Goal: Task Accomplishment & Management: Use online tool/utility

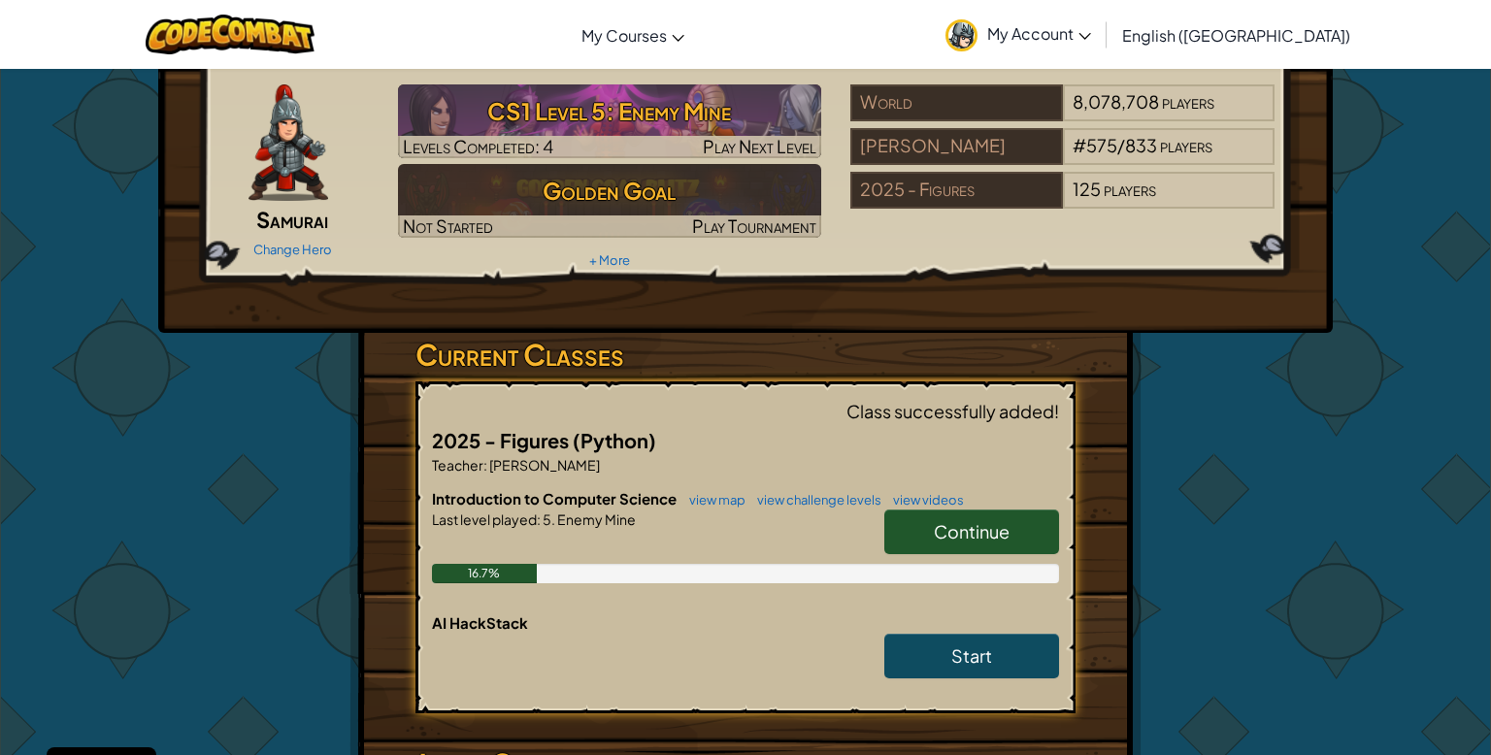
scroll to position [120, 0]
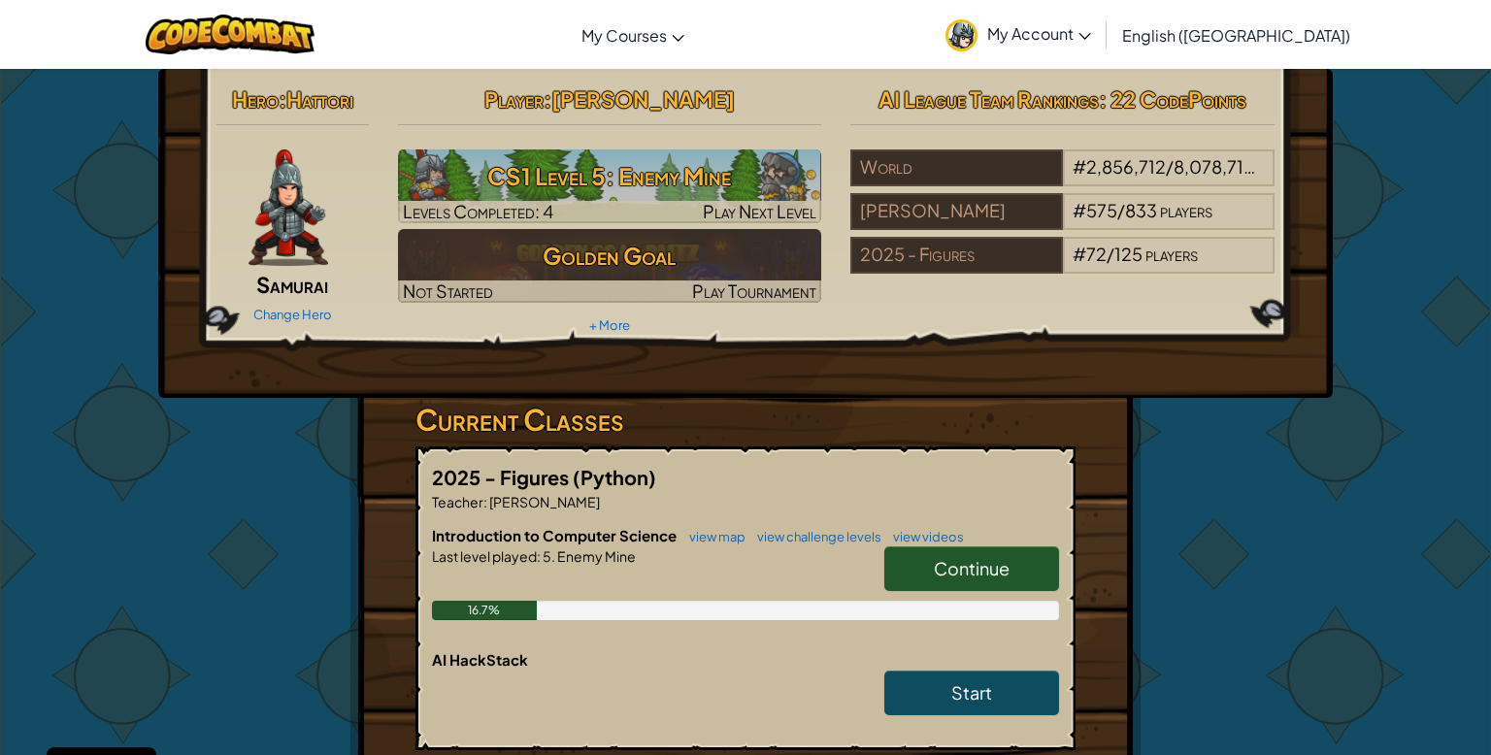
click at [955, 573] on span "Continue" at bounding box center [972, 568] width 76 height 22
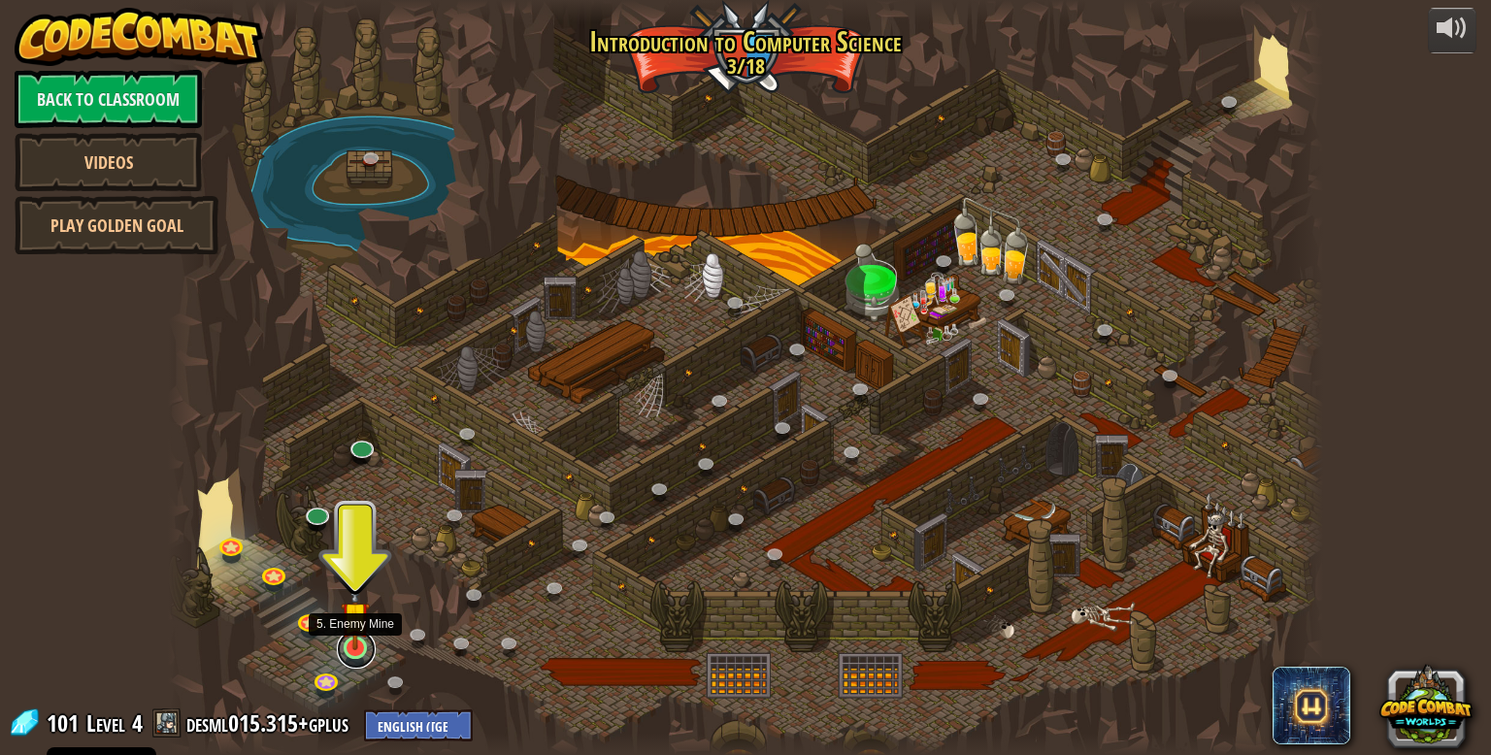
click at [367, 650] on link at bounding box center [356, 649] width 39 height 39
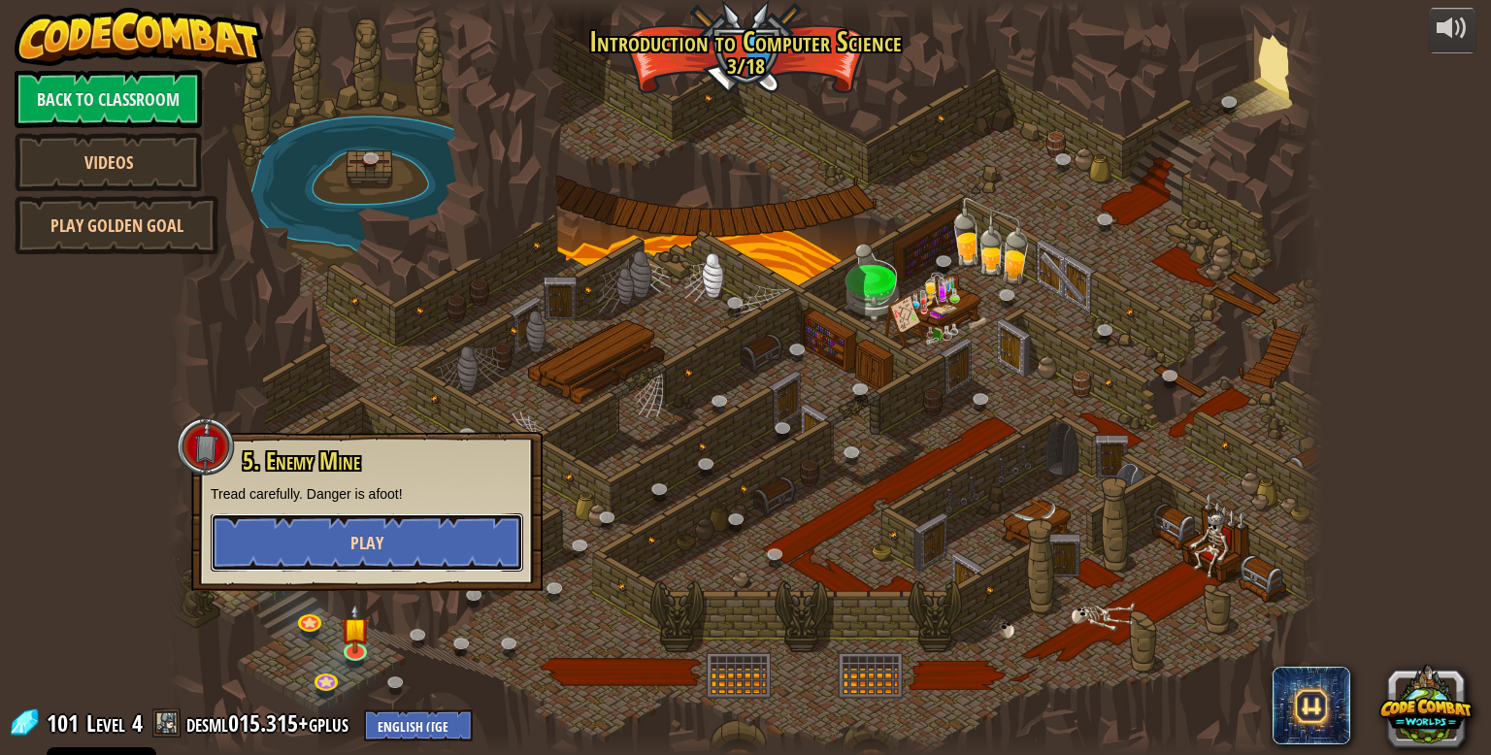
click at [403, 547] on button "Play" at bounding box center [367, 543] width 313 height 58
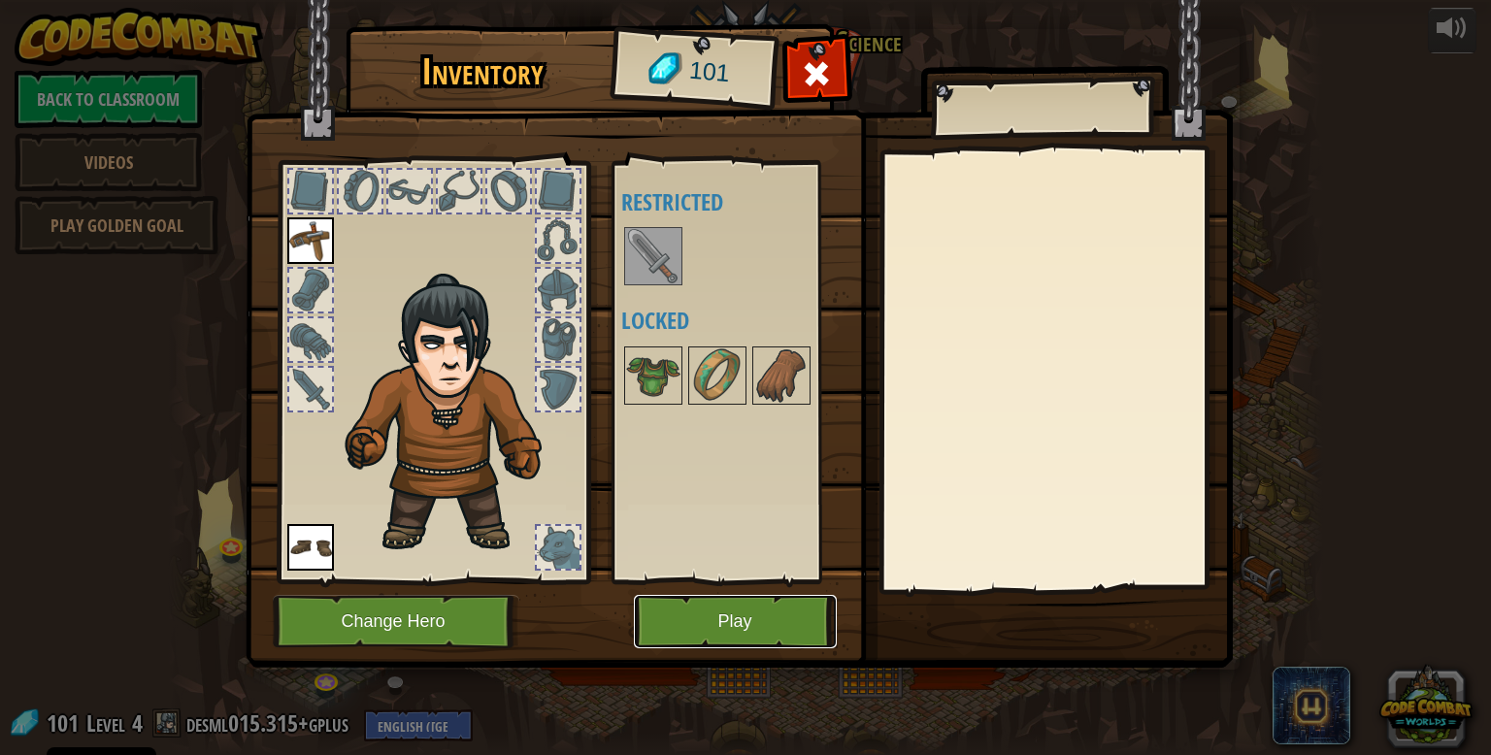
click at [787, 621] on button "Play" at bounding box center [735, 621] width 203 height 53
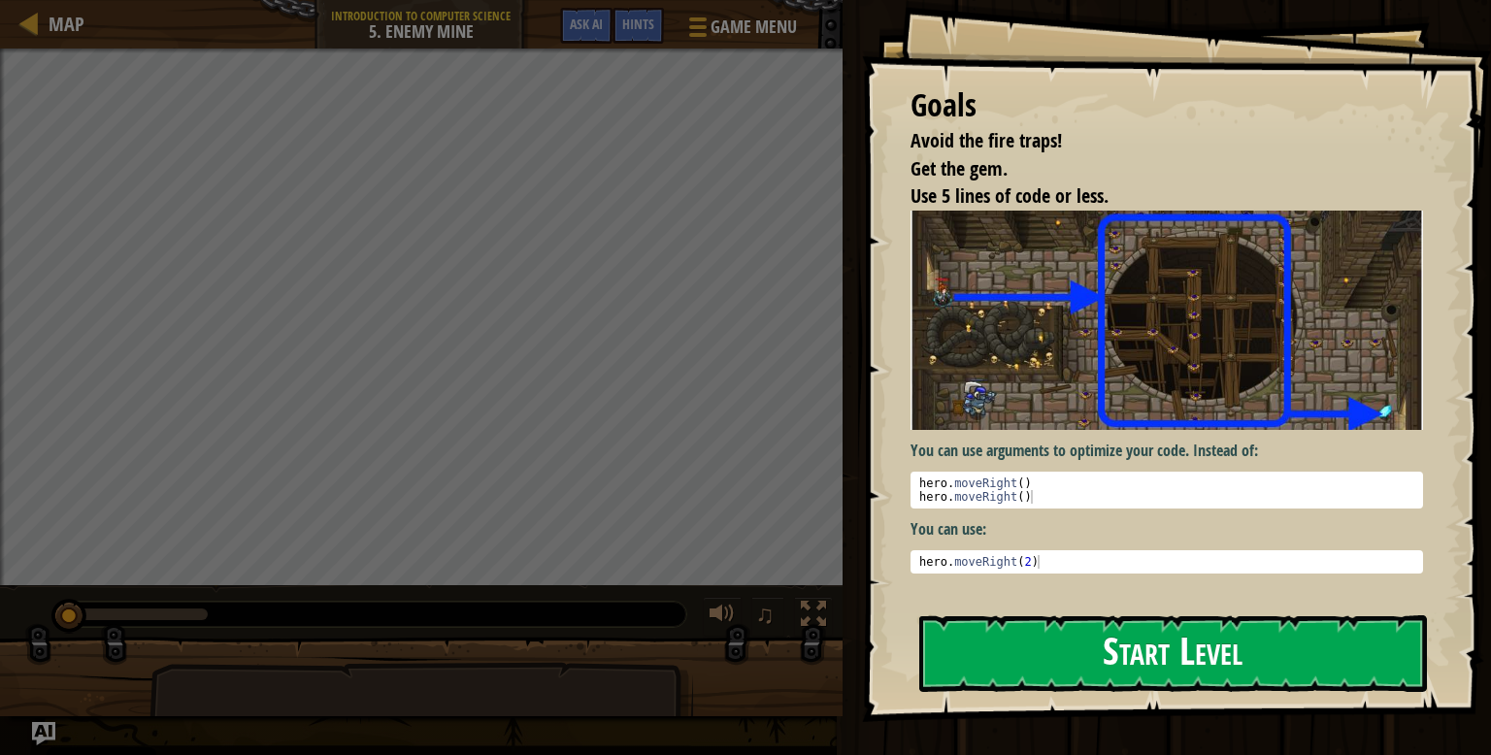
click at [1281, 616] on button "Start Level" at bounding box center [1174, 654] width 508 height 77
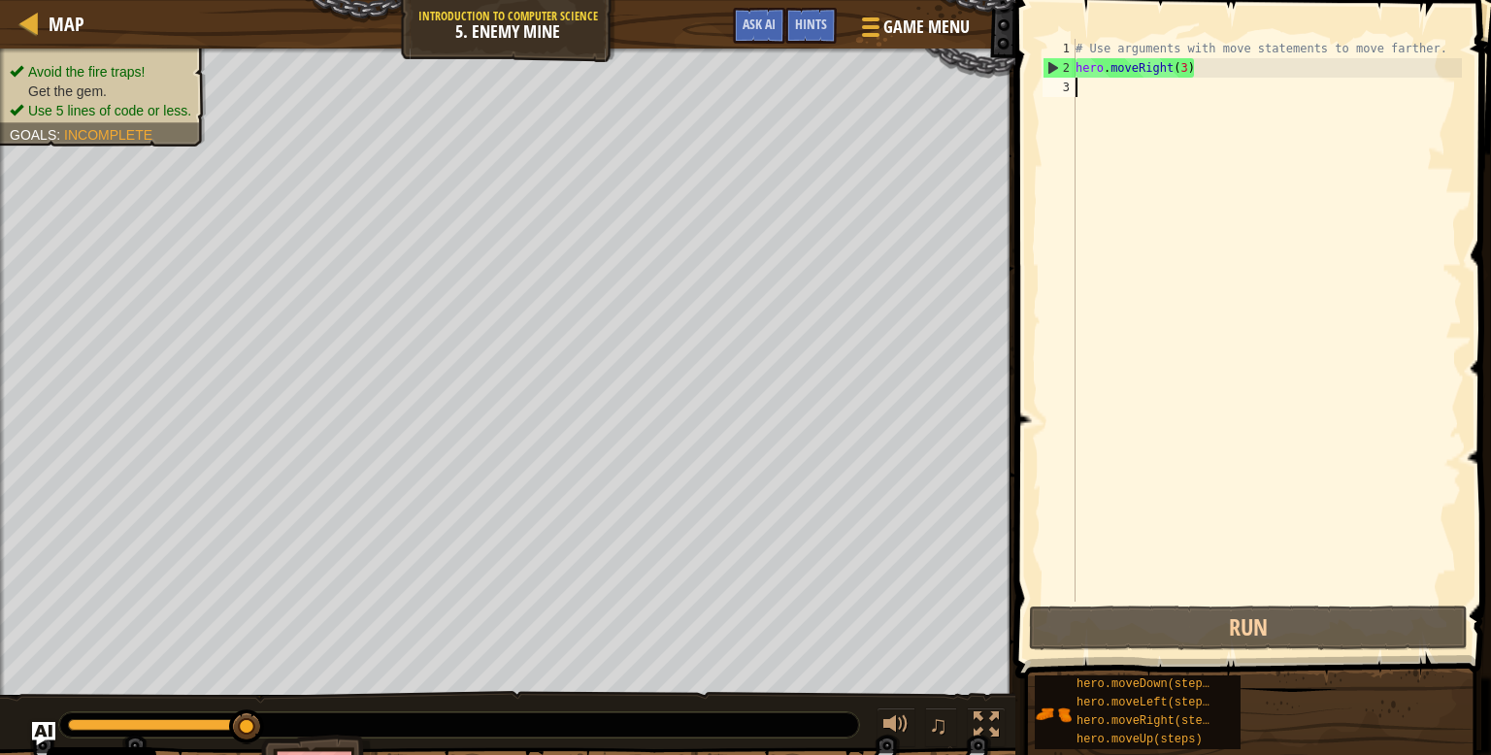
click at [1185, 93] on div "# Use arguments with move statements to move farther. hero . moveRight ( 3 )" at bounding box center [1267, 340] width 390 height 602
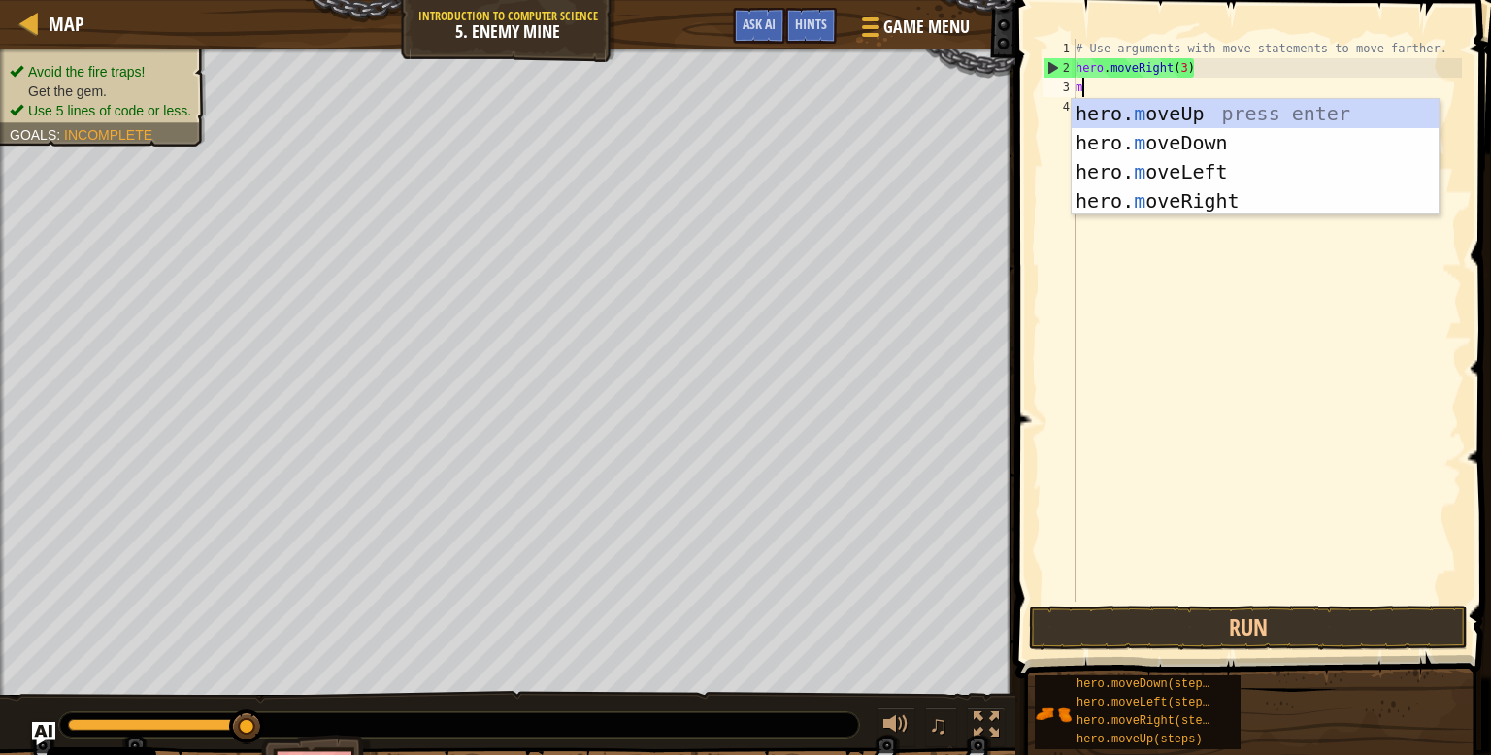
scroll to position [9, 0]
type textarea "mo"
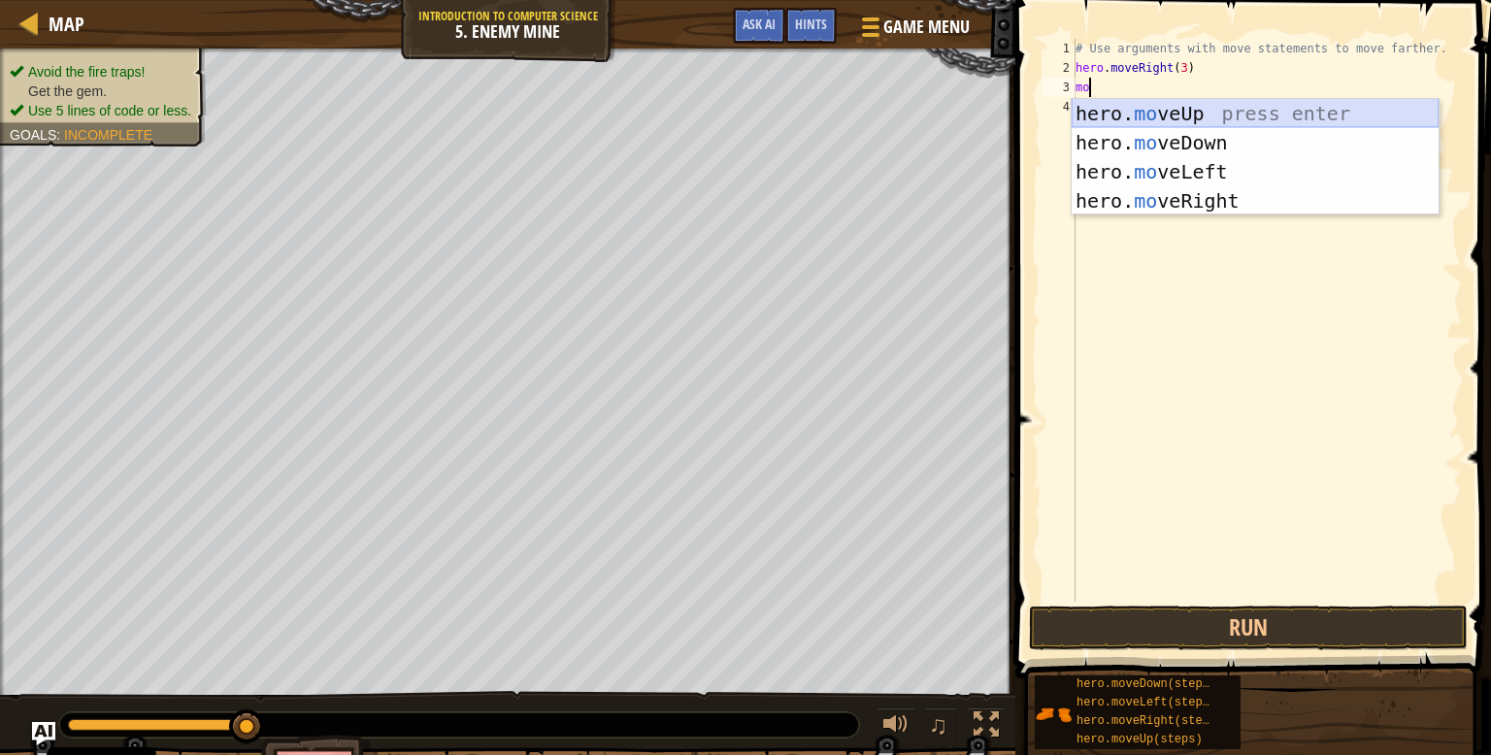
click at [1202, 113] on div "hero. mo veUp press enter hero. mo veDown press enter hero. mo veLeft press ent…" at bounding box center [1255, 186] width 367 height 175
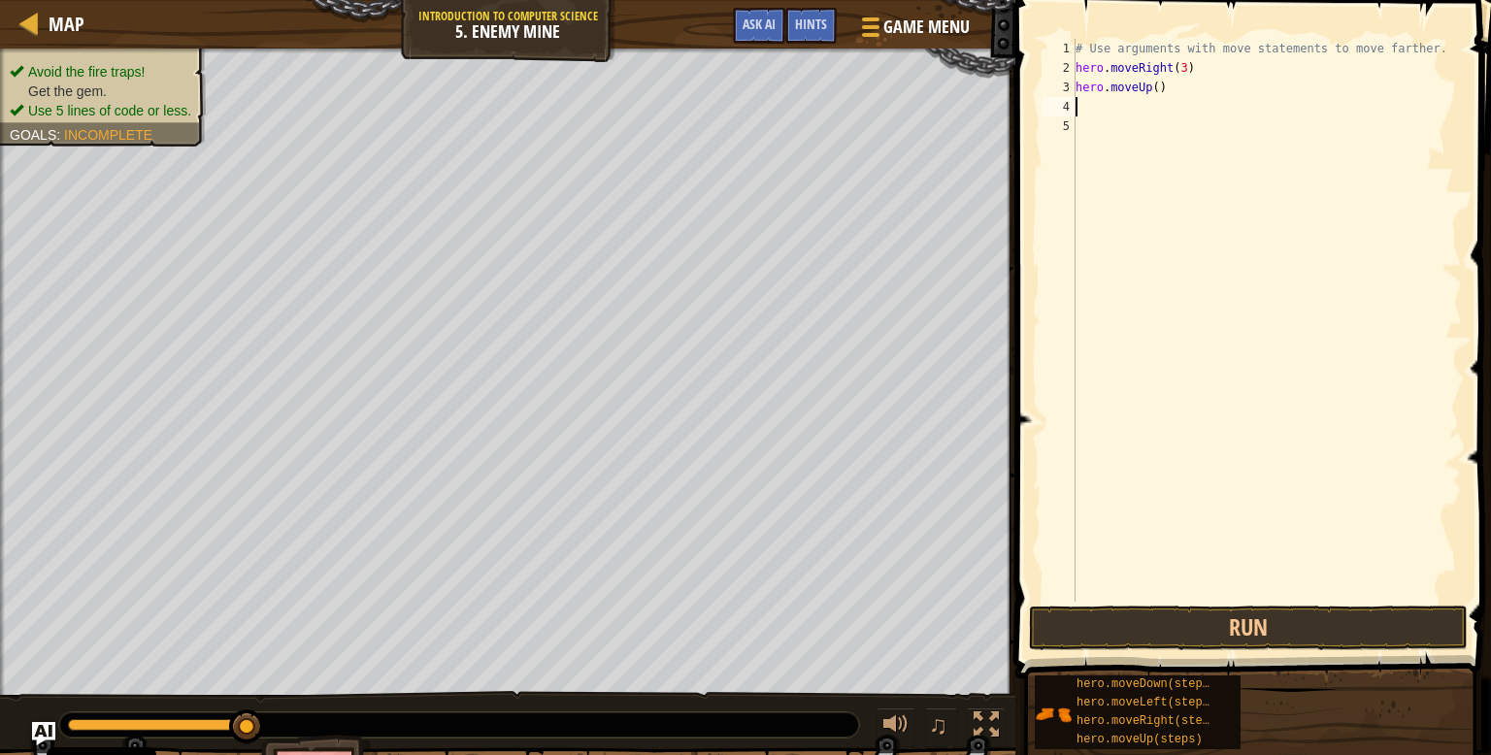
click at [1161, 91] on div "# Use arguments with move statements to move farther. hero . moveRight ( 3 ) he…" at bounding box center [1267, 340] width 390 height 602
click at [1232, 624] on button "Run" at bounding box center [1248, 628] width 439 height 45
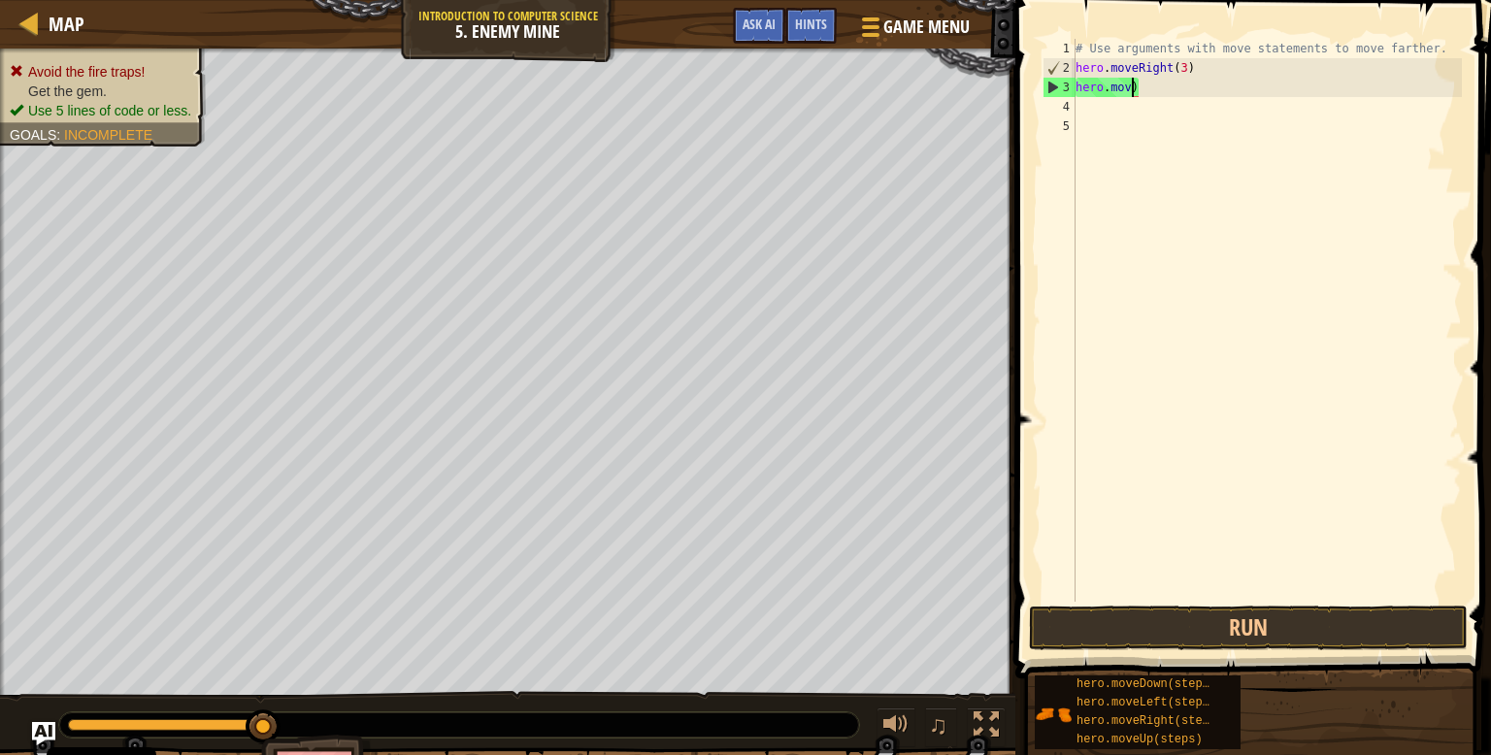
scroll to position [9, 3]
click at [1178, 87] on div "# Use arguments with move statements to move farther. hero . moveRight ( 3 ) he…" at bounding box center [1267, 340] width 390 height 602
type textarea "h"
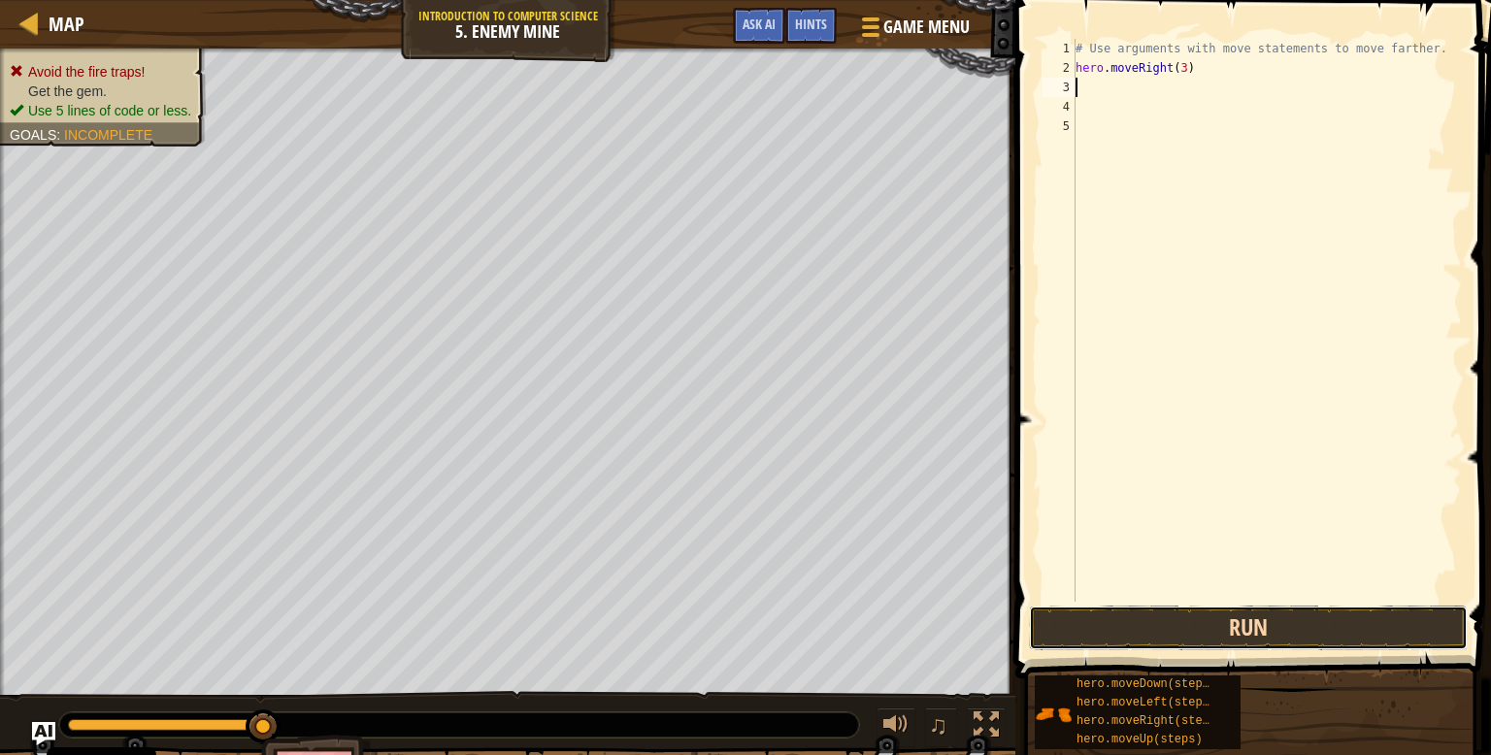
click at [1223, 621] on button "Run" at bounding box center [1248, 628] width 439 height 45
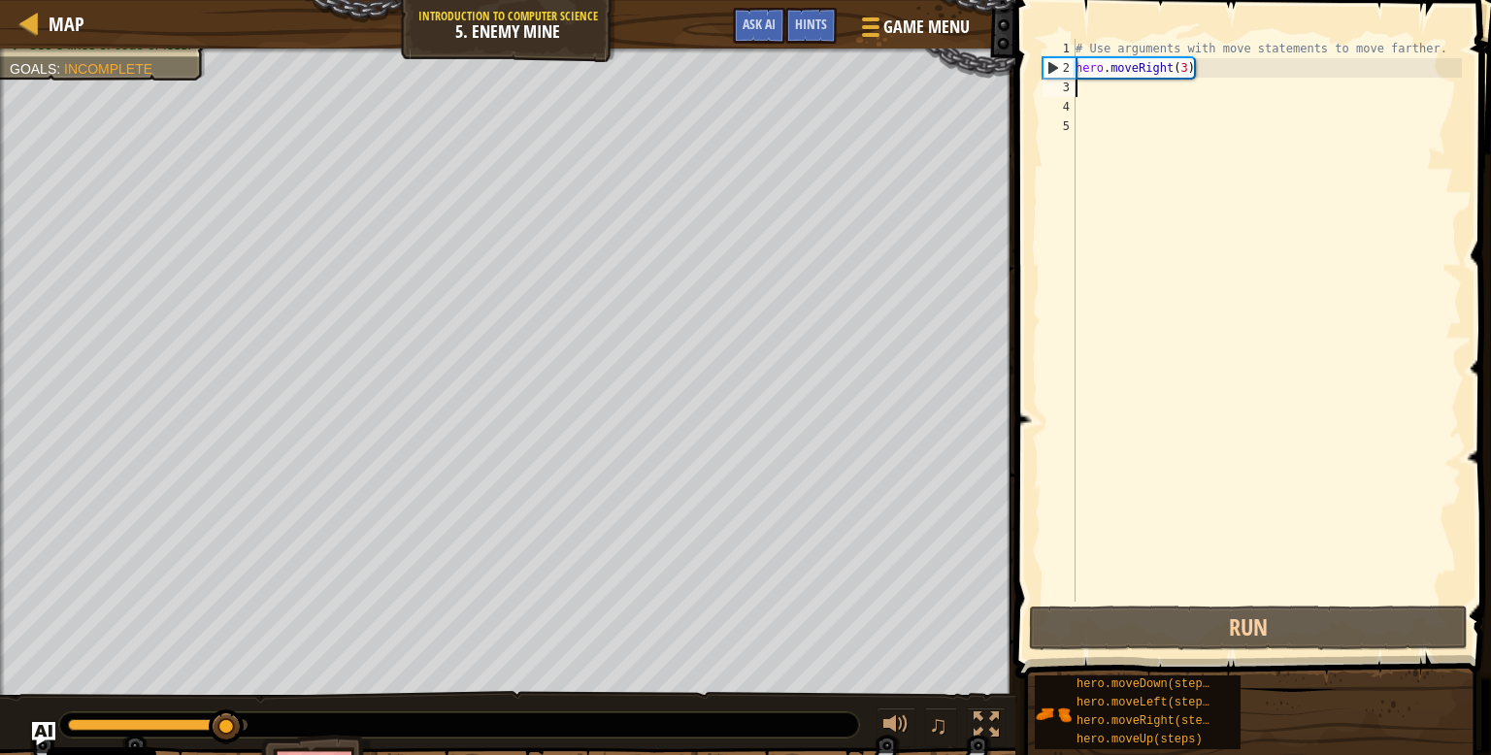
click at [1163, 95] on div "# Use arguments with move statements to move farther. hero . moveRight ( 3 )" at bounding box center [1267, 340] width 390 height 602
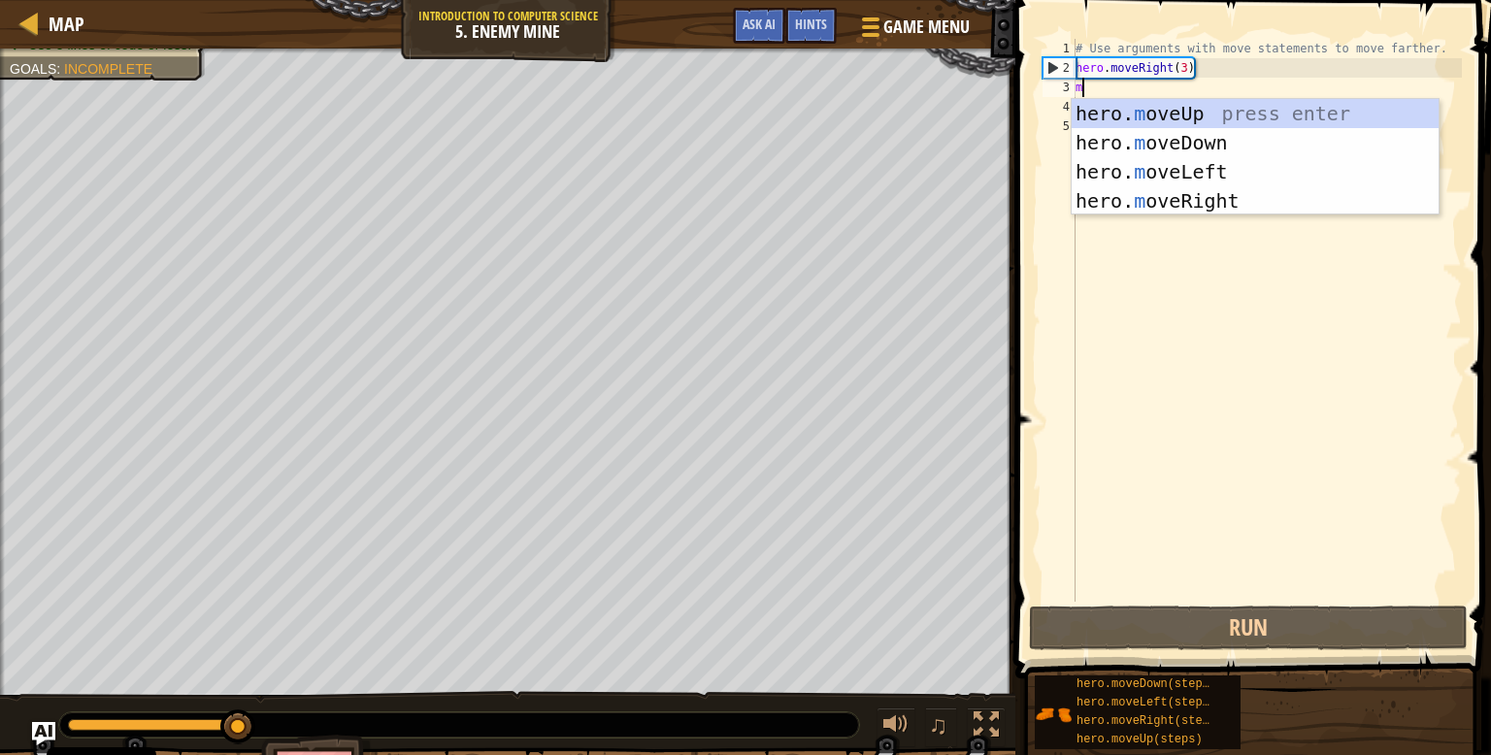
type textarea "mo"
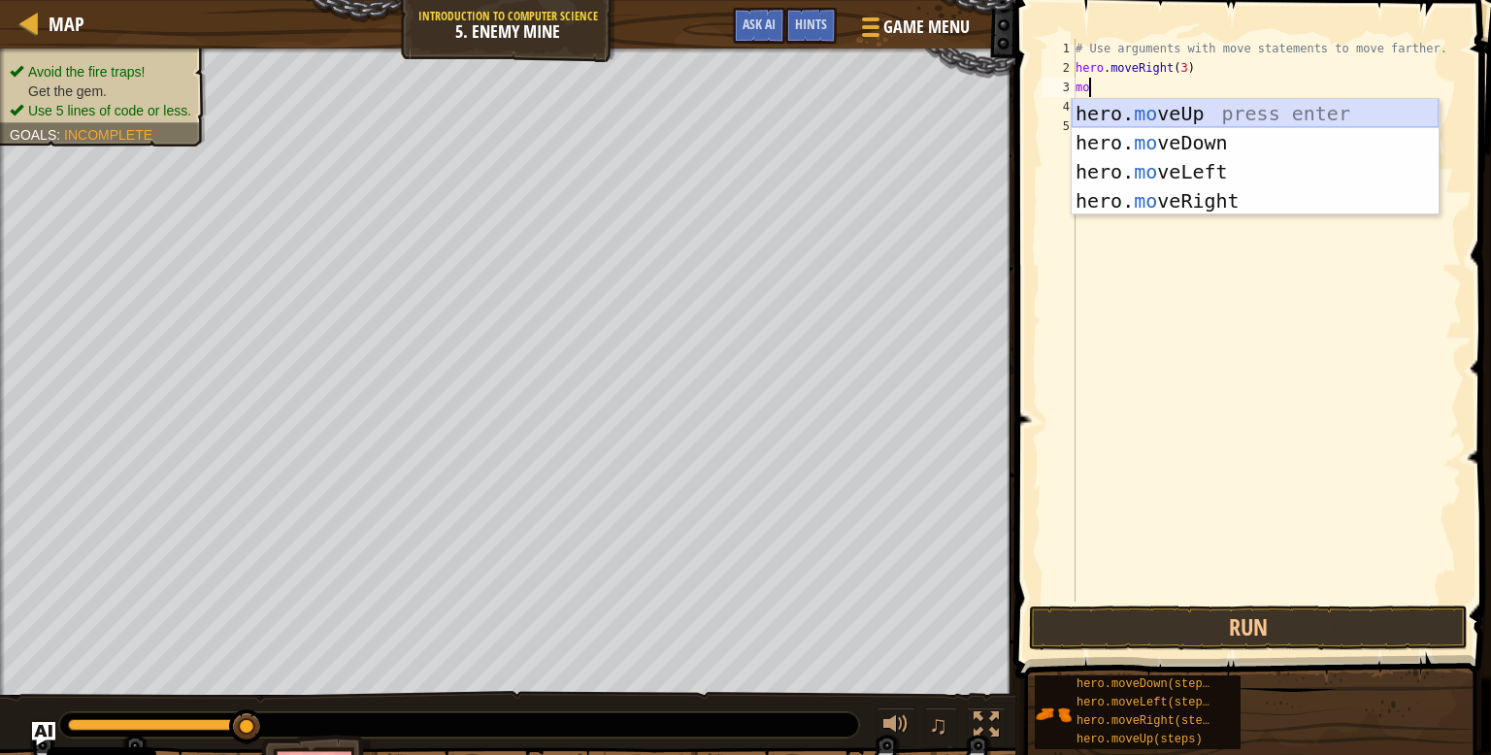
click at [1224, 114] on div "hero. mo veUp press enter hero. mo veDown press enter hero. mo veLeft press ent…" at bounding box center [1255, 186] width 367 height 175
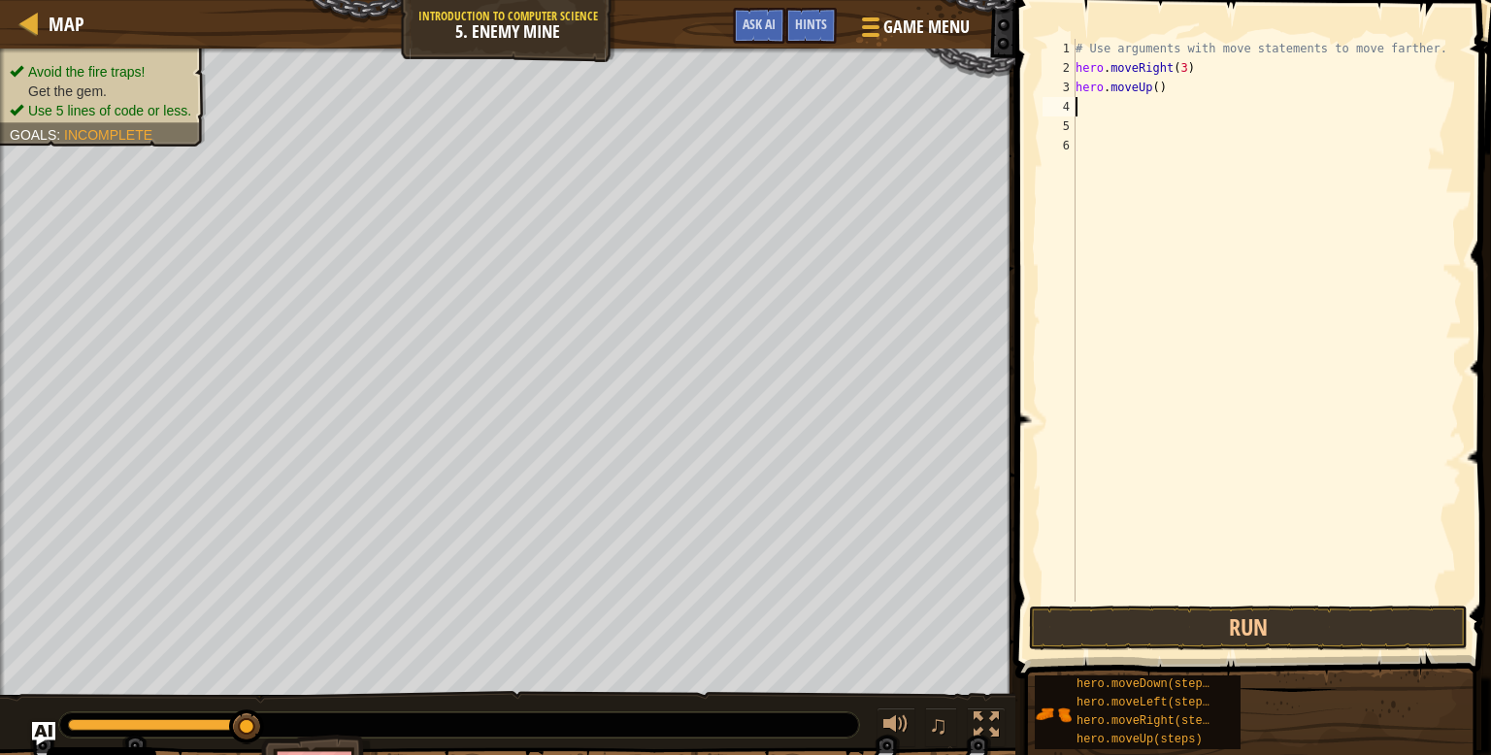
click at [1157, 84] on div "# Use arguments with move statements to move farther. hero . moveRight ( 3 ) he…" at bounding box center [1267, 340] width 390 height 602
type textarea "hero.moveUp(1)"
click at [1379, 633] on button "Run" at bounding box center [1248, 628] width 439 height 45
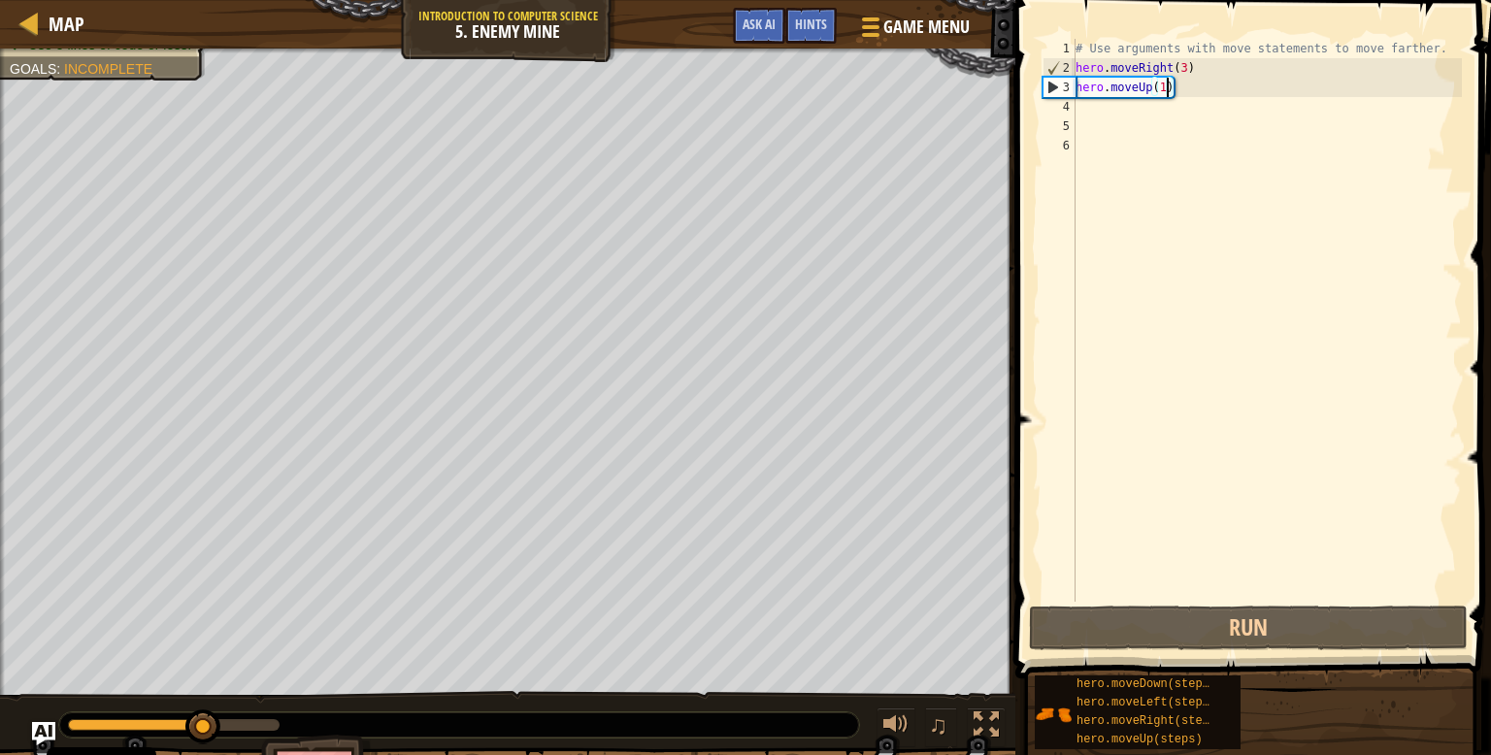
click at [1203, 110] on div "# Use arguments with move statements to move farther. hero . moveRight ( 3 ) he…" at bounding box center [1267, 340] width 390 height 602
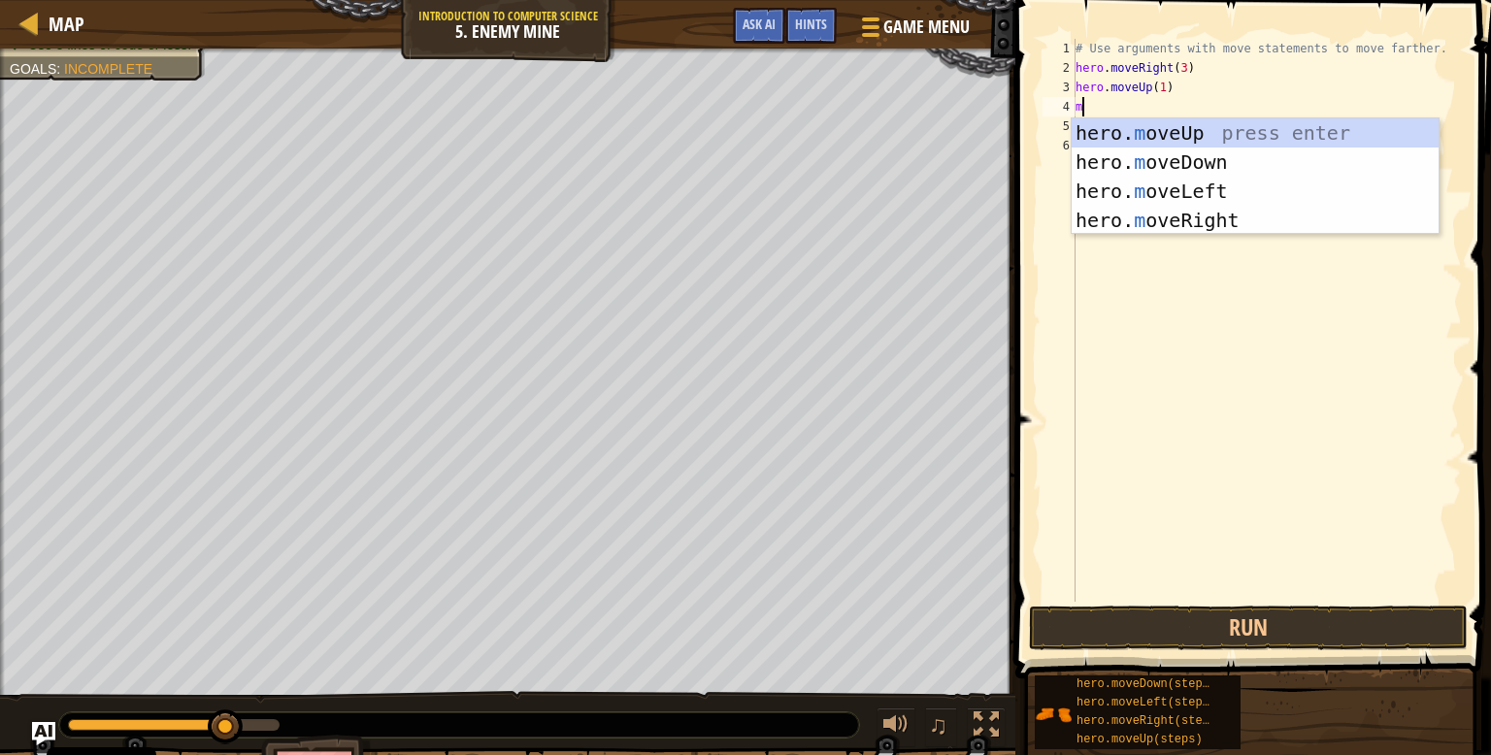
type textarea "mo"
click at [1210, 225] on div "hero. mo veUp press enter hero. mo veDown press enter hero. mo veLeft press ent…" at bounding box center [1255, 205] width 367 height 175
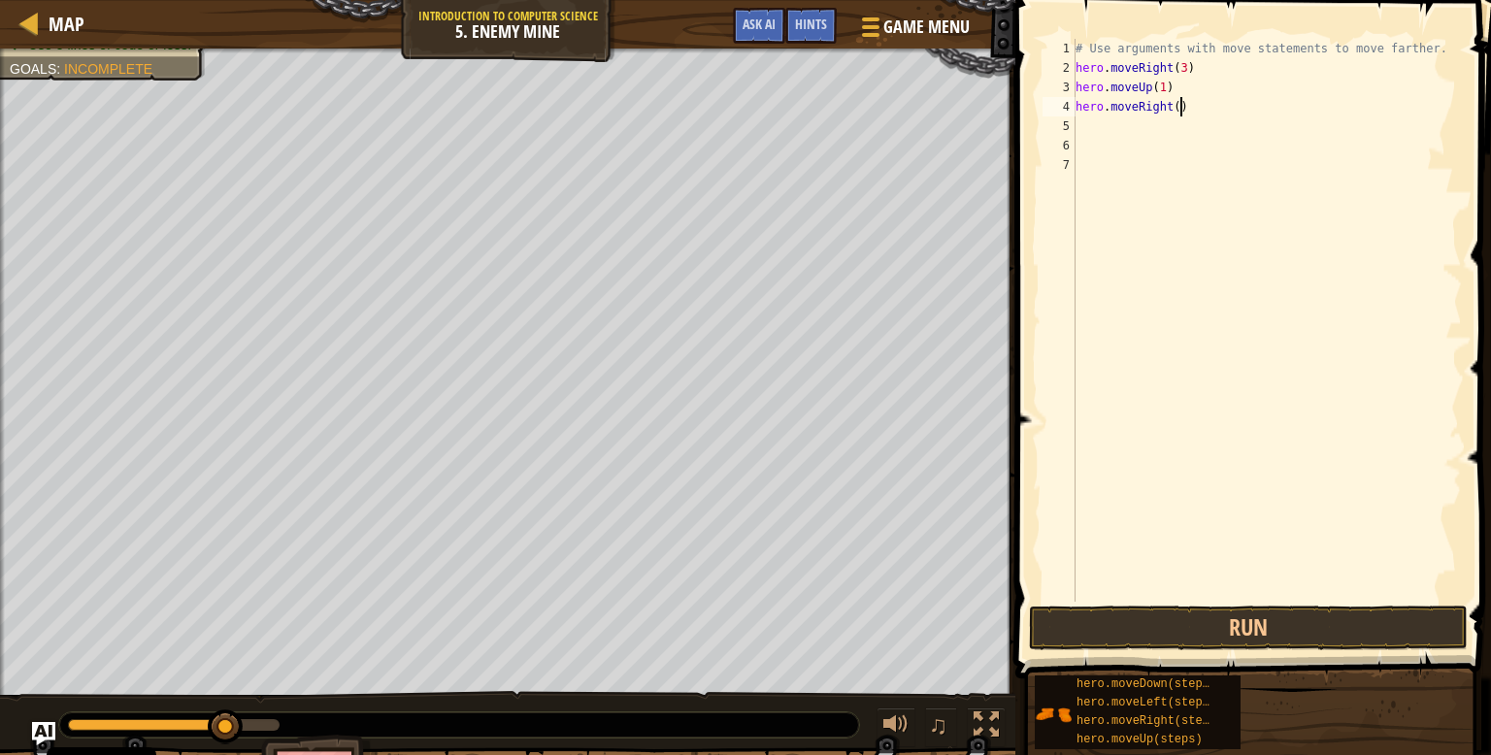
click at [1179, 103] on div "# Use arguments with move statements to move farther. hero . moveRight ( 3 ) he…" at bounding box center [1267, 340] width 390 height 602
type textarea "hero.moveRight(1)"
click at [1194, 137] on div "# Use arguments with move statements to move farther. hero . moveRight ( 3 ) he…" at bounding box center [1267, 340] width 390 height 602
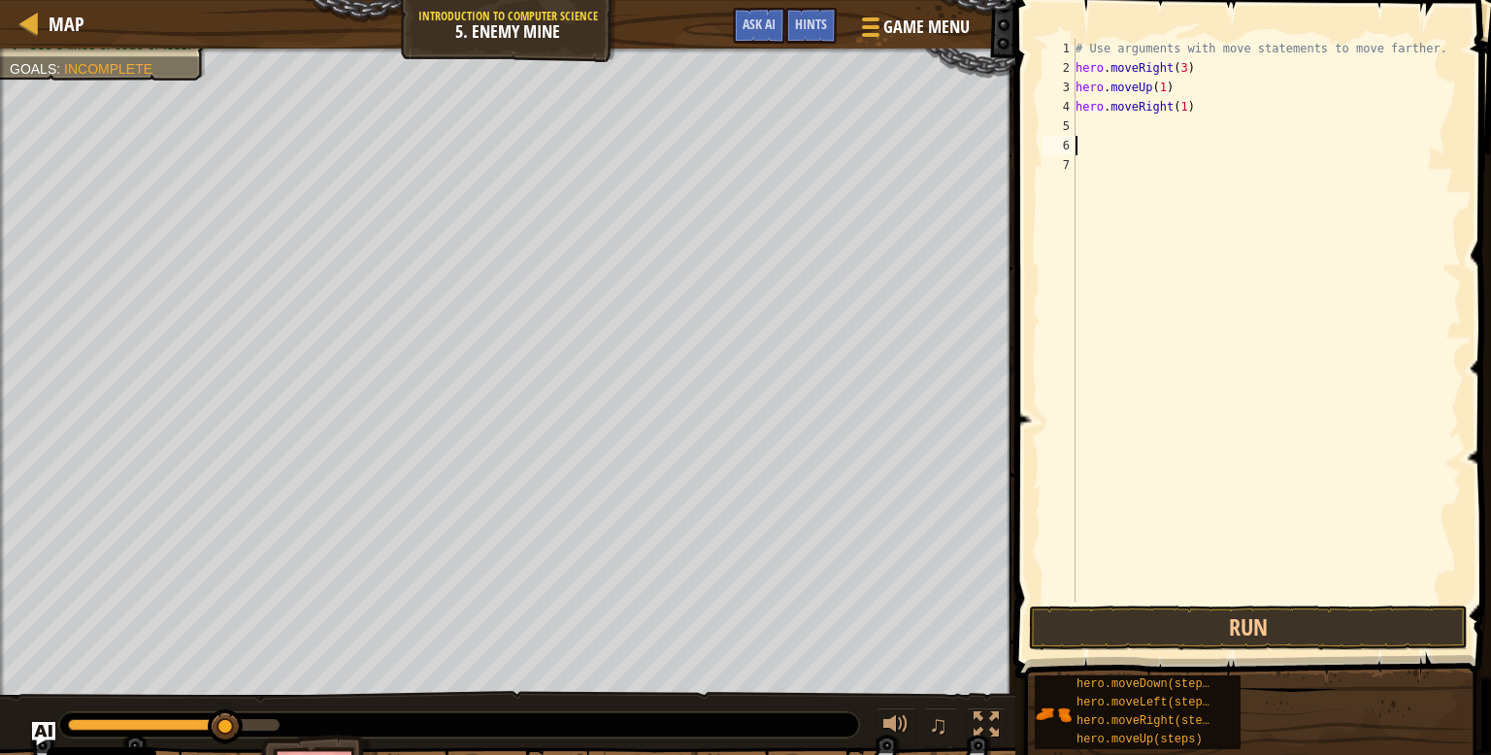
click at [1193, 122] on div "# Use arguments with move statements to move farther. hero . moveRight ( 3 ) he…" at bounding box center [1267, 340] width 390 height 602
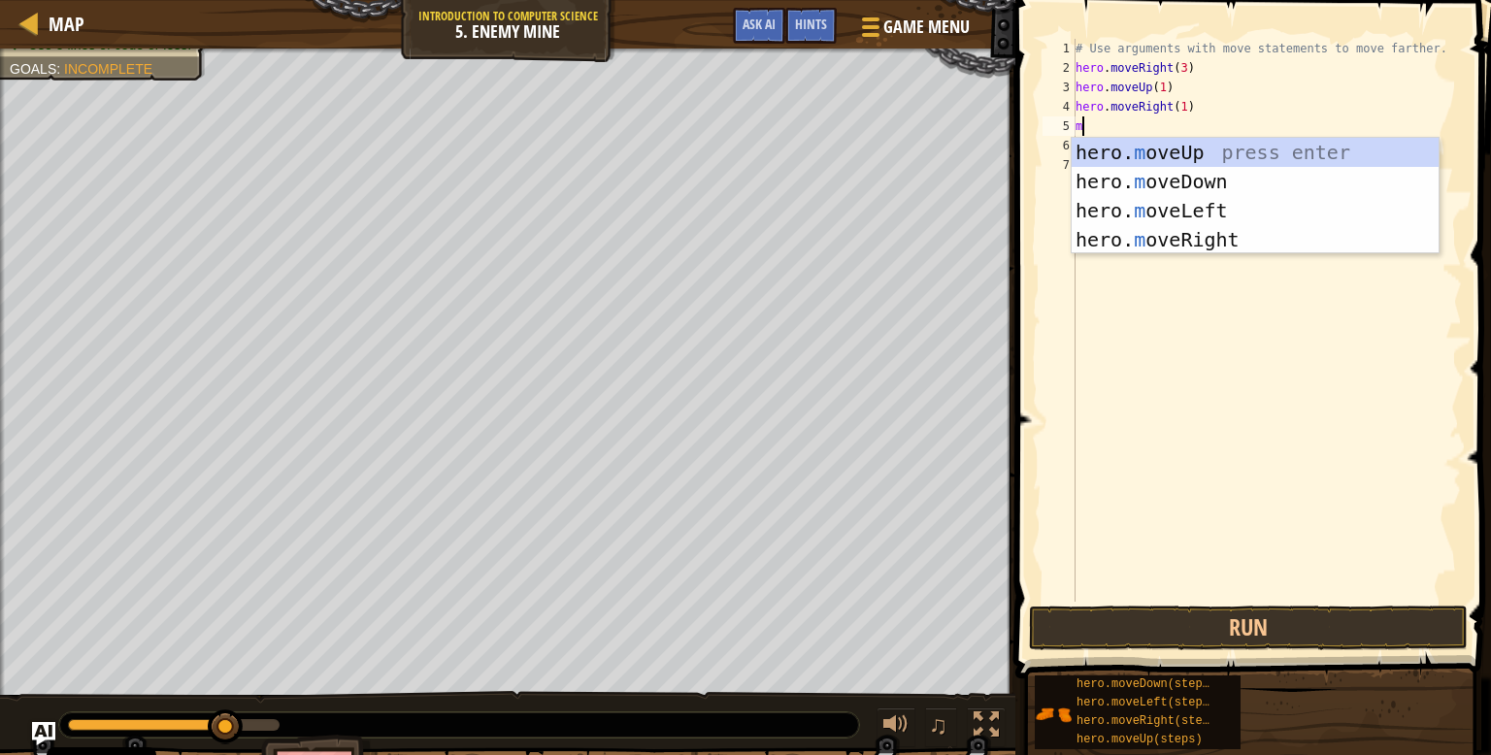
type textarea "mo"
click at [1233, 193] on div "hero. mo veUp press enter hero. mo veDown press enter hero. mo veLeft press ent…" at bounding box center [1255, 225] width 367 height 175
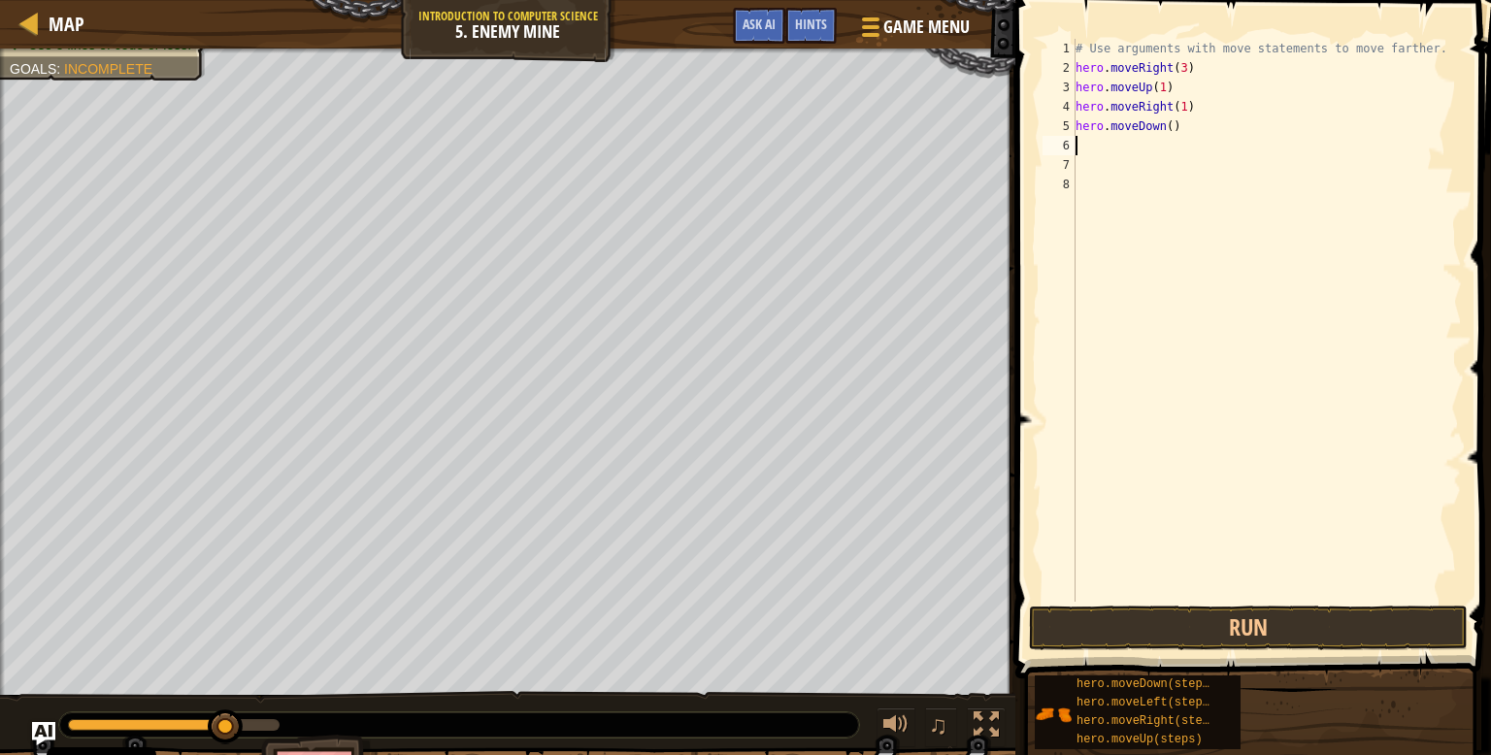
click at [1175, 135] on div "# Use arguments with move statements to move farther. hero . moveRight ( 3 ) he…" at bounding box center [1267, 340] width 390 height 602
click at [1246, 621] on button "Run" at bounding box center [1248, 628] width 439 height 45
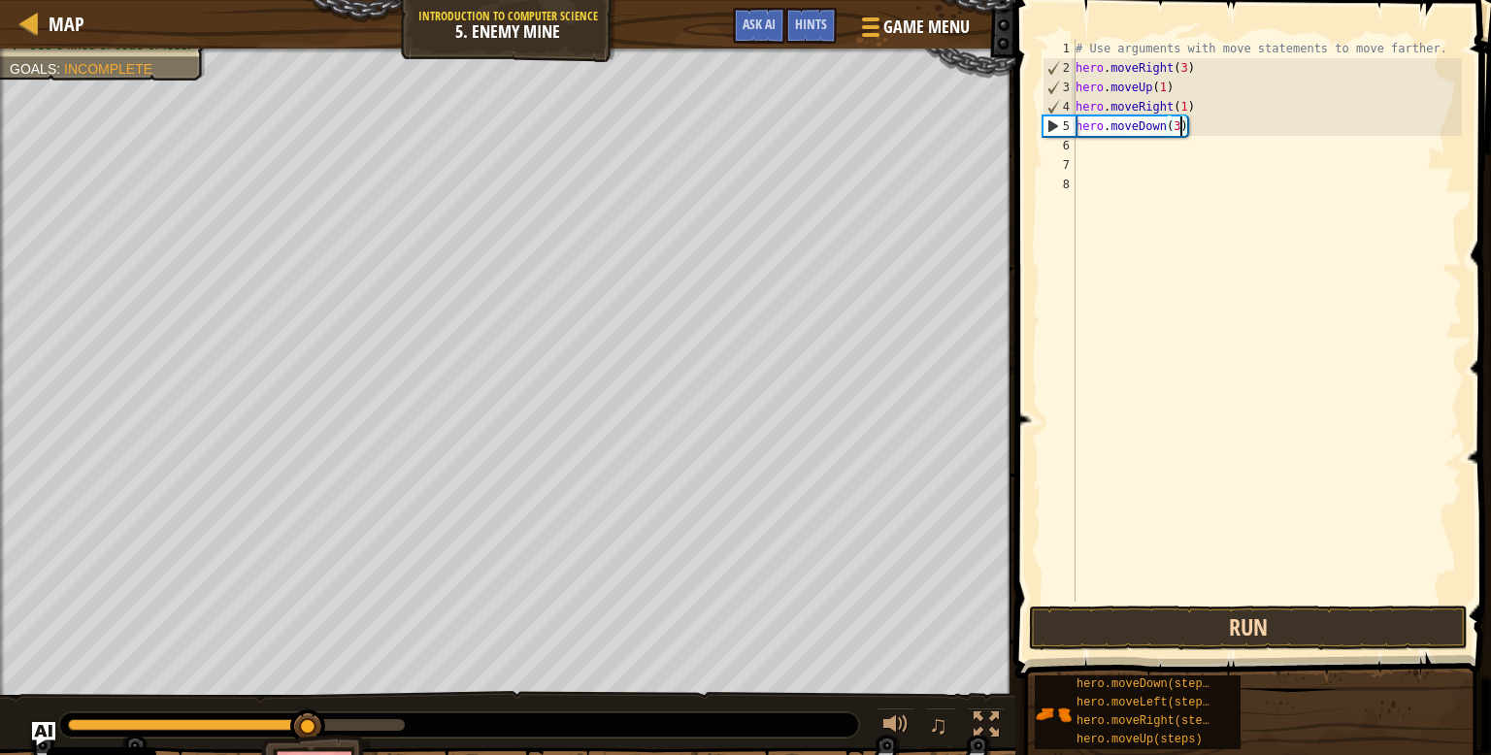
type textarea "hero.moveDown(3)"
click at [1191, 640] on button "Run" at bounding box center [1248, 628] width 439 height 45
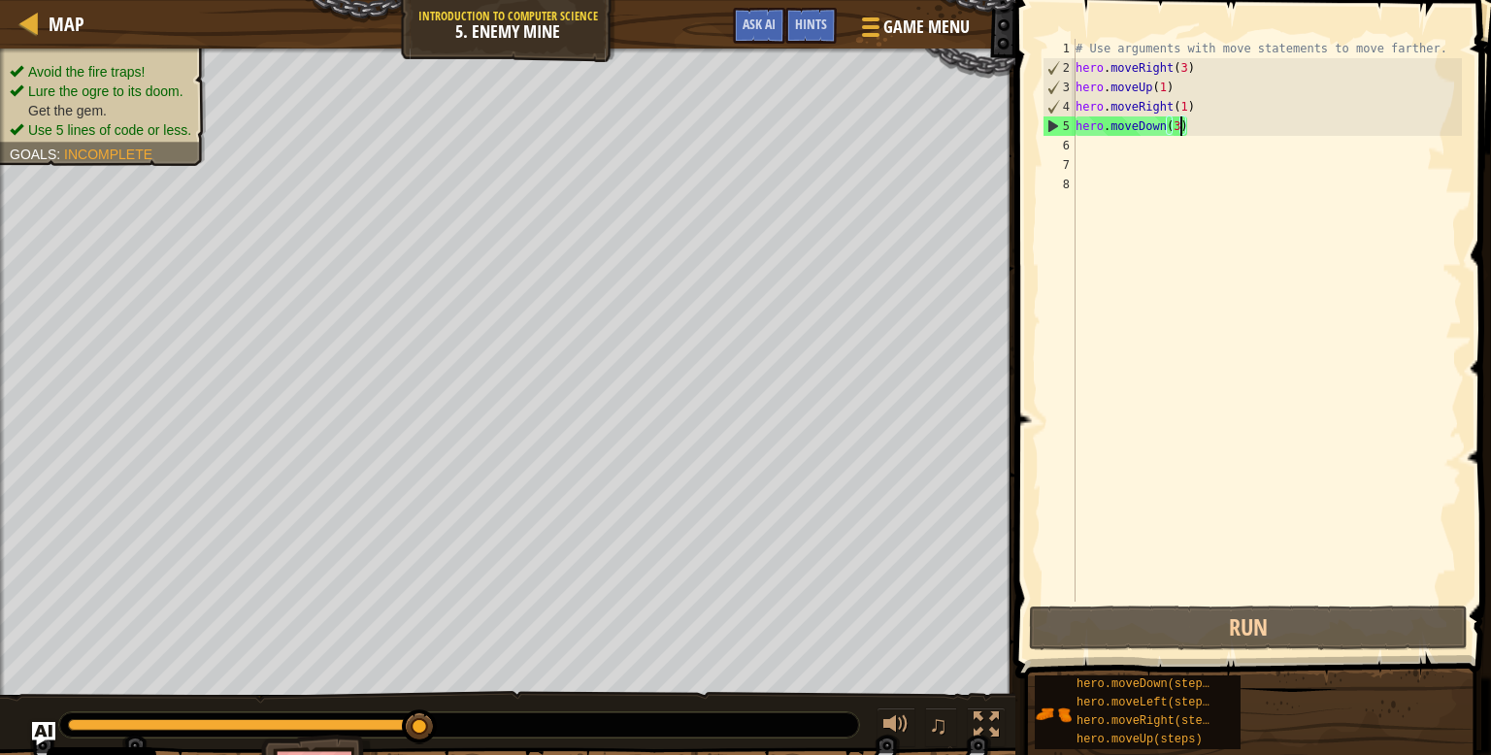
click at [1126, 161] on div "# Use arguments with move statements to move farther. hero . moveRight ( 3 ) he…" at bounding box center [1267, 340] width 390 height 602
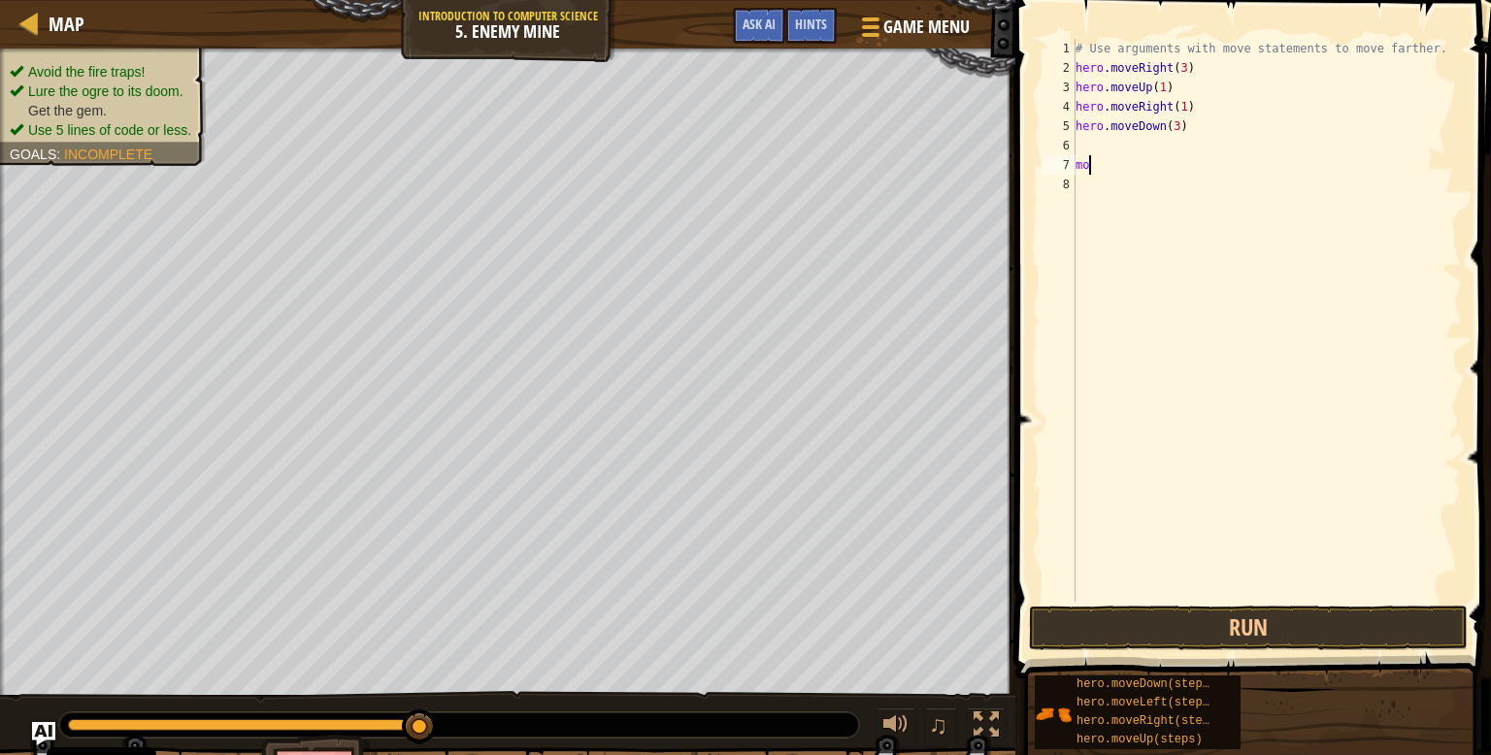
scroll to position [9, 0]
type textarea "m"
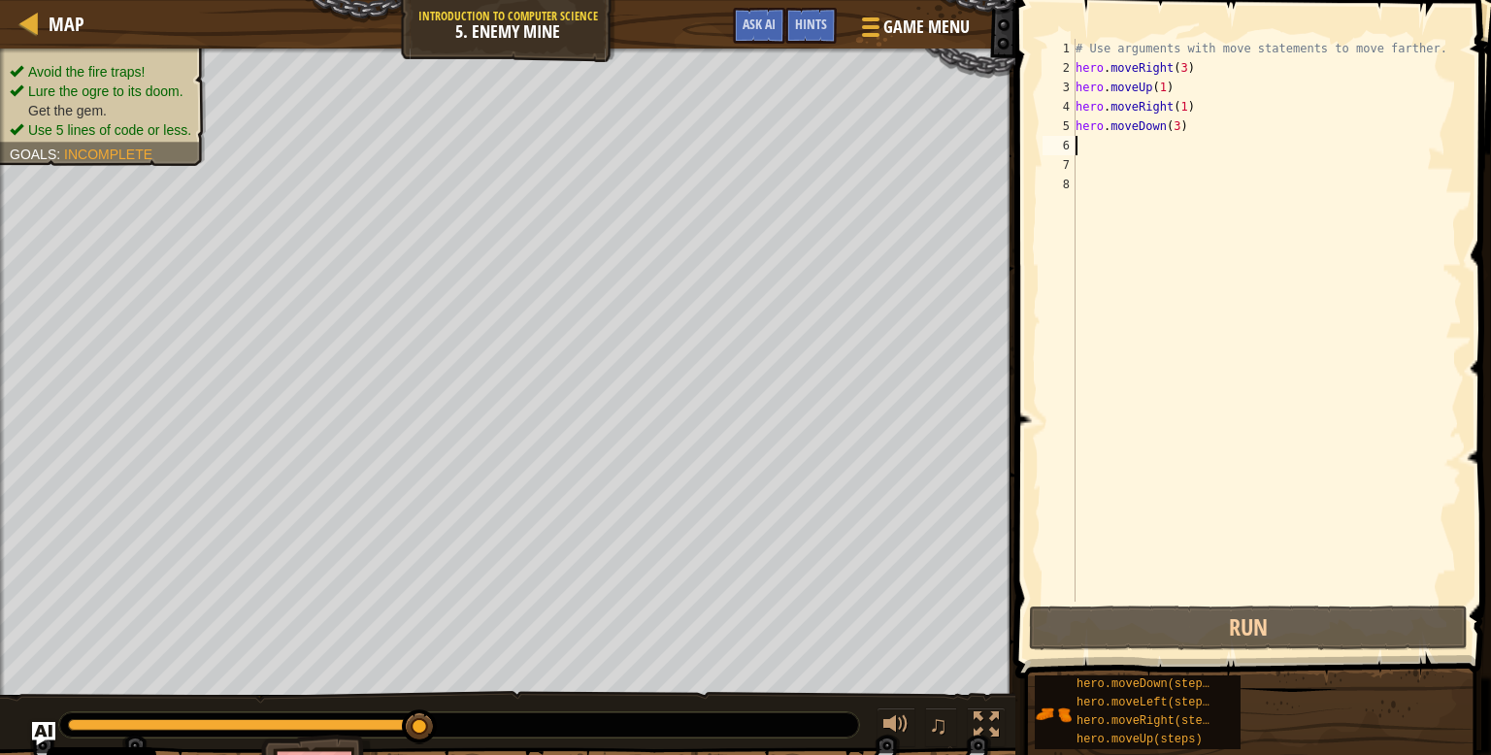
click at [1162, 141] on div "# Use arguments with move statements to move farther. hero . moveRight ( 3 ) he…" at bounding box center [1267, 340] width 390 height 602
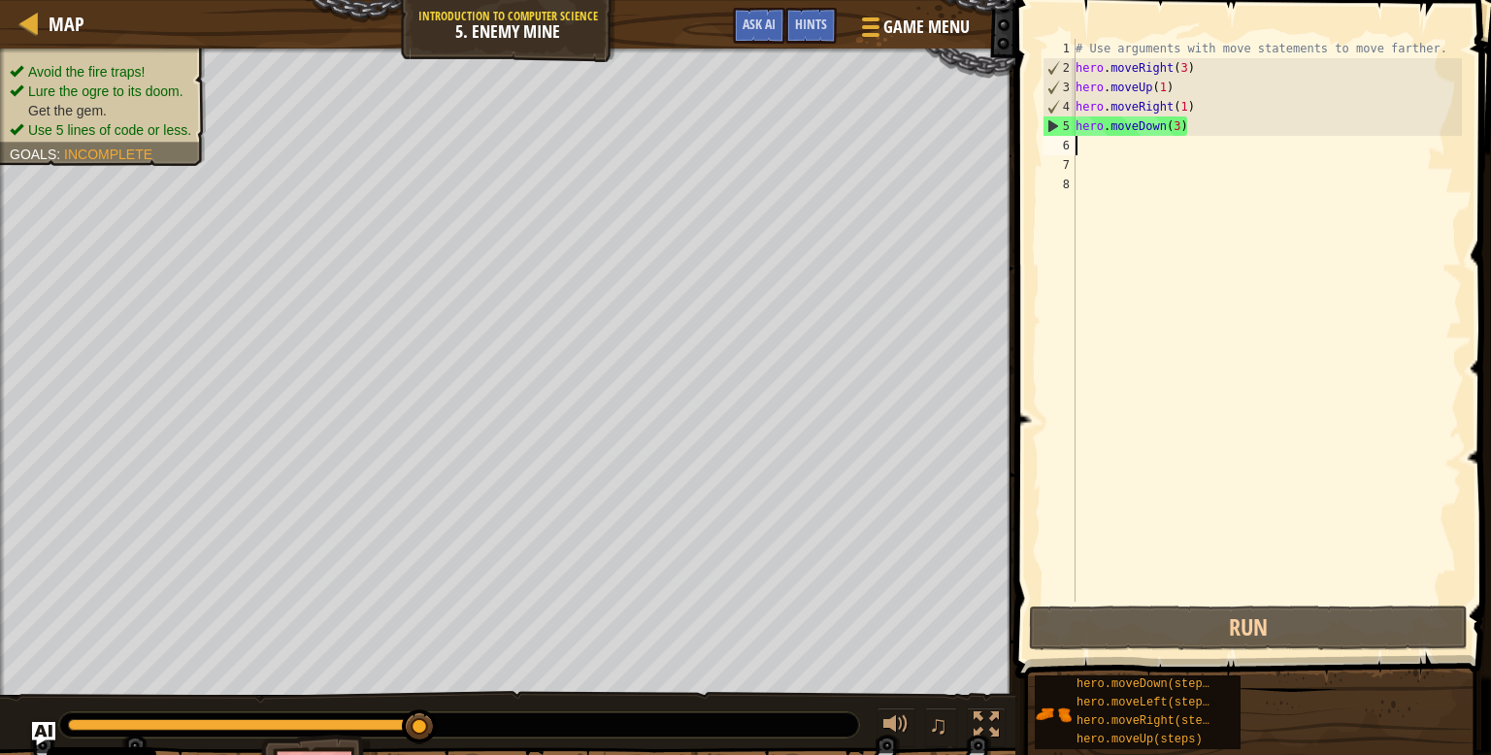
type textarea "mo"
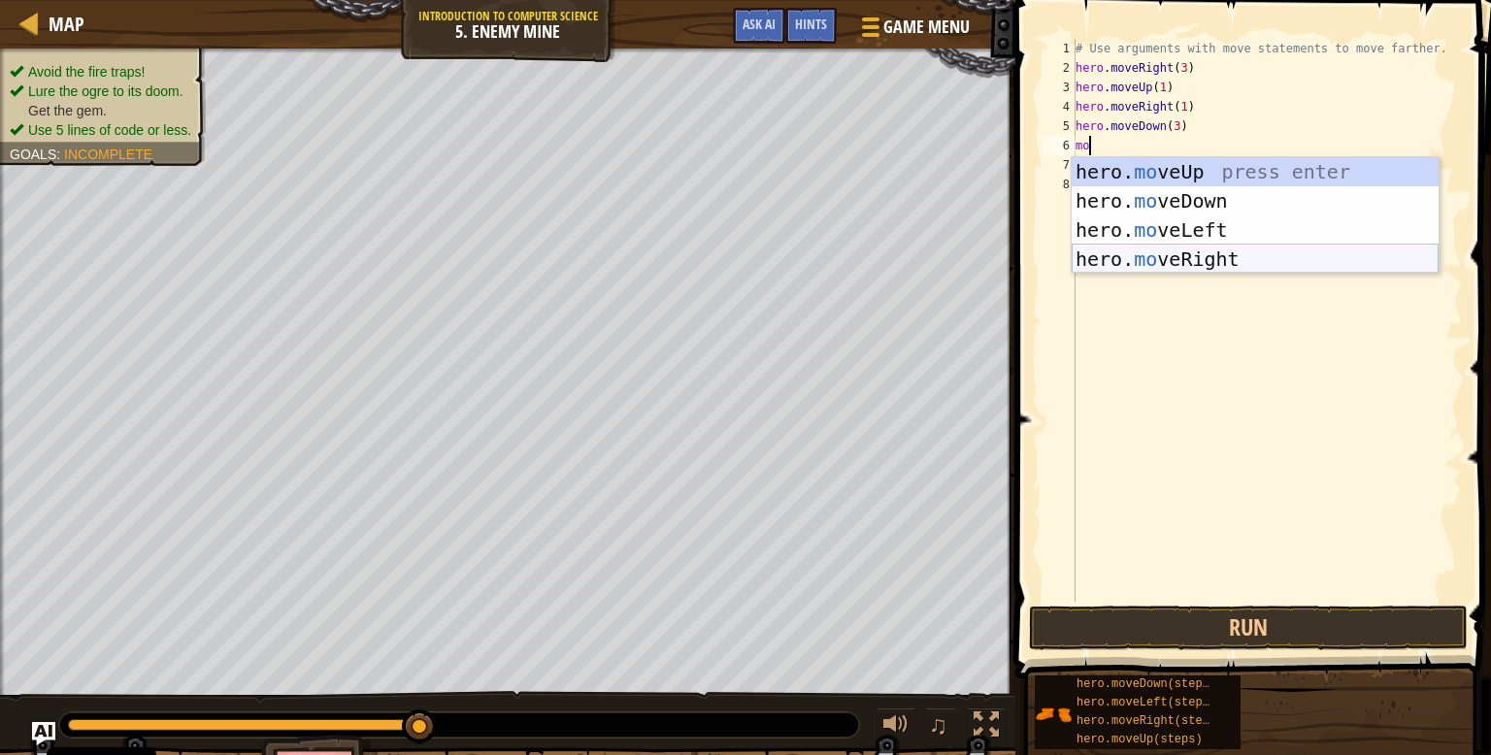
click at [1235, 261] on div "hero. mo veUp press enter hero. mo veDown press enter hero. mo veLeft press ent…" at bounding box center [1255, 244] width 367 height 175
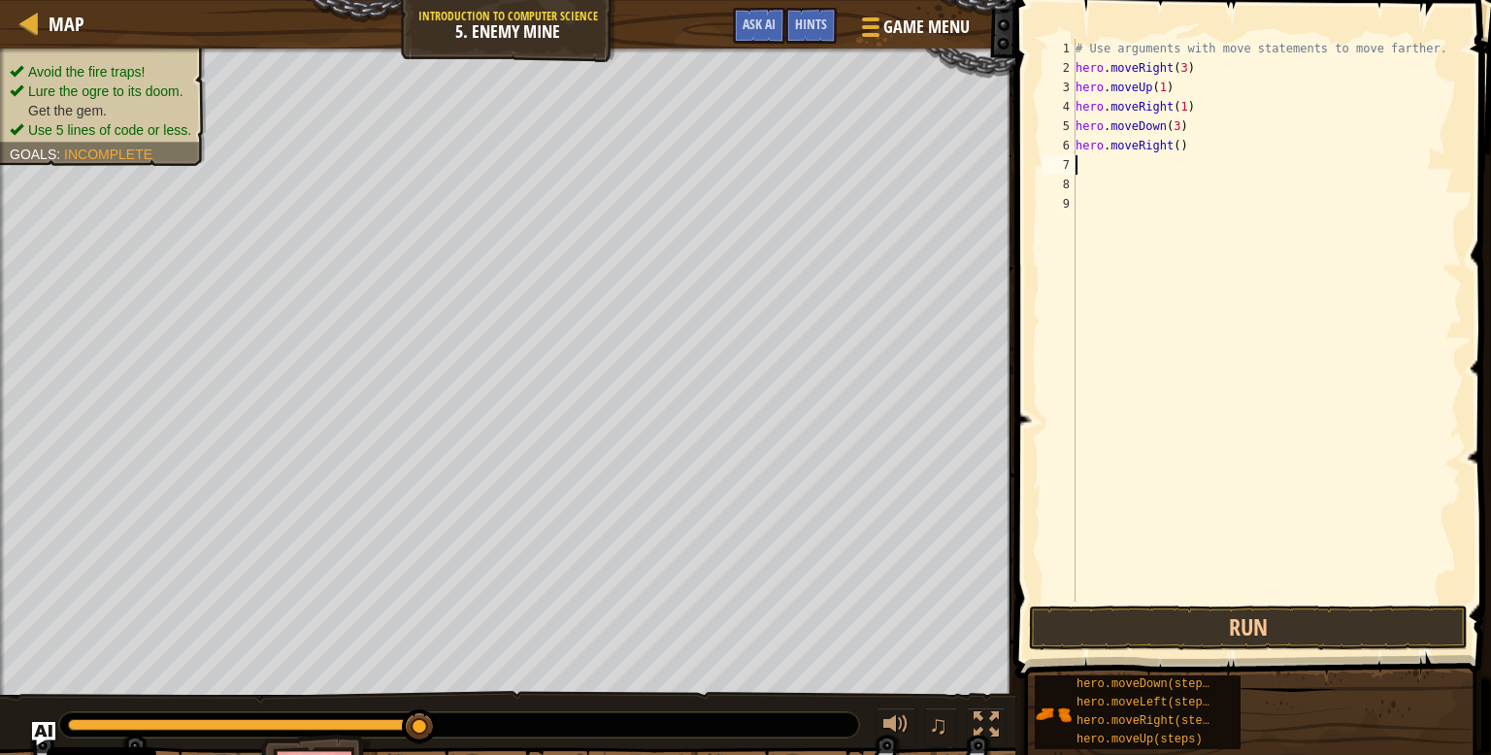
click at [1184, 145] on div "# Use arguments with move statements to move farther. hero . moveRight ( 3 ) he…" at bounding box center [1267, 340] width 390 height 602
type textarea "hero.moveRight(3)"
click at [1260, 630] on button "Run" at bounding box center [1248, 628] width 439 height 45
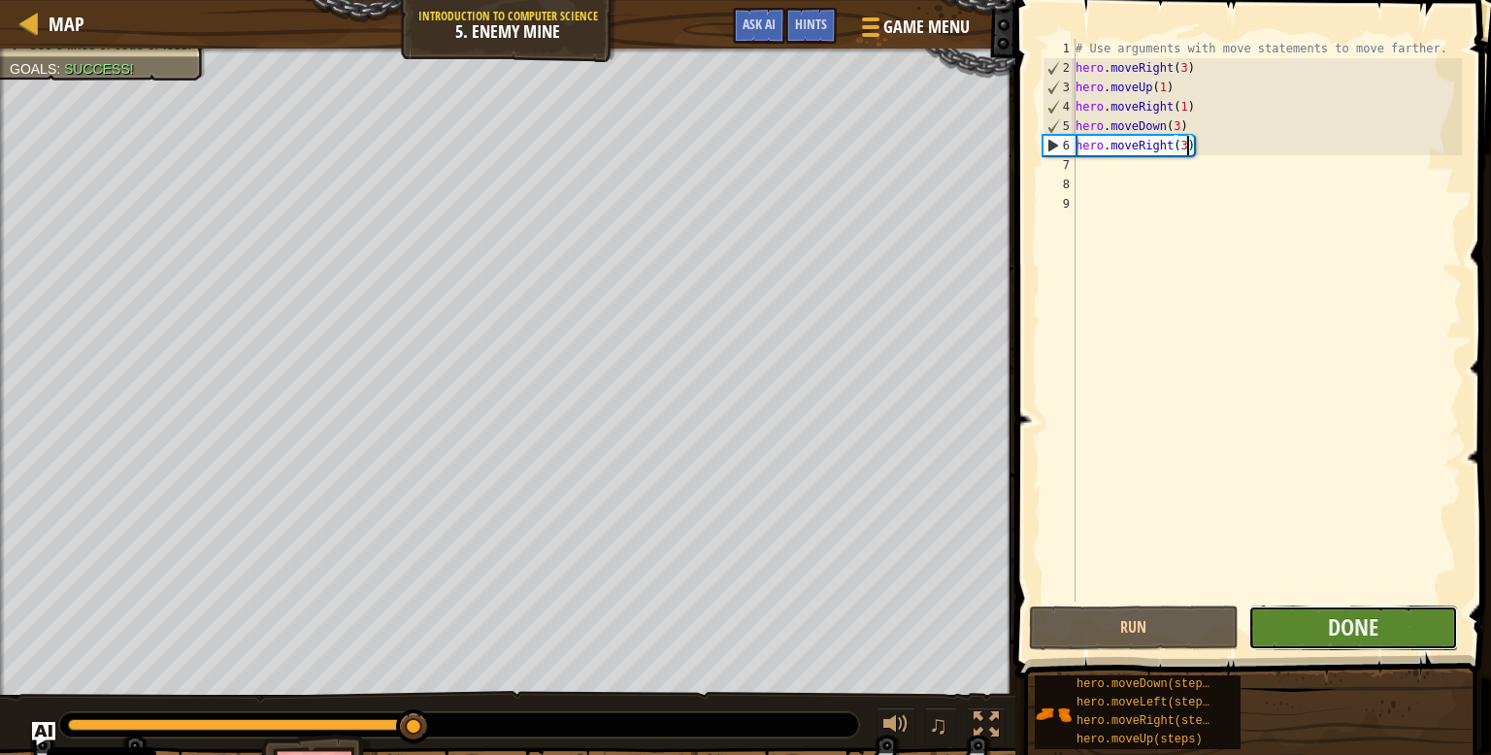
click at [1302, 634] on button "Done" at bounding box center [1354, 628] width 210 height 45
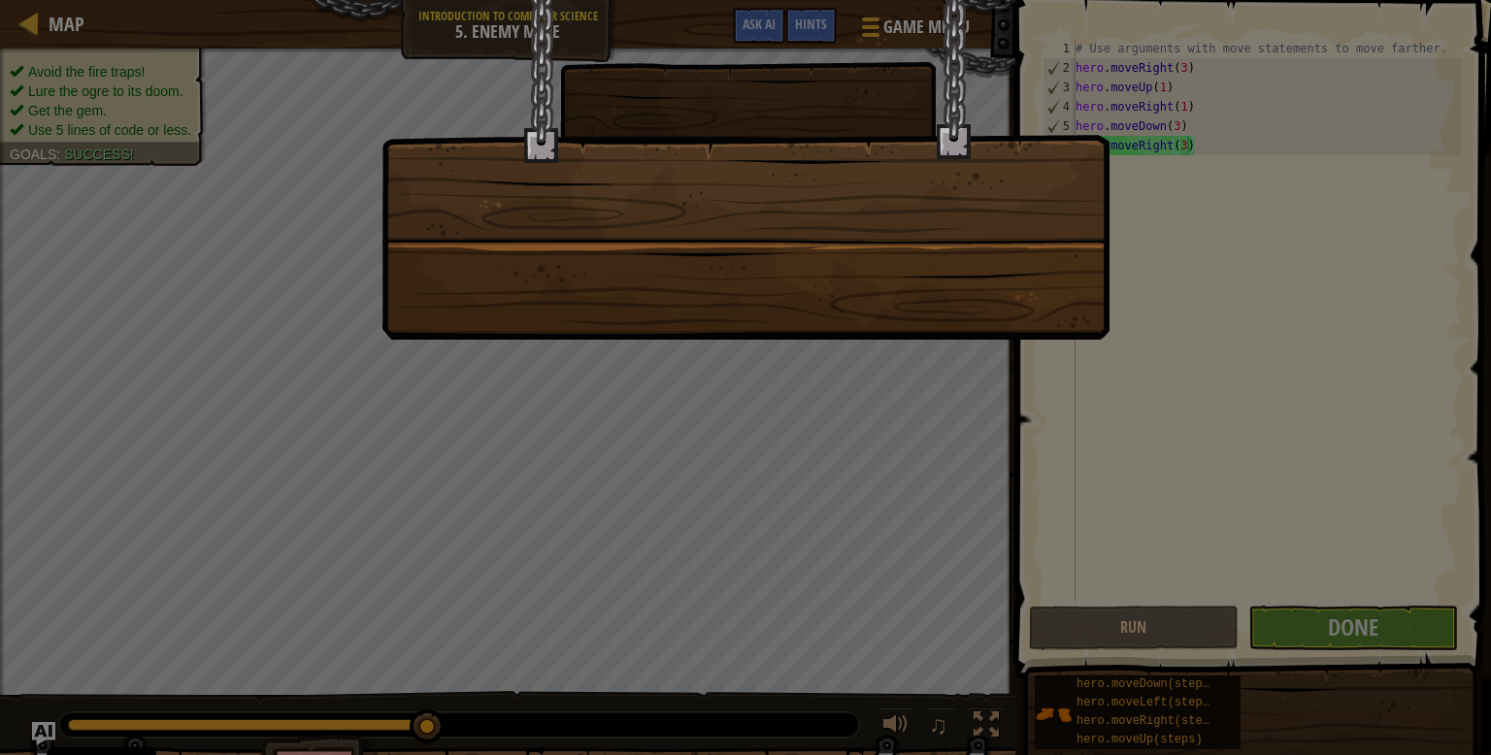
click at [1053, 263] on div at bounding box center [746, 170] width 728 height 340
drag, startPoint x: 1021, startPoint y: 263, endPoint x: 1100, endPoint y: 372, distance: 134.8
click at [1018, 265] on div at bounding box center [746, 170] width 728 height 340
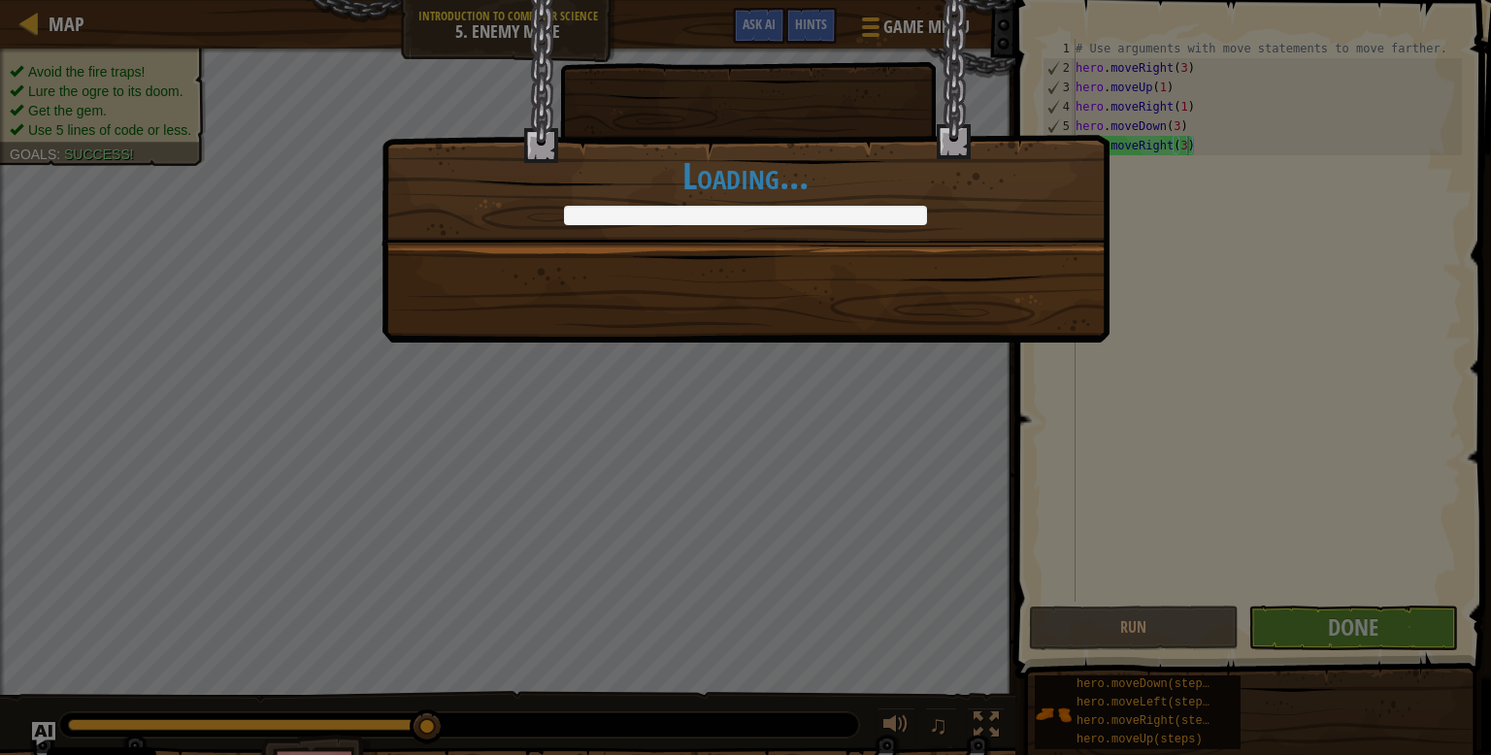
click at [1399, 636] on div "Nice moves! +0 +0 Continue Loading..." at bounding box center [745, 377] width 1491 height 755
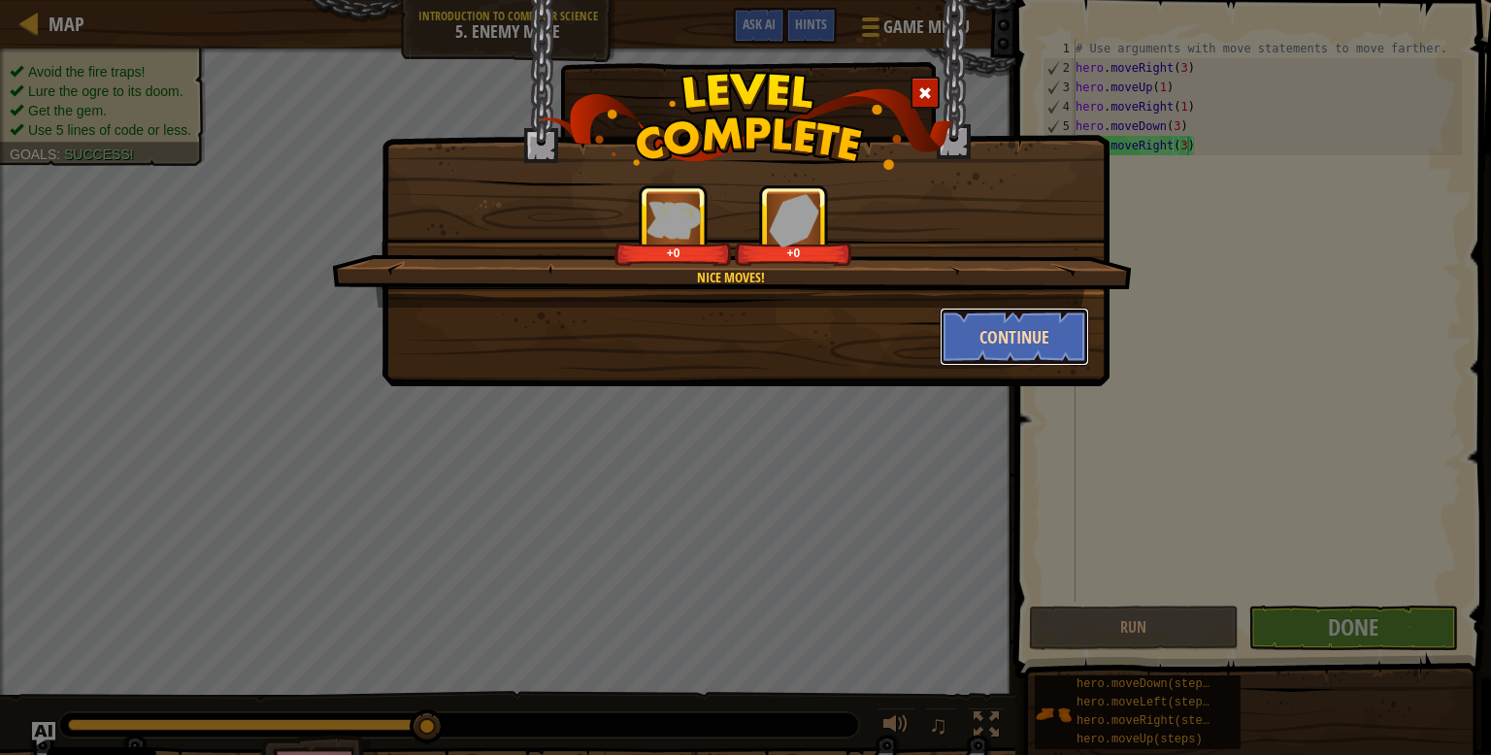
click at [1060, 343] on button "Continue" at bounding box center [1015, 337] width 151 height 58
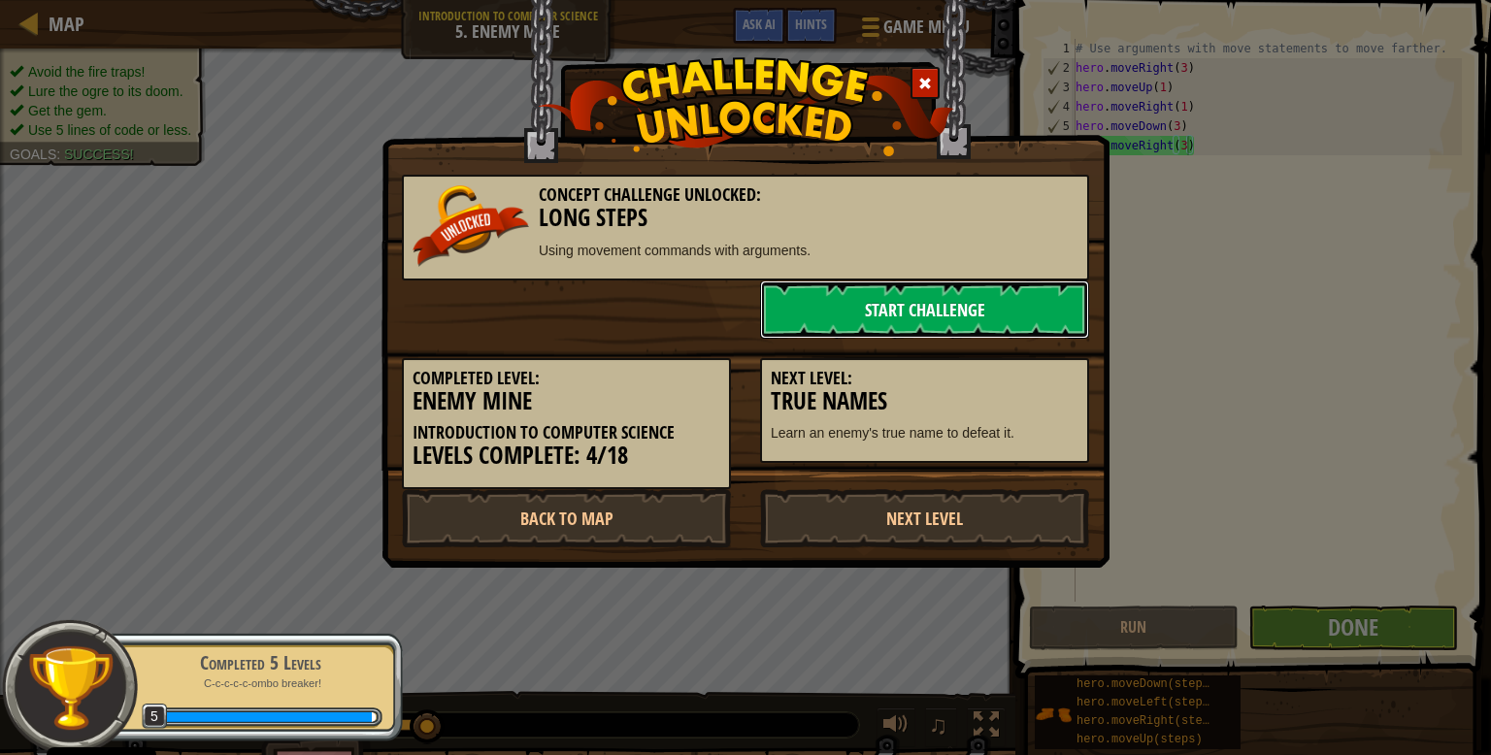
click at [959, 306] on link "Start Challenge" at bounding box center [924, 310] width 329 height 58
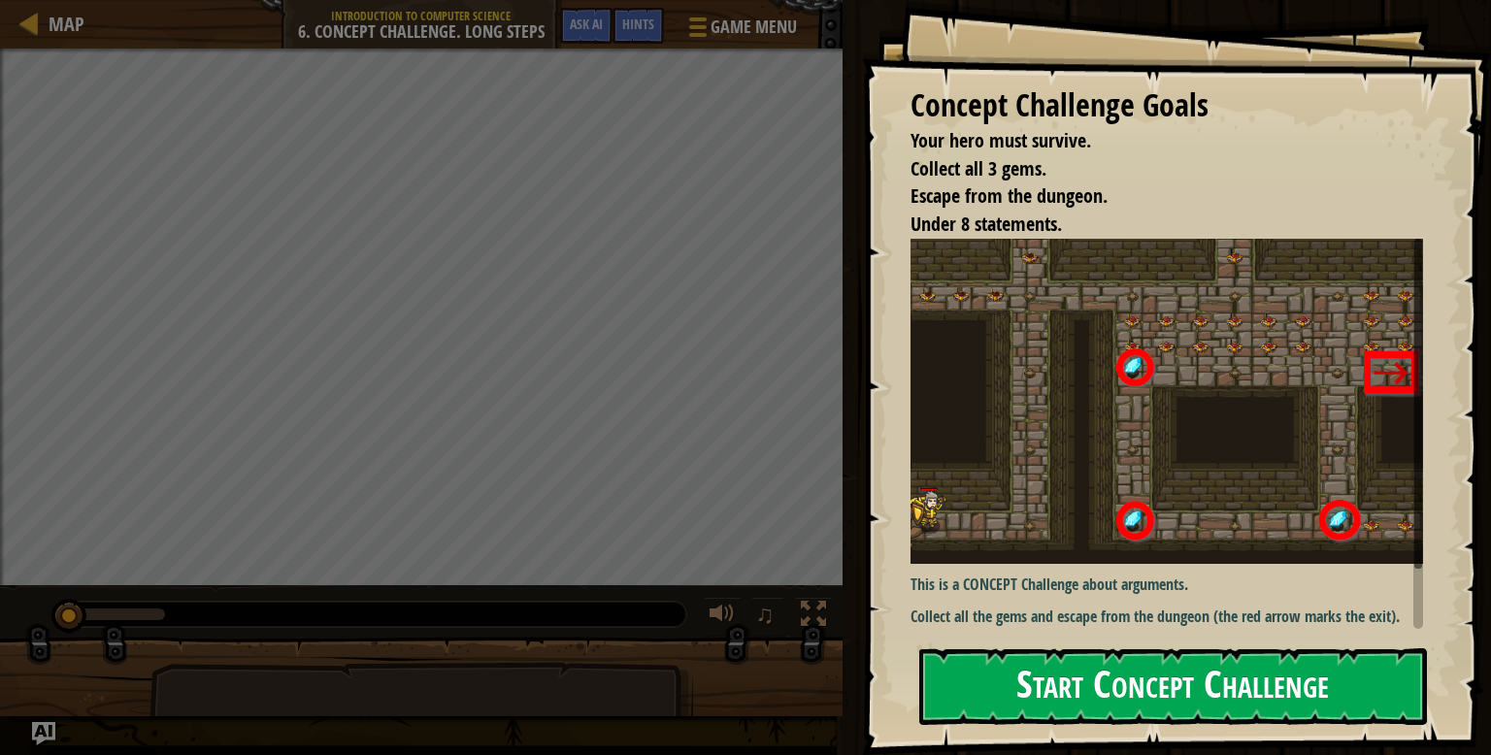
click at [1198, 701] on button "Start Concept Challenge" at bounding box center [1174, 687] width 508 height 77
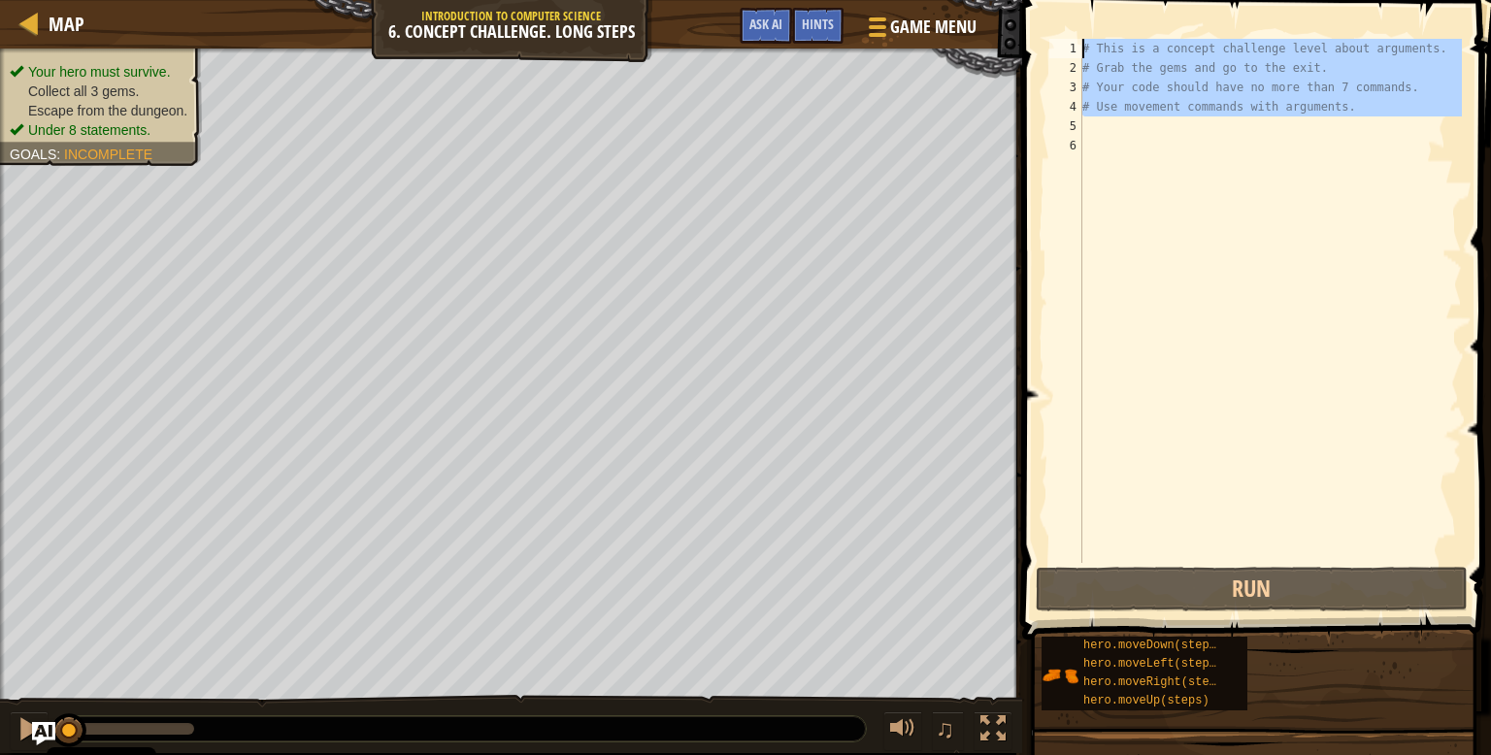
drag, startPoint x: 1378, startPoint y: 121, endPoint x: 995, endPoint y: 27, distance: 394.0
click at [995, 27] on div "Map Introduction to Computer Science 6. Concept Challenge. Long Steps Game Menu…" at bounding box center [745, 377] width 1491 height 755
type textarea "# This is a concept challenge level about arguments. # Grab the gems and go to …"
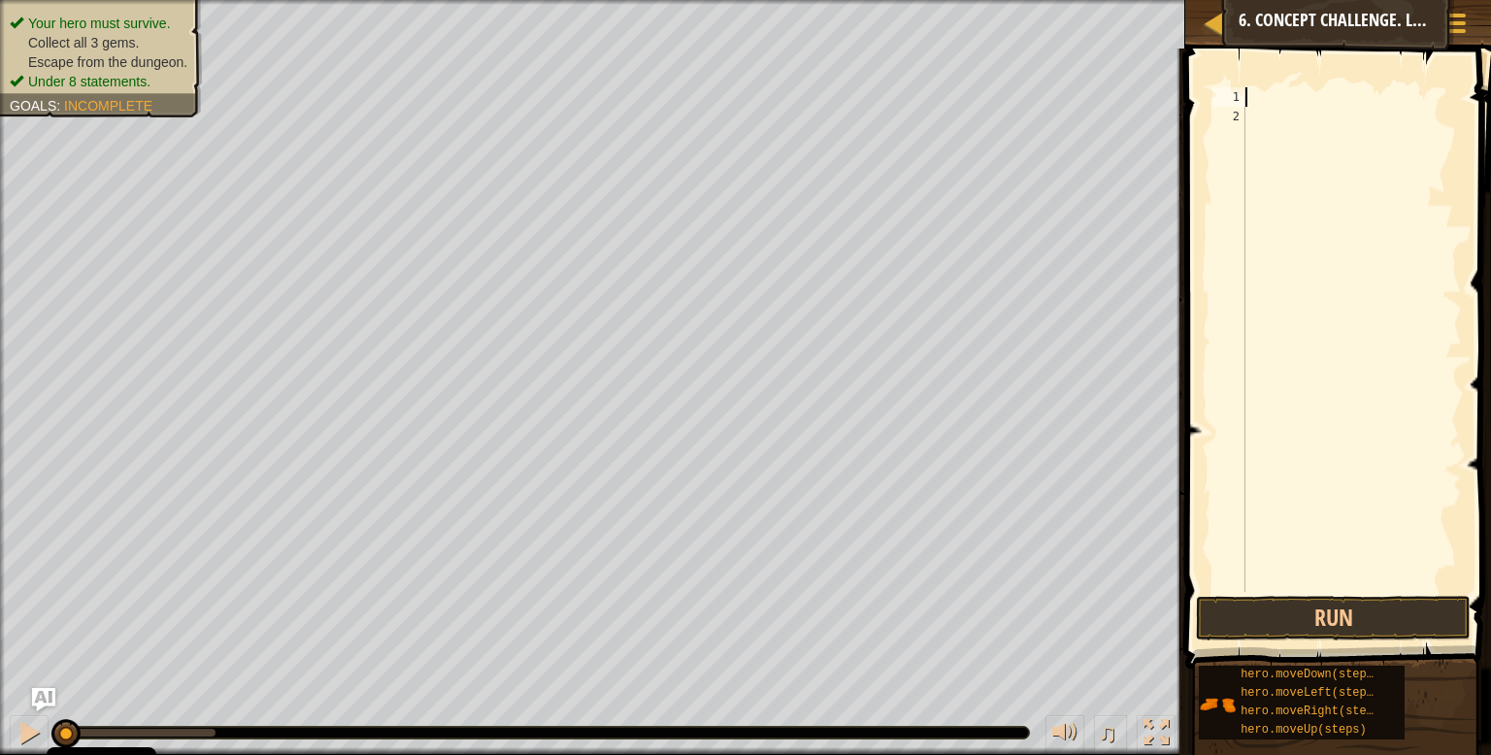
click at [1277, 101] on div at bounding box center [1352, 359] width 221 height 544
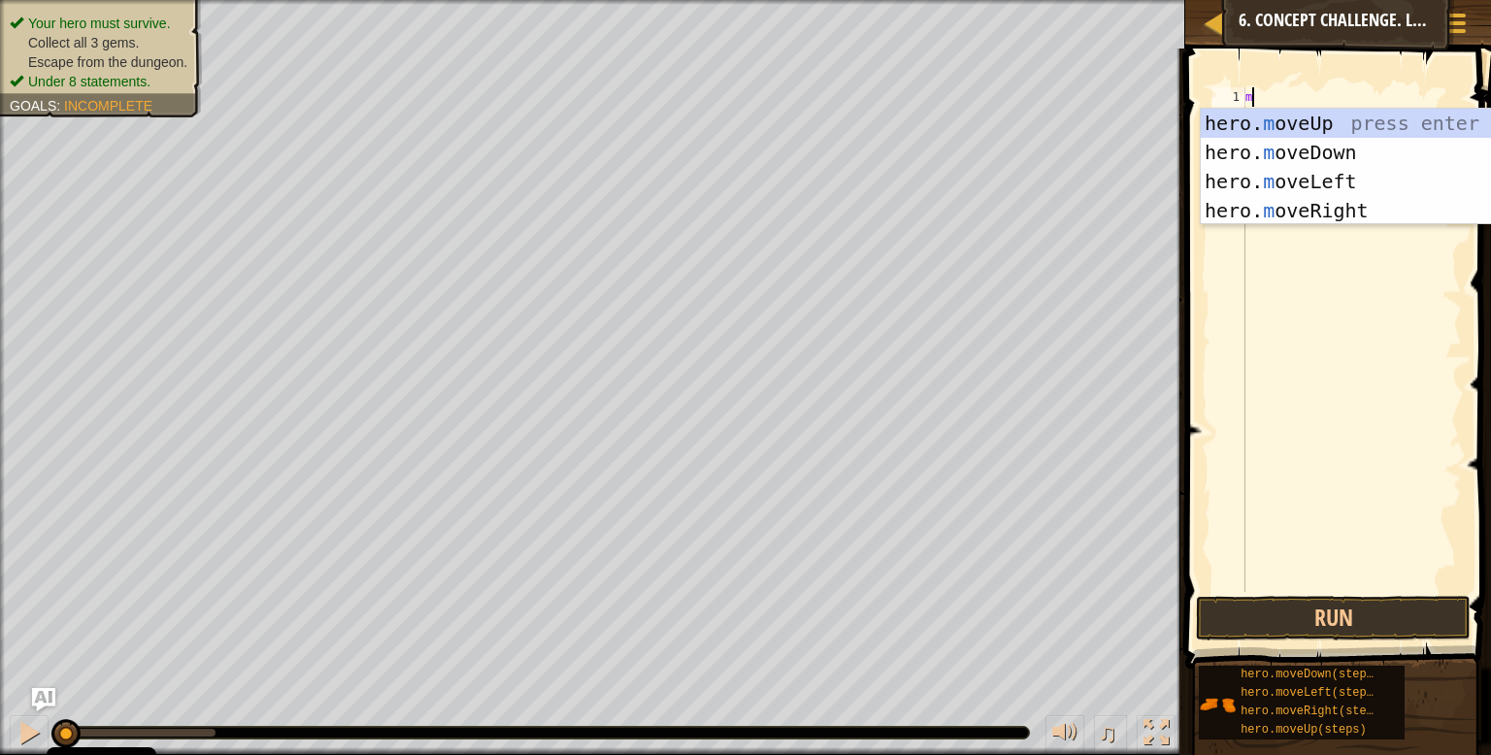
type textarea "mo"
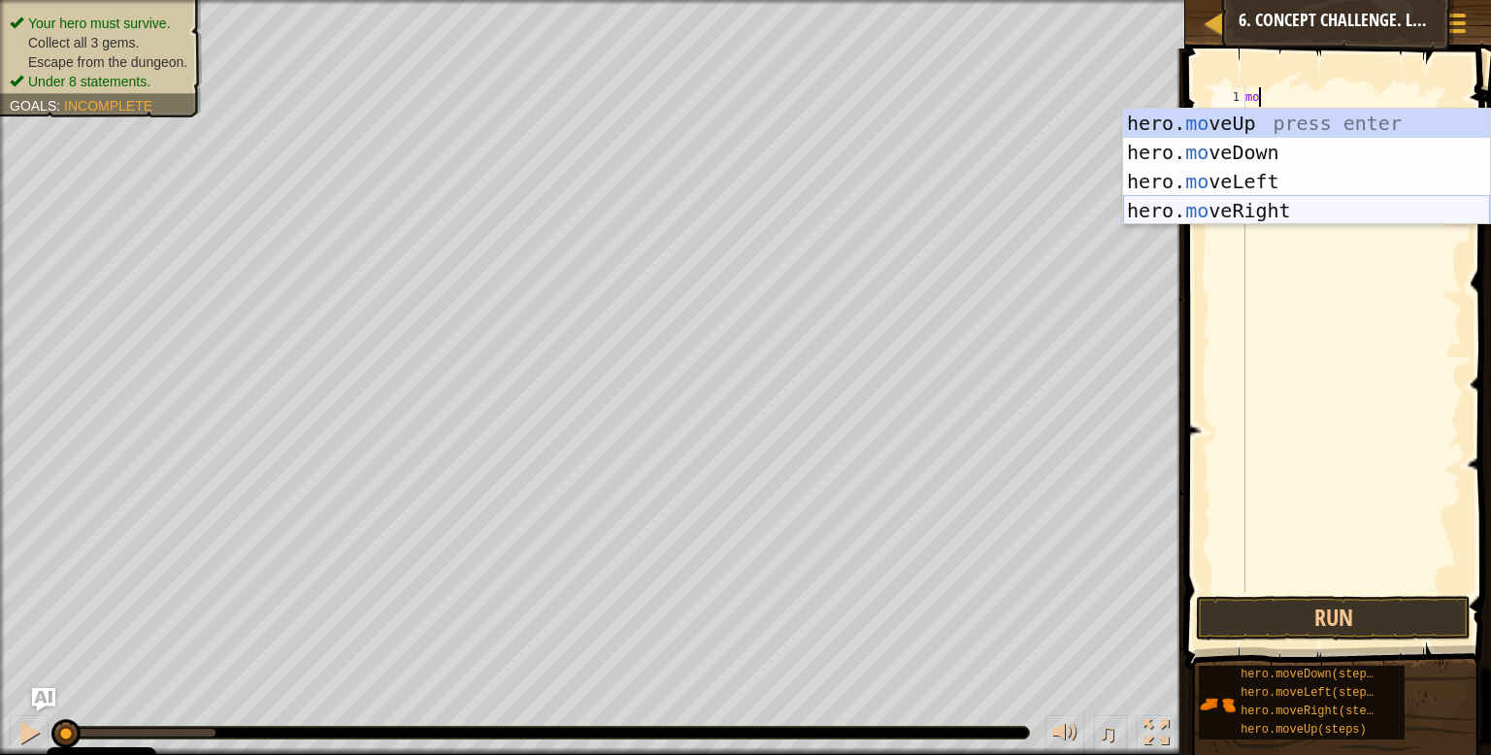
click at [1272, 216] on div "hero. mo veUp press enter hero. mo veDown press enter hero. mo veLeft press ent…" at bounding box center [1306, 196] width 367 height 175
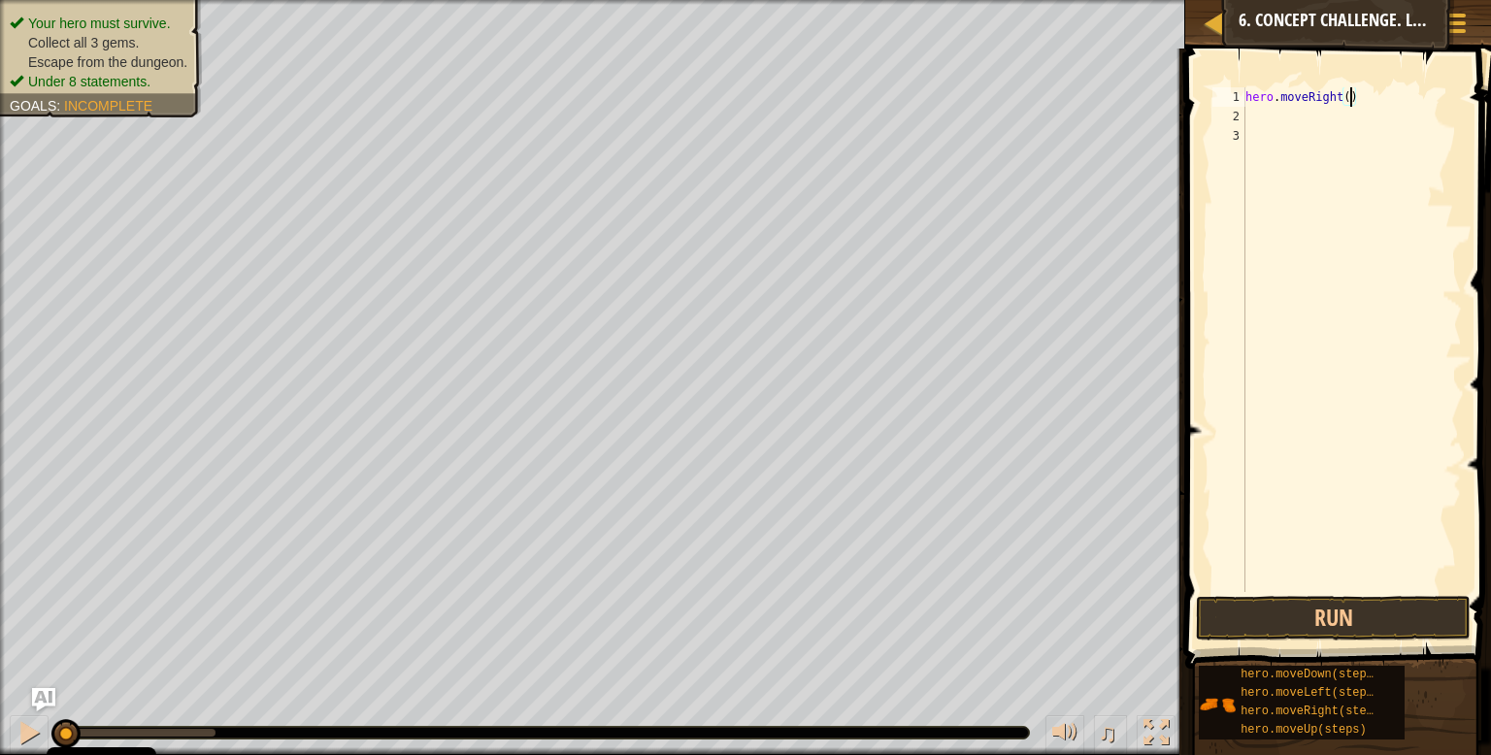
click at [1353, 96] on div "hero . moveRight ( )" at bounding box center [1352, 359] width 221 height 544
type textarea "hero.moveRight(1)"
click at [1303, 120] on div "hero . moveRight ( 1 )" at bounding box center [1352, 359] width 221 height 544
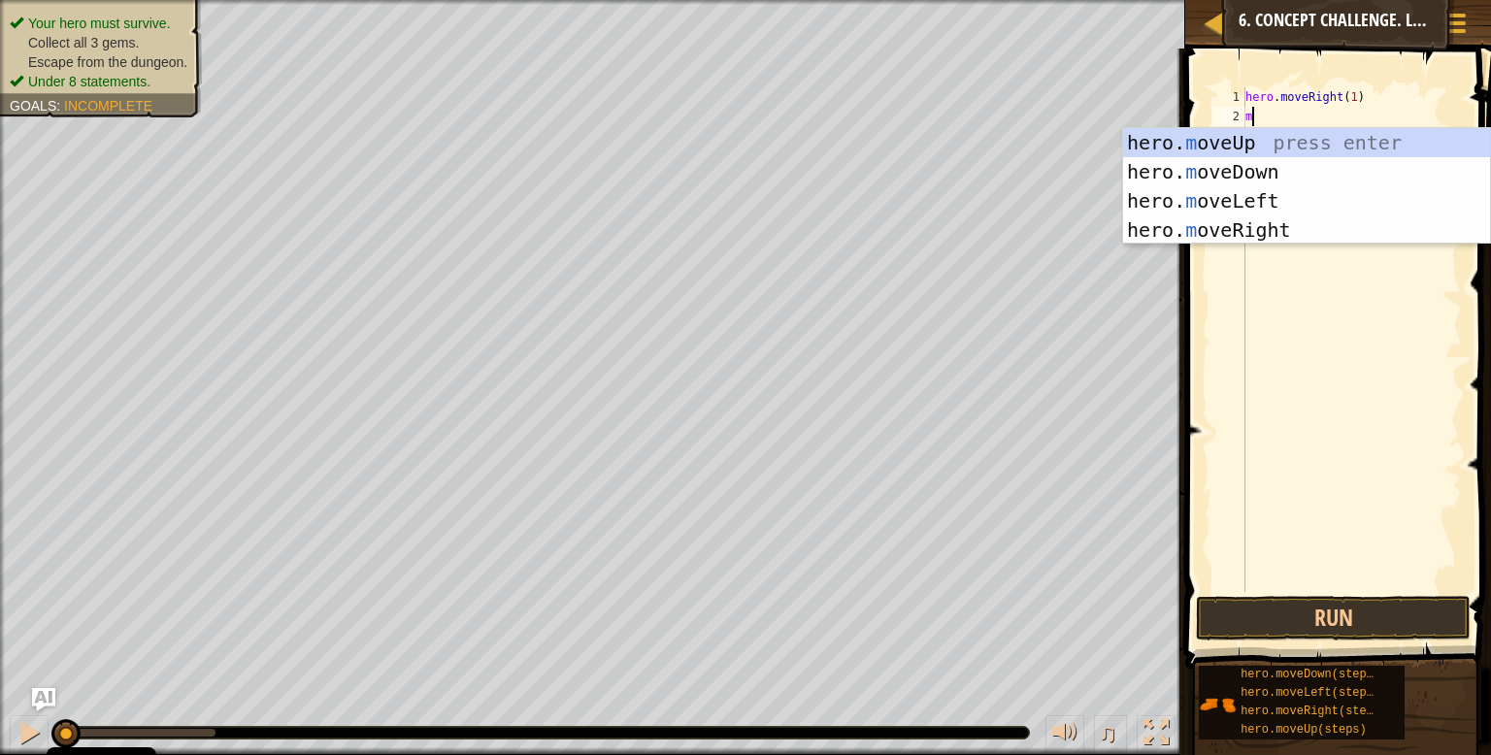
type textarea "mo"
click at [1258, 149] on div "hero. mo veUp press enter hero. mo veDown press enter hero. mo veLeft press ent…" at bounding box center [1306, 215] width 367 height 175
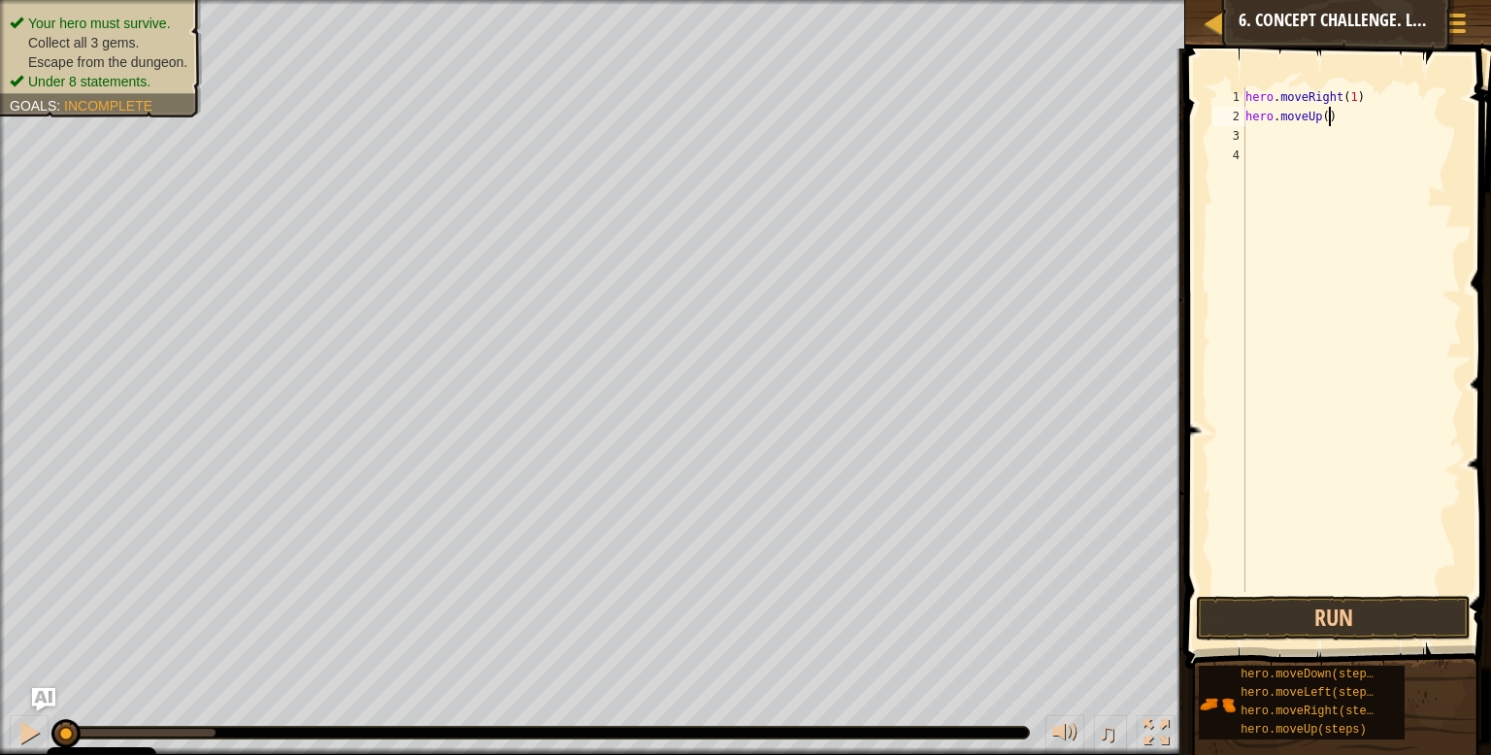
click at [1329, 118] on div "hero . moveRight ( 1 ) hero . moveUp ( )" at bounding box center [1352, 359] width 221 height 544
click at [1309, 612] on button "Run" at bounding box center [1333, 618] width 275 height 45
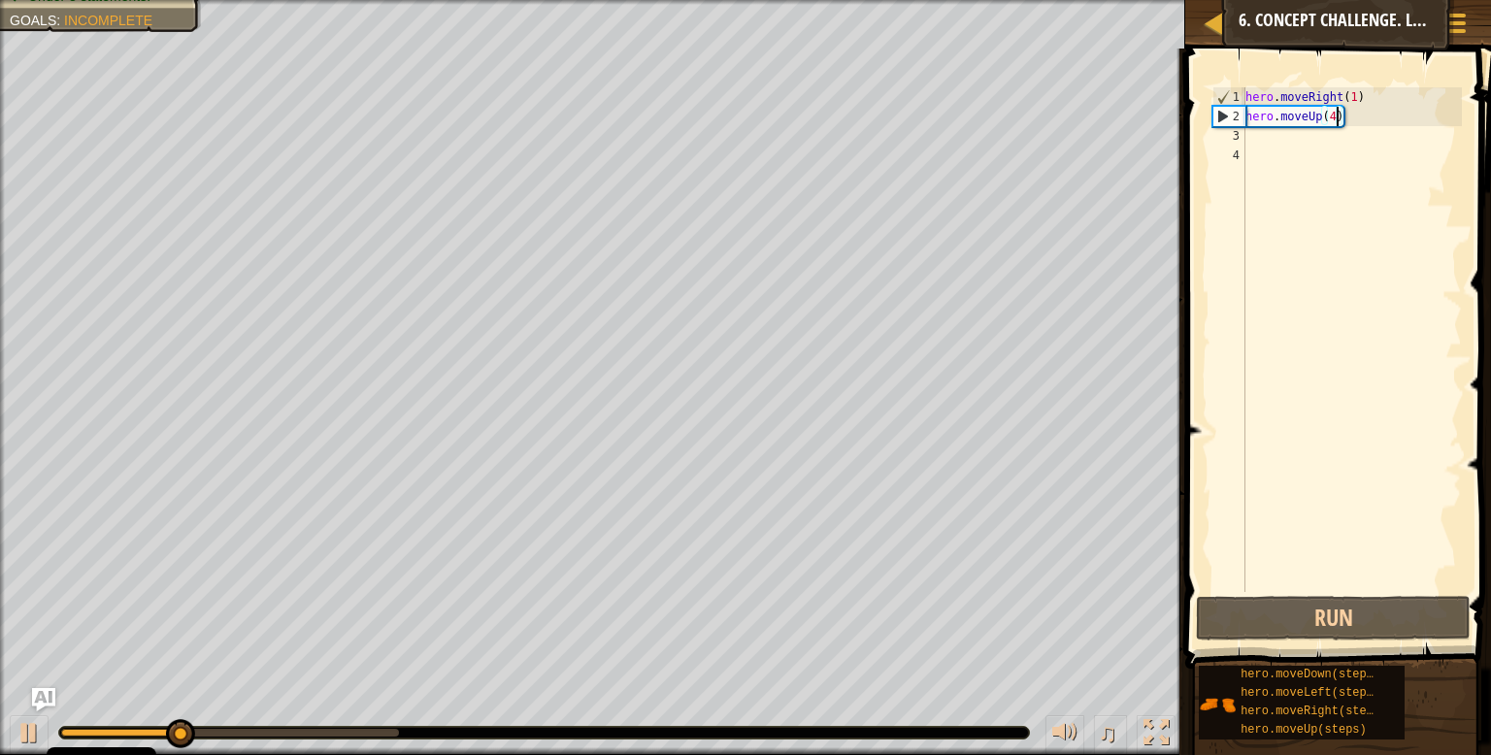
click at [1334, 115] on div "hero . moveRight ( 1 ) hero . moveUp ( 4 )" at bounding box center [1352, 359] width 221 height 544
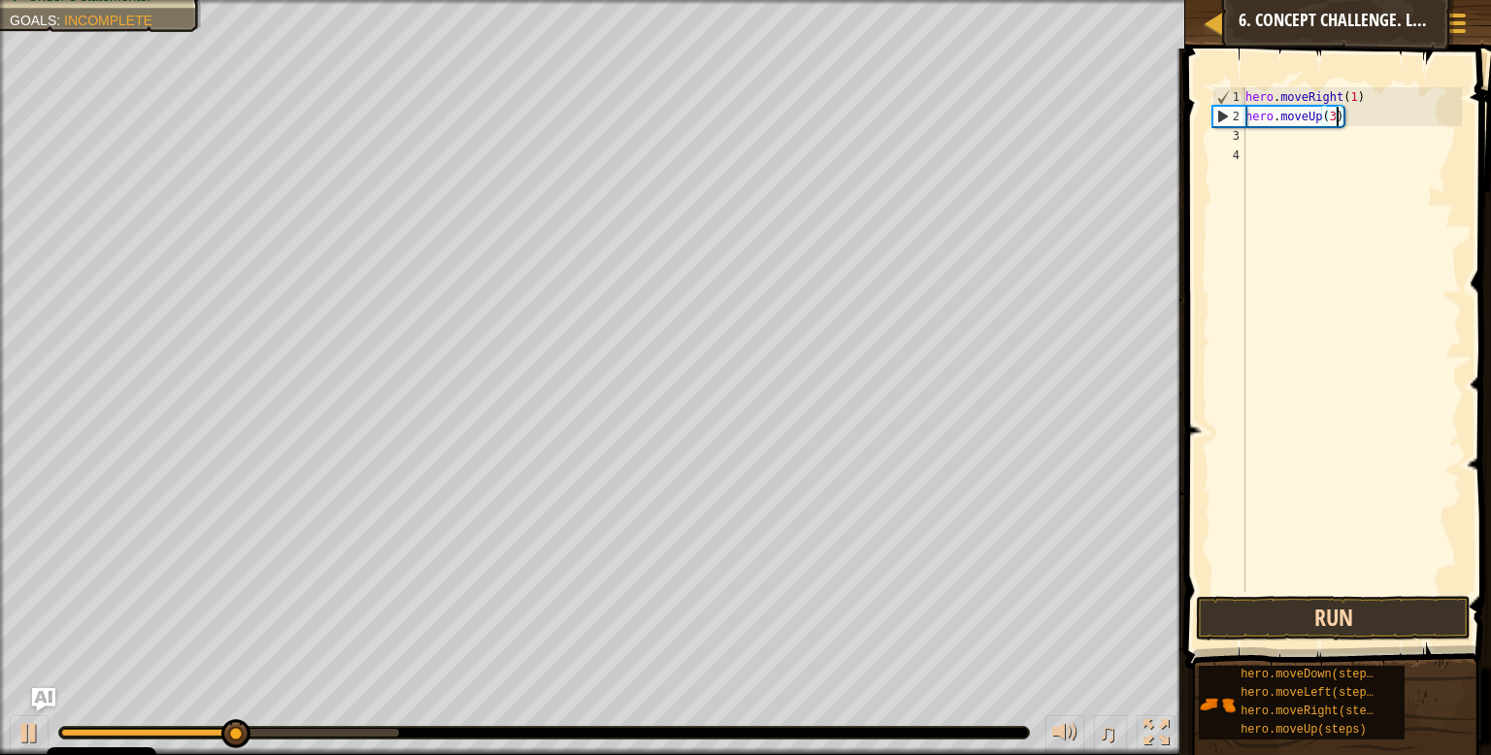
type textarea "hero.moveUp(3)"
click at [1371, 610] on button "Run" at bounding box center [1333, 618] width 275 height 45
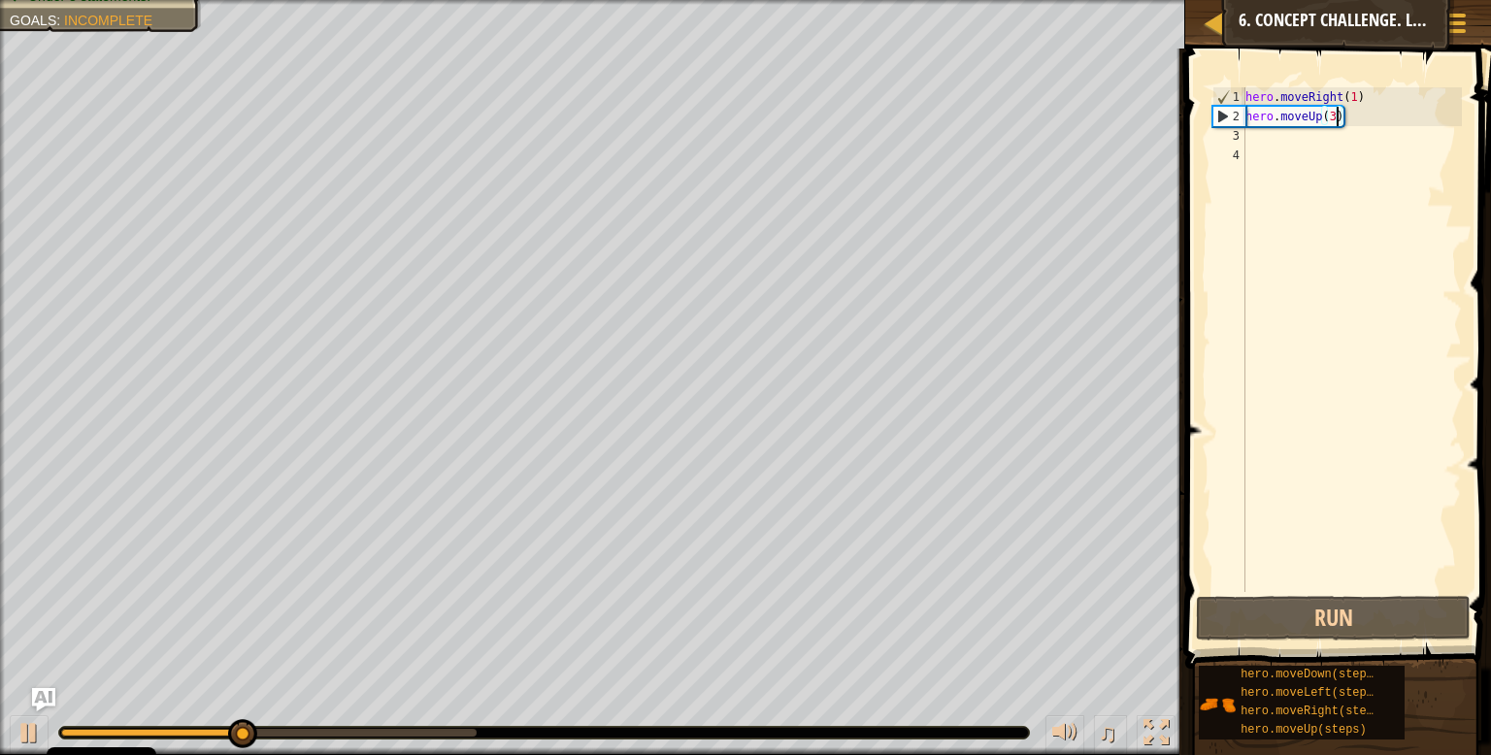
click at [1338, 143] on div "hero . moveRight ( 1 ) hero . moveUp ( 3 )" at bounding box center [1352, 359] width 221 height 544
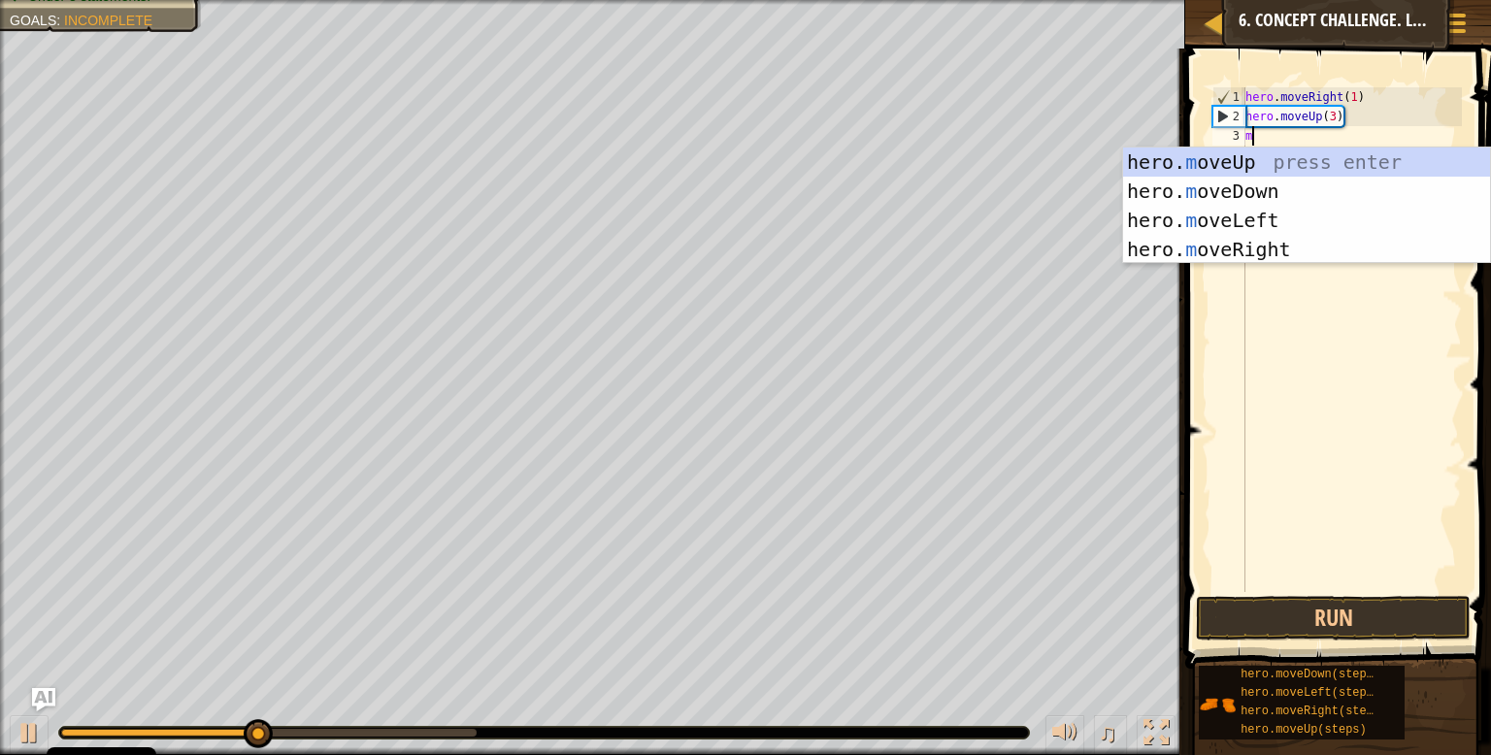
type textarea "mo"
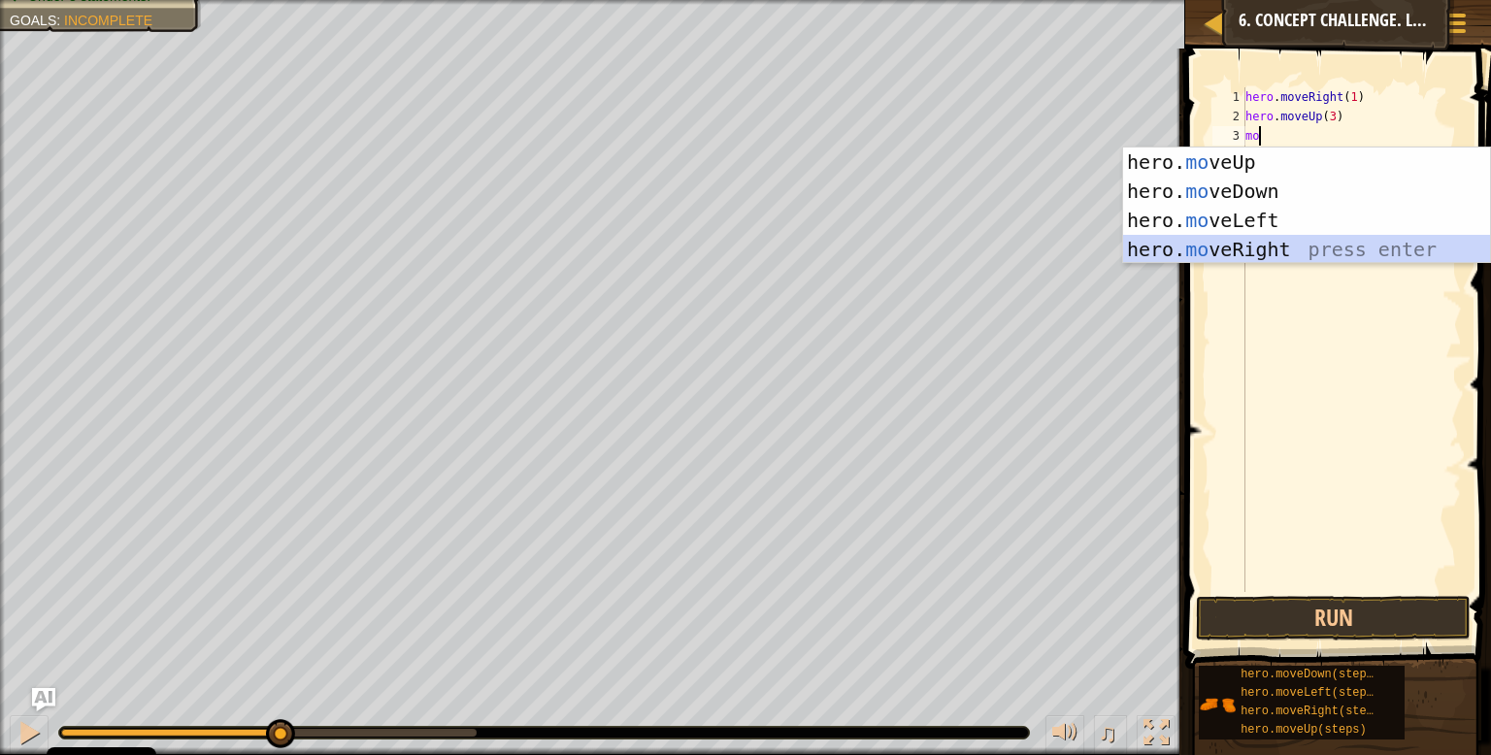
click at [1287, 253] on div "hero. mo veUp press enter hero. mo veDown press enter hero. mo veLeft press ent…" at bounding box center [1306, 235] width 367 height 175
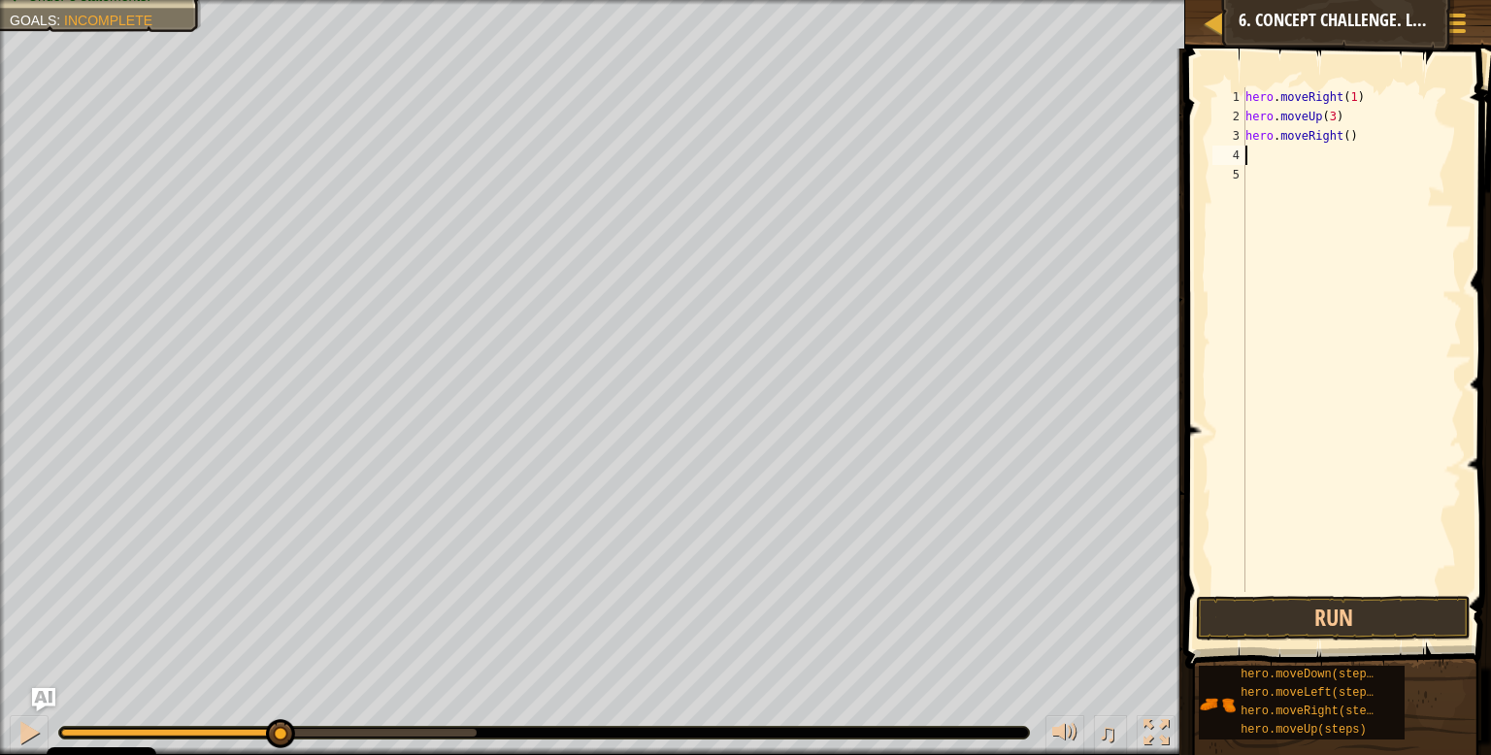
click at [1349, 139] on div "hero . moveRight ( 1 ) hero . moveUp ( 3 ) hero . moveRight ( )" at bounding box center [1352, 359] width 221 height 544
type textarea "hero.moveRight(2)"
click at [1369, 619] on button "Run" at bounding box center [1333, 618] width 275 height 45
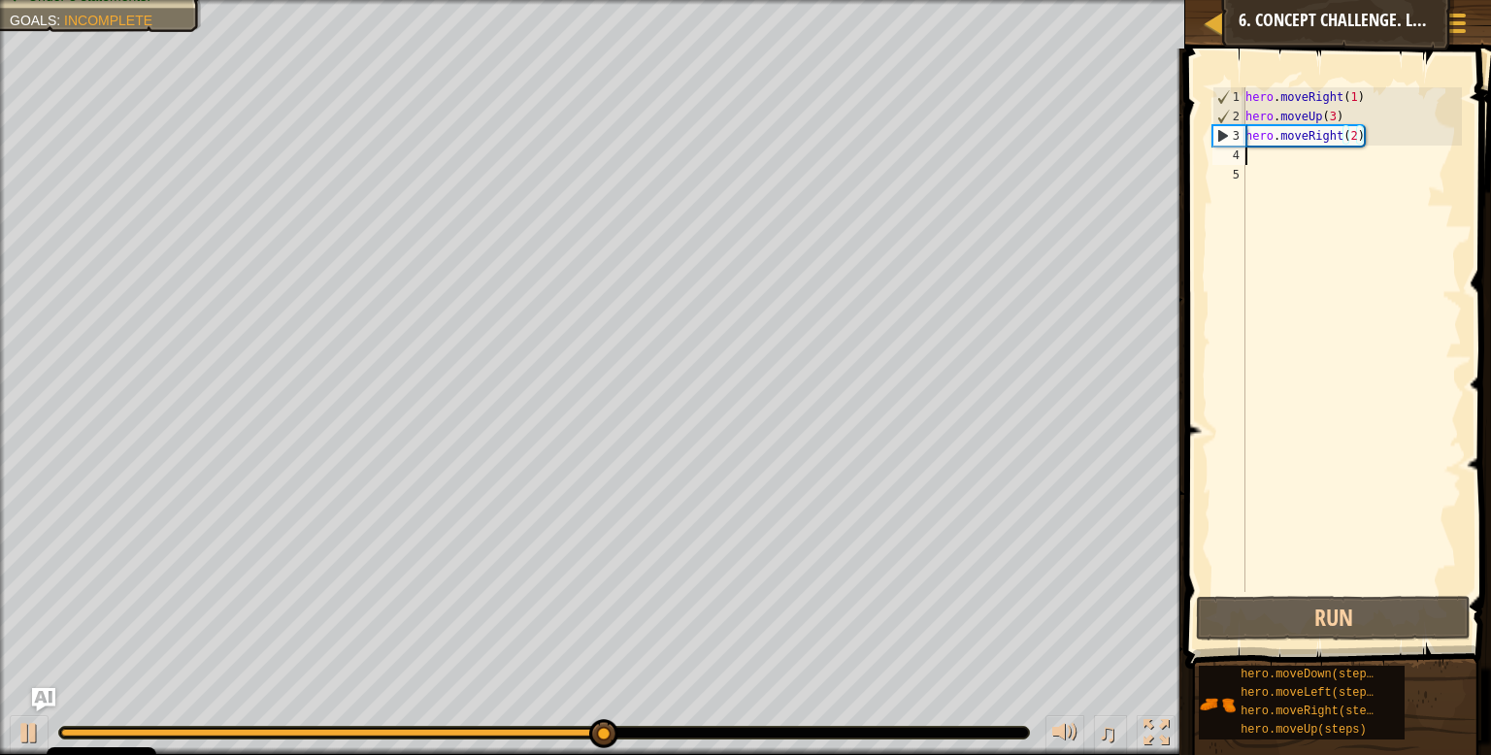
click at [1283, 160] on div "hero . moveRight ( 1 ) hero . moveUp ( 3 ) hero . moveRight ( 2 )" at bounding box center [1352, 359] width 221 height 544
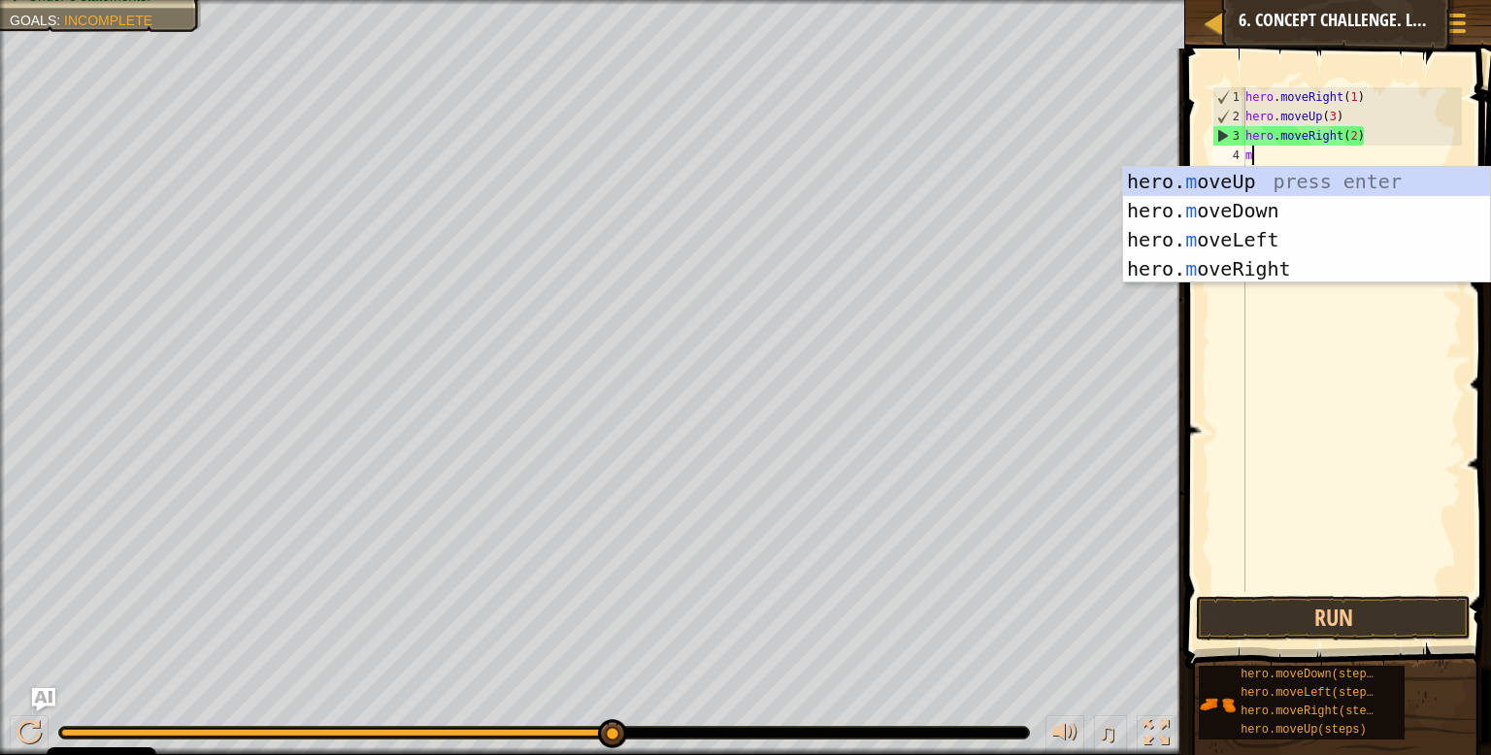
type textarea "mo"
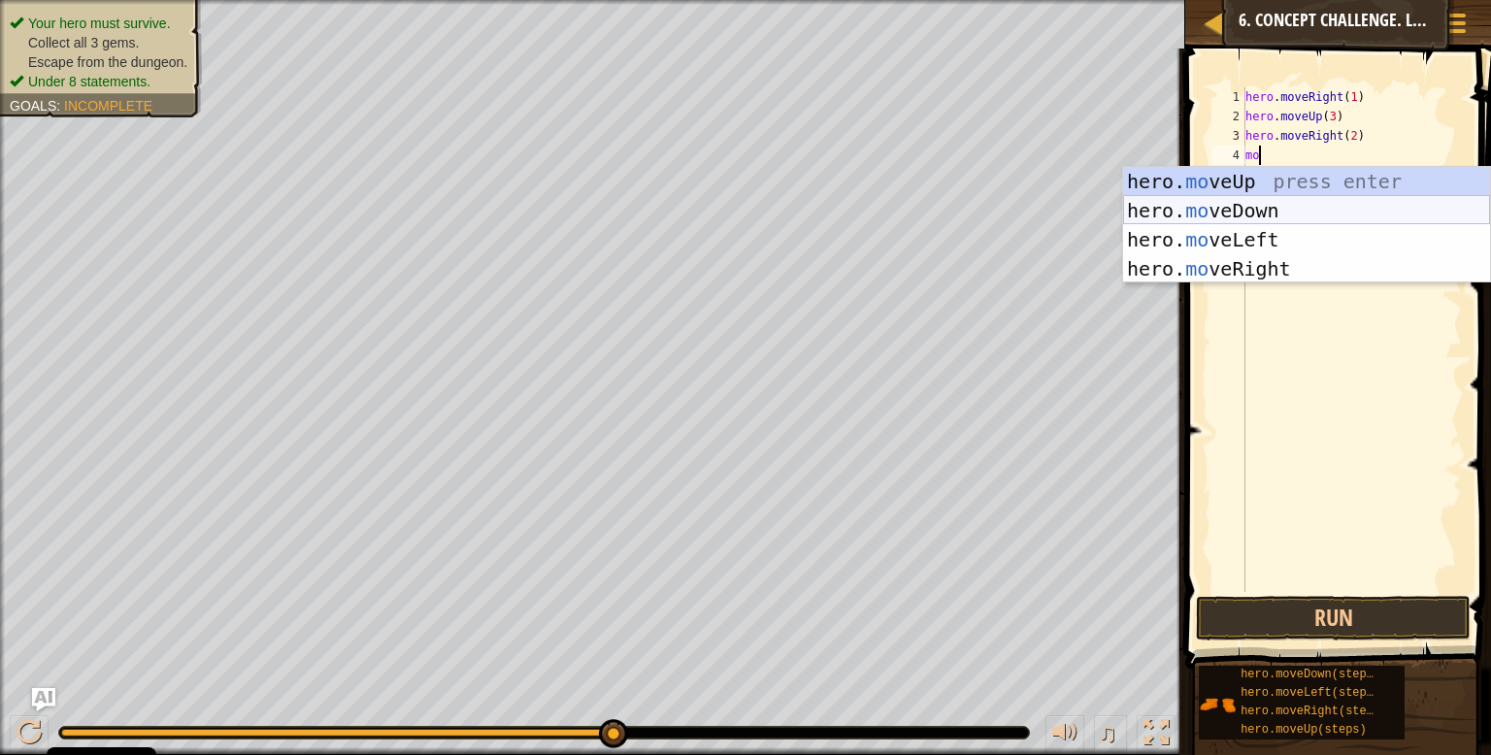
click at [1272, 206] on div "hero. mo veUp press enter hero. mo veDown press enter hero. mo veLeft press ent…" at bounding box center [1306, 254] width 367 height 175
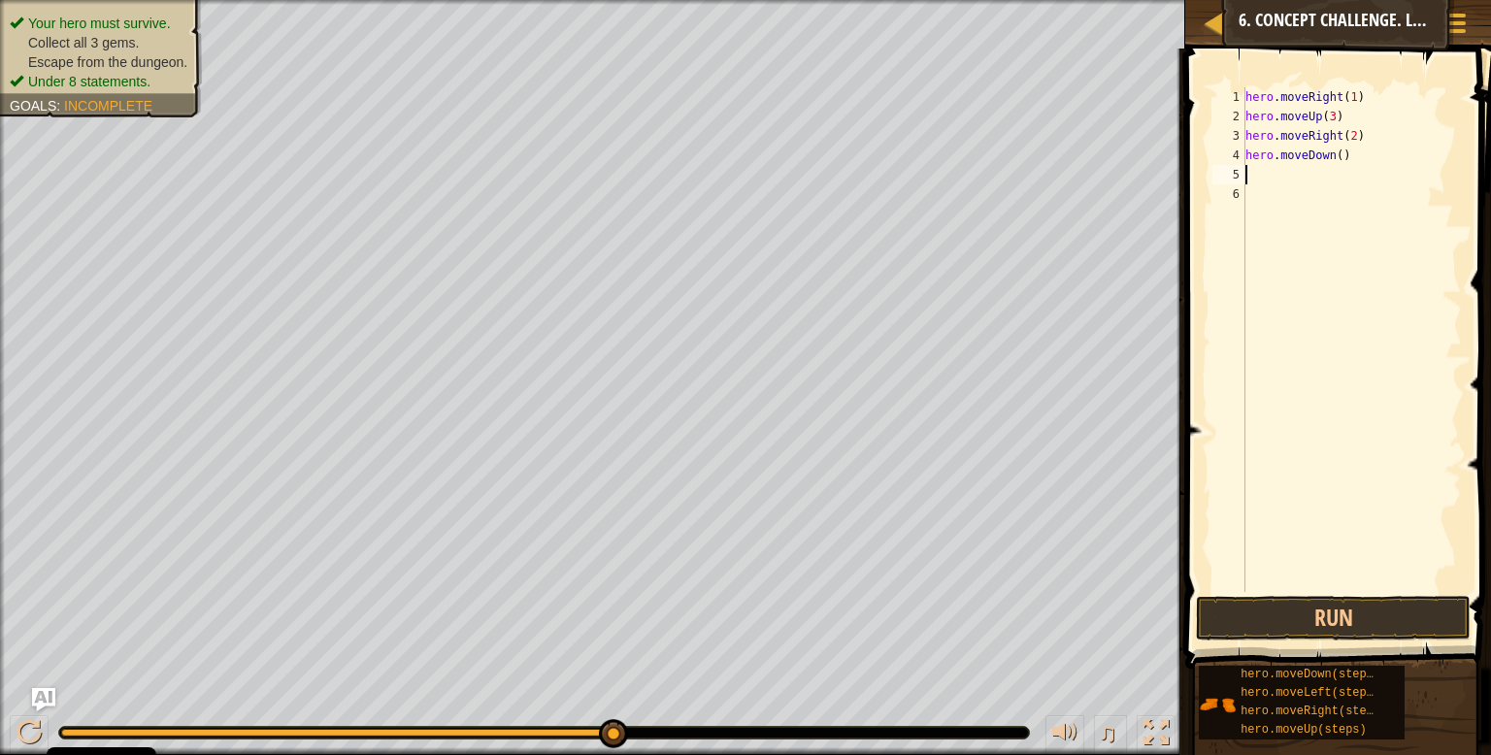
click at [1342, 161] on div "hero . moveRight ( 1 ) hero . moveUp ( 3 ) hero . moveRight ( 2 ) hero . moveDo…" at bounding box center [1352, 359] width 221 height 544
type textarea "hero.moveDown(1)"
click at [1298, 624] on button "Run" at bounding box center [1333, 618] width 275 height 45
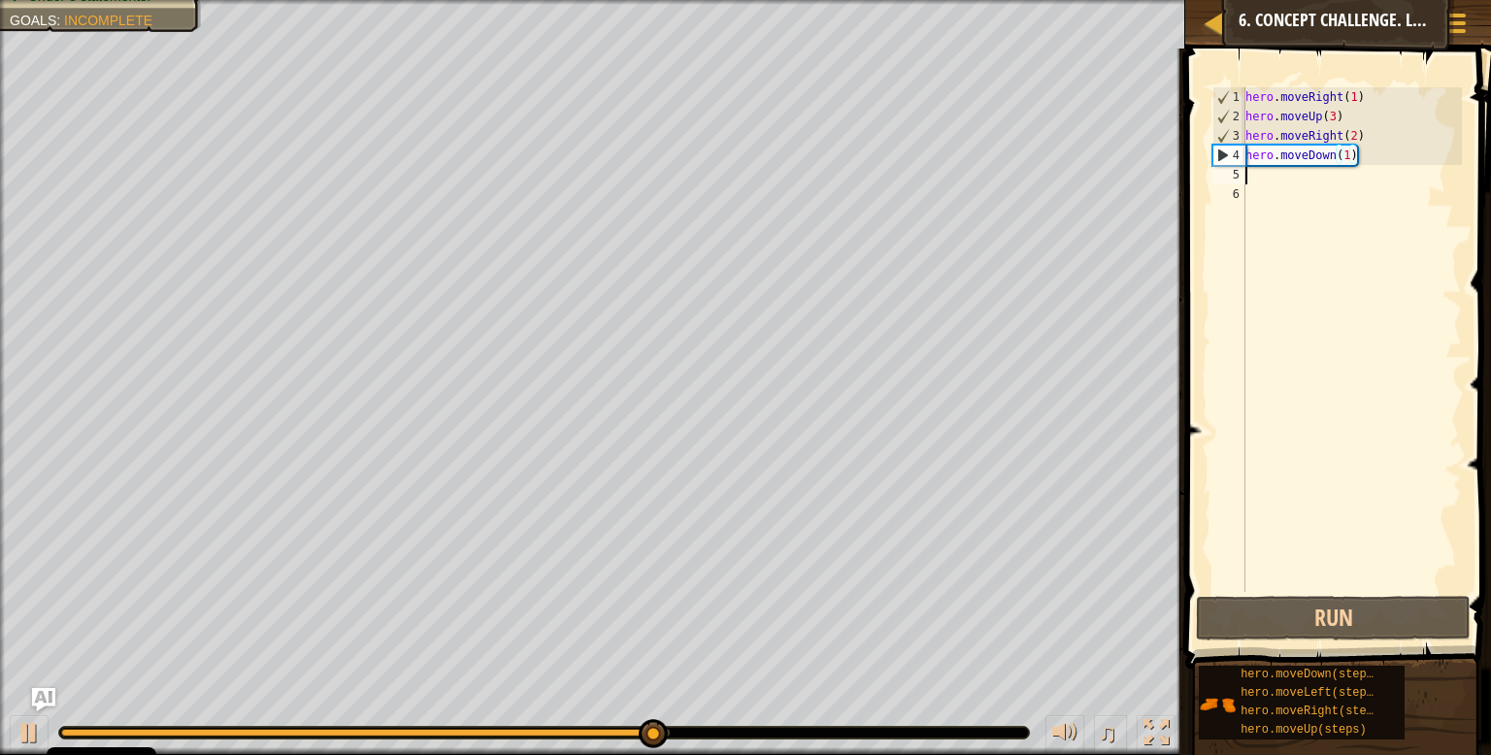
click at [1261, 173] on div "hero . moveRight ( 1 ) hero . moveUp ( 3 ) hero . moveRight ( 2 ) hero . moveDo…" at bounding box center [1352, 359] width 221 height 544
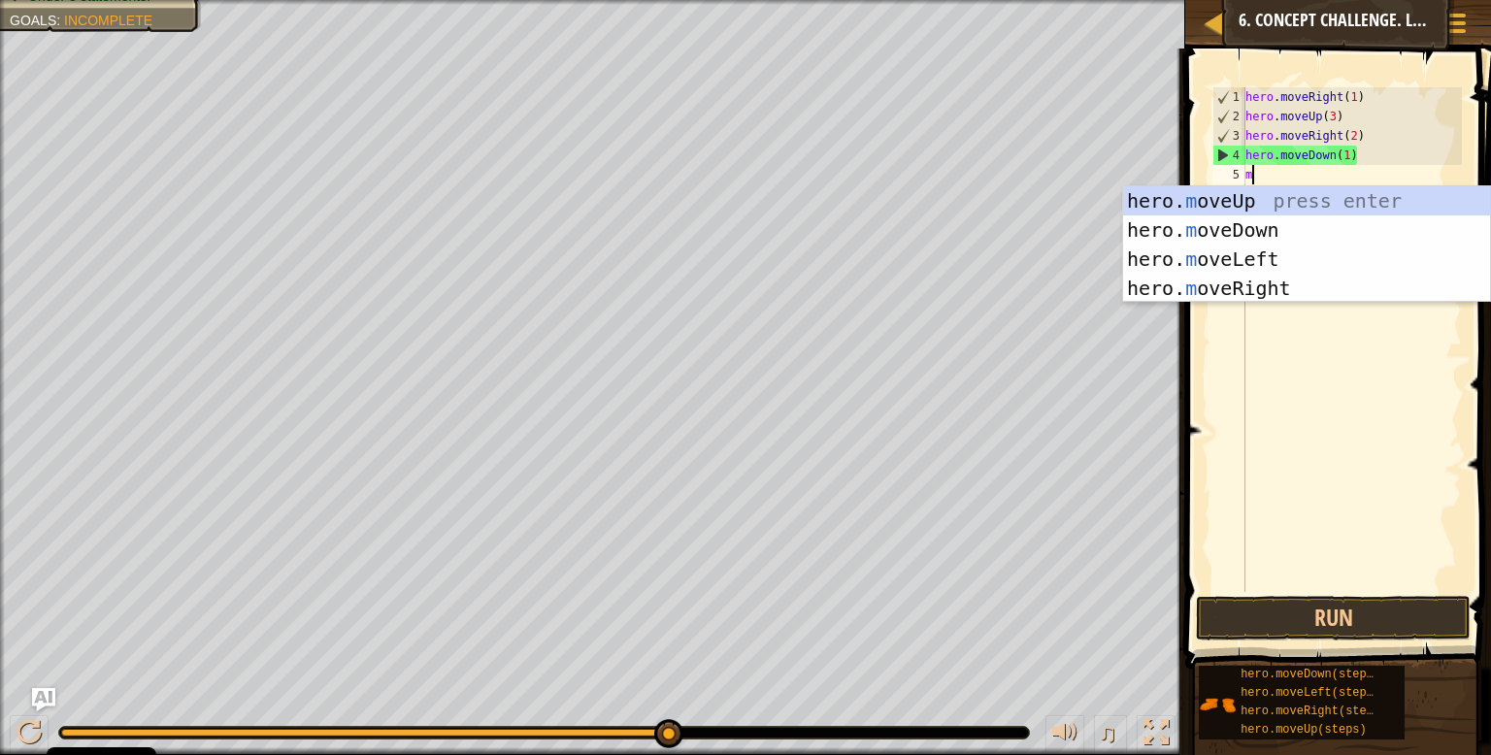
type textarea "mo"
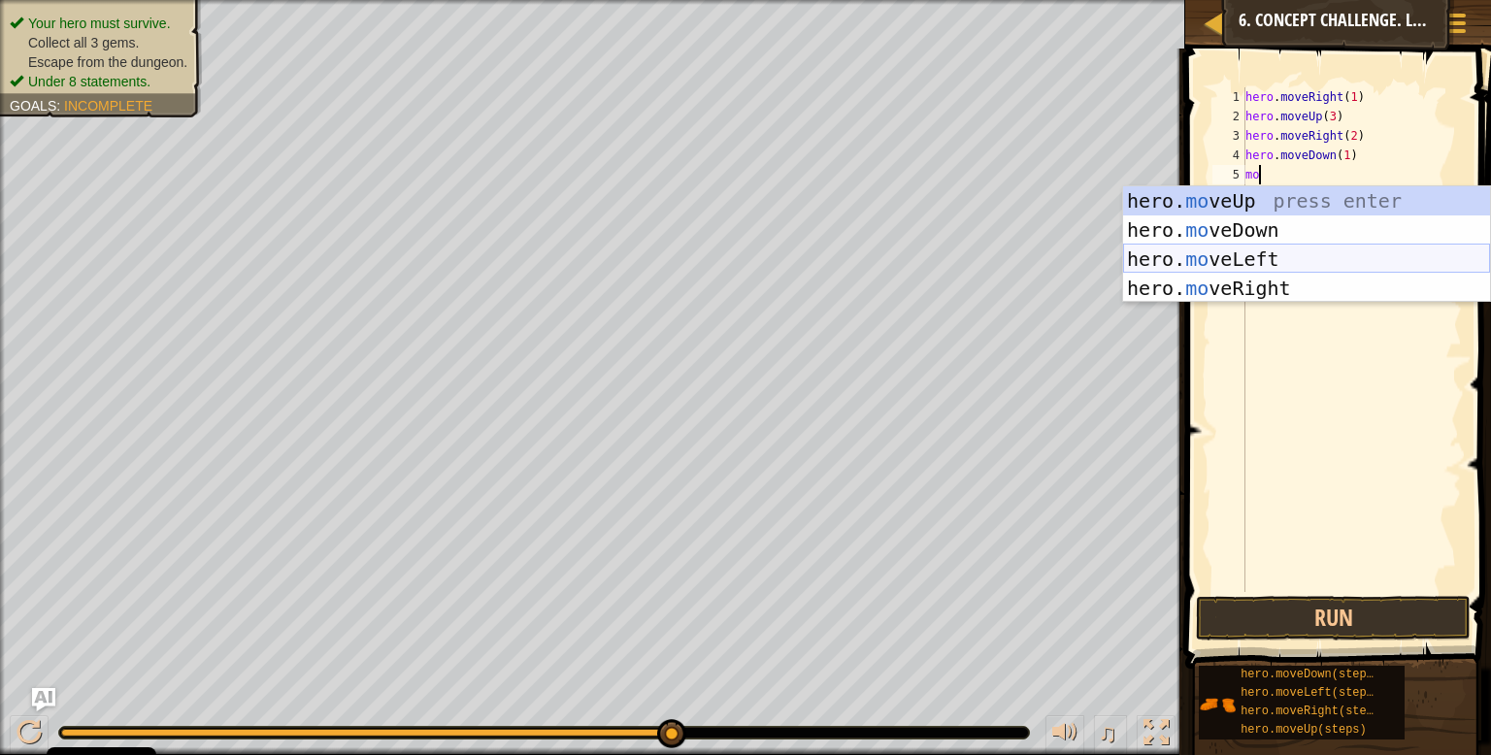
click at [1276, 248] on div "hero. mo veUp press enter hero. mo veDown press enter hero. mo veLeft press ent…" at bounding box center [1306, 273] width 367 height 175
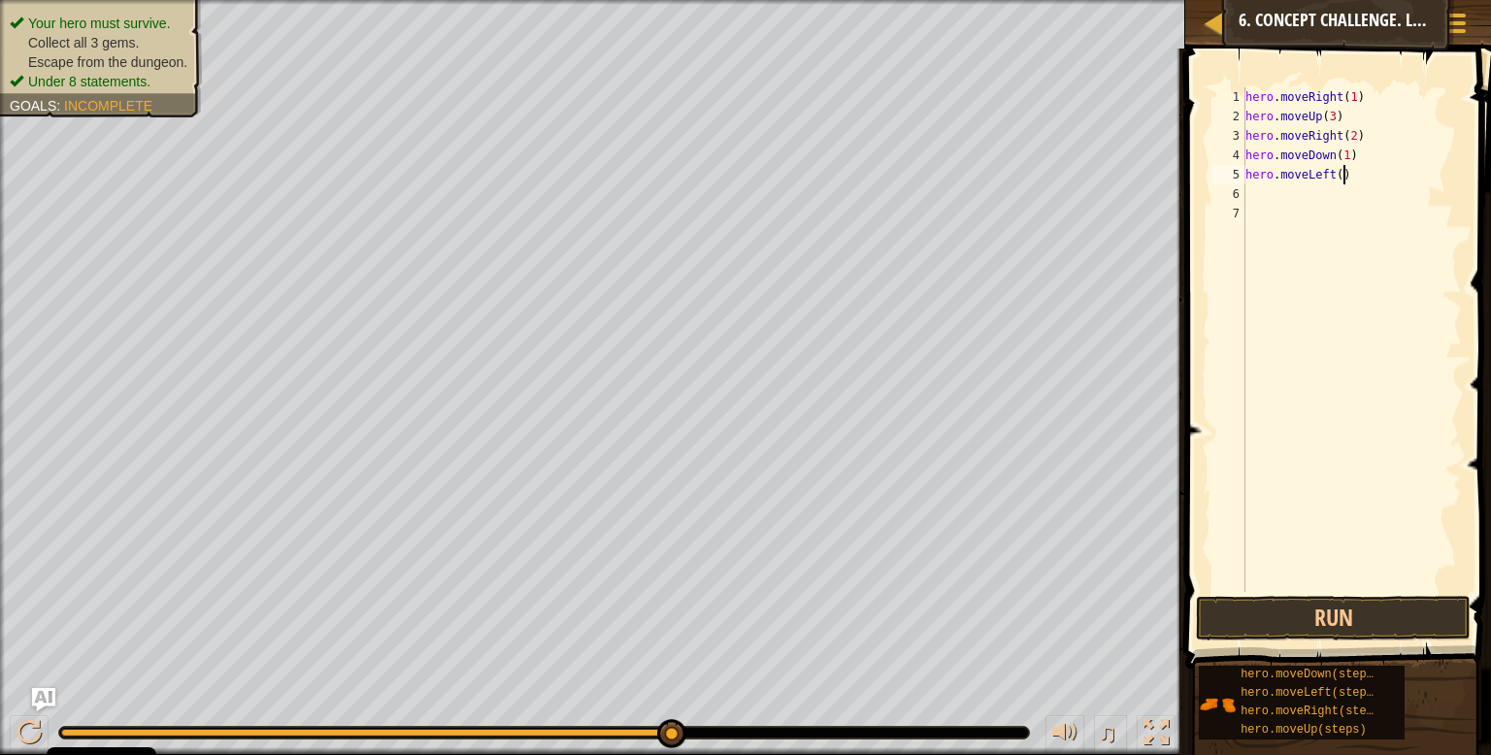
click at [1342, 172] on div "hero . moveRight ( 1 ) hero . moveUp ( 3 ) hero . moveRight ( 2 ) hero . moveDo…" at bounding box center [1352, 359] width 221 height 544
type textarea "hero.moveLeft(1)"
click at [1310, 194] on div "hero . moveRight ( 1 ) hero . moveUp ( 3 ) hero . moveRight ( 2 ) hero . moveDo…" at bounding box center [1352, 359] width 221 height 544
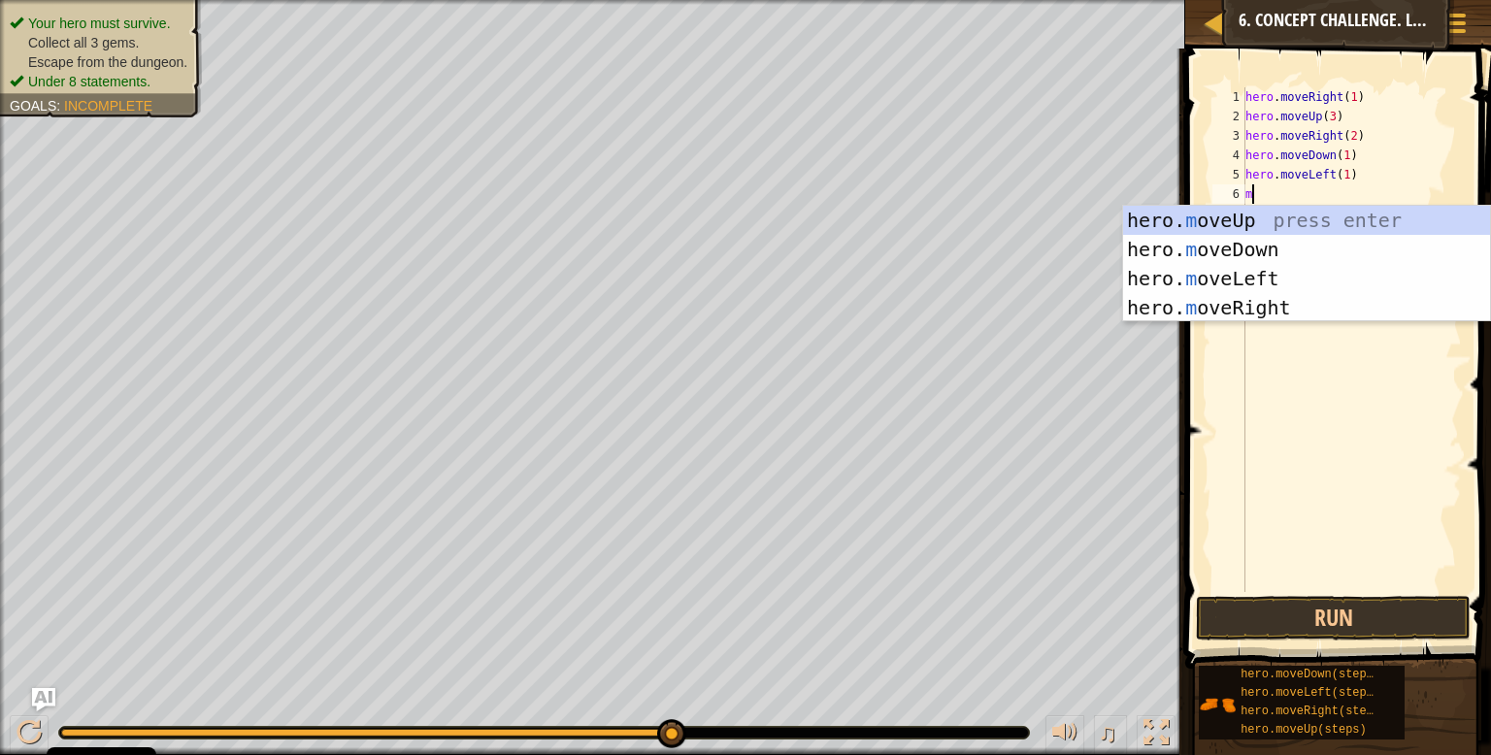
type textarea "mo"
click at [1299, 251] on div "hero. mo veUp press enter hero. mo veDown press enter hero. mo veLeft press ent…" at bounding box center [1306, 293] width 367 height 175
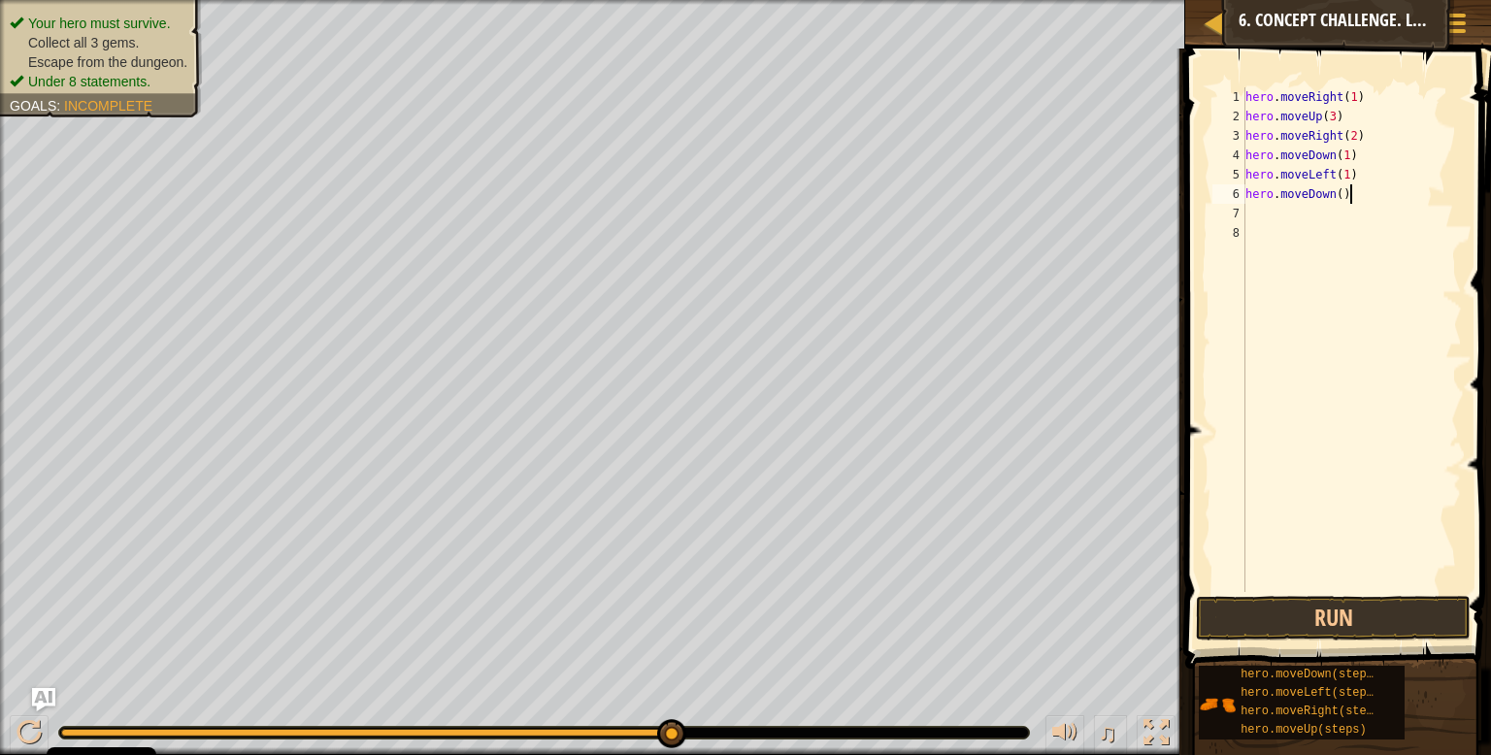
click at [1348, 196] on div "hero . moveRight ( 1 ) hero . moveUp ( 3 ) hero . moveRight ( 2 ) hero . moveDo…" at bounding box center [1352, 359] width 221 height 544
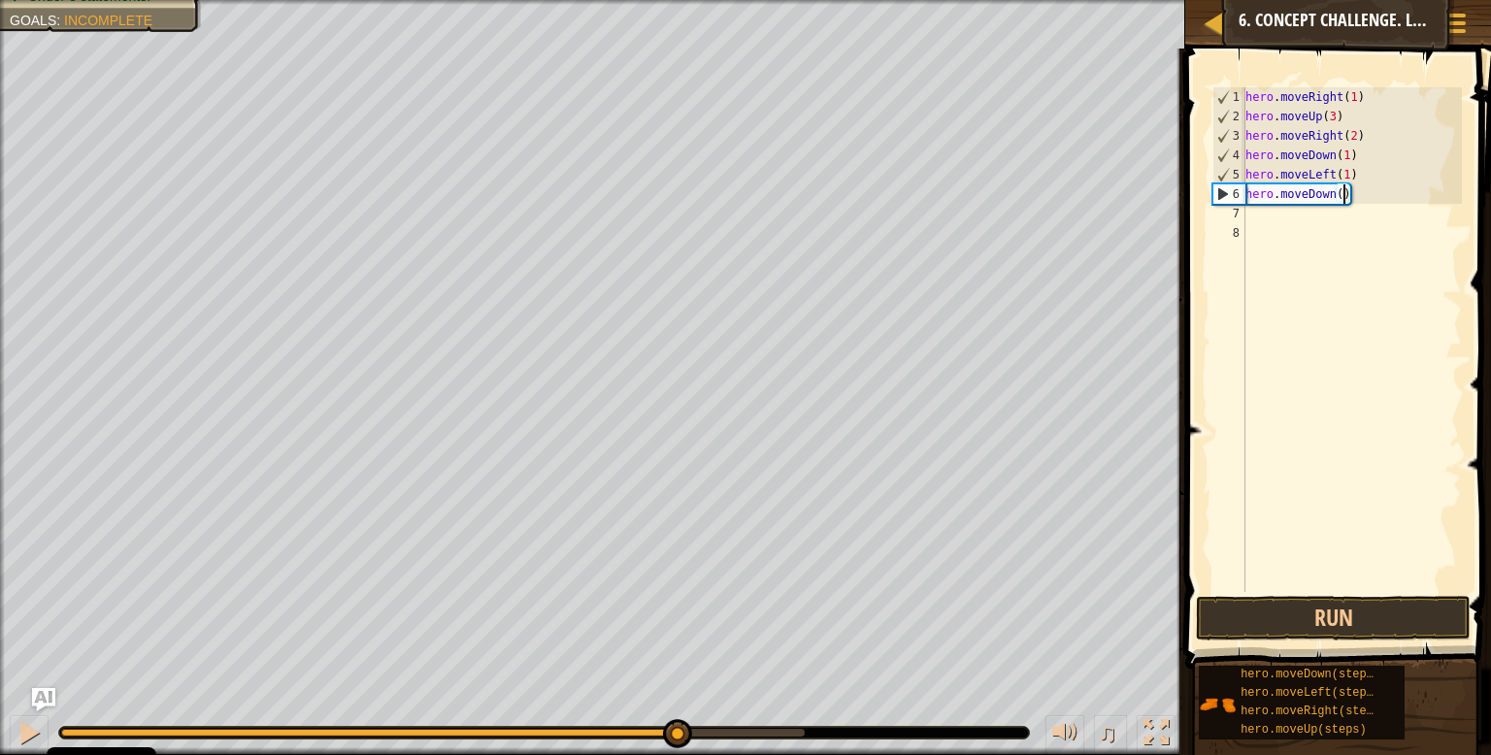
click at [1341, 194] on div "hero . moveRight ( 1 ) hero . moveUp ( 3 ) hero . moveRight ( 2 ) hero . moveDo…" at bounding box center [1352, 359] width 221 height 544
type textarea "hero.moveDown(2)"
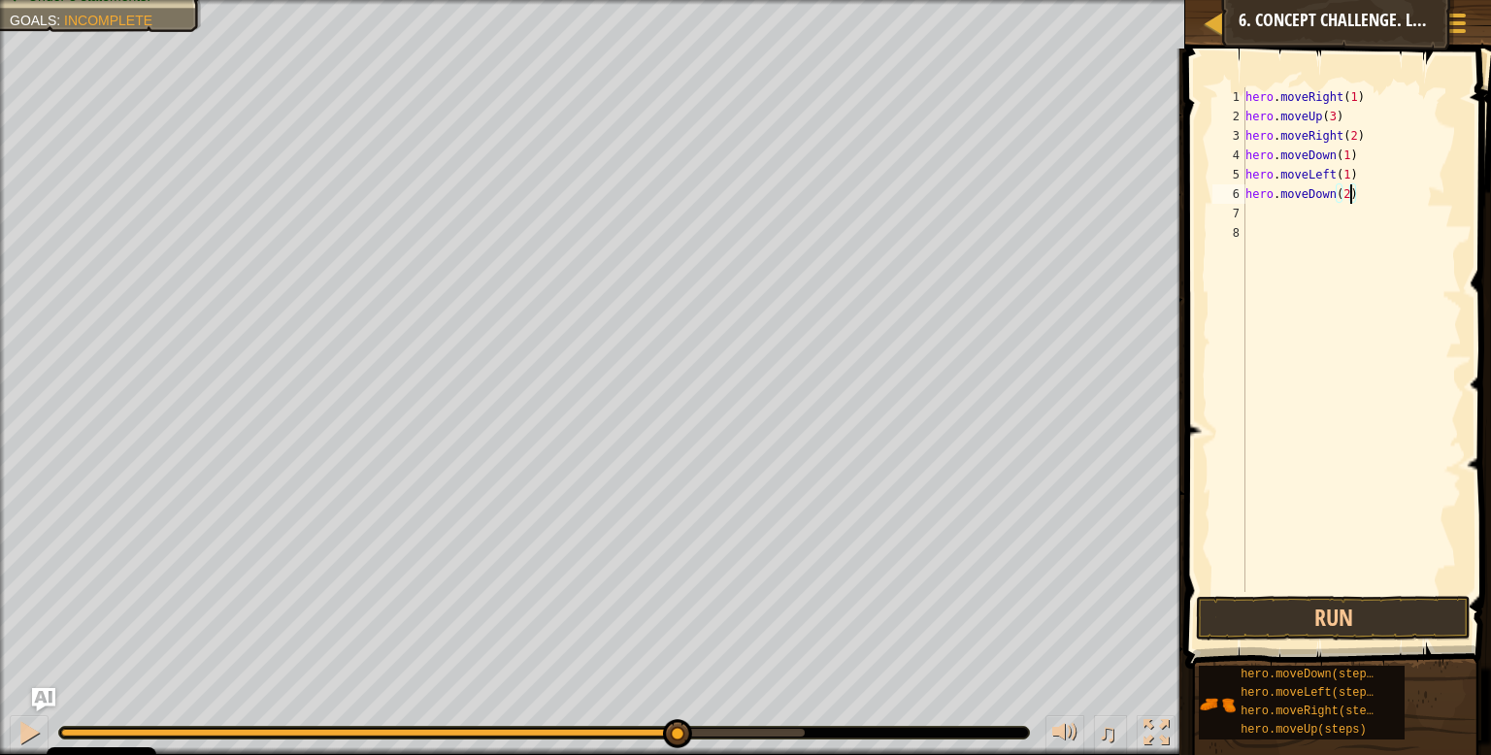
click at [1295, 222] on div "hero . moveRight ( 1 ) hero . moveUp ( 3 ) hero . moveRight ( 2 ) hero . moveDo…" at bounding box center [1352, 359] width 221 height 544
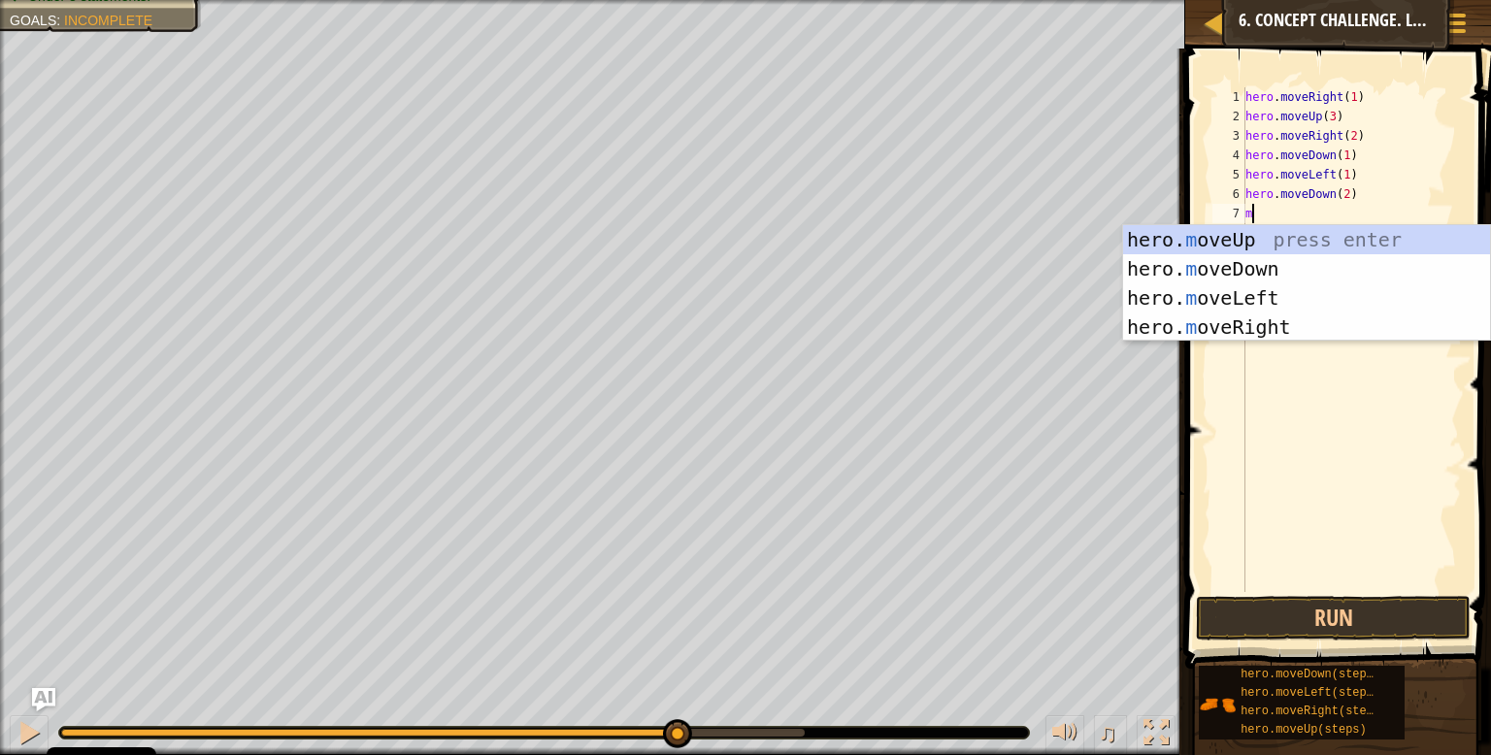
type textarea "mo"
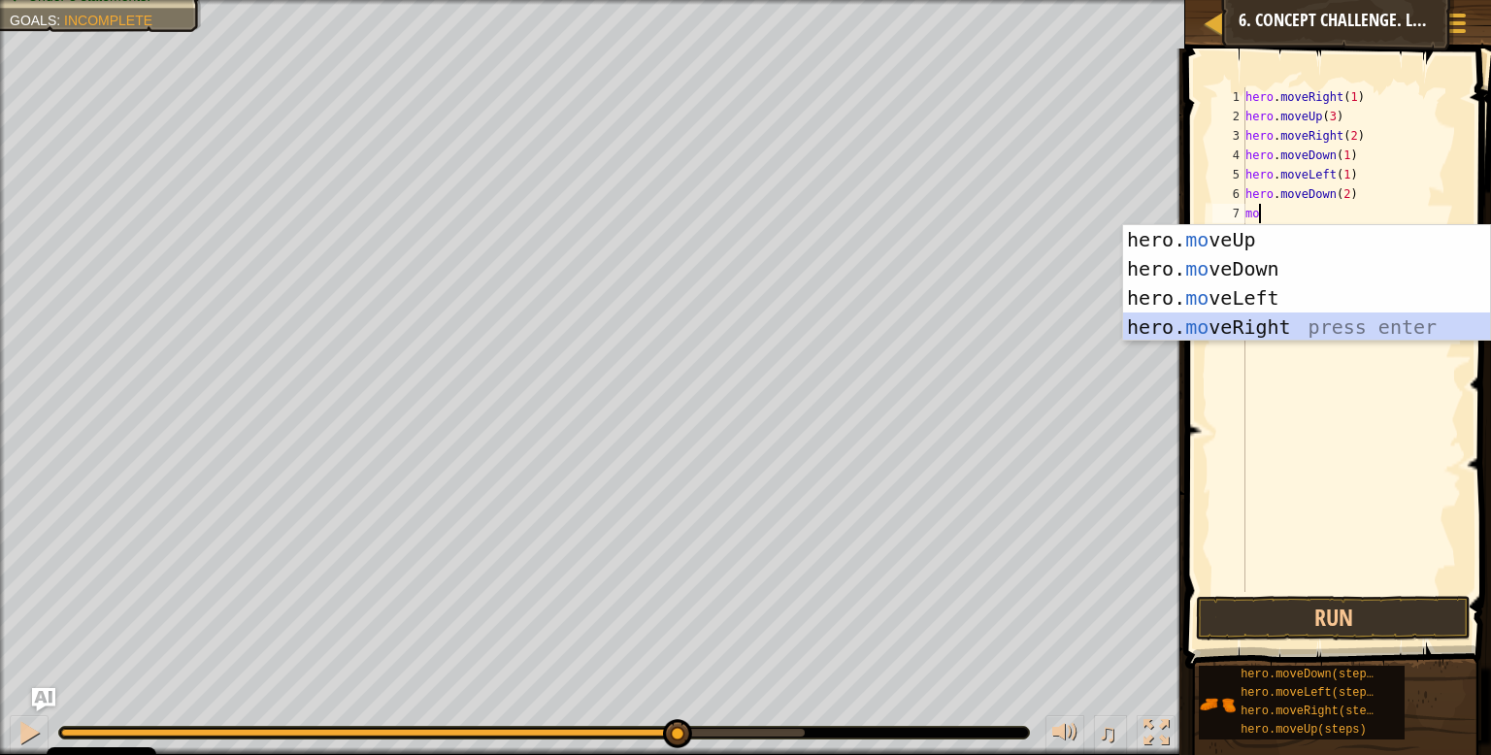
click at [1284, 326] on div "hero. mo veUp press enter hero. mo veDown press enter hero. mo veLeft press ent…" at bounding box center [1306, 312] width 367 height 175
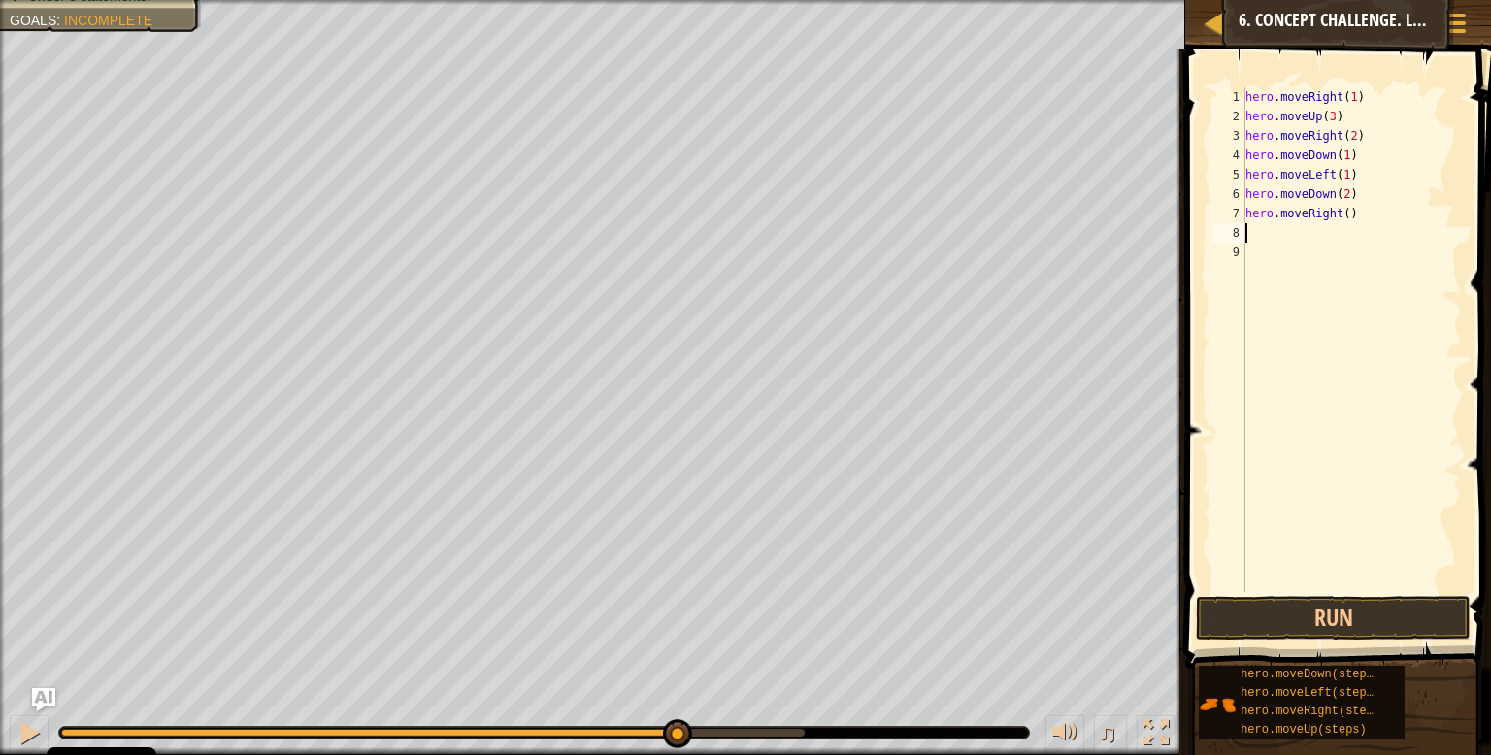
click at [1350, 212] on div "hero . moveRight ( 1 ) hero . moveUp ( 3 ) hero . moveRight ( 2 ) hero . moveDo…" at bounding box center [1352, 359] width 221 height 544
type textarea "hero.moveRight(1)"
click at [1324, 624] on button "Run" at bounding box center [1333, 618] width 275 height 45
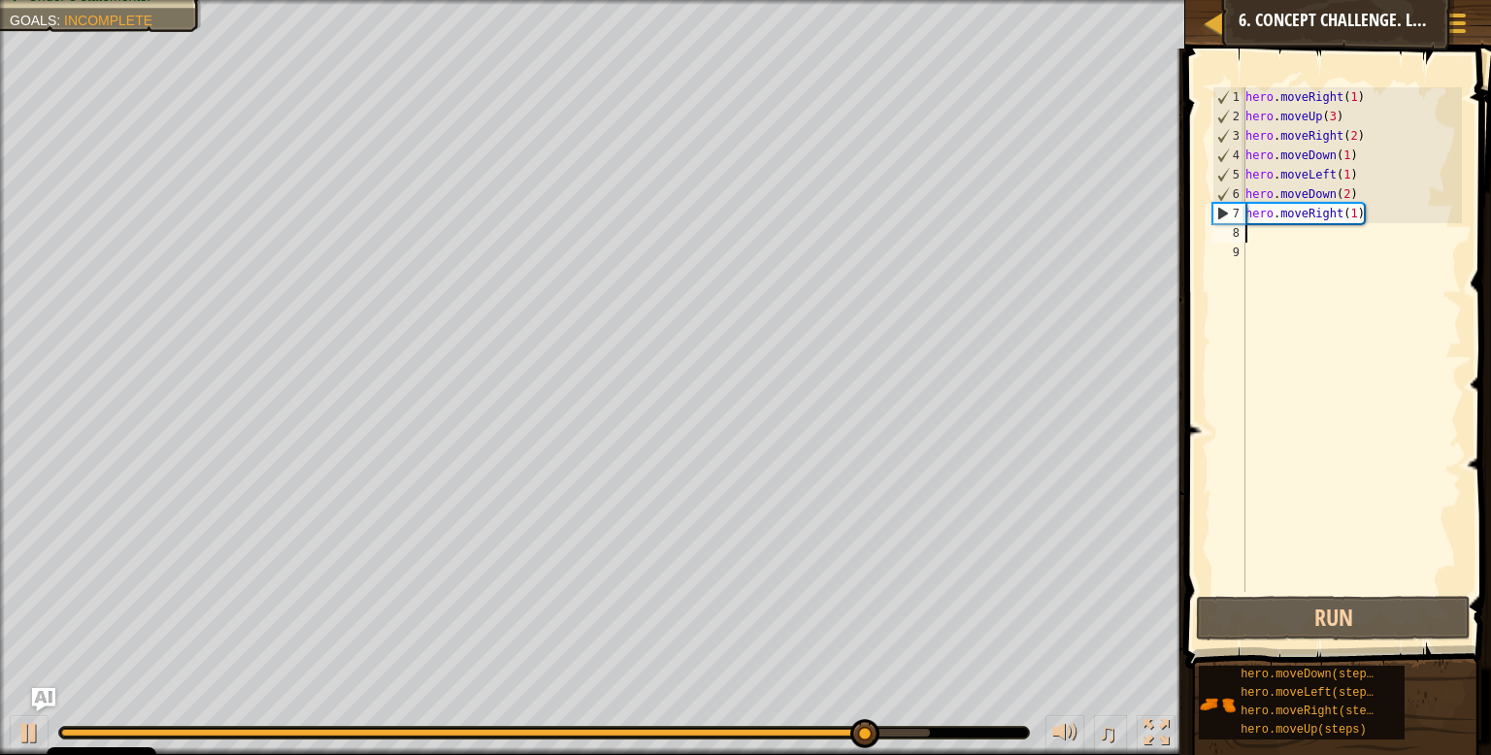
click at [1367, 237] on div "hero . moveRight ( 1 ) hero . moveUp ( 3 ) hero . moveRight ( 2 ) hero . moveDo…" at bounding box center [1352, 359] width 221 height 544
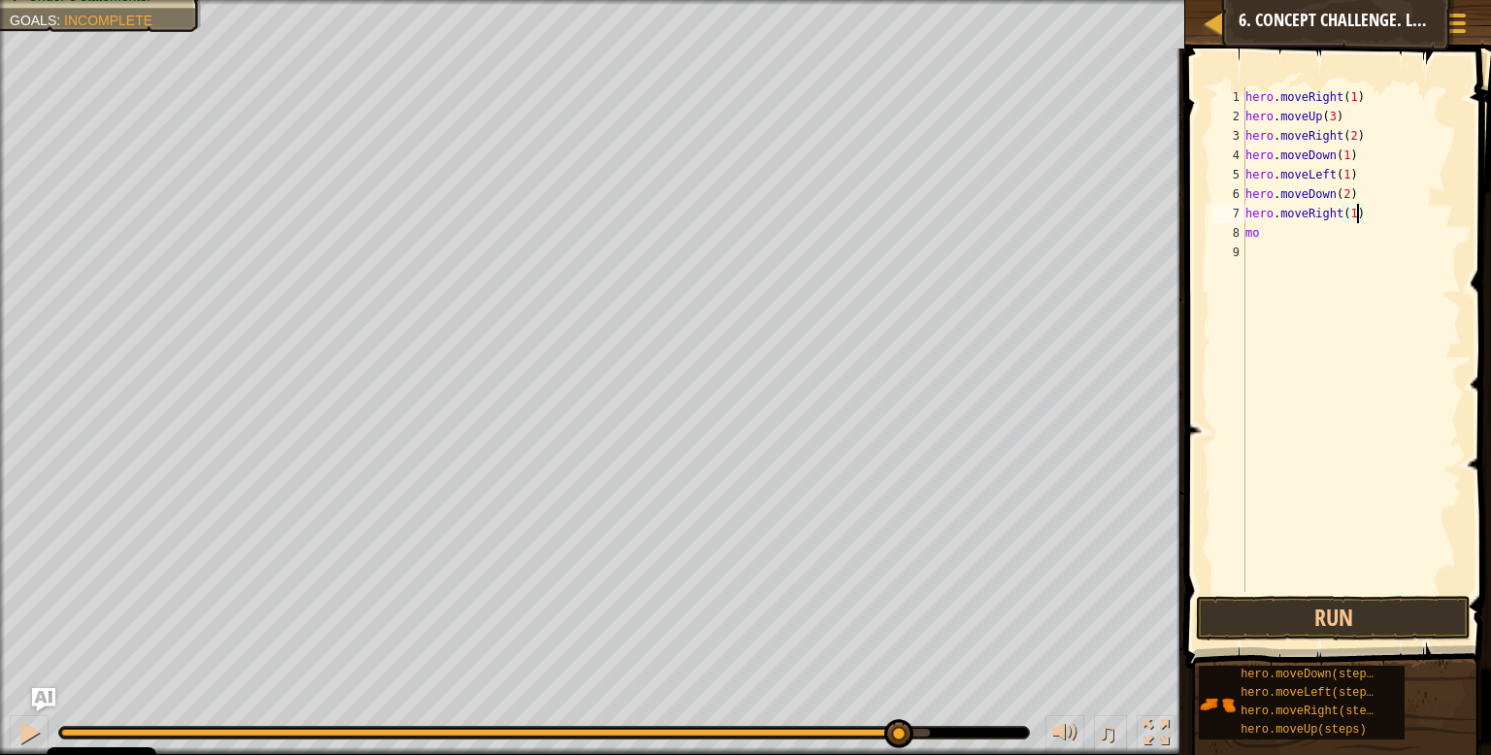
click at [1356, 217] on div "hero . moveRight ( 1 ) hero . moveUp ( 3 ) hero . moveRight ( 2 ) hero . moveDo…" at bounding box center [1352, 359] width 221 height 544
type textarea "hero.moveRight(2)"
click at [1333, 244] on div "hero . moveRight ( 1 ) hero . moveUp ( 3 ) hero . moveRight ( 2 ) hero . moveDo…" at bounding box center [1352, 359] width 221 height 544
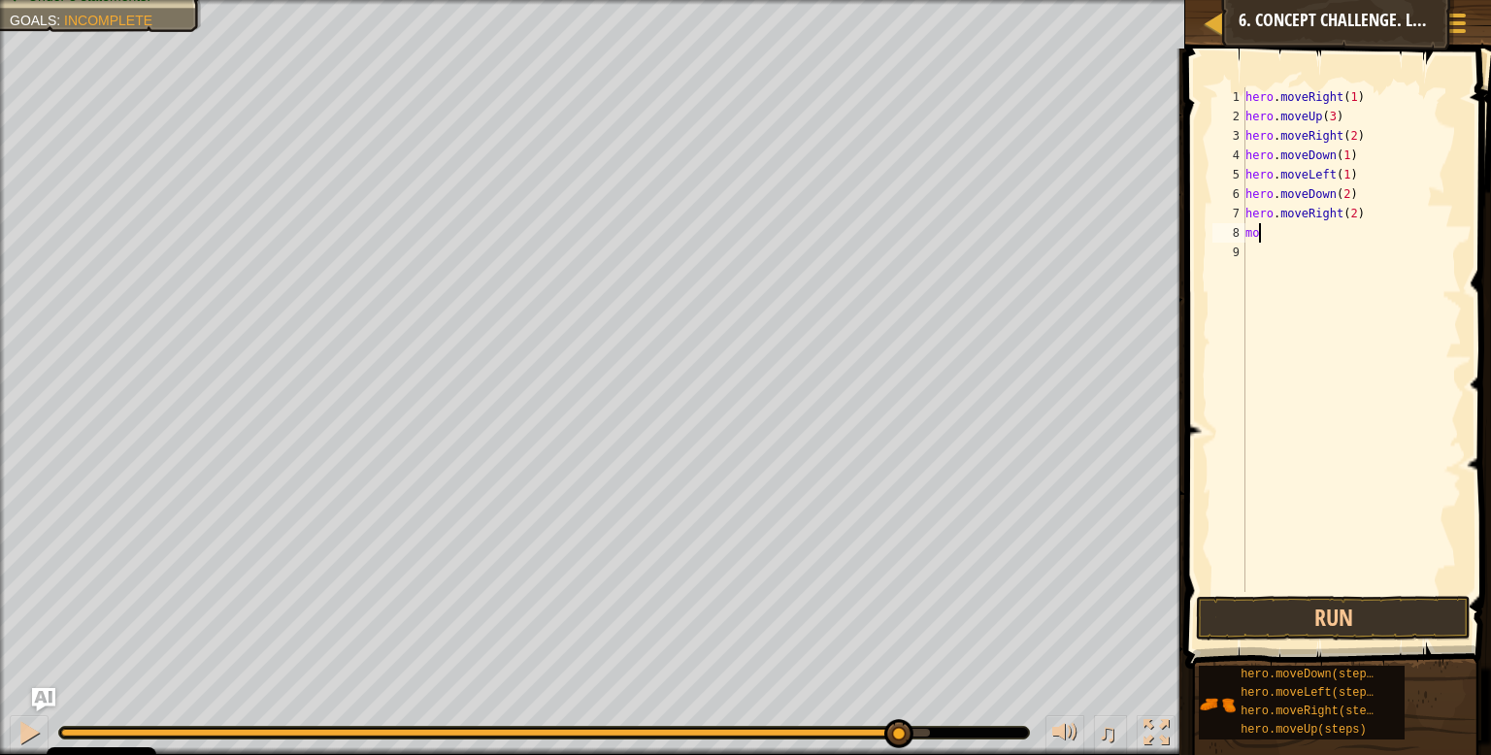
click at [1331, 232] on div "hero . moveRight ( 1 ) hero . moveUp ( 3 ) hero . moveRight ( 2 ) hero . moveDo…" at bounding box center [1352, 359] width 221 height 544
type textarea "m"
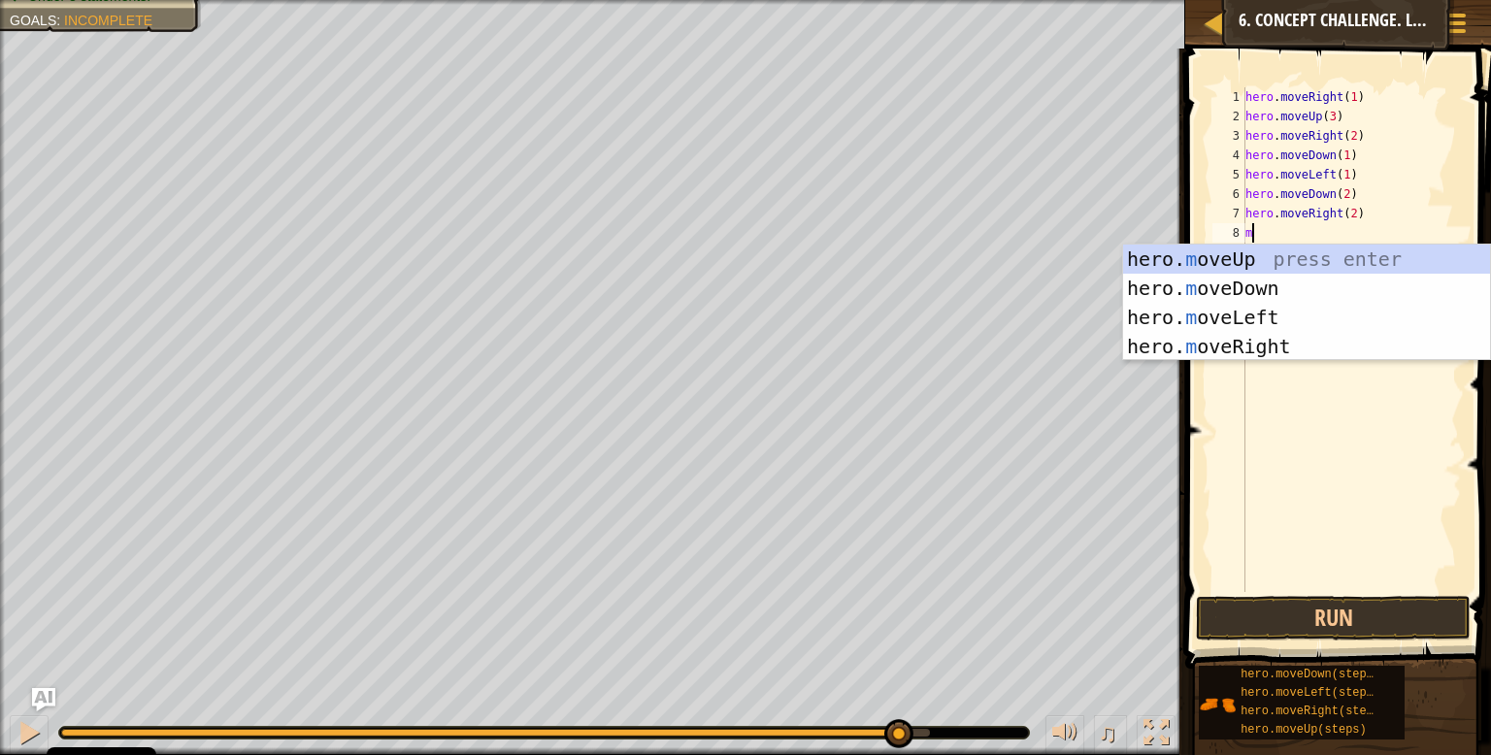
type textarea "mo"
click at [1265, 264] on div "hero. mo veUp press enter hero. mo veDown press enter hero. mo veLeft press ent…" at bounding box center [1306, 332] width 367 height 175
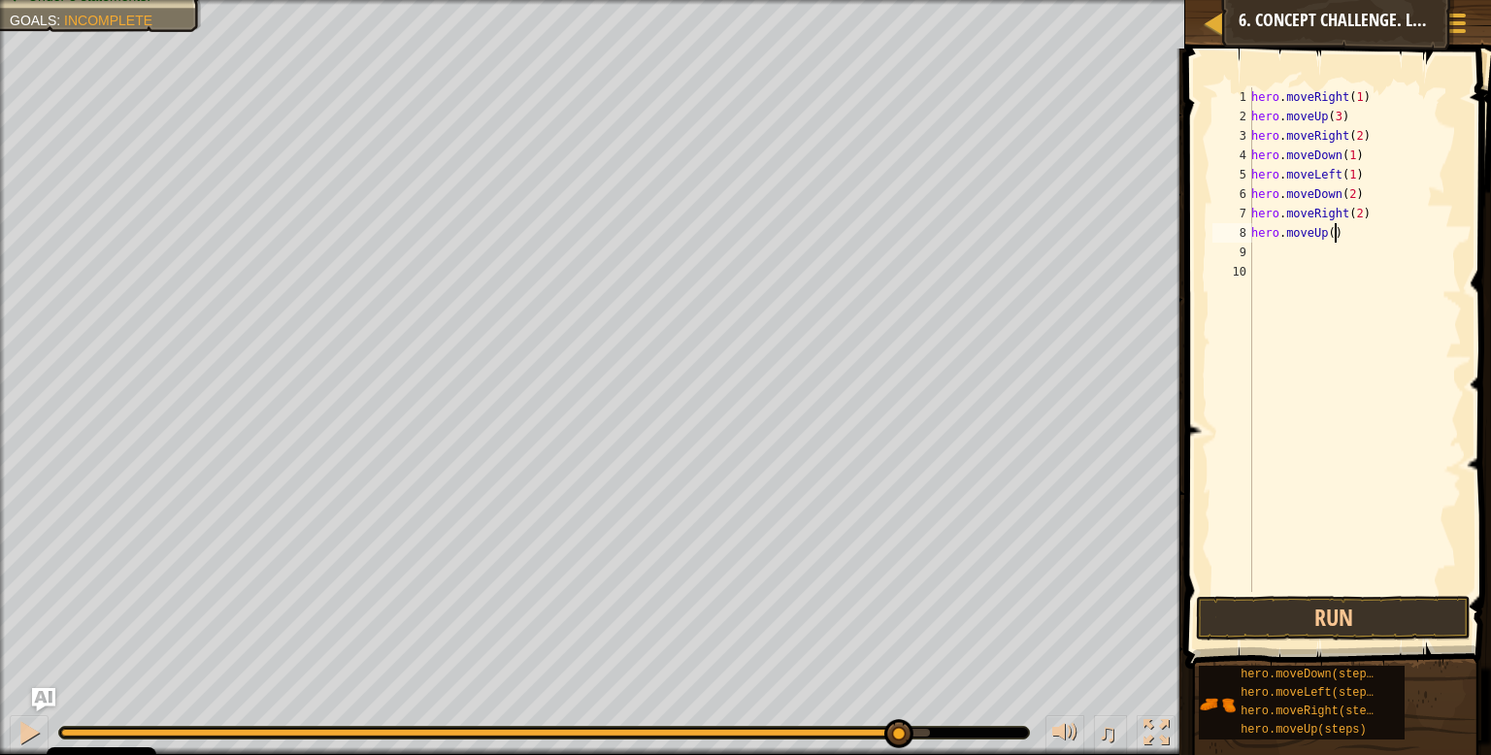
click at [1337, 235] on div "hero . moveRight ( 1 ) hero . moveUp ( 3 ) hero . moveRight ( 2 ) hero . moveDo…" at bounding box center [1356, 359] width 216 height 544
type textarea "hero.moveUp(2)"
click at [1348, 623] on button "Run" at bounding box center [1333, 618] width 275 height 45
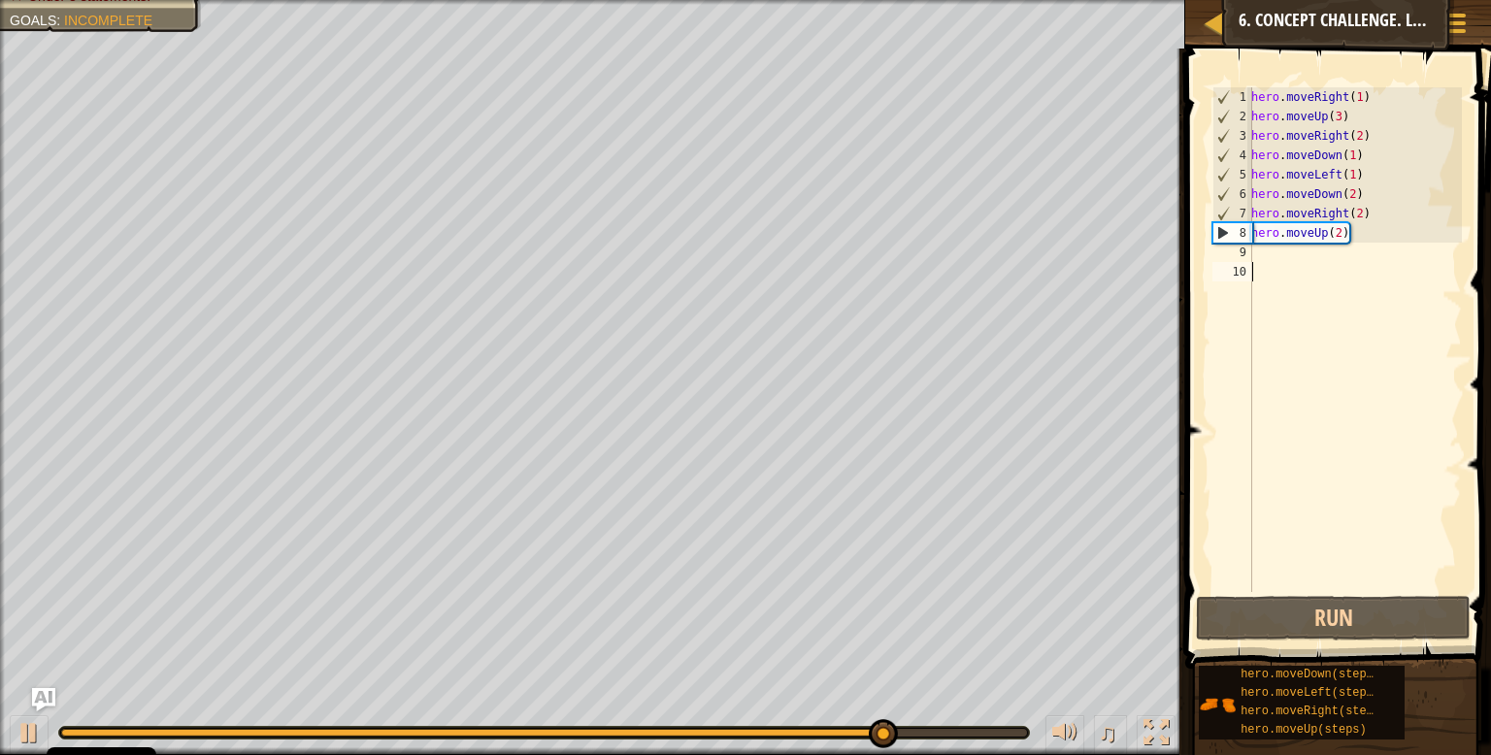
click at [1322, 269] on div "hero . moveRight ( 1 ) hero . moveUp ( 3 ) hero . moveRight ( 2 ) hero . moveDo…" at bounding box center [1356, 359] width 216 height 544
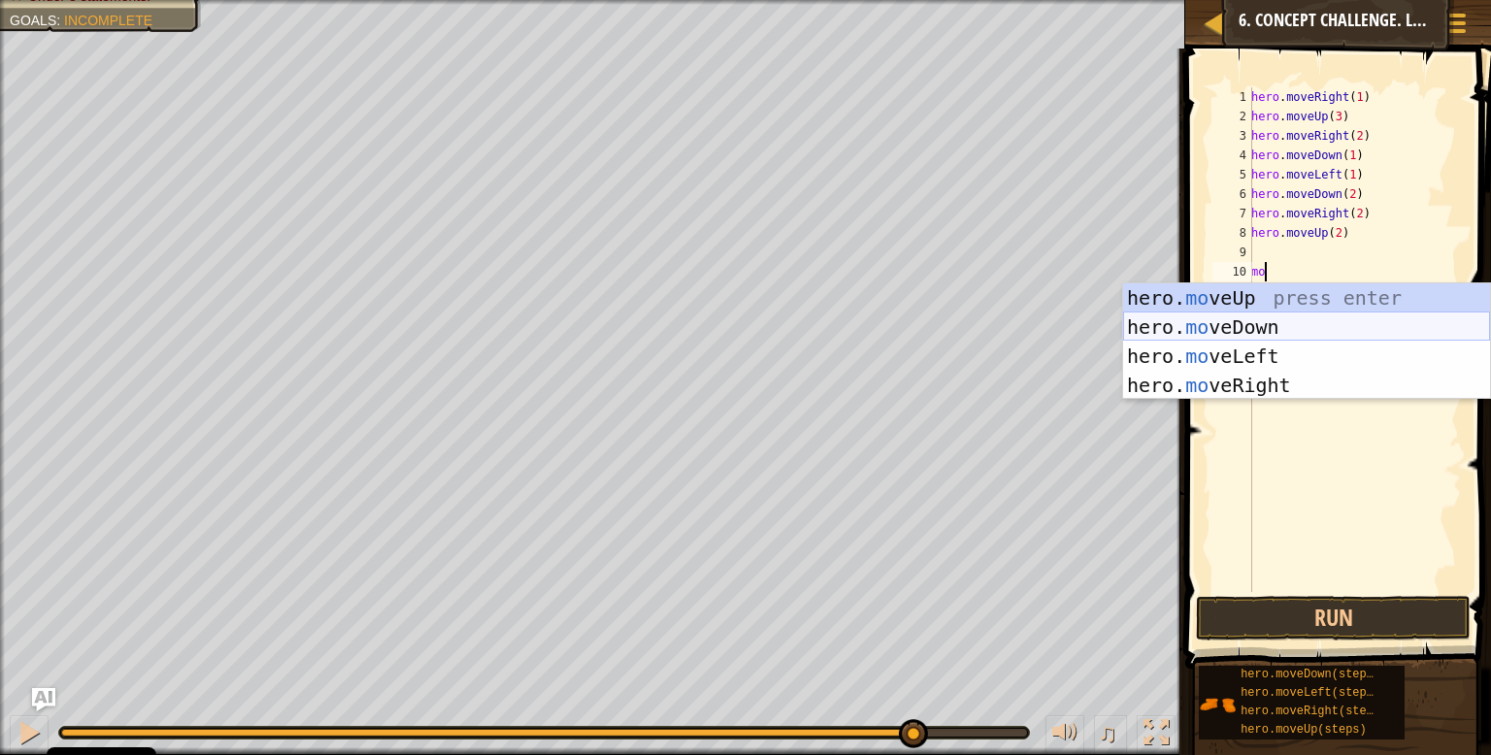
type textarea "m"
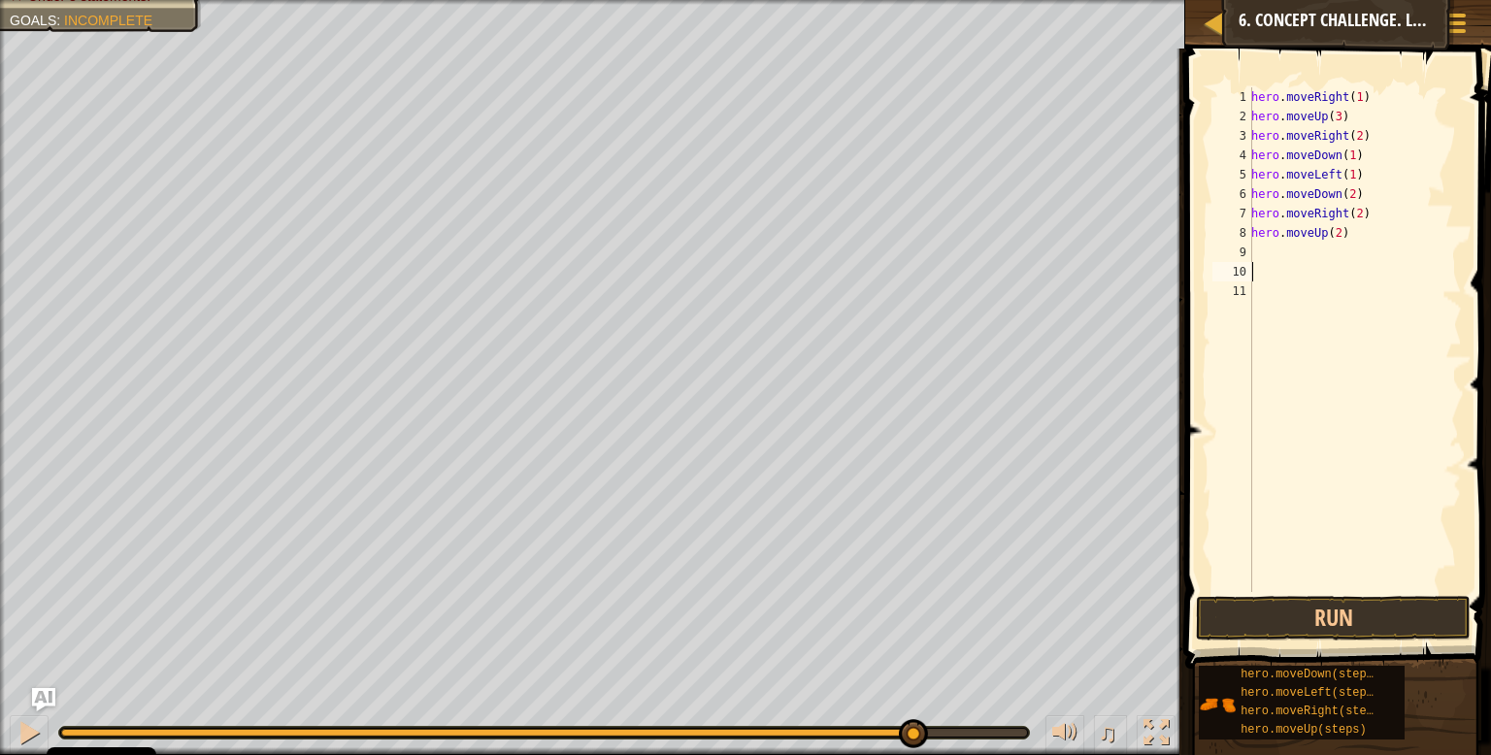
click at [1332, 254] on div "hero . moveRight ( 1 ) hero . moveUp ( 3 ) hero . moveRight ( 2 ) hero . moveDo…" at bounding box center [1356, 359] width 216 height 544
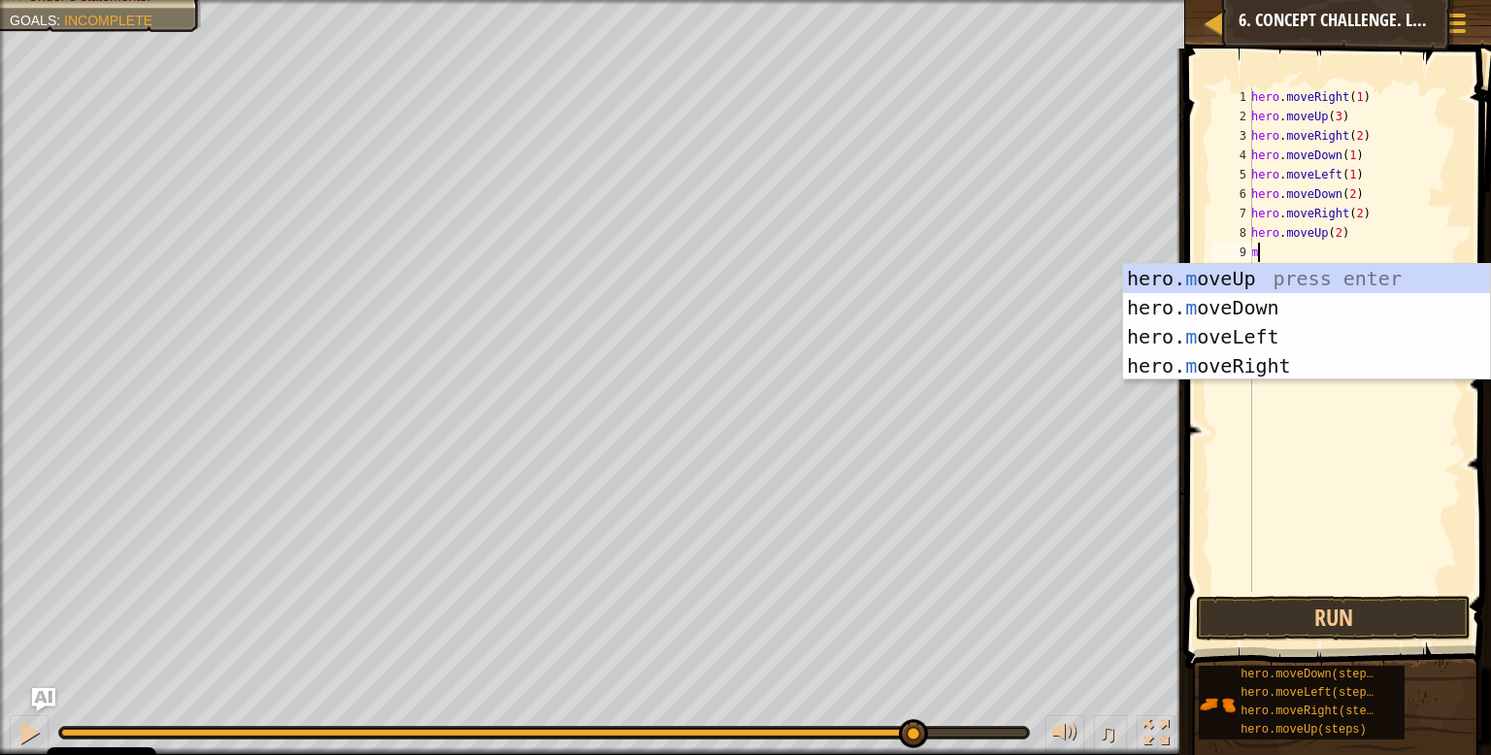
type textarea "mo"
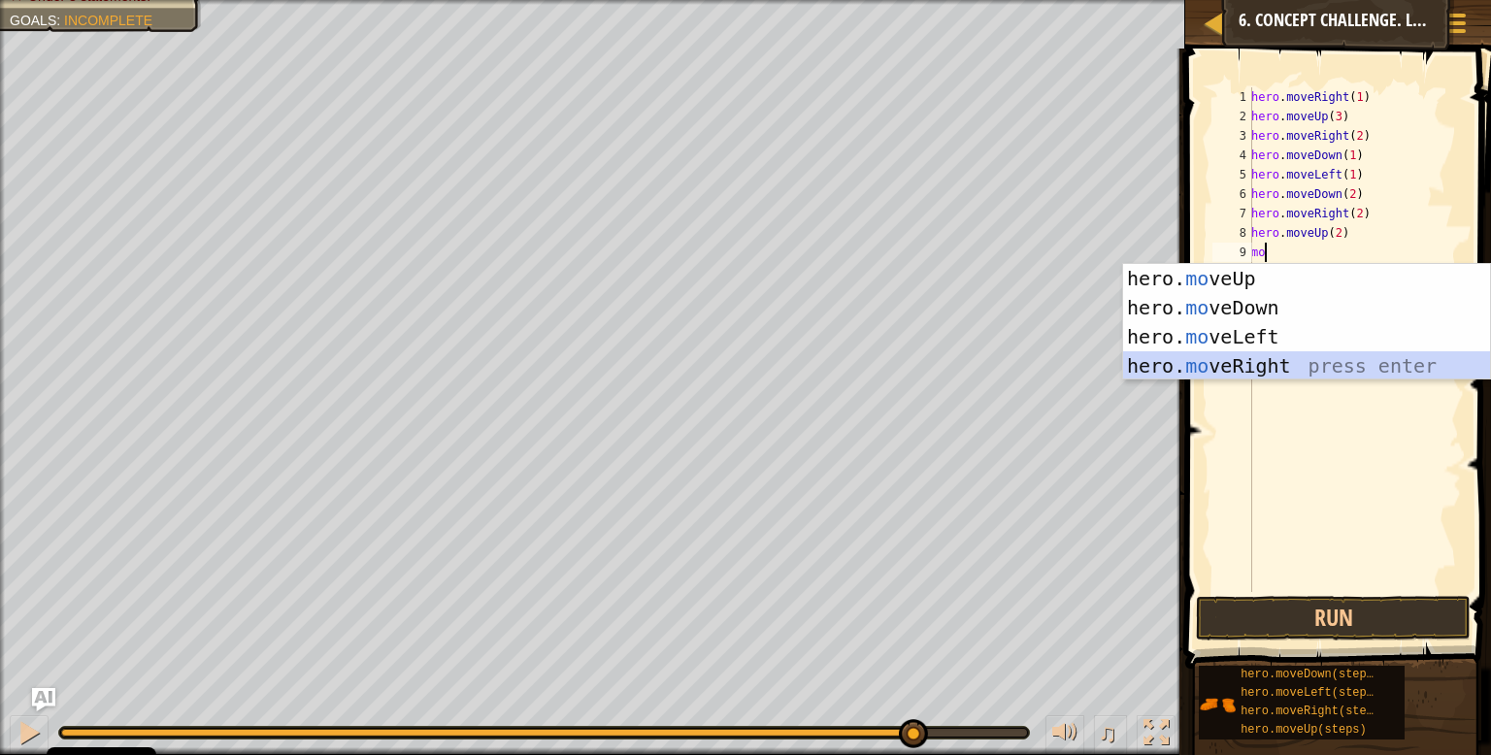
click at [1293, 366] on div "hero. mo veUp press enter hero. mo veDown press enter hero. mo veLeft press ent…" at bounding box center [1306, 351] width 367 height 175
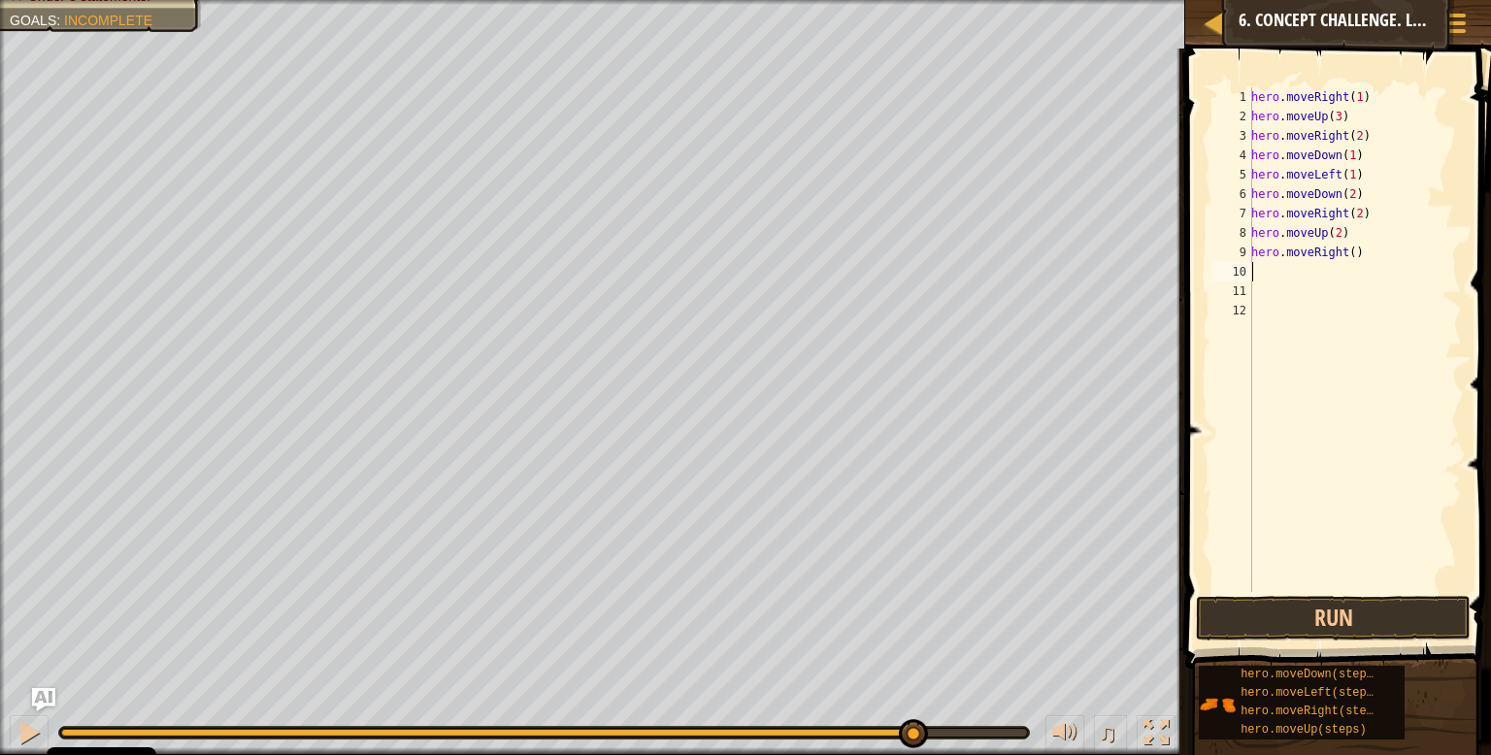
click at [1354, 253] on div "hero . moveRight ( 1 ) hero . moveUp ( 3 ) hero . moveRight ( 2 ) hero . moveDo…" at bounding box center [1356, 359] width 216 height 544
click at [1336, 620] on button "Run" at bounding box center [1333, 618] width 275 height 45
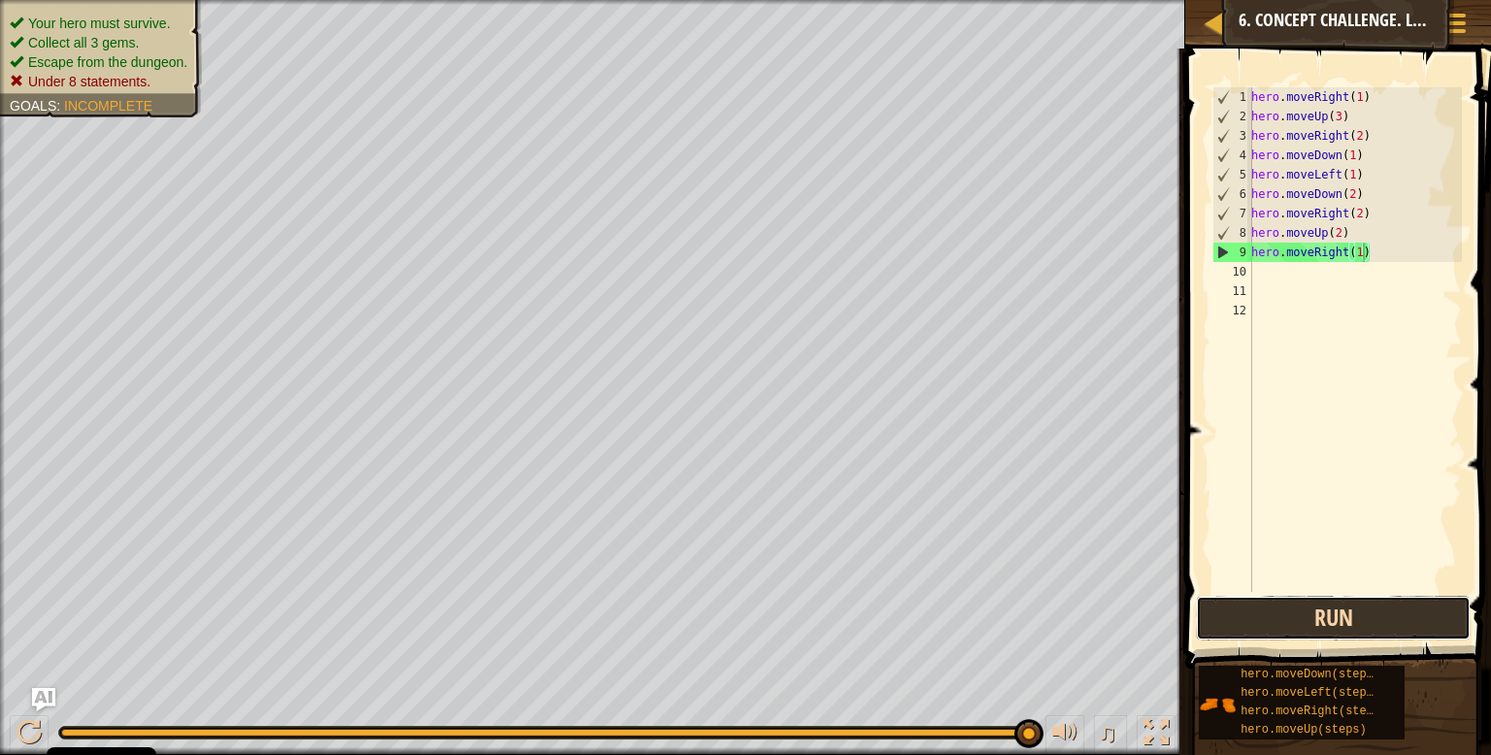
click at [1419, 620] on button "Run" at bounding box center [1333, 618] width 275 height 45
click at [26, 734] on div at bounding box center [29, 732] width 25 height 25
click at [1228, 629] on button "Run" at bounding box center [1333, 618] width 275 height 45
click at [1357, 629] on button "Run" at bounding box center [1333, 618] width 275 height 45
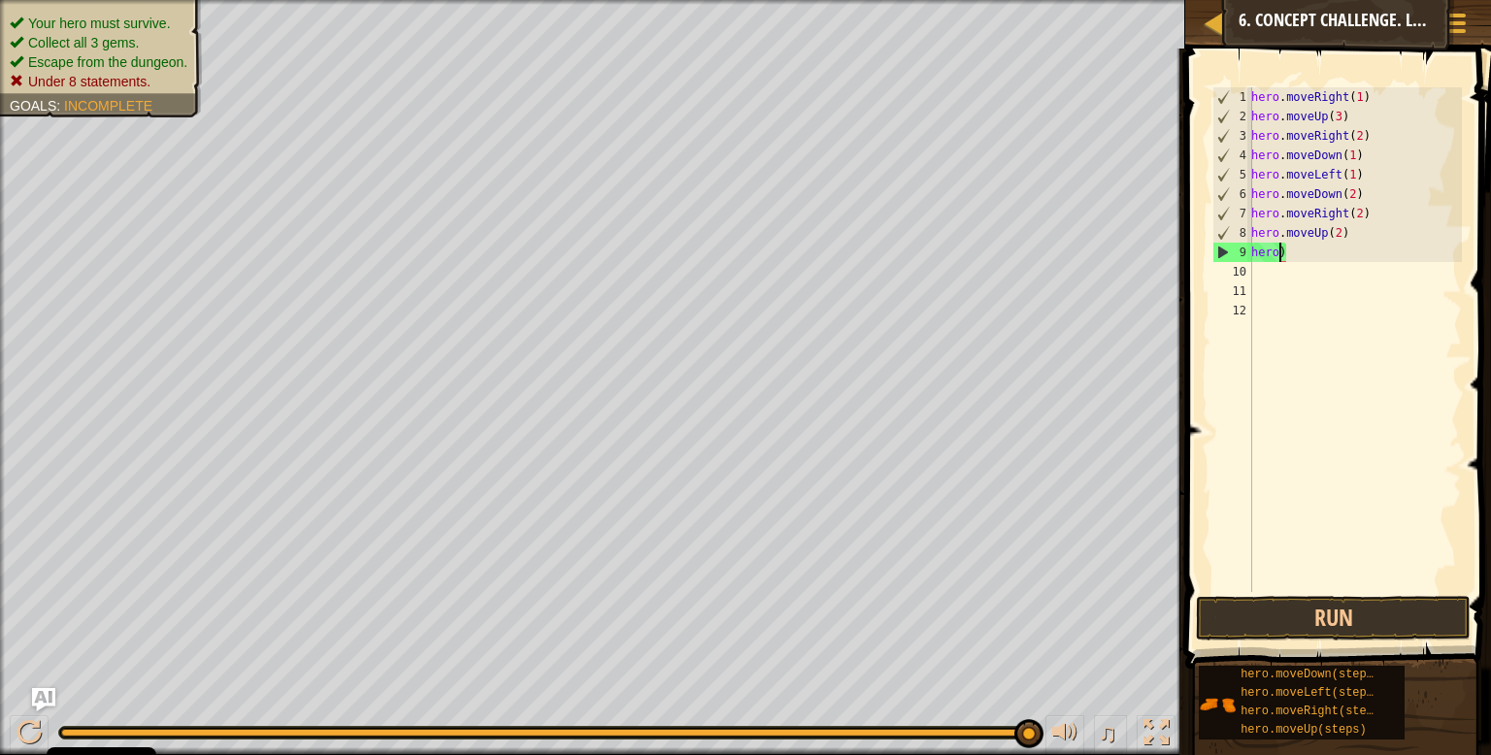
type textarea ")"
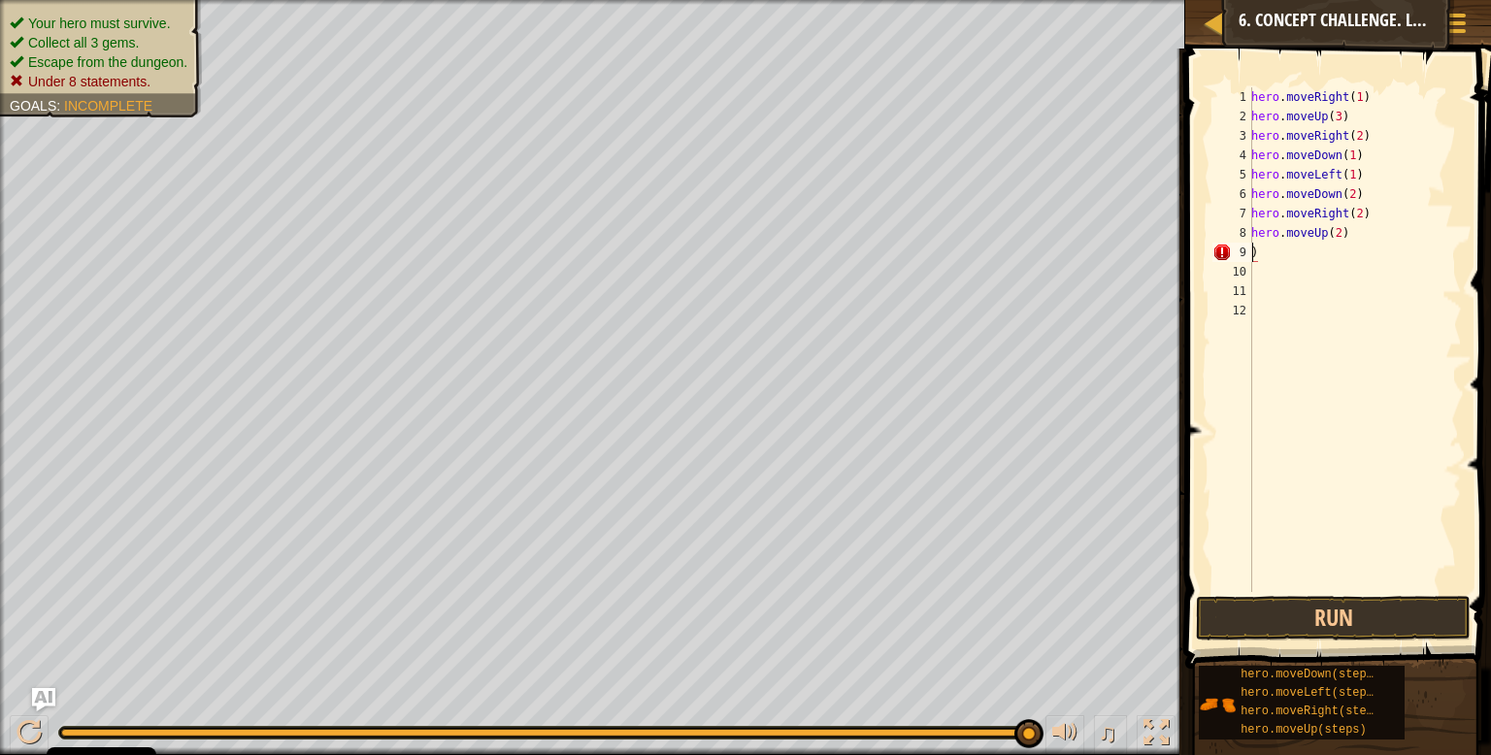
click at [1333, 256] on div "hero . moveRight ( 1 ) hero . moveUp ( 3 ) hero . moveRight ( 2 ) hero . moveDo…" at bounding box center [1356, 359] width 216 height 544
type textarea "h"
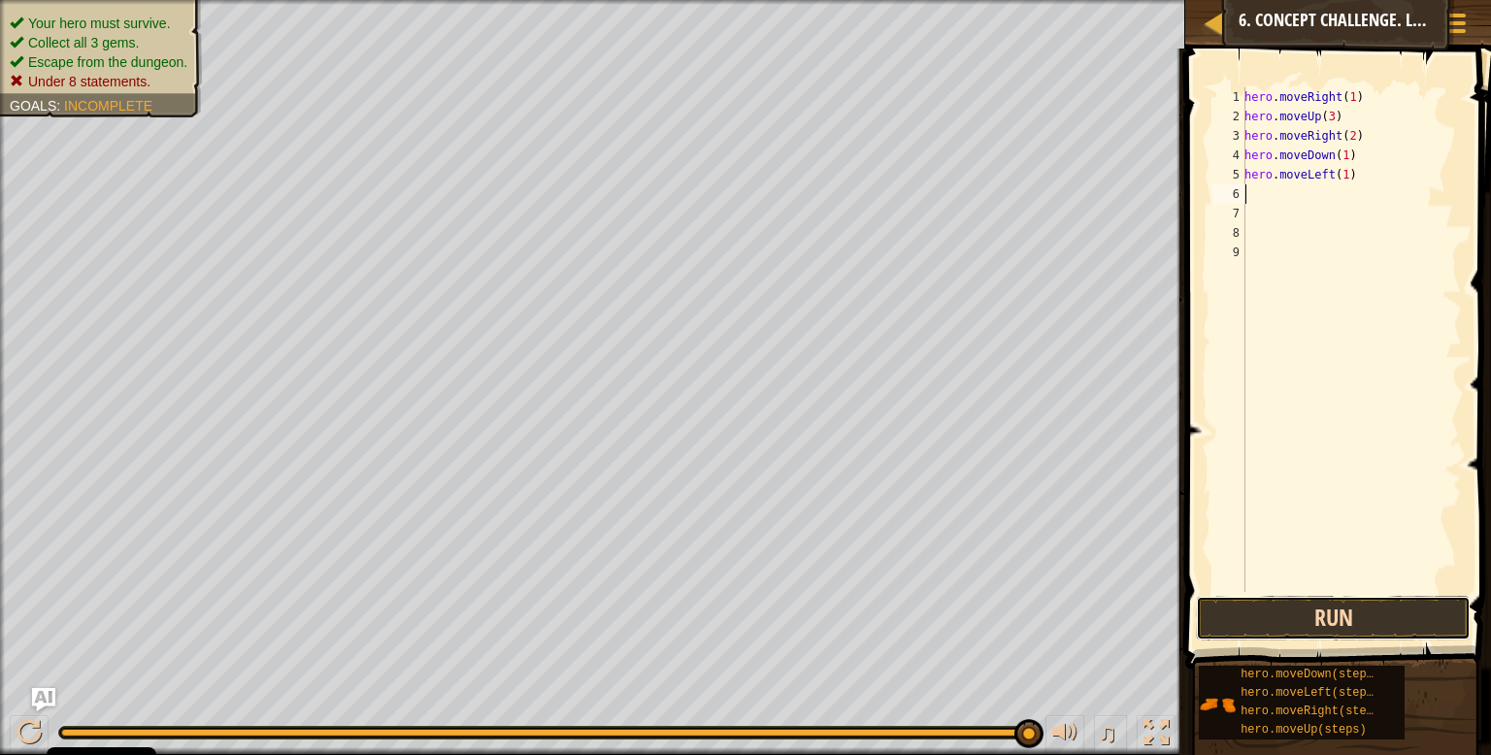
click at [1359, 639] on button "Run" at bounding box center [1333, 618] width 275 height 45
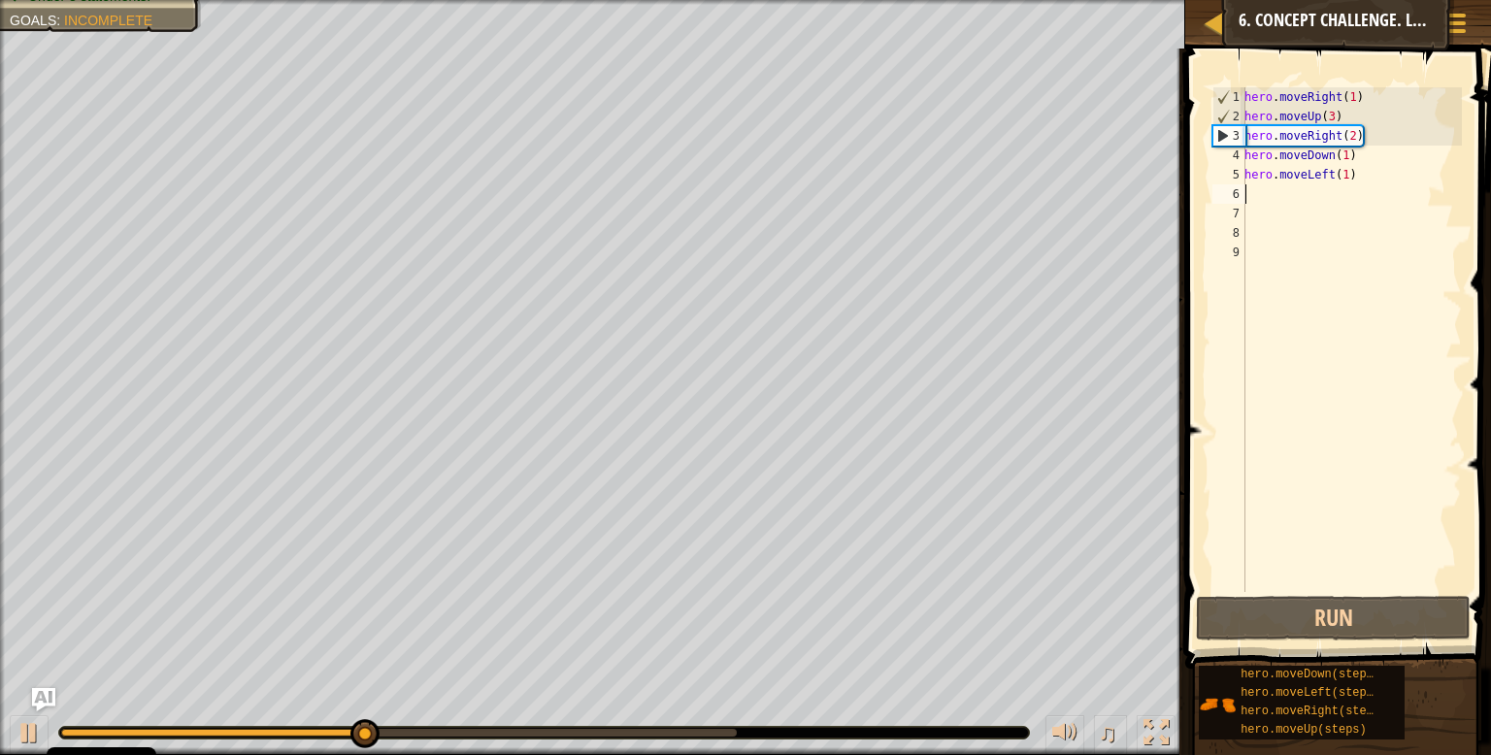
click at [1397, 184] on div "hero . moveRight ( 1 ) hero . moveUp ( 3 ) hero . moveRight ( 2 ) hero . moveDo…" at bounding box center [1352, 359] width 222 height 544
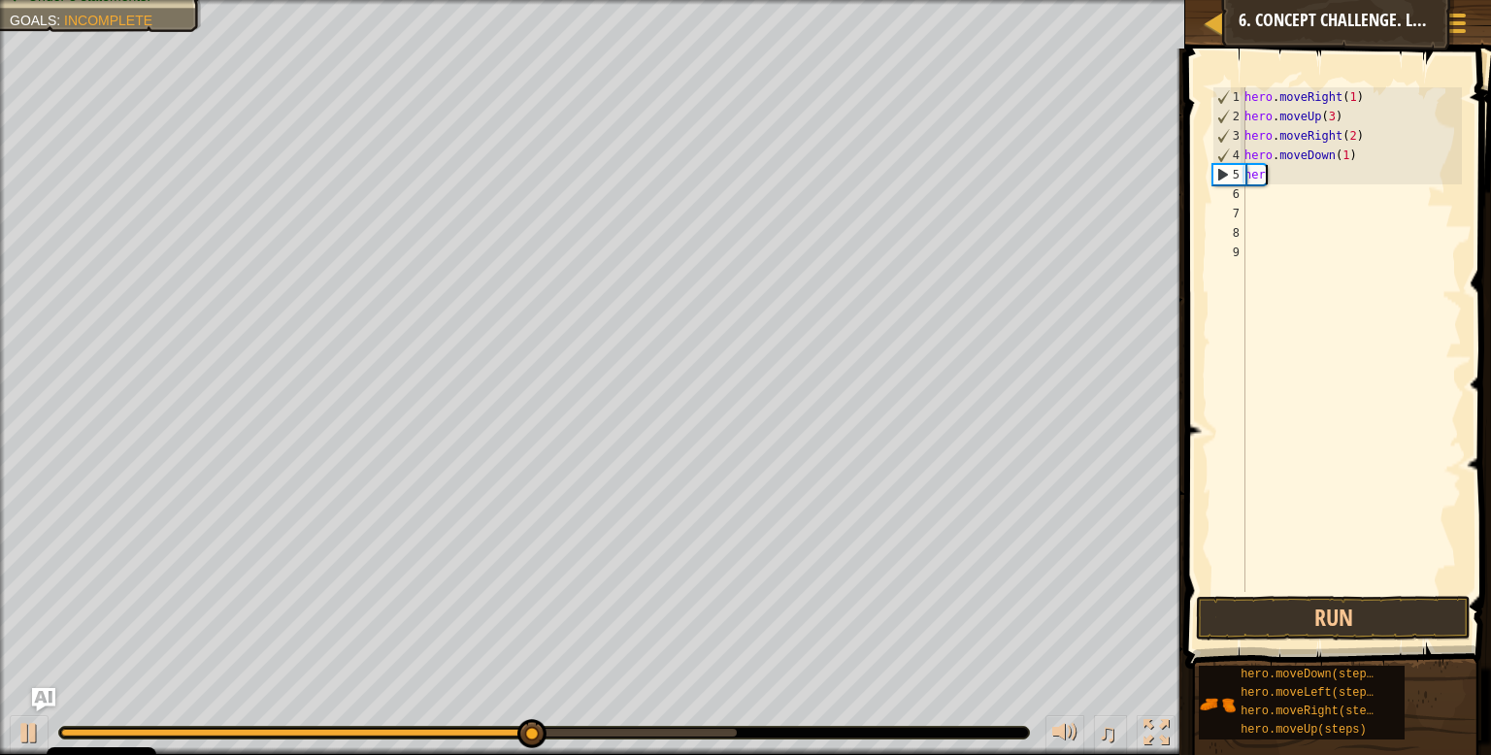
type textarea "h"
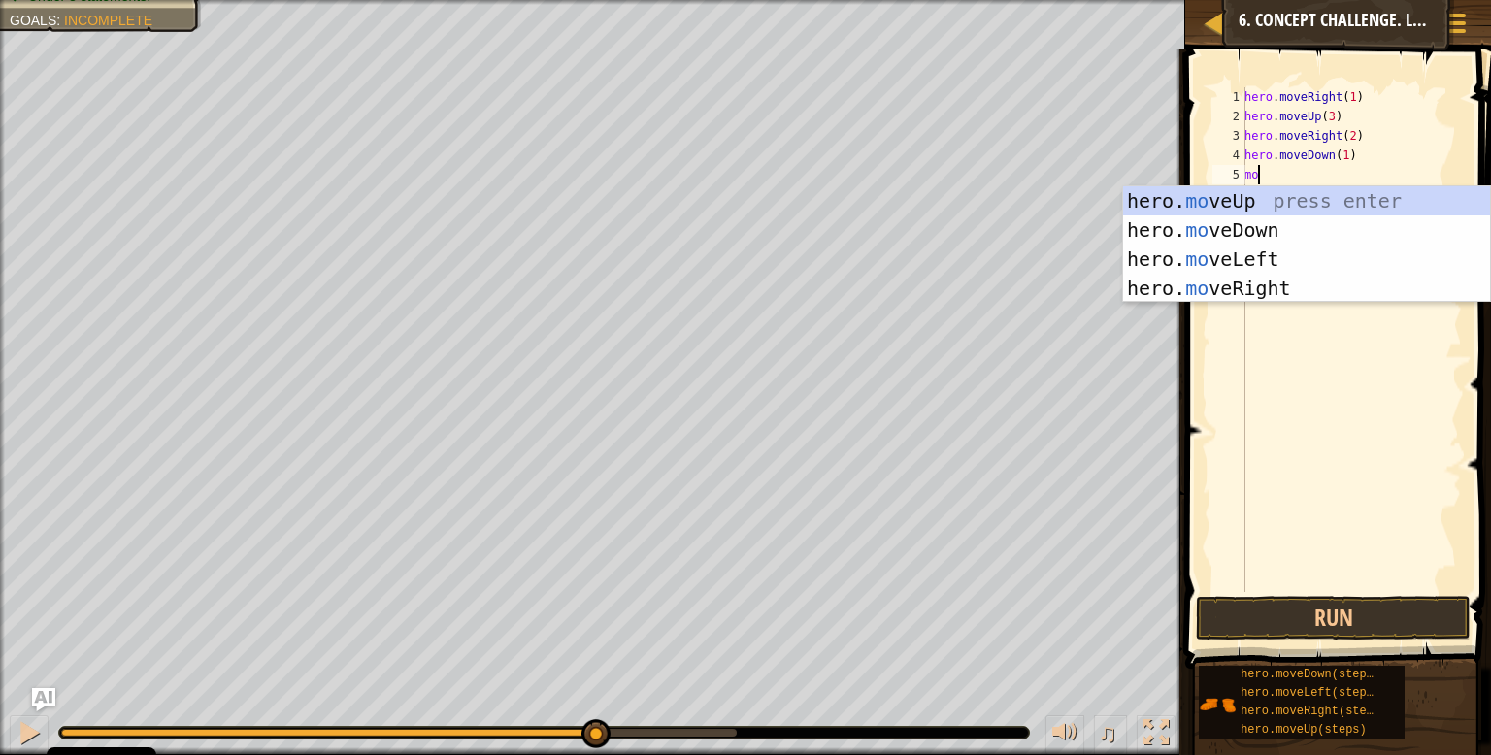
type textarea "m"
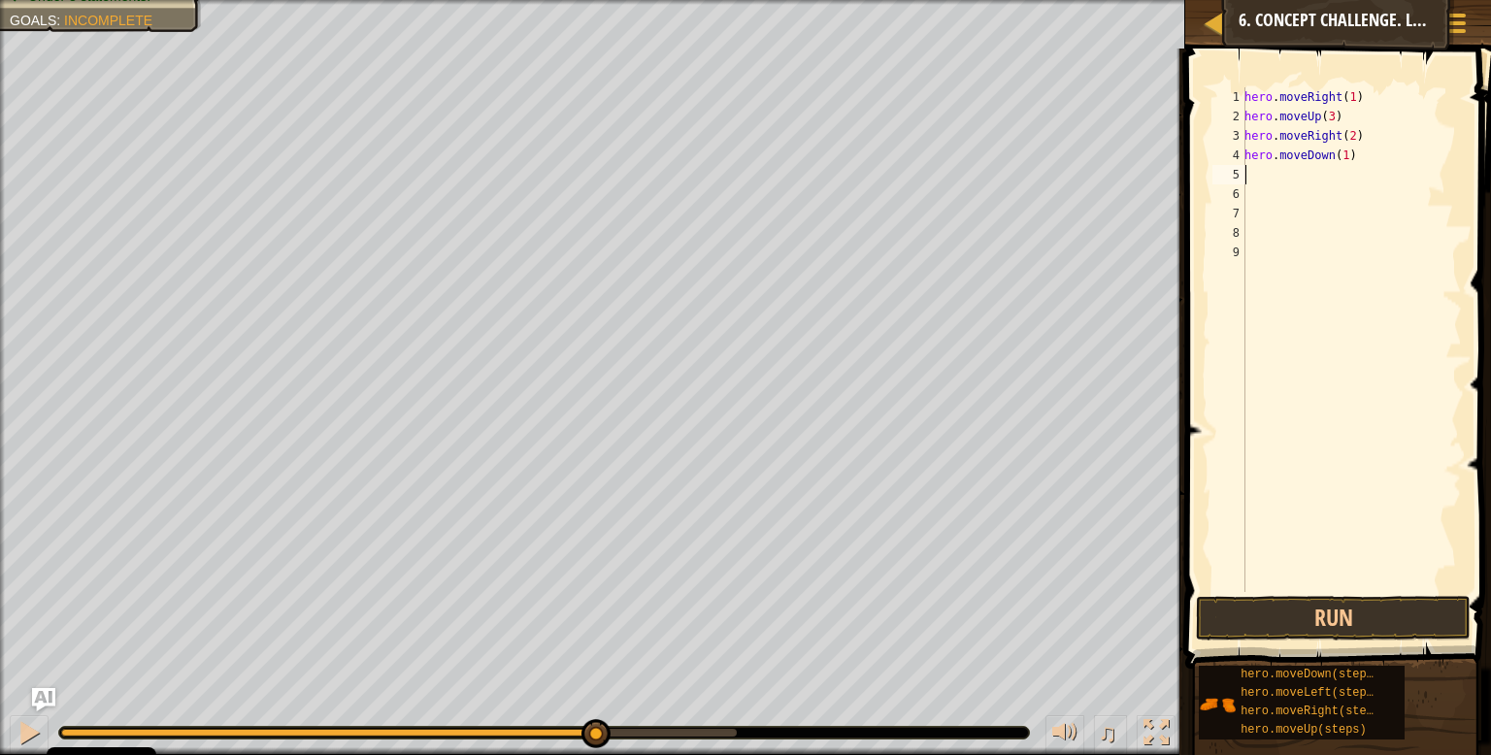
click at [1349, 147] on div "hero . moveRight ( 1 ) hero . moveUp ( 3 ) hero . moveRight ( 2 ) hero . moveDo…" at bounding box center [1352, 359] width 222 height 544
type textarea "hero.moveDown(3)"
click at [1342, 630] on button "Run" at bounding box center [1333, 618] width 275 height 45
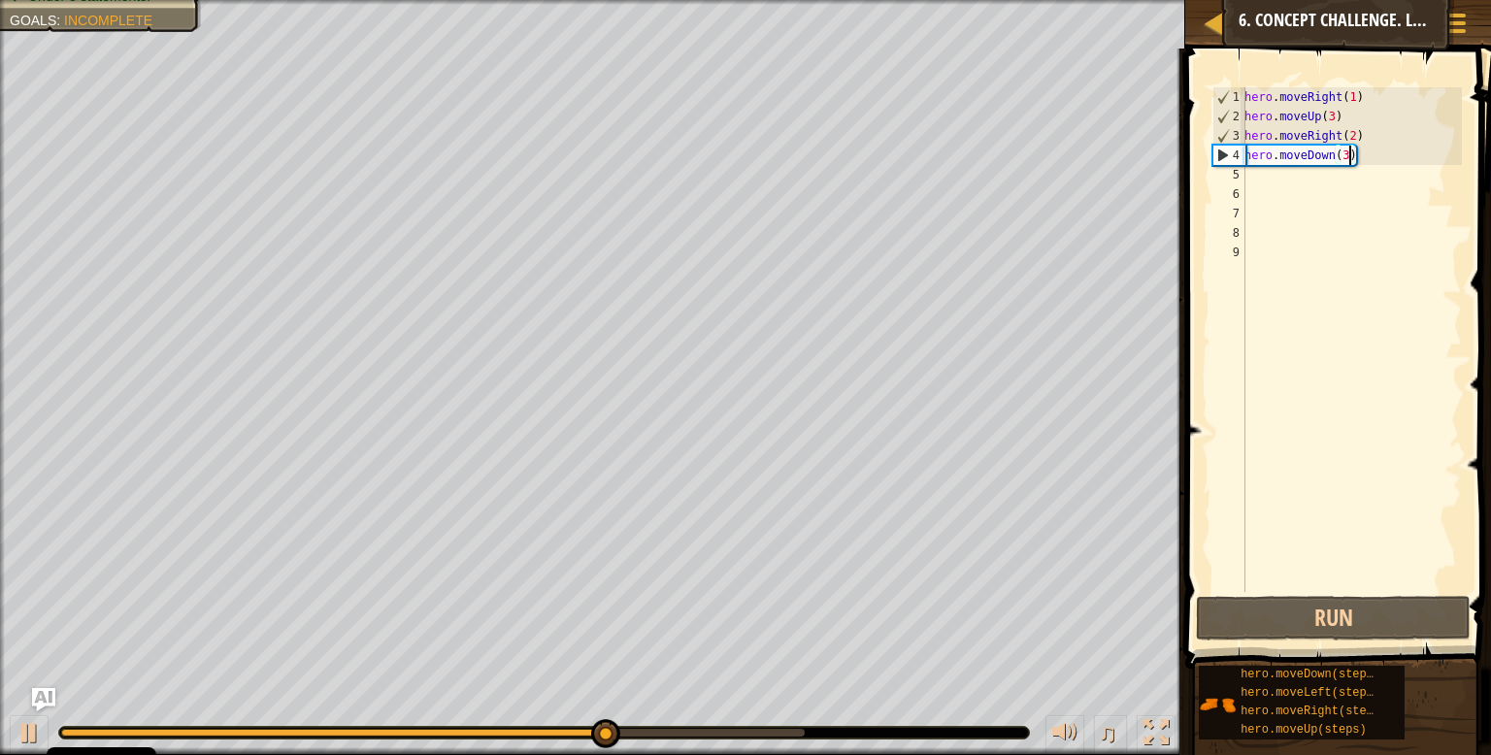
click at [1343, 180] on div "hero . moveRight ( 1 ) hero . moveUp ( 3 ) hero . moveRight ( 2 ) hero . moveDo…" at bounding box center [1352, 359] width 222 height 544
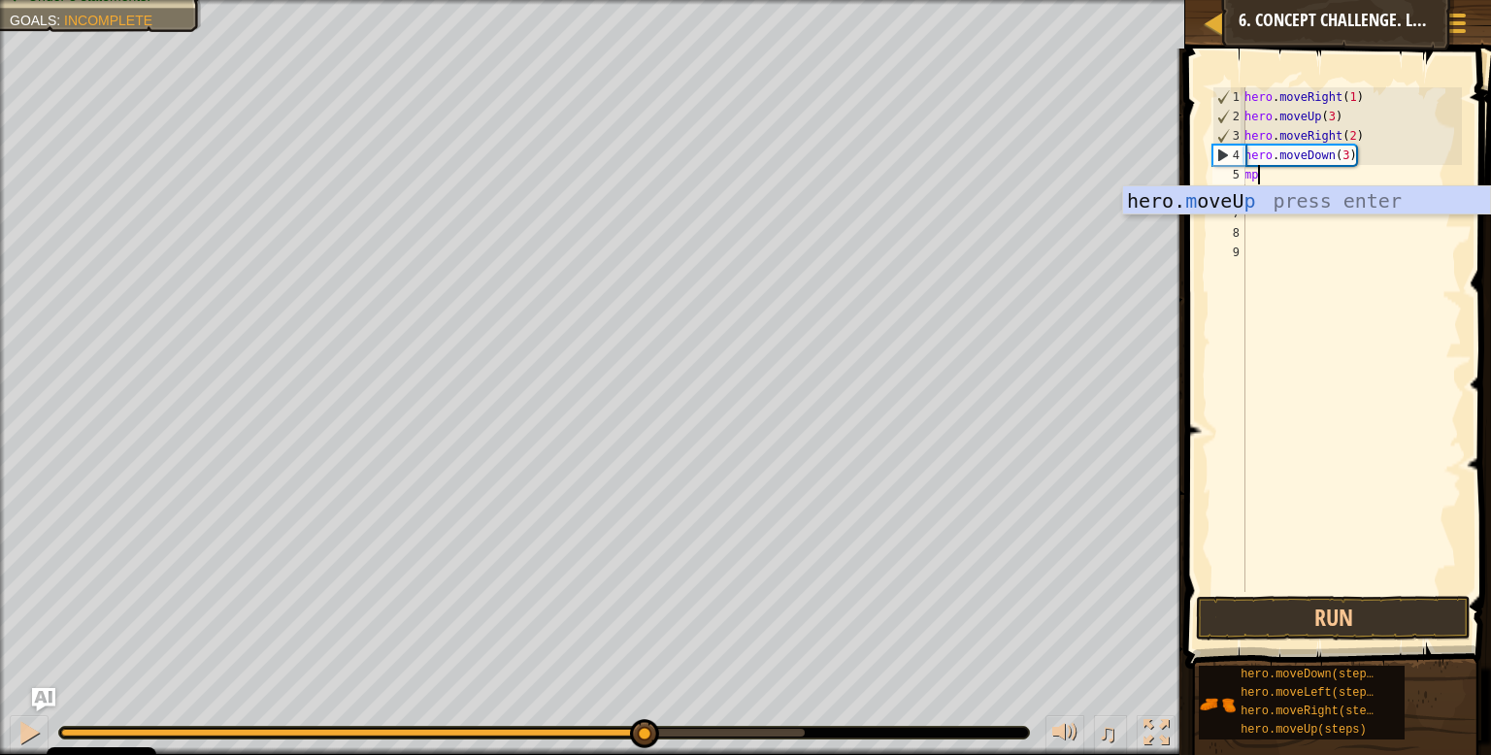
type textarea "m"
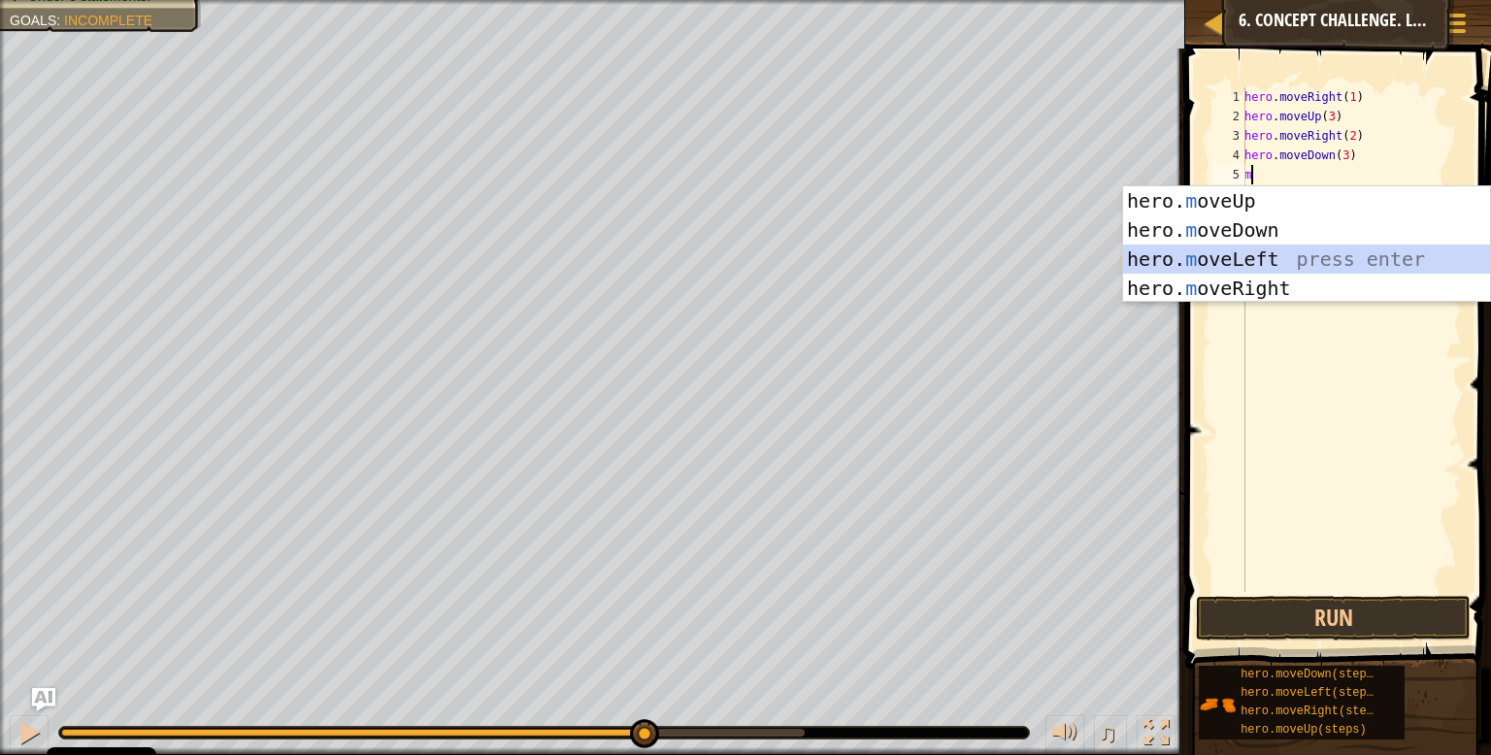
click at [1282, 251] on div "hero. m oveUp press enter hero. m oveDown press enter hero. m oveLeft press ent…" at bounding box center [1306, 273] width 367 height 175
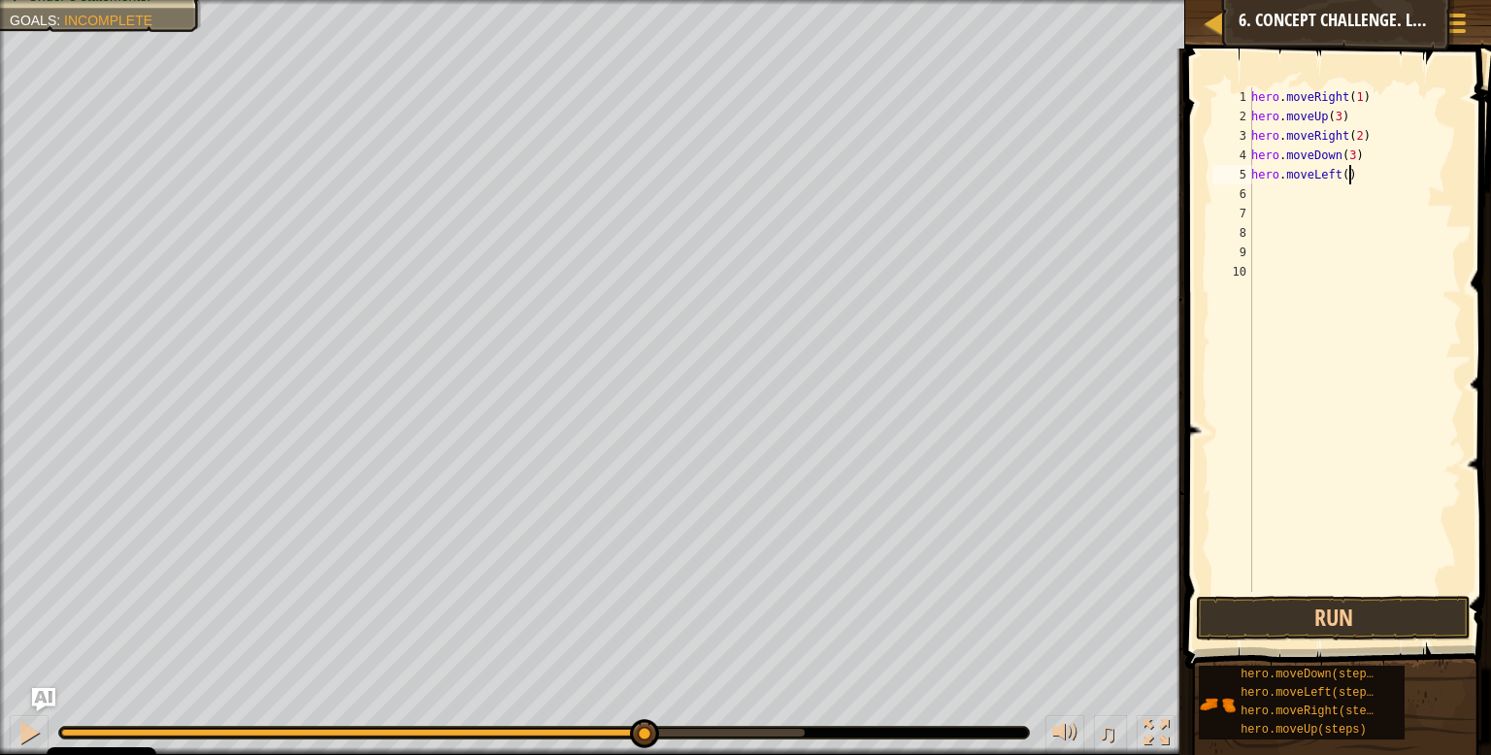
click at [1351, 175] on div "hero . moveRight ( 1 ) hero . moveUp ( 3 ) hero . moveRight ( 2 ) hero . moveDo…" at bounding box center [1356, 359] width 216 height 544
type textarea "hero.moveLeft(1)"
click at [1336, 189] on div "hero . moveRight ( 1 ) hero . moveUp ( 3 ) hero . moveRight ( 2 ) hero . moveDo…" at bounding box center [1356, 359] width 216 height 544
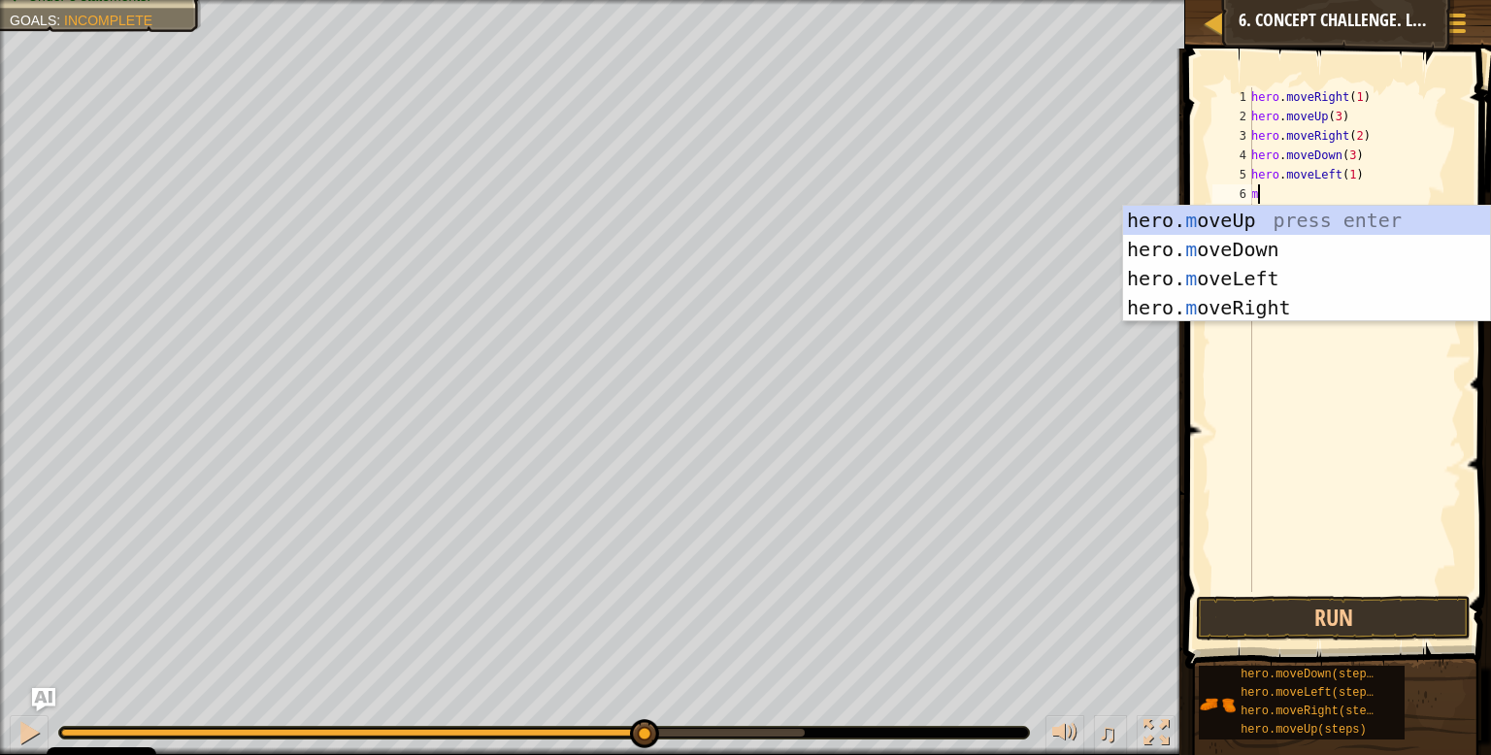
type textarea "mo"
click at [1302, 219] on div "hero. mo veUp press enter hero. mo veDown press enter hero. mo veLeft press ent…" at bounding box center [1306, 293] width 367 height 175
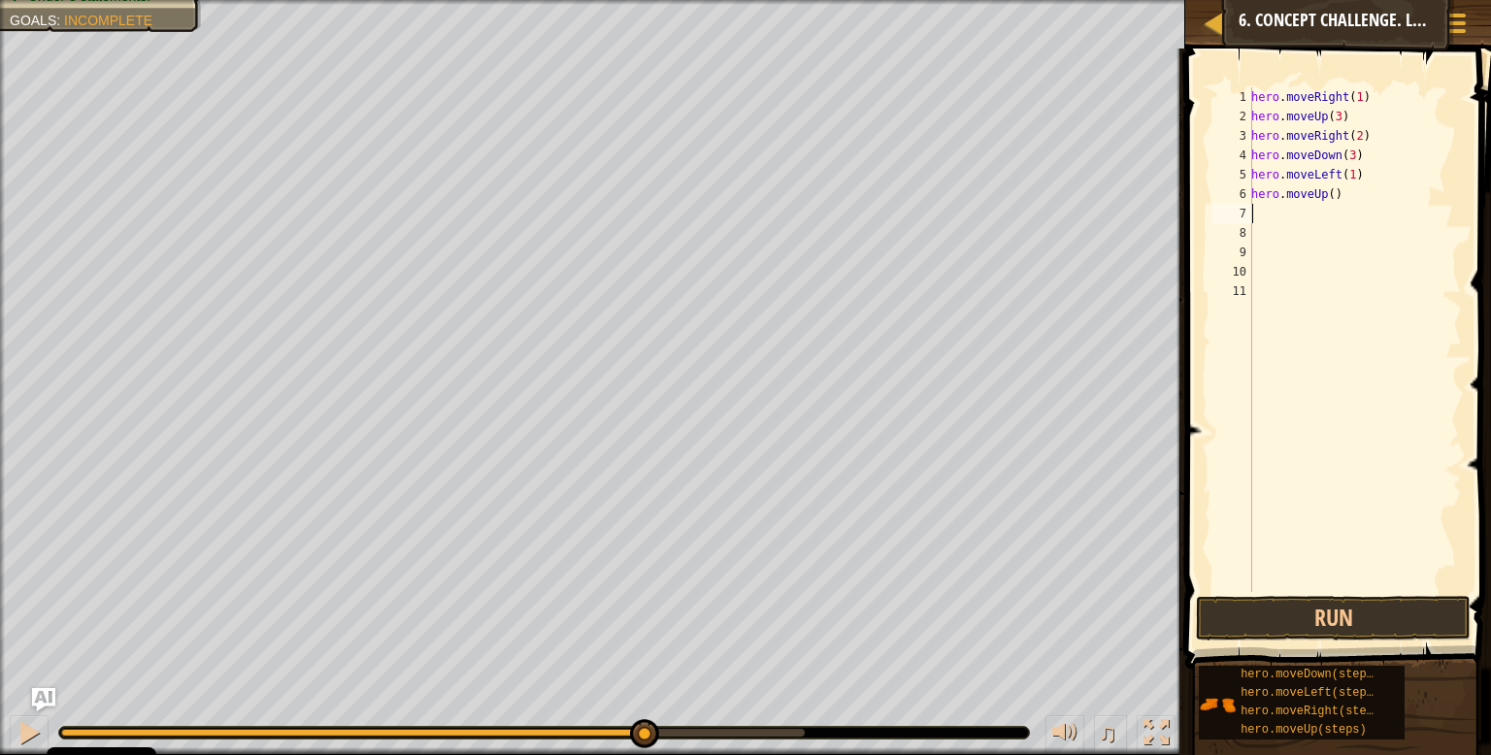
click at [1336, 189] on div "hero . moveRight ( 1 ) hero . moveUp ( 3 ) hero . moveRight ( 2 ) hero . moveDo…" at bounding box center [1356, 359] width 216 height 544
type textarea "hero.moveUp(2)"
click at [1306, 210] on div "hero . moveRight ( 1 ) hero . moveUp ( 3 ) hero . moveRight ( 2 ) hero . moveDo…" at bounding box center [1356, 359] width 216 height 544
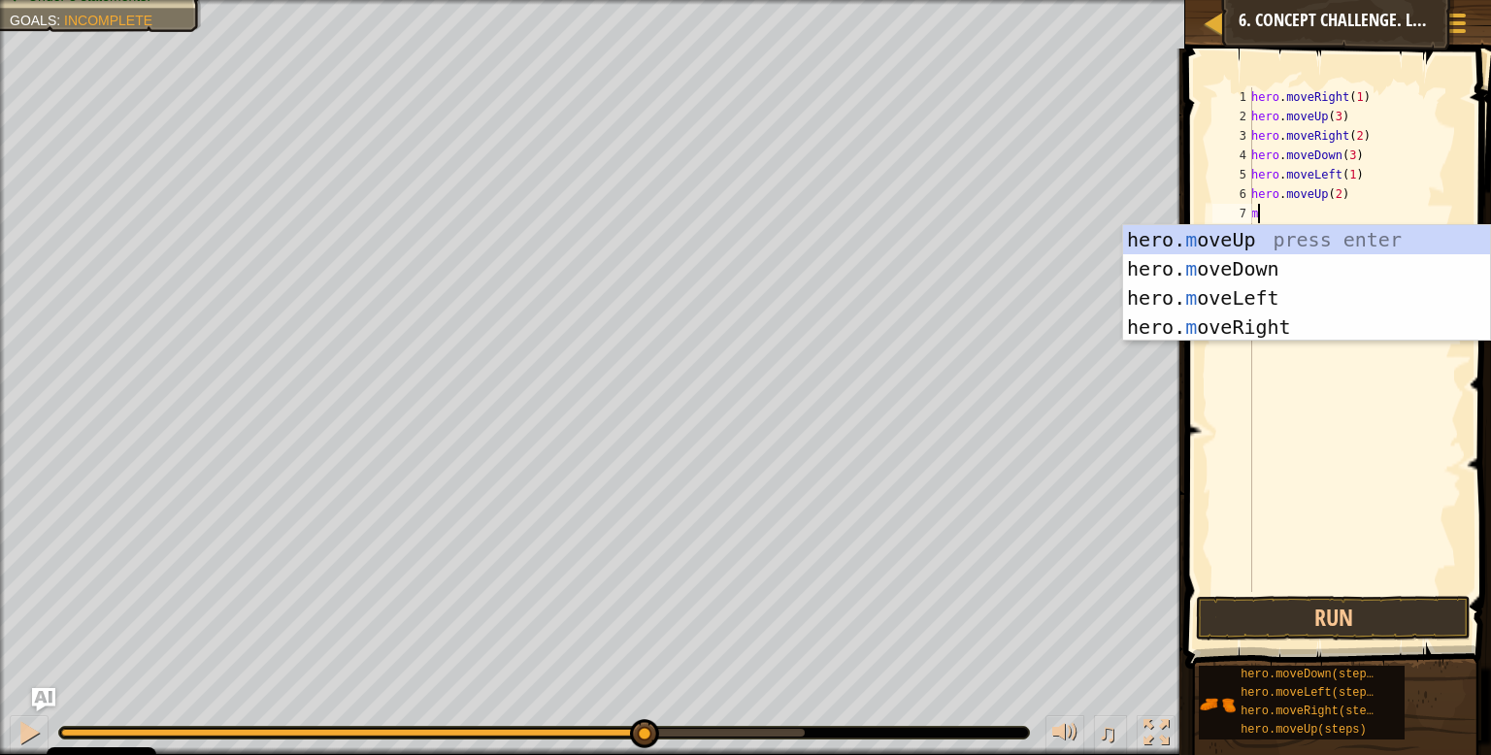
type textarea "mo"
click at [1273, 327] on div "hero. mo veUp press enter hero. mo veDown press enter hero. mo veLeft press ent…" at bounding box center [1306, 312] width 367 height 175
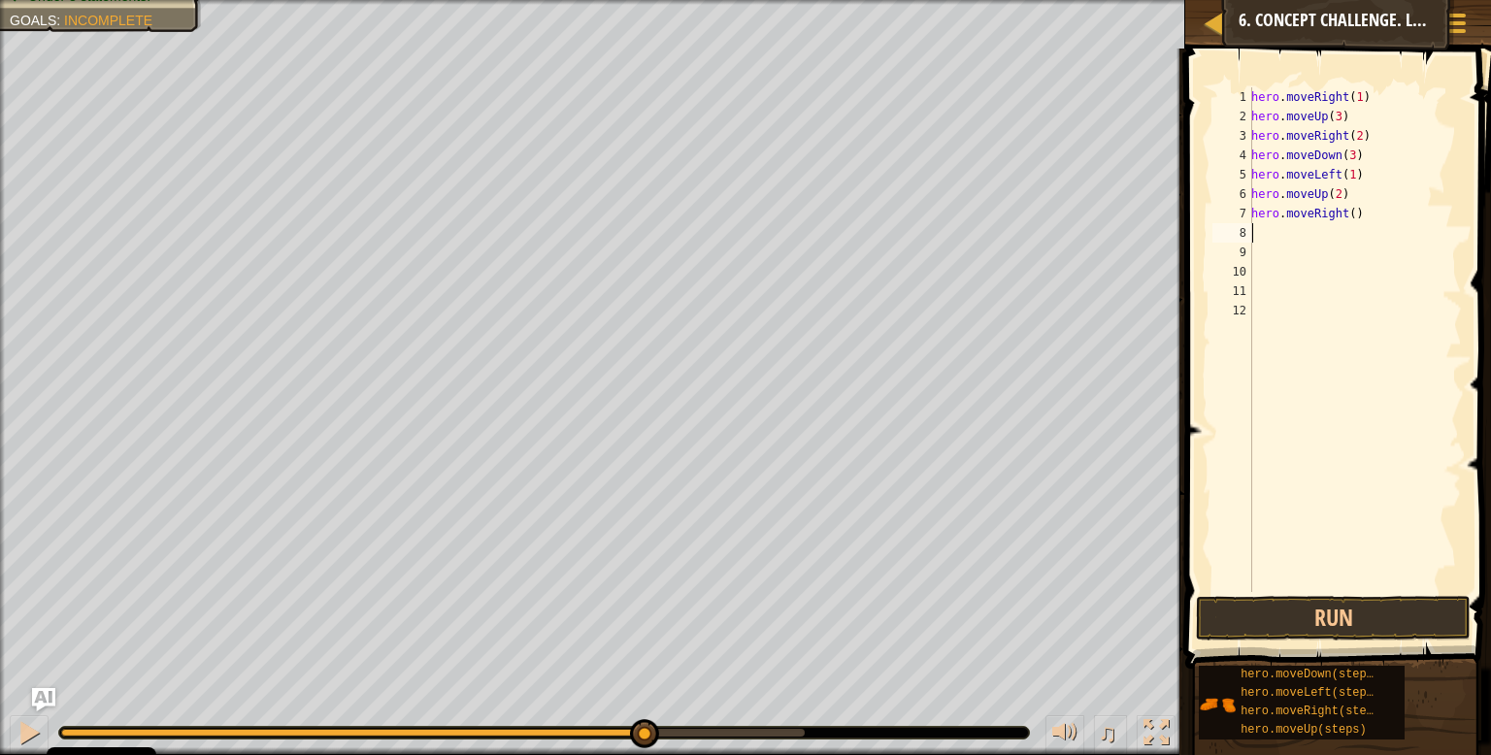
click at [1357, 210] on div "hero . moveRight ( 1 ) hero . moveUp ( 3 ) hero . moveRight ( 2 ) hero . moveDo…" at bounding box center [1356, 359] width 216 height 544
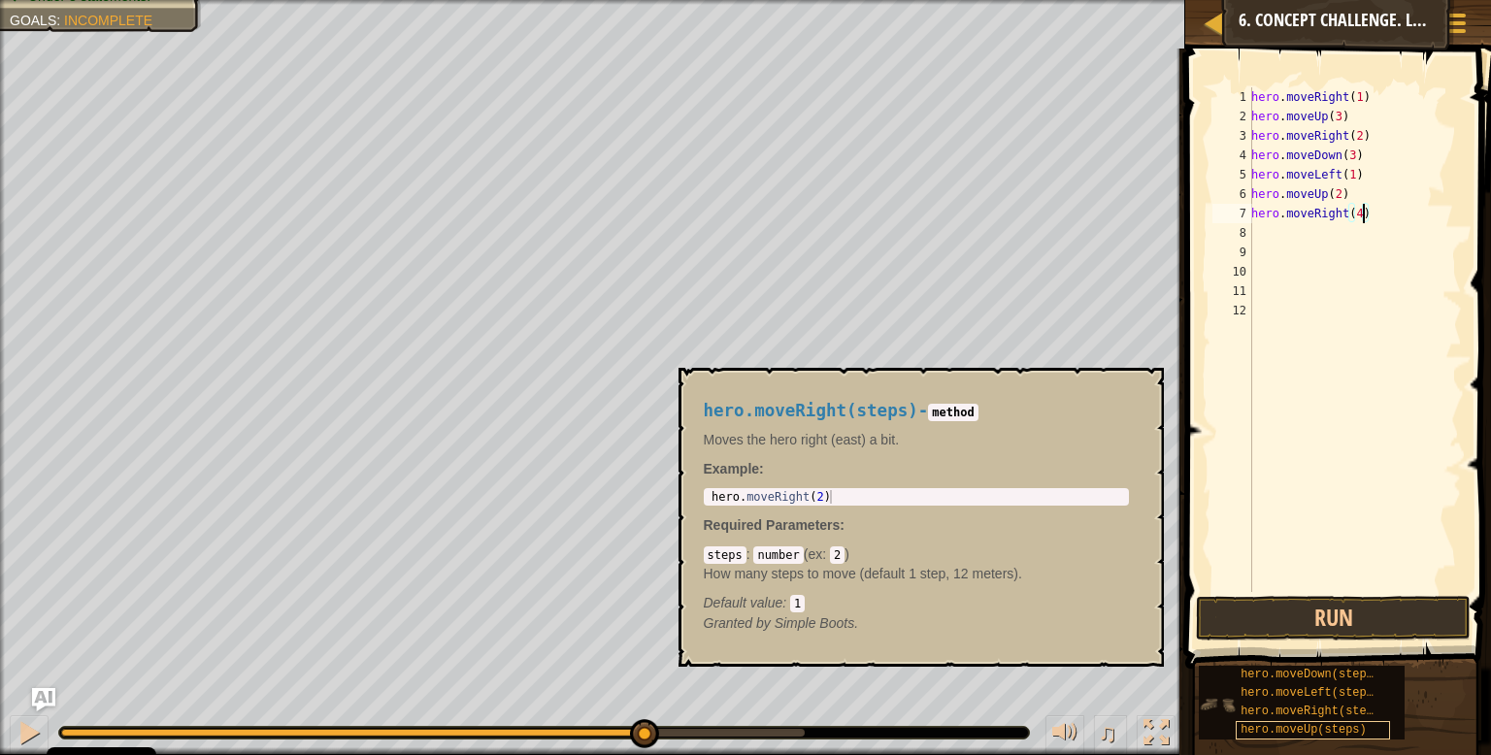
scroll to position [9, 8]
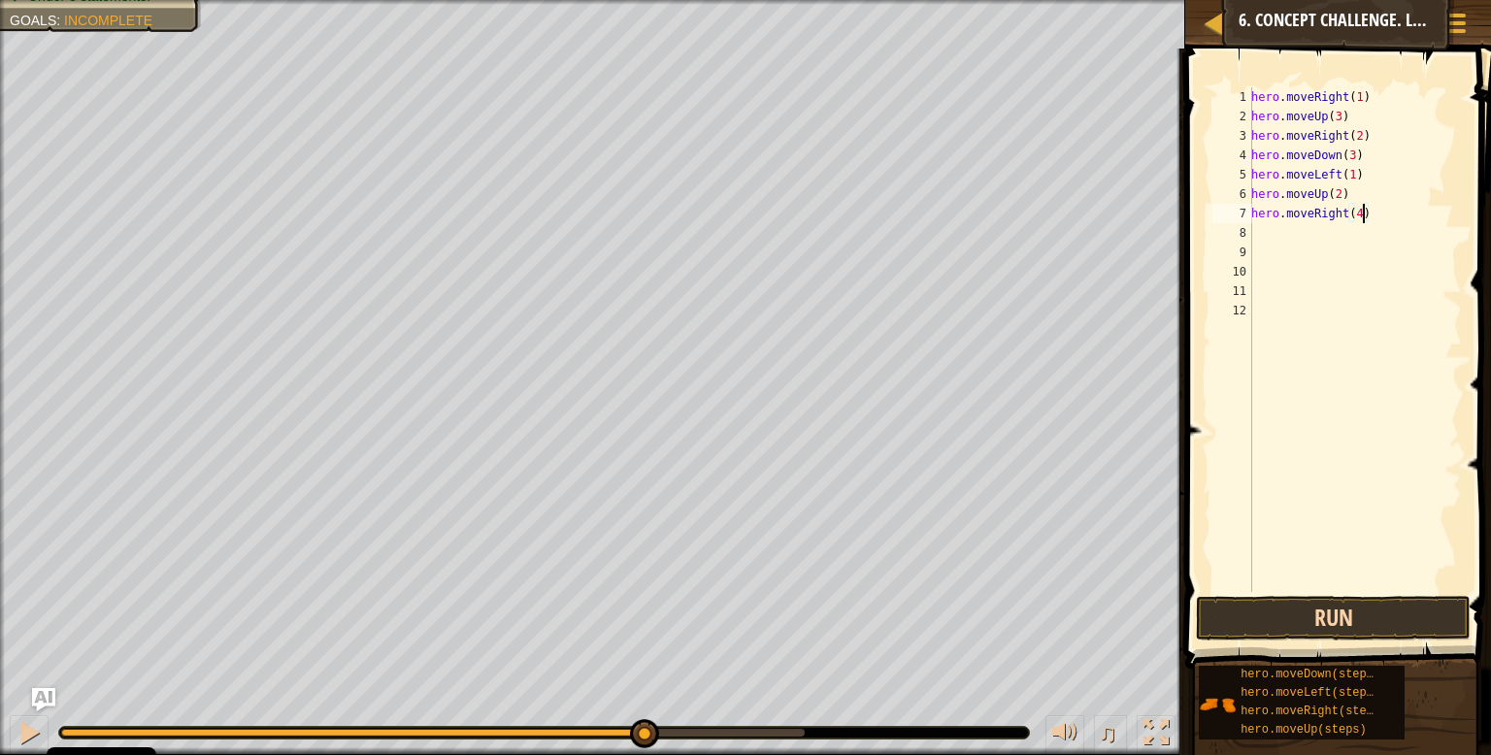
type textarea "hero.moveRight(4)"
click at [1348, 633] on button "Run" at bounding box center [1333, 618] width 275 height 45
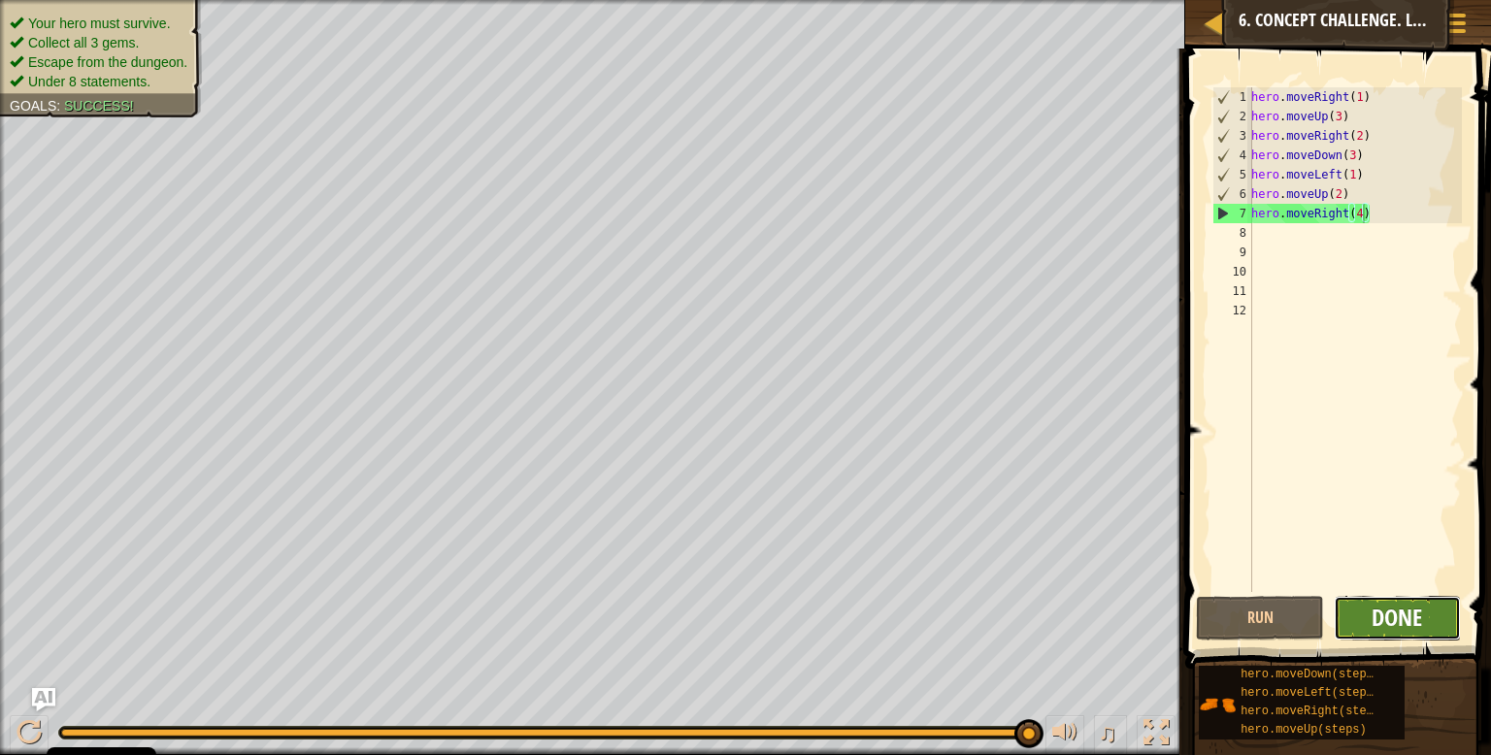
click at [1390, 630] on span "Done" at bounding box center [1397, 617] width 50 height 31
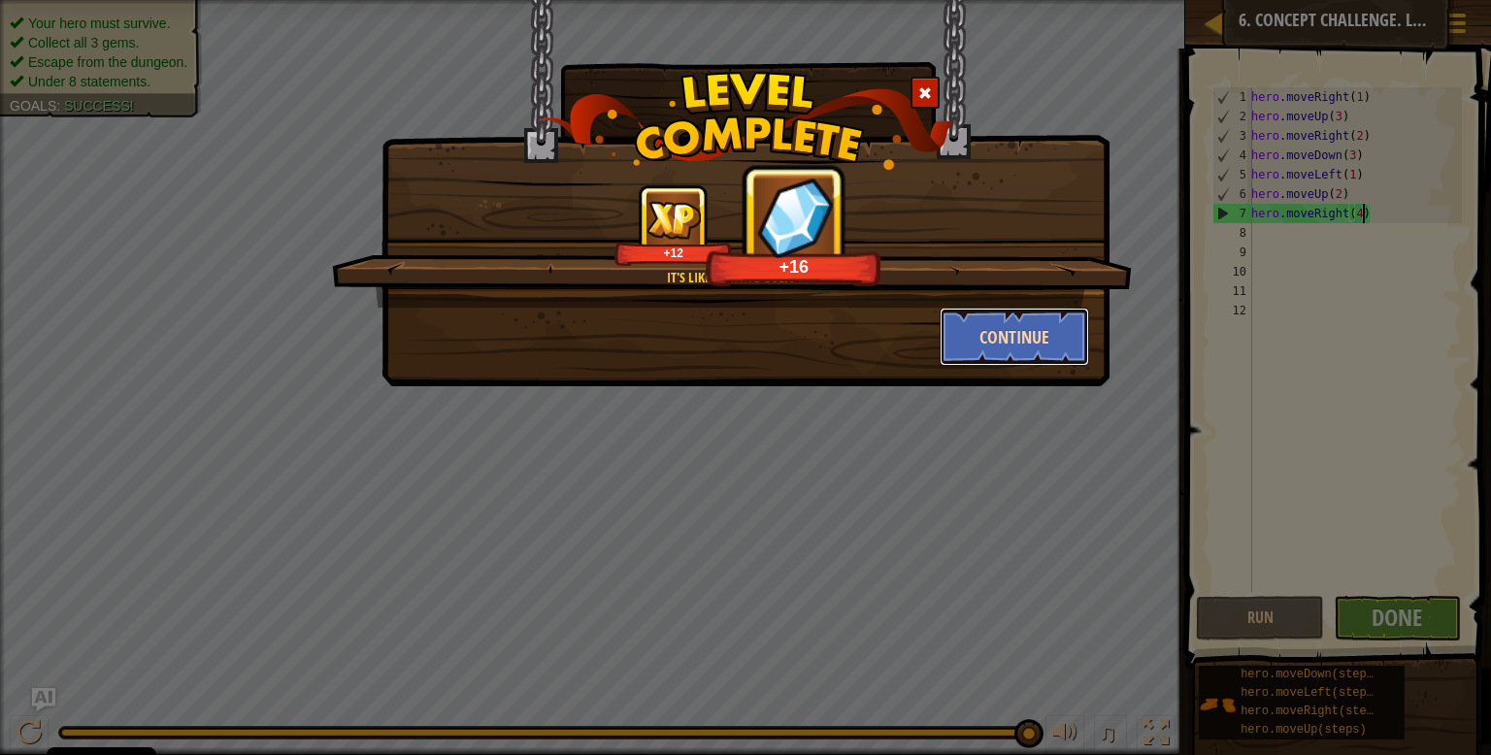
click at [1008, 344] on button "Continue" at bounding box center [1015, 337] width 151 height 58
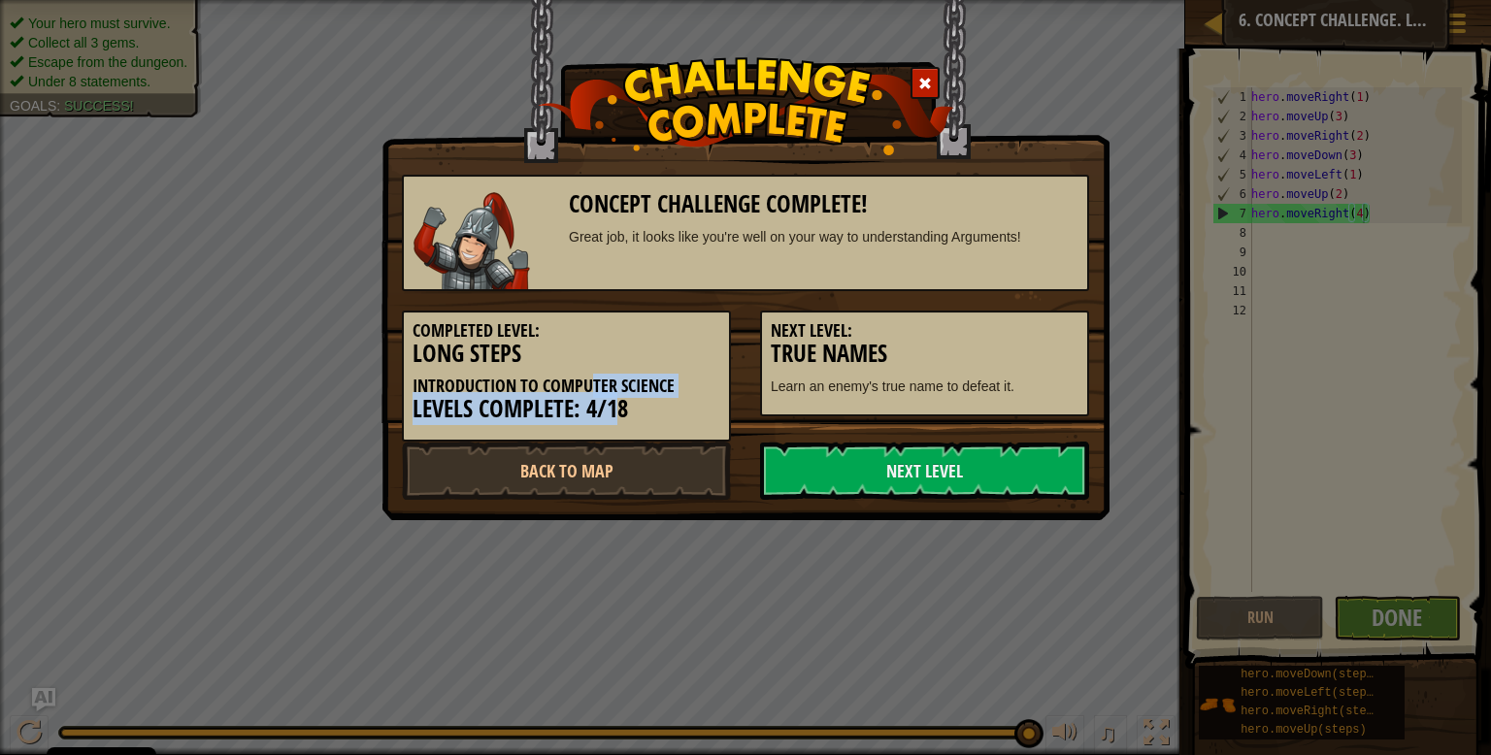
drag, startPoint x: 597, startPoint y: 394, endPoint x: 614, endPoint y: 407, distance: 20.8
click at [614, 407] on div "Completed Level: Long Steps Introduction to Computer Science Levels Complete: 4…" at bounding box center [566, 376] width 329 height 131
click at [694, 403] on h3 "Levels Complete: 4/18" at bounding box center [567, 409] width 308 height 26
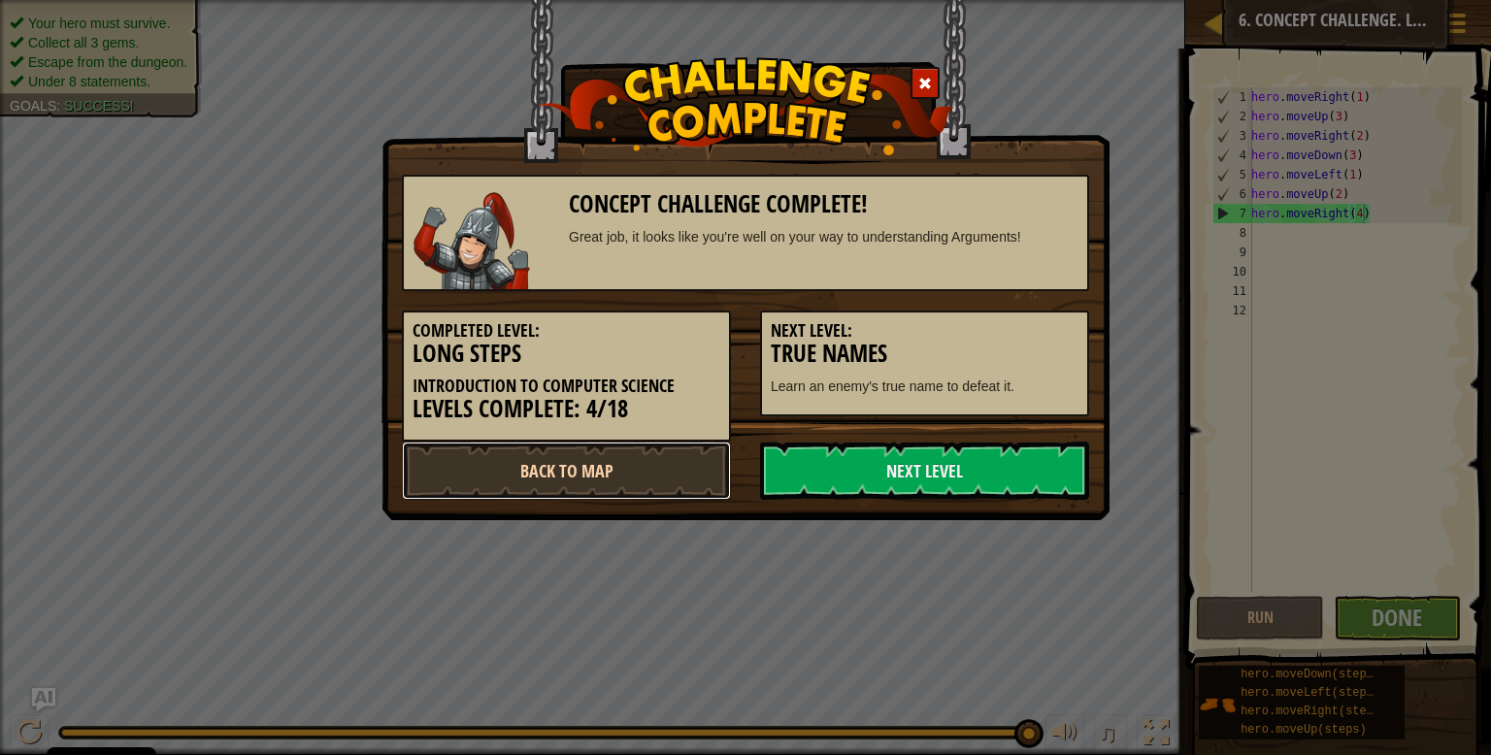
click at [599, 468] on link "Back to Map" at bounding box center [566, 471] width 329 height 58
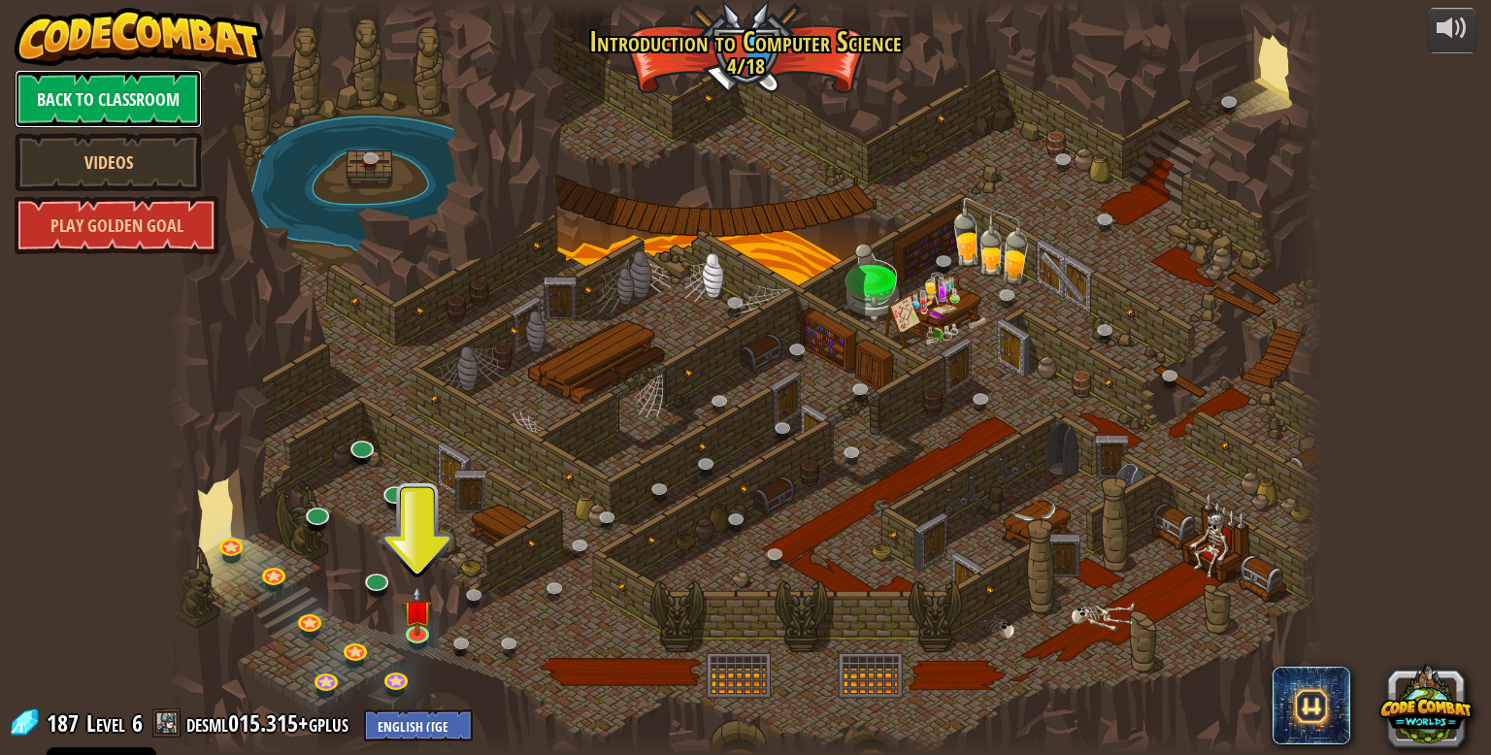
click at [128, 99] on link "Back to Classroom" at bounding box center [108, 99] width 187 height 58
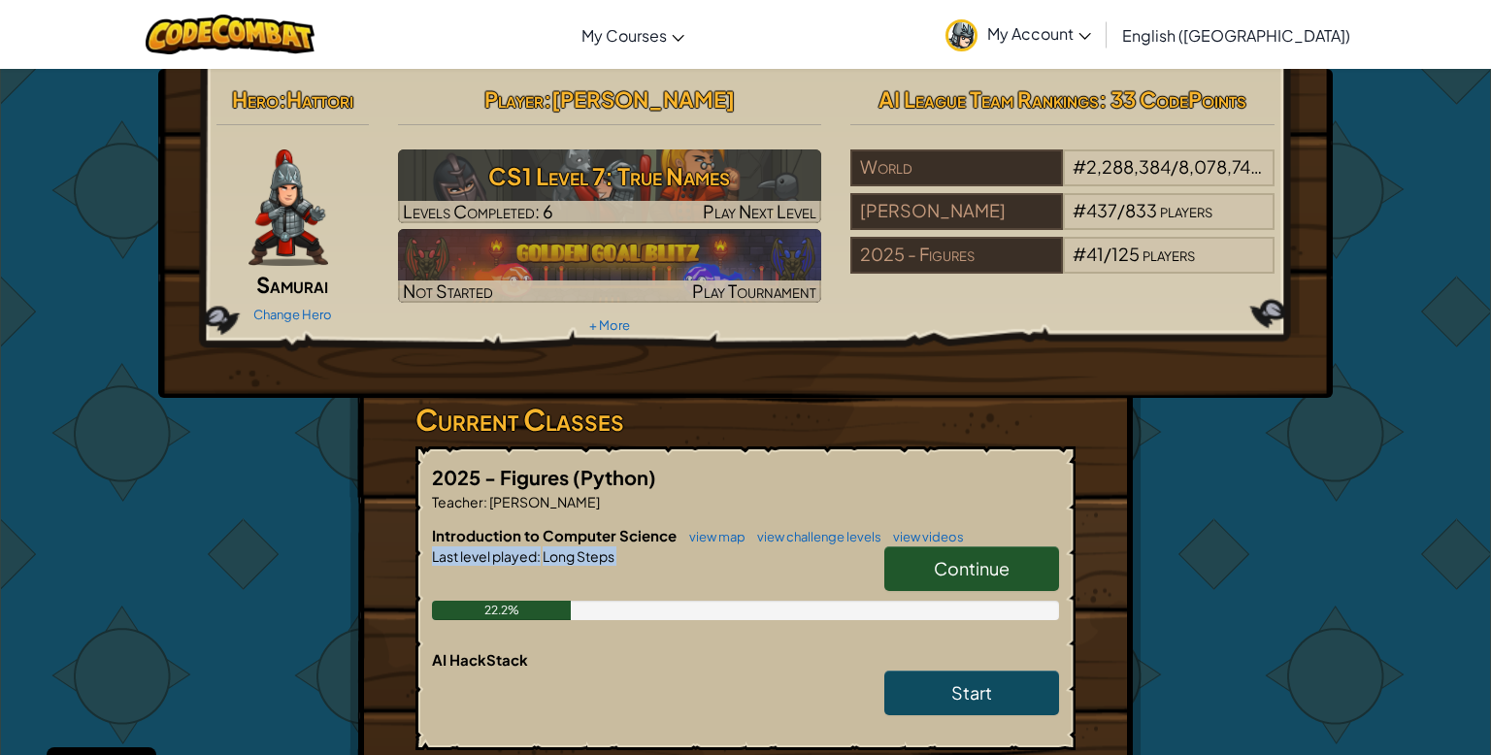
drag, startPoint x: 446, startPoint y: 605, endPoint x: 880, endPoint y: 590, distance: 434.3
click at [880, 590] on div "Introduction to Computer Science view map view challenge levels view videos Con…" at bounding box center [745, 587] width 627 height 124
click at [767, 559] on div "Last level played : Long Steps" at bounding box center [745, 556] width 627 height 19
click at [916, 570] on link "Continue" at bounding box center [972, 569] width 175 height 45
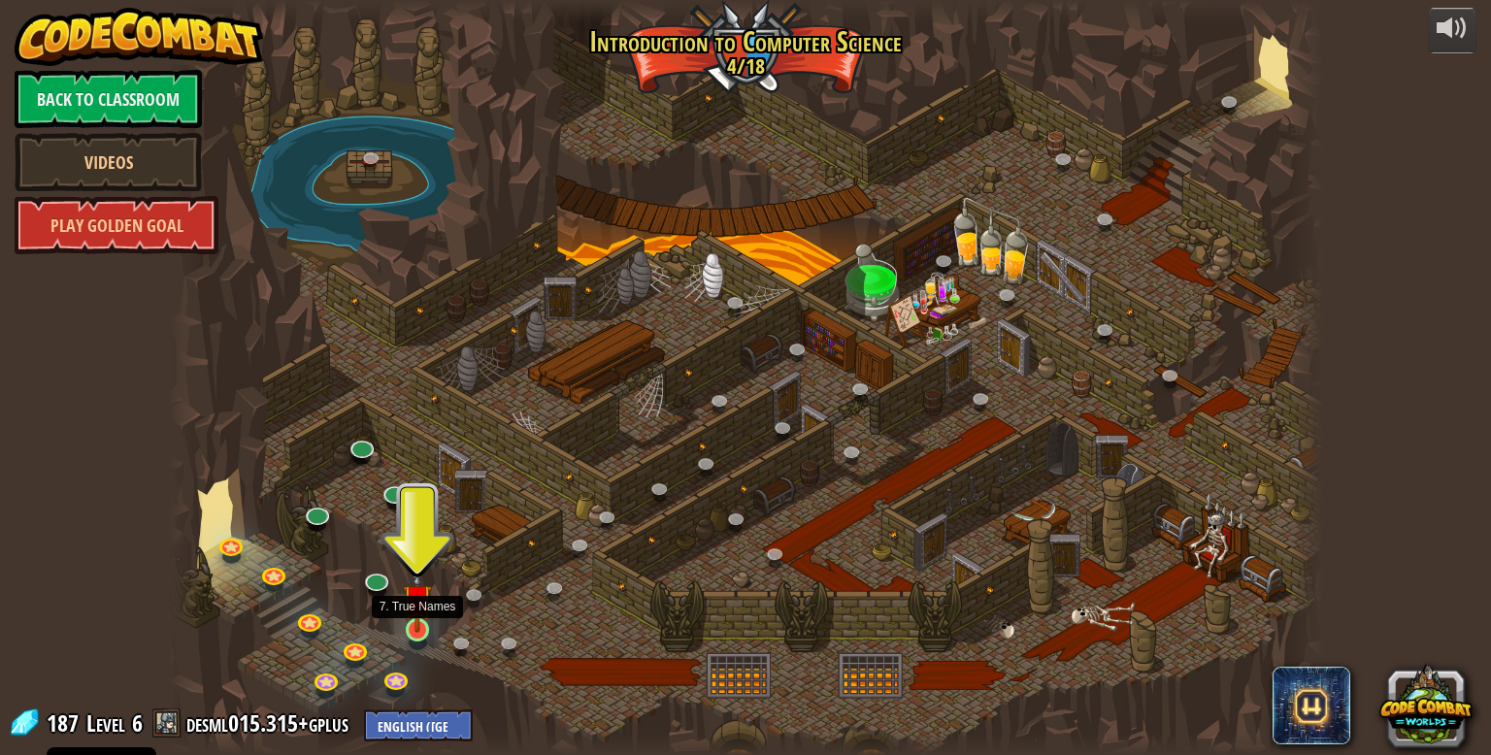
click at [414, 623] on img at bounding box center [417, 598] width 29 height 67
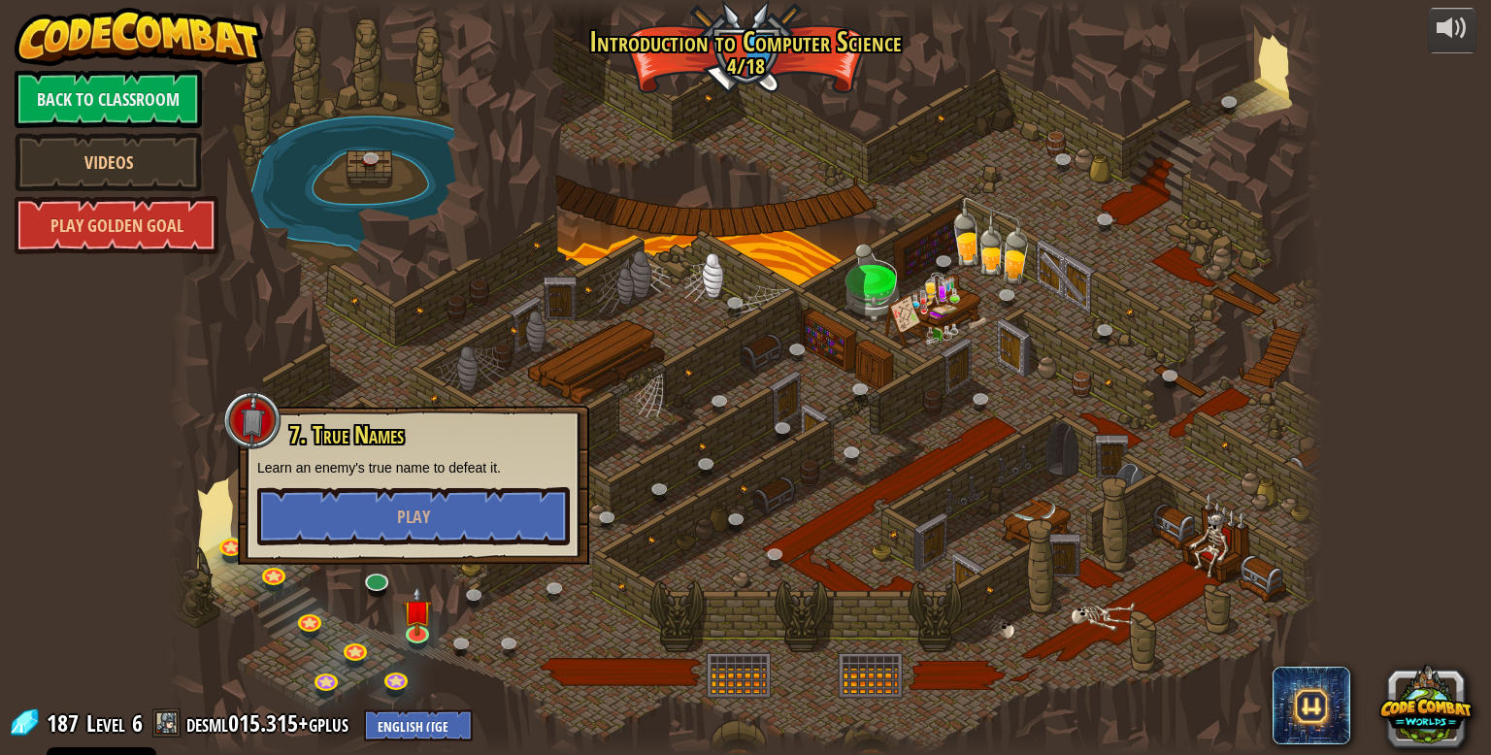
click at [219, 585] on div at bounding box center [746, 377] width 1156 height 755
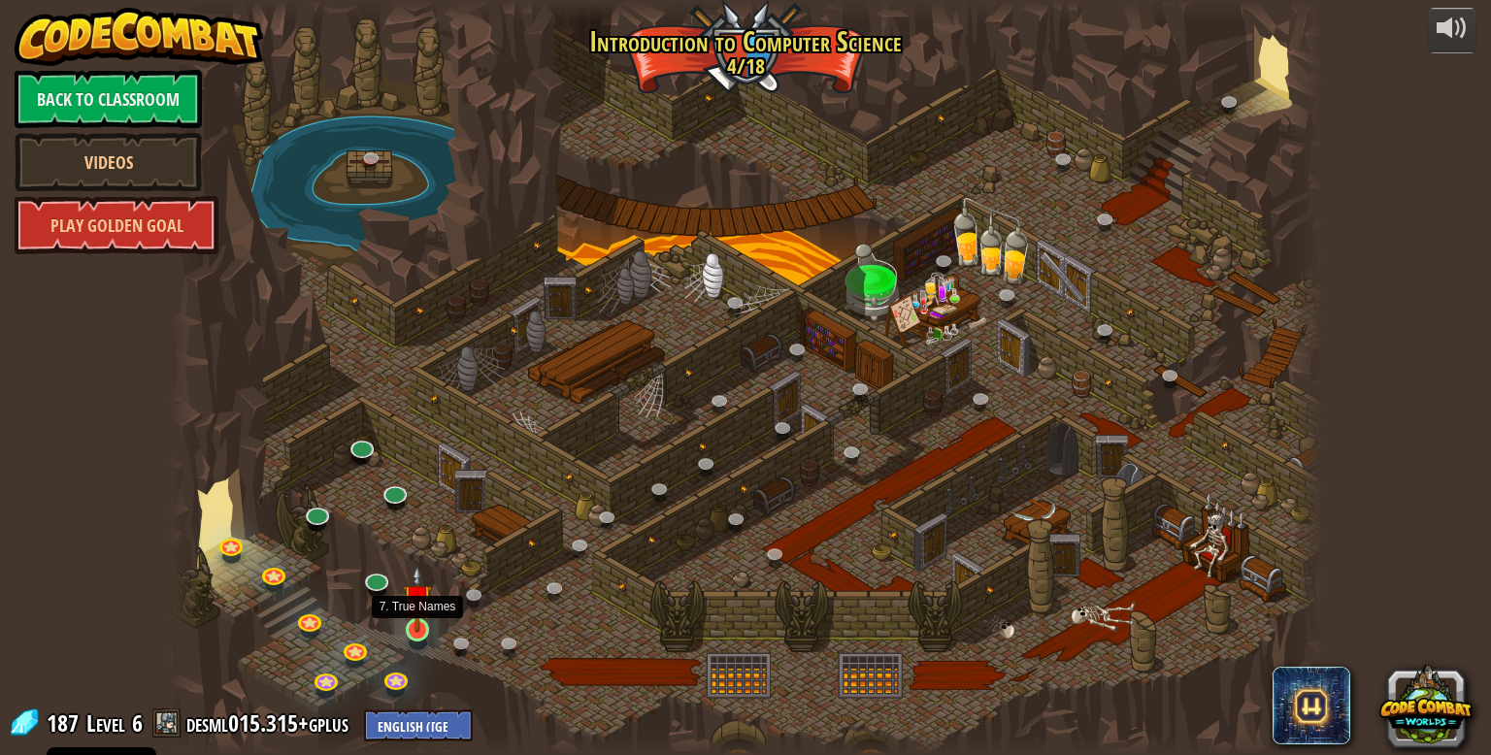
click at [422, 605] on img at bounding box center [417, 598] width 29 height 67
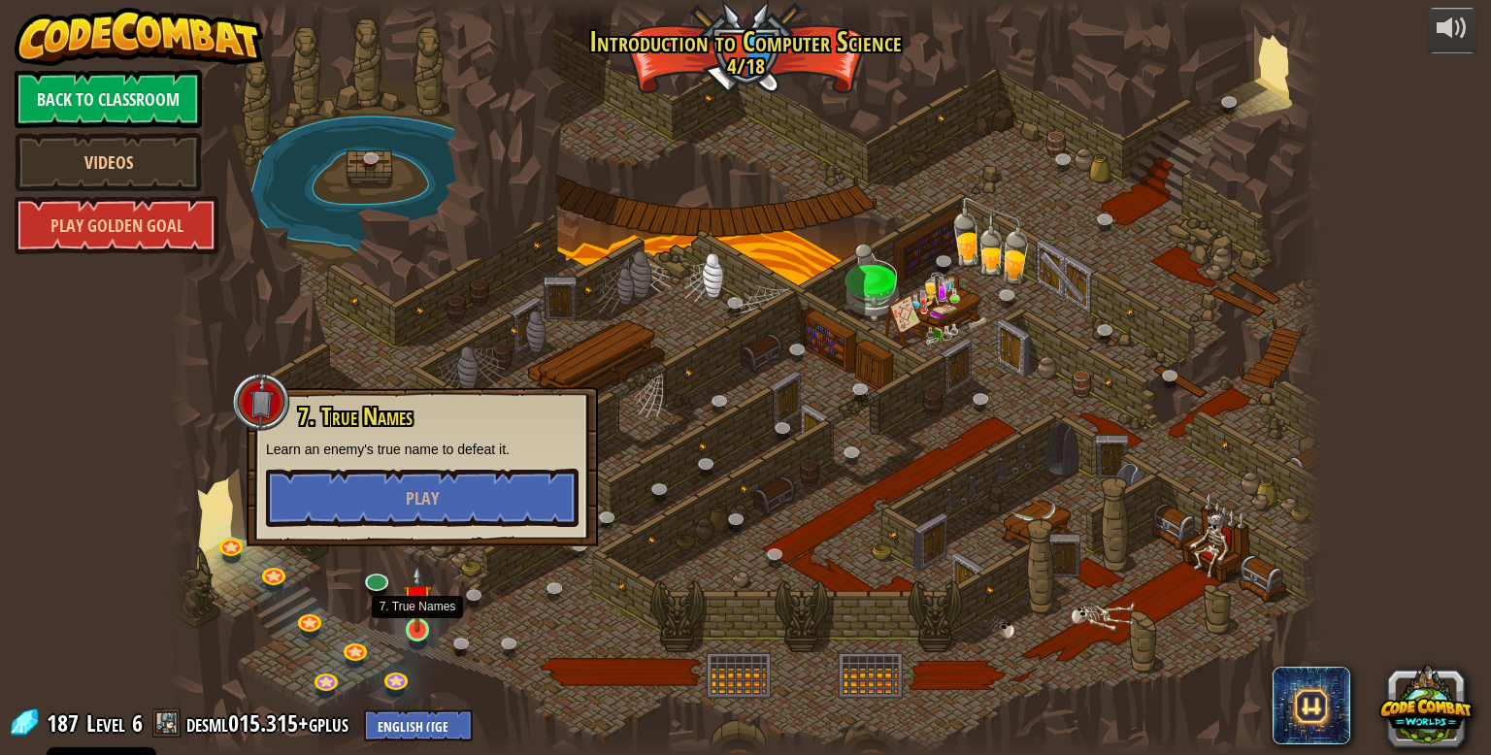
click at [419, 611] on img at bounding box center [417, 598] width 29 height 67
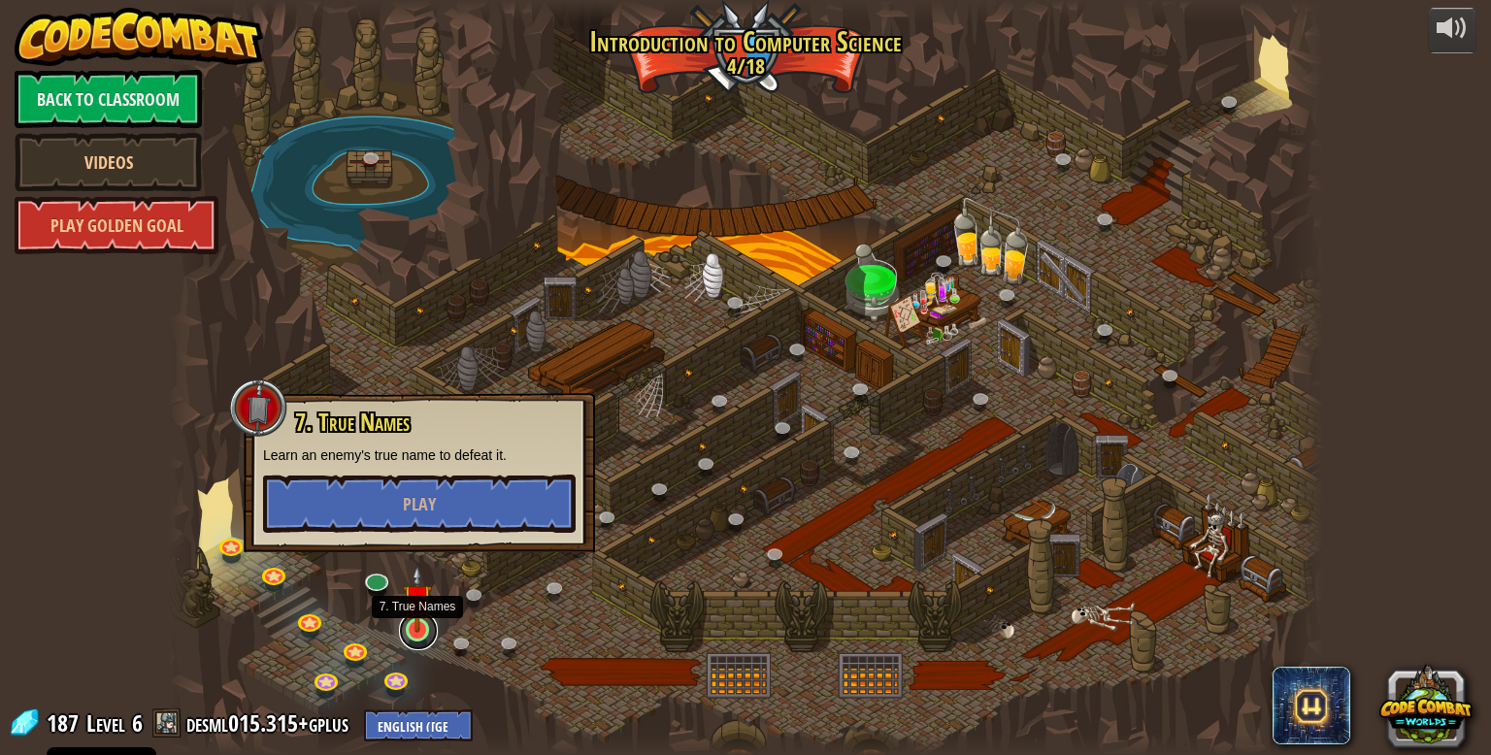
click at [413, 638] on link at bounding box center [418, 631] width 39 height 39
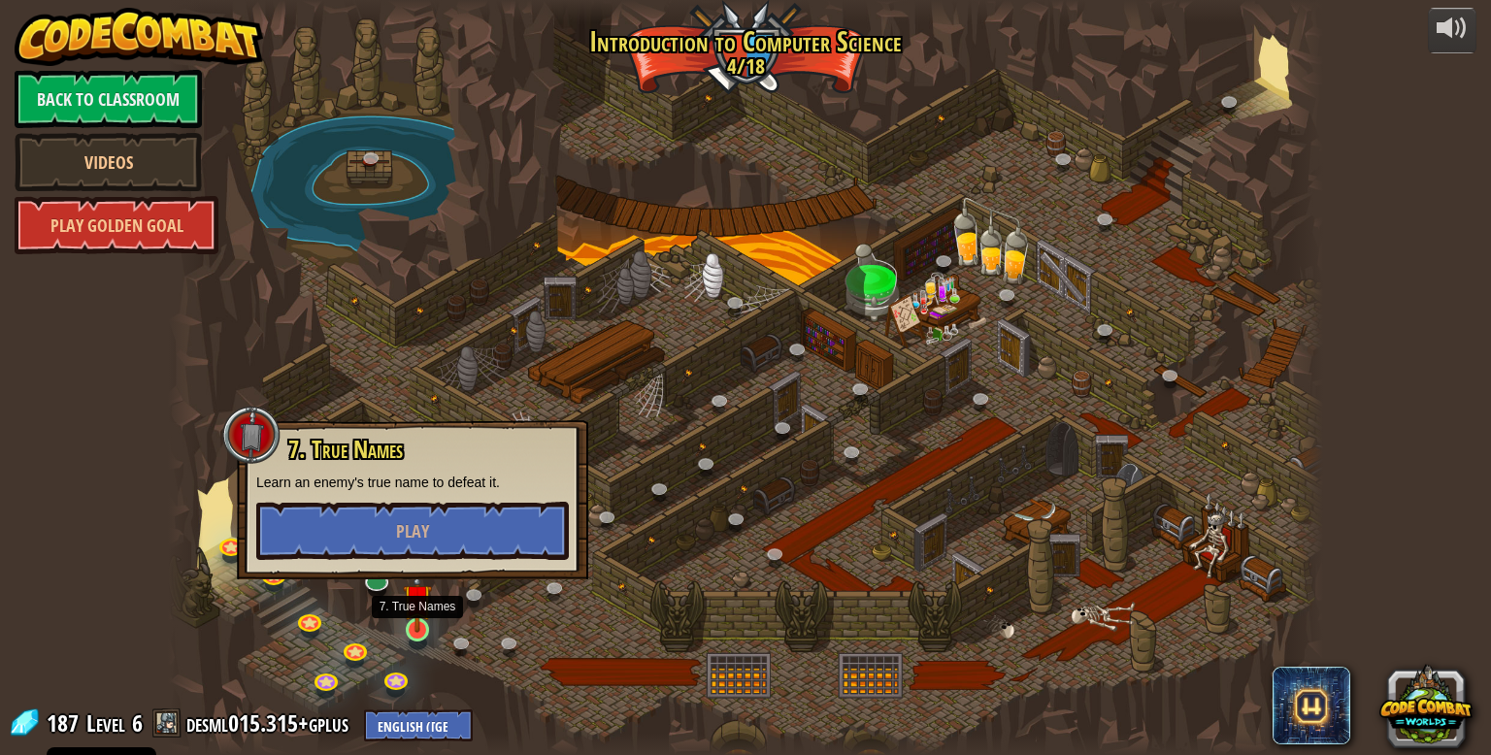
click at [419, 626] on img at bounding box center [417, 598] width 29 height 67
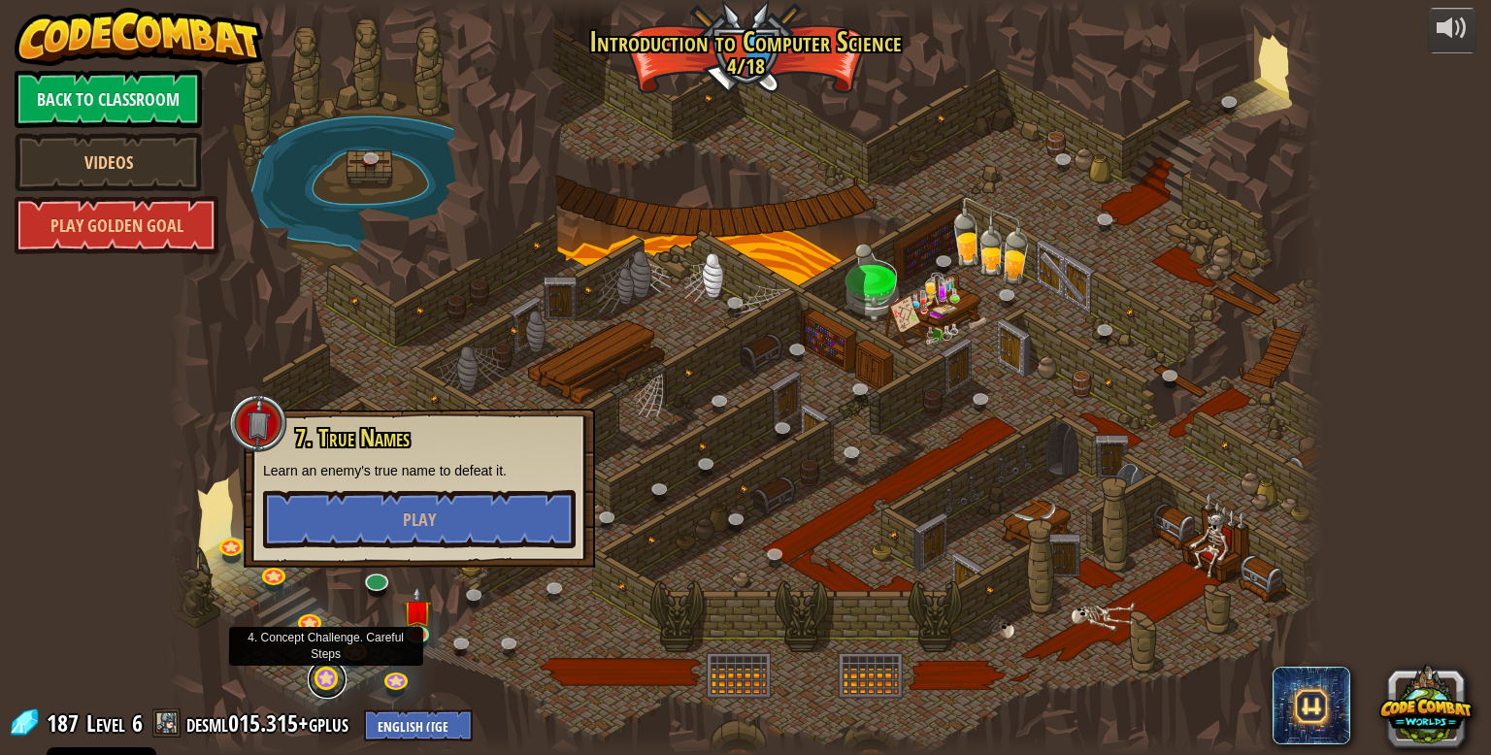
click at [328, 689] on link at bounding box center [327, 679] width 39 height 39
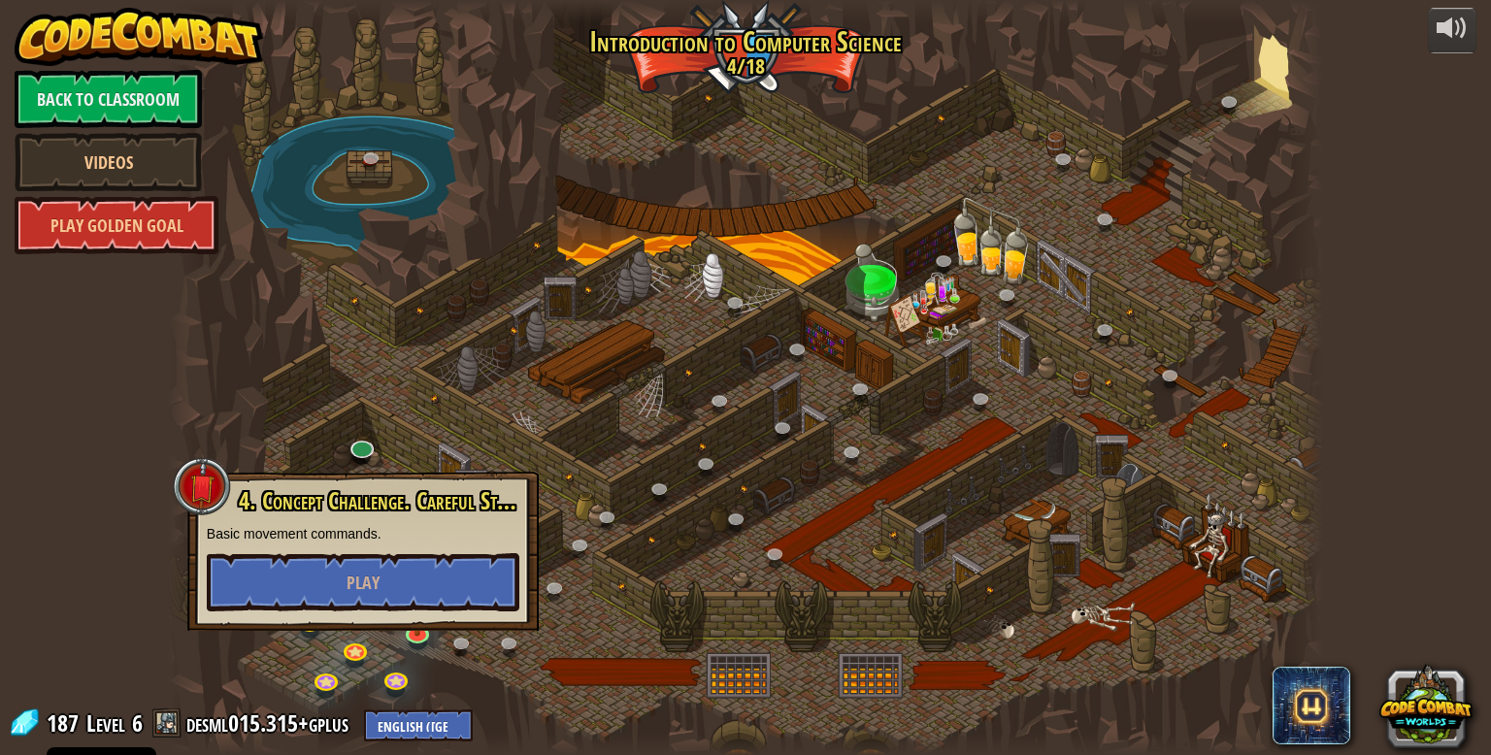
click at [424, 653] on div at bounding box center [746, 377] width 1156 height 755
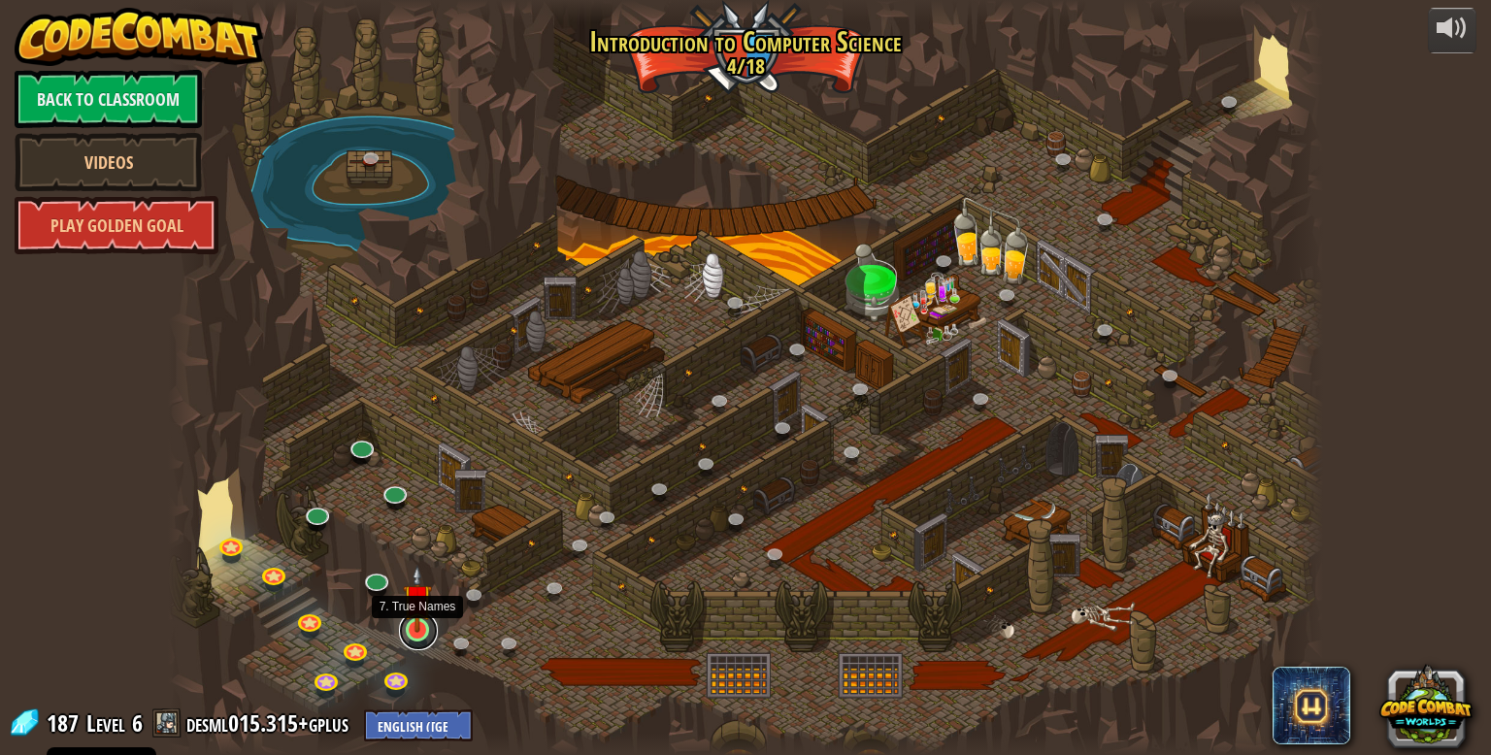
click at [419, 642] on link at bounding box center [418, 631] width 39 height 39
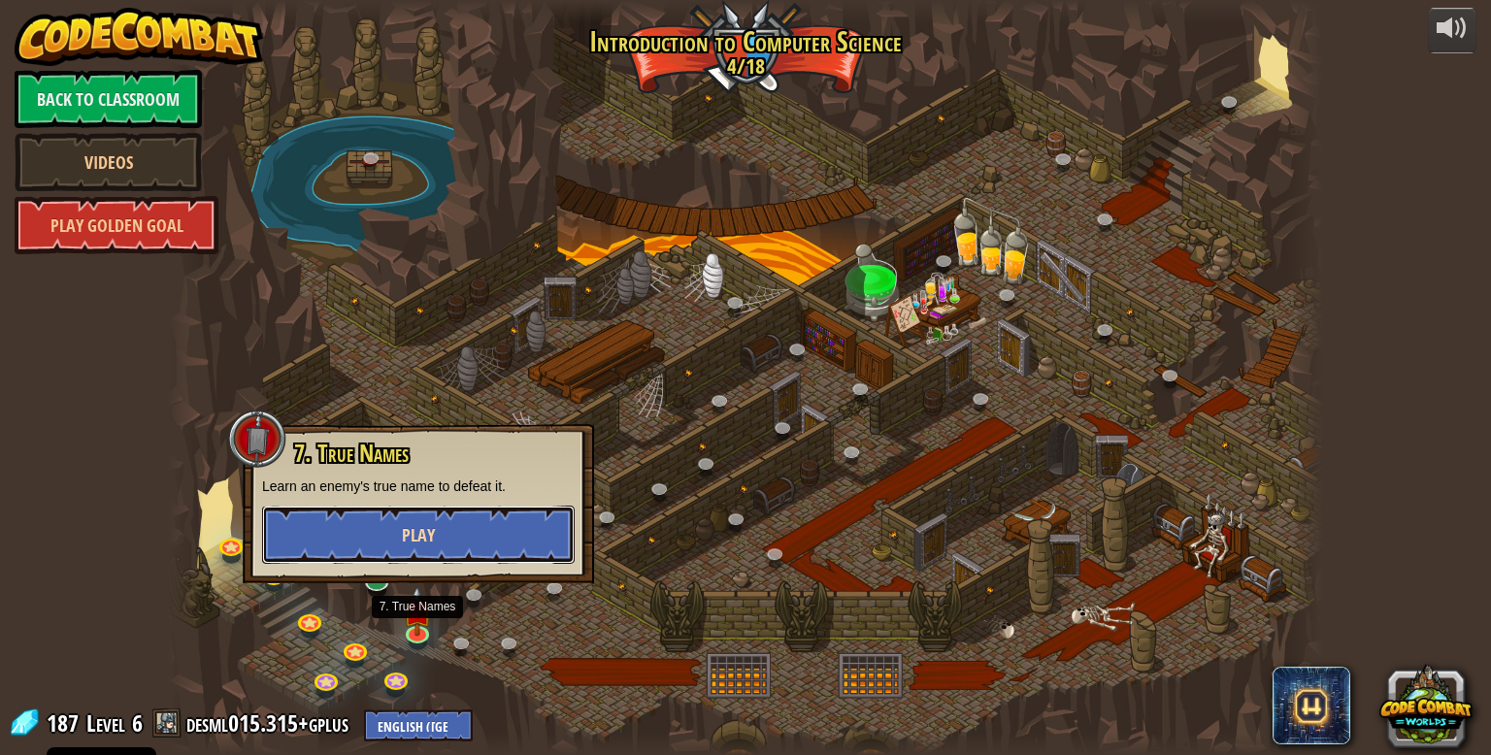
click at [384, 550] on button "Play" at bounding box center [418, 535] width 313 height 58
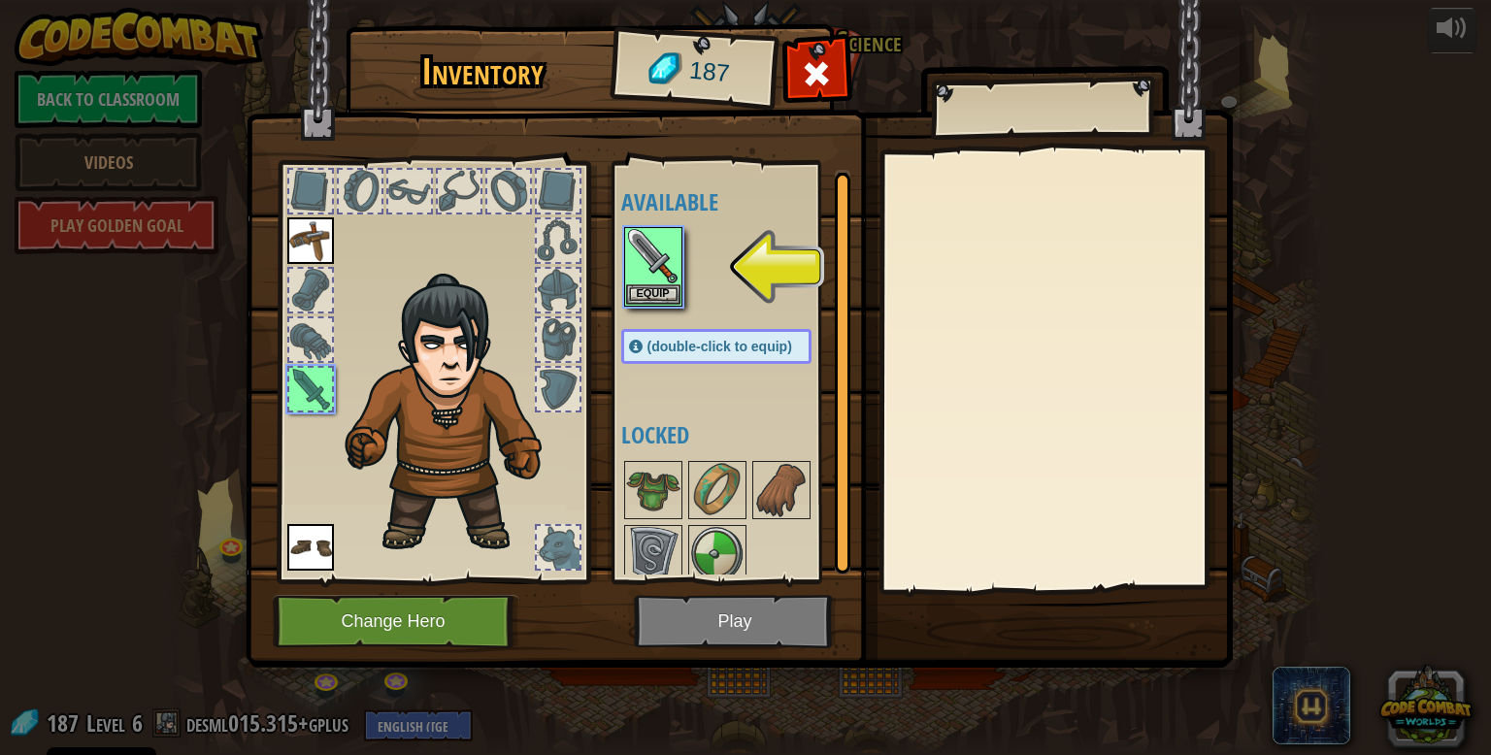
click at [740, 622] on img at bounding box center [740, 315] width 988 height 705
click at [643, 263] on img at bounding box center [653, 256] width 54 height 54
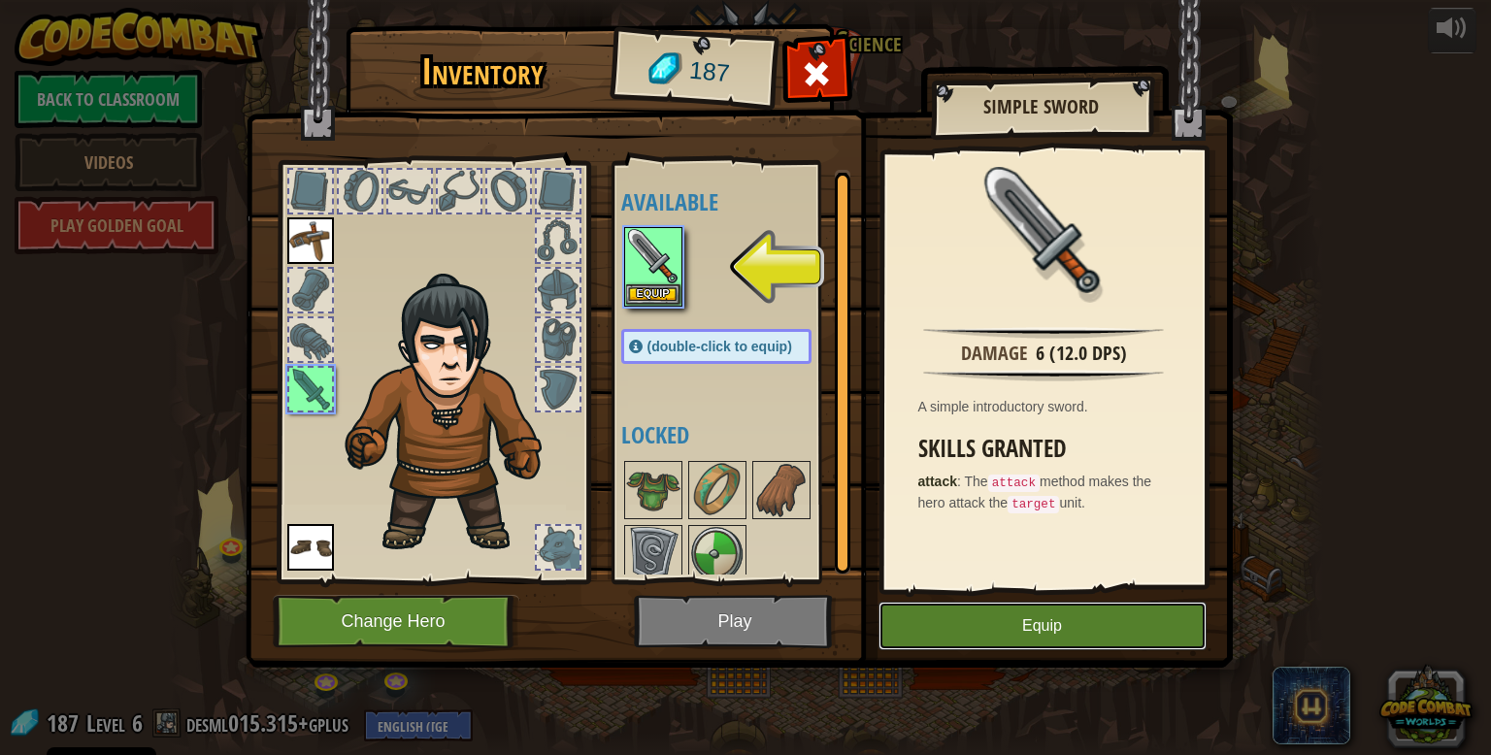
click at [1001, 632] on button "Equip" at bounding box center [1043, 626] width 328 height 49
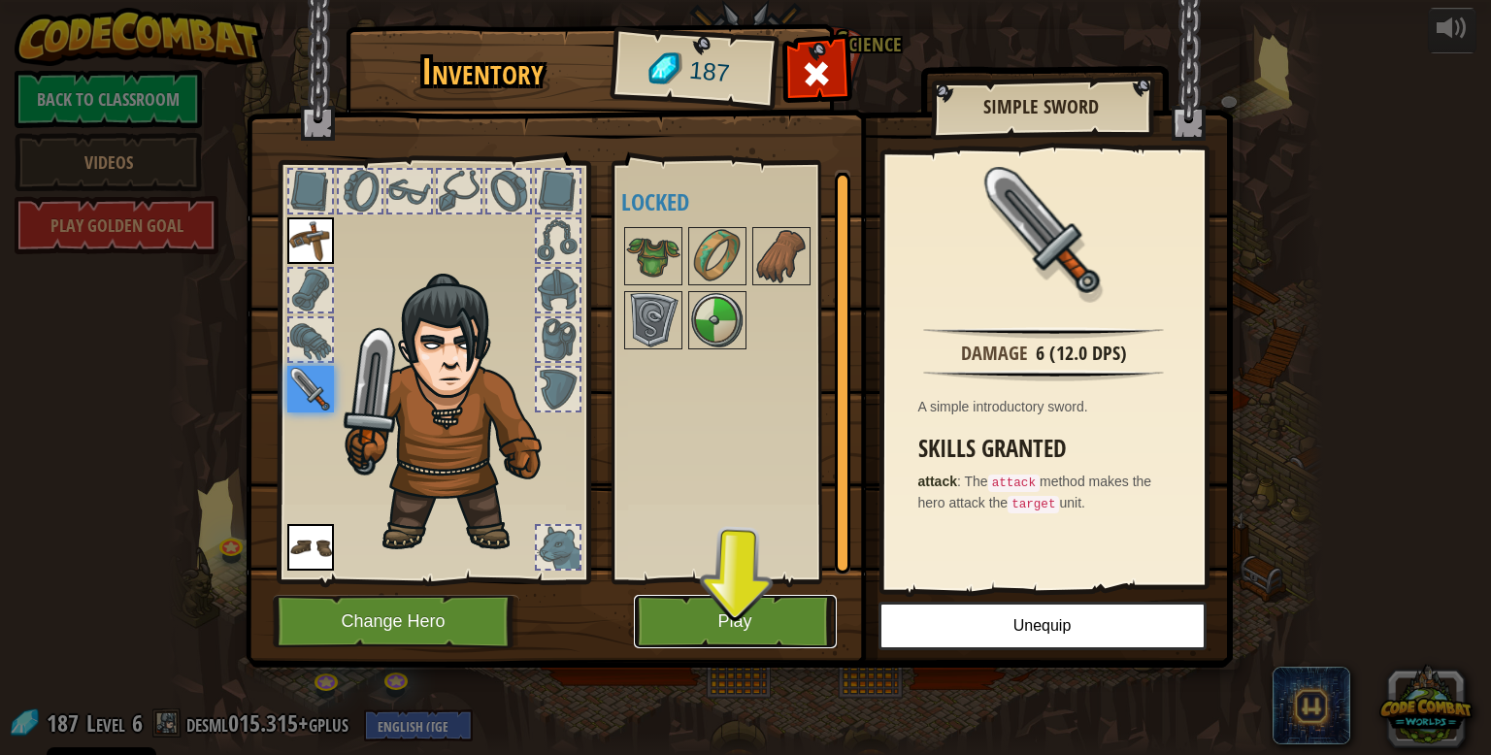
click at [711, 623] on button "Play" at bounding box center [735, 621] width 203 height 53
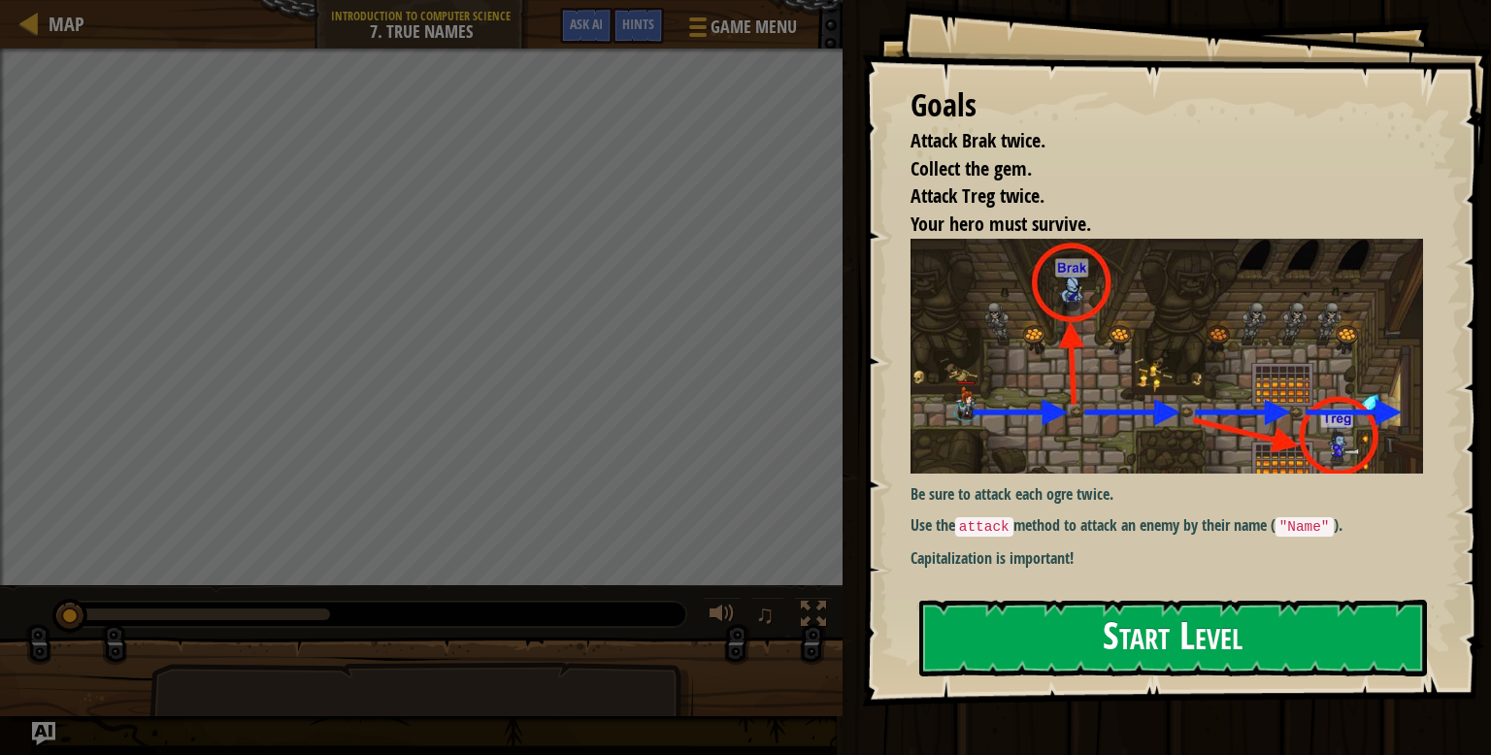
click at [1220, 591] on div "Goals Attack Brak twice. Collect the gem. Attack Treg twice. Your hero must sur…" at bounding box center [1176, 353] width 629 height 707
click at [1189, 619] on button "Start Level" at bounding box center [1174, 638] width 508 height 77
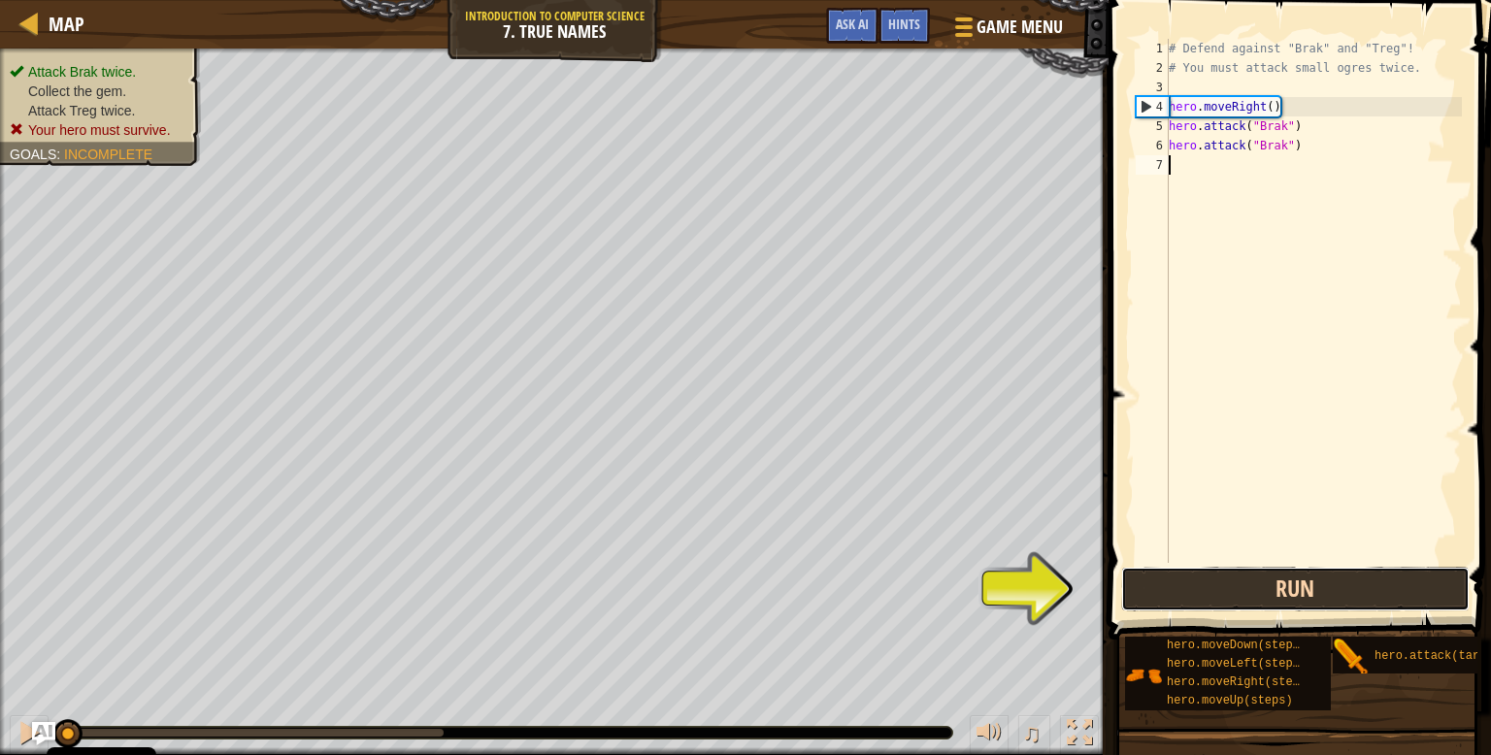
click at [1404, 572] on button "Run" at bounding box center [1296, 589] width 349 height 45
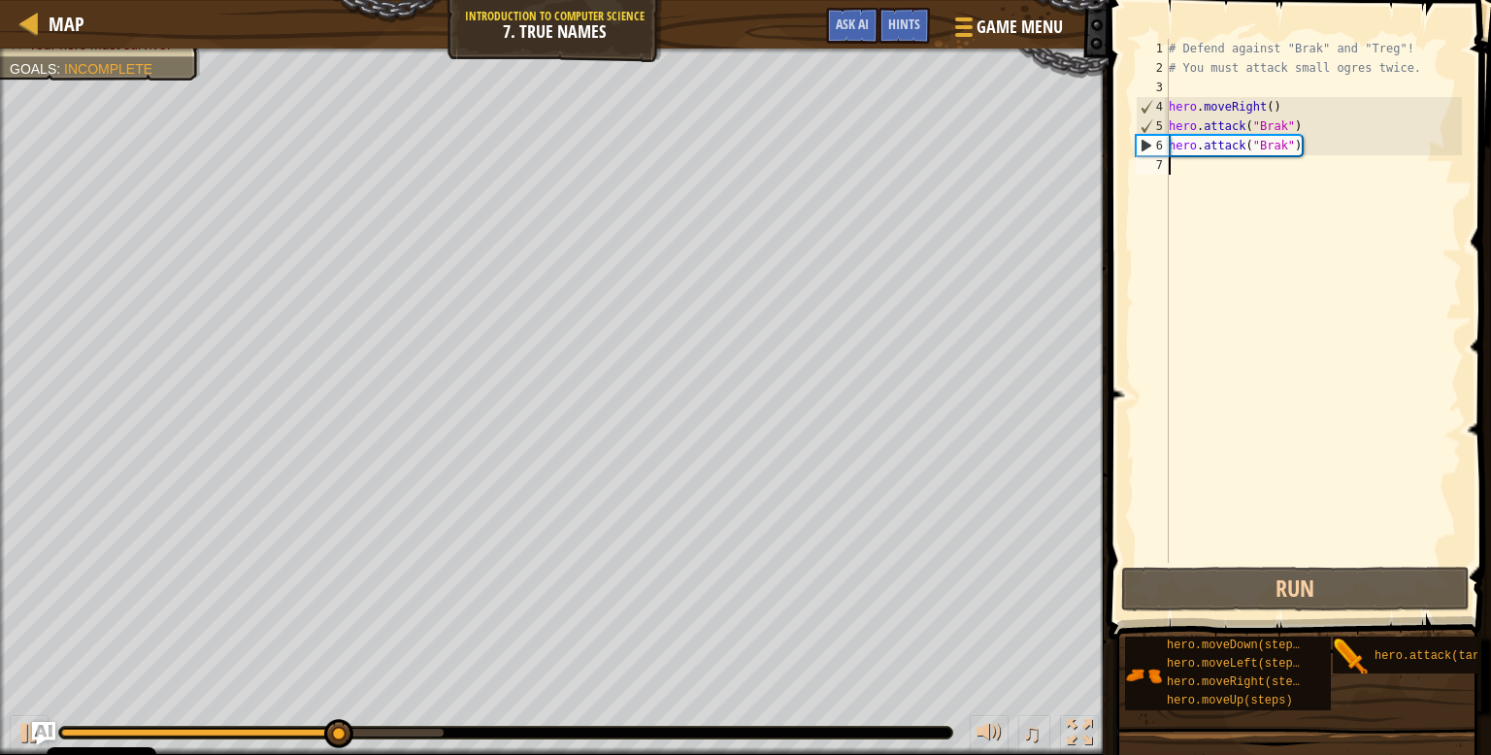
click at [1211, 172] on div "# Defend against "Brak" and "Treg"! # You must attack small ogres twice. hero .…" at bounding box center [1313, 320] width 297 height 563
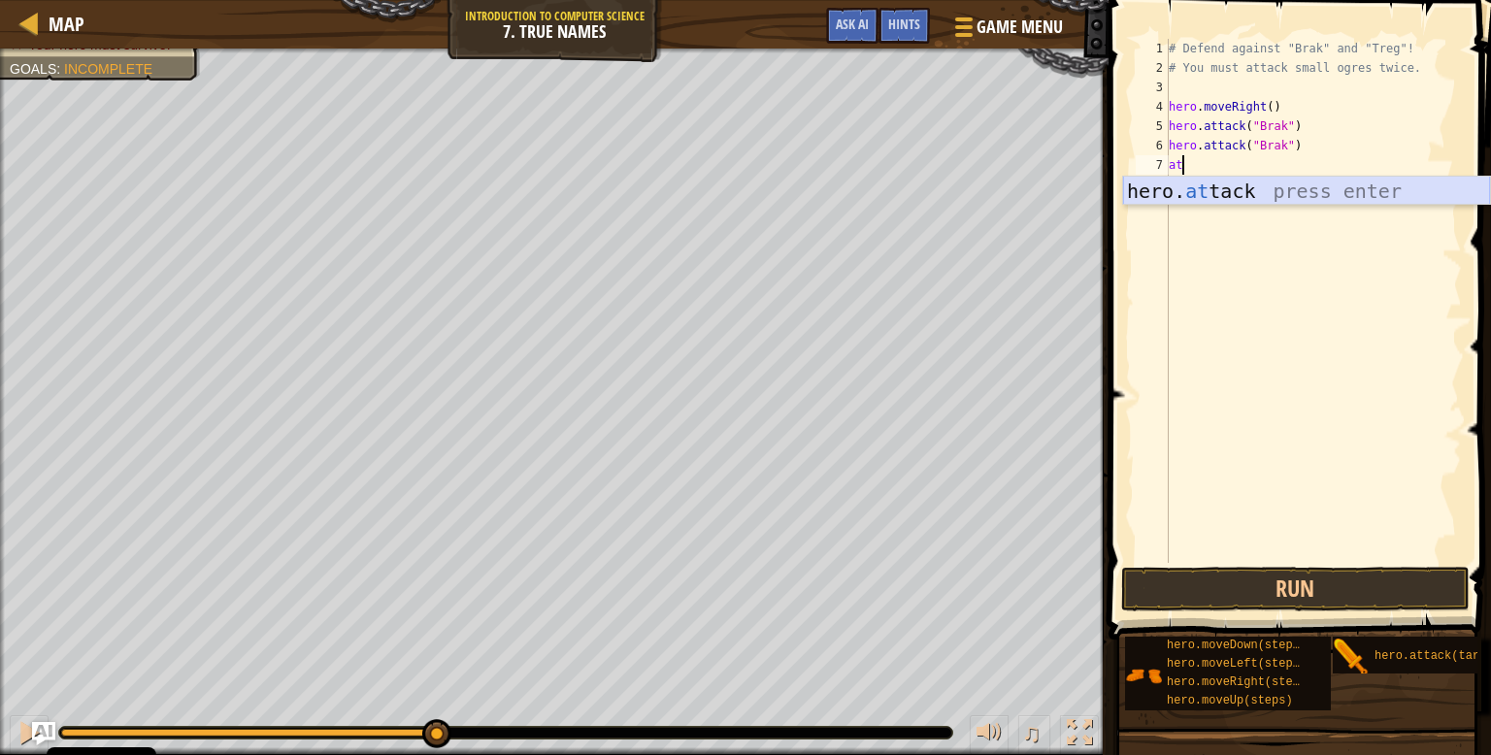
click at [1229, 204] on div "hero. at tack press enter" at bounding box center [1306, 220] width 367 height 87
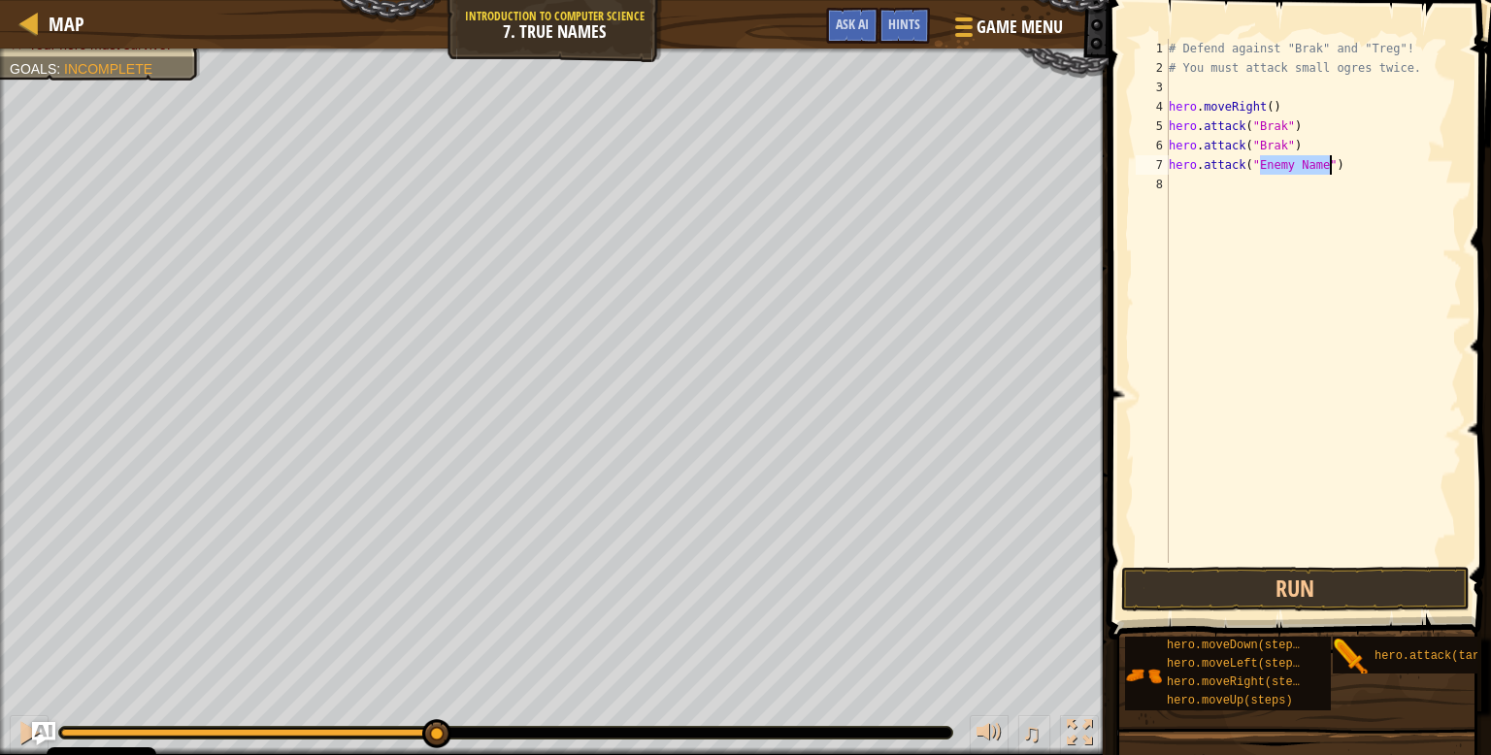
click at [1288, 167] on div "# Defend against "Brak" and "Treg"! # You must attack small ogres twice. hero .…" at bounding box center [1313, 301] width 297 height 524
click at [1289, 167] on div "# Defend against "Brak" and "Treg"! # You must attack small ogres twice. hero .…" at bounding box center [1313, 320] width 297 height 563
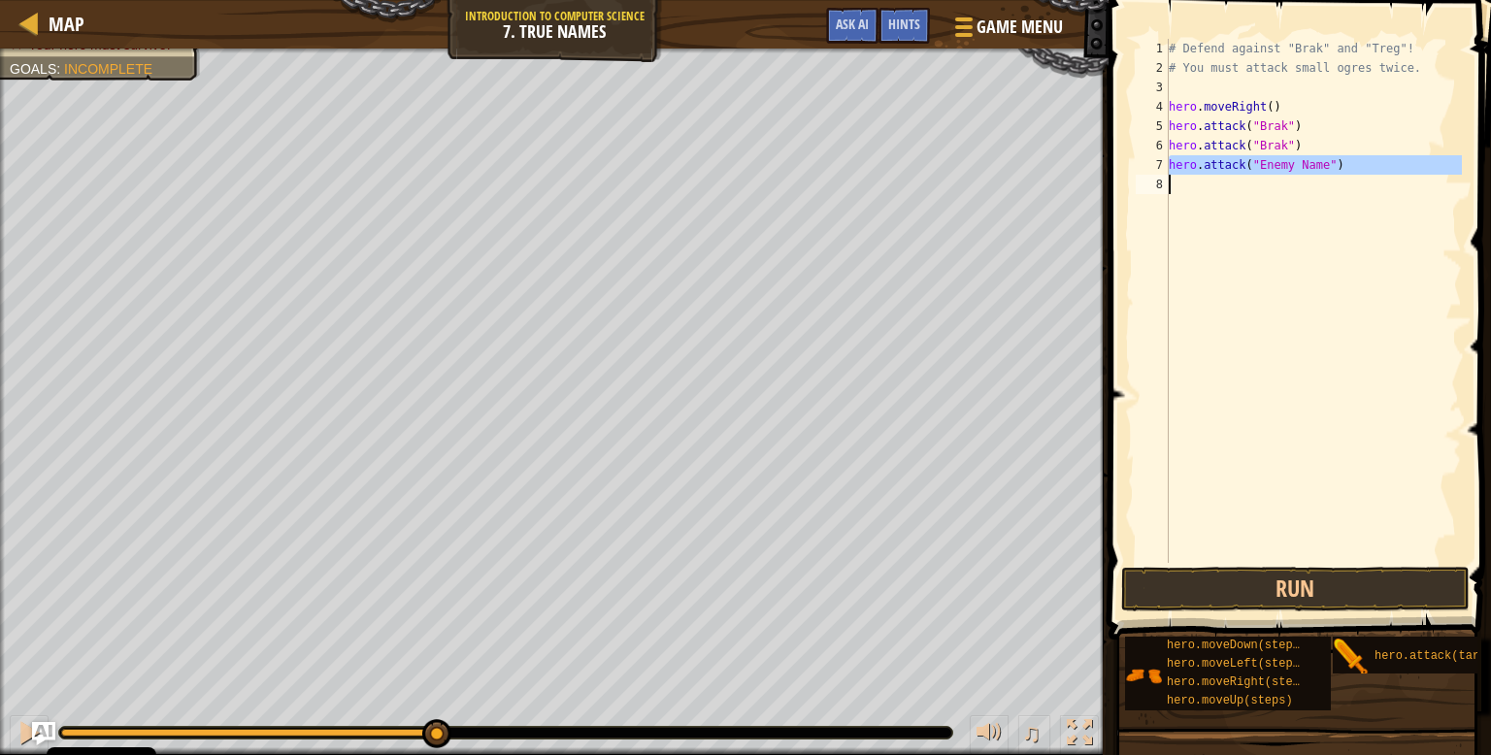
click at [1289, 167] on div "# Defend against "Brak" and "Treg"! # You must attack small ogres twice. hero .…" at bounding box center [1313, 301] width 297 height 524
click at [1329, 161] on div "# Defend against "Brak" and "Treg"! # You must attack small ogres twice. hero .…" at bounding box center [1313, 320] width 297 height 563
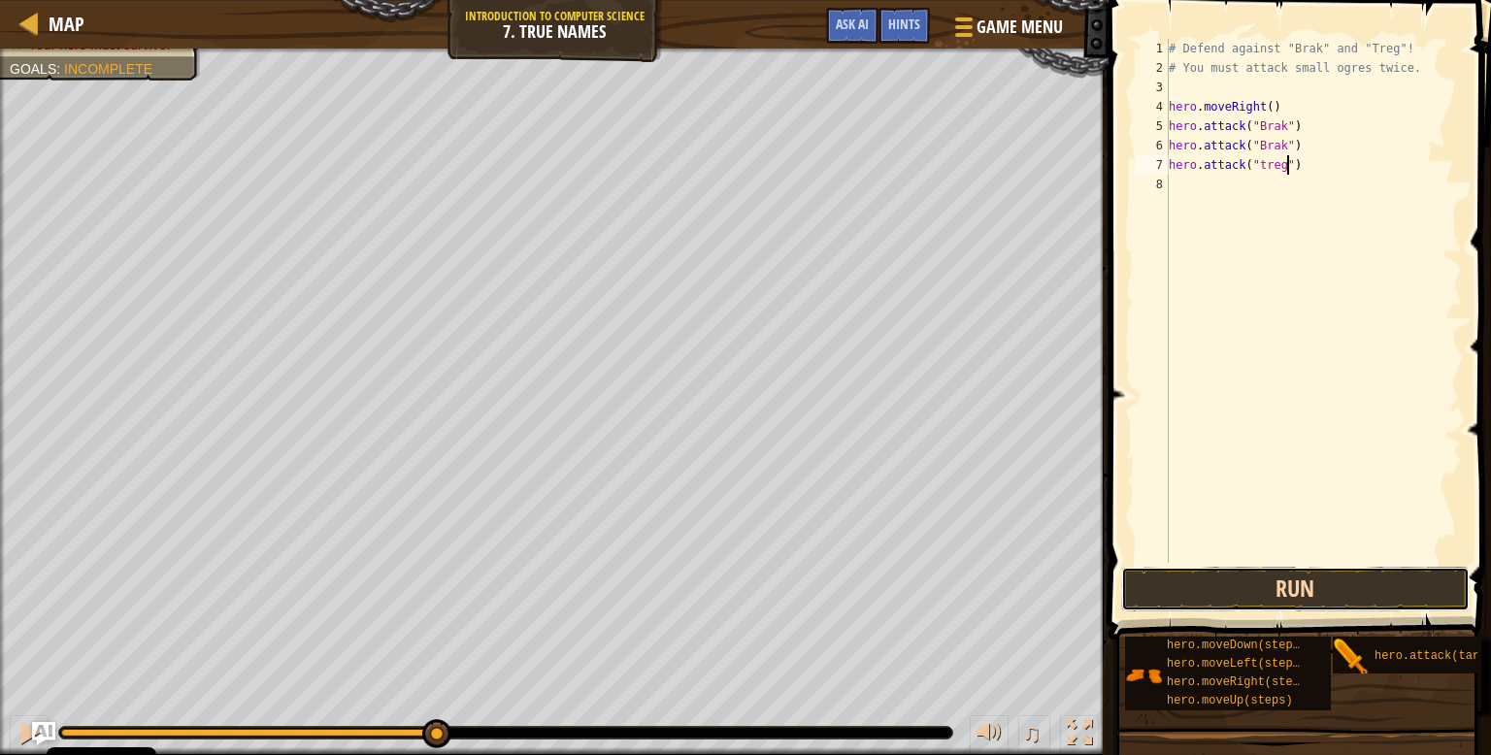
click at [1291, 580] on button "Run" at bounding box center [1296, 589] width 349 height 45
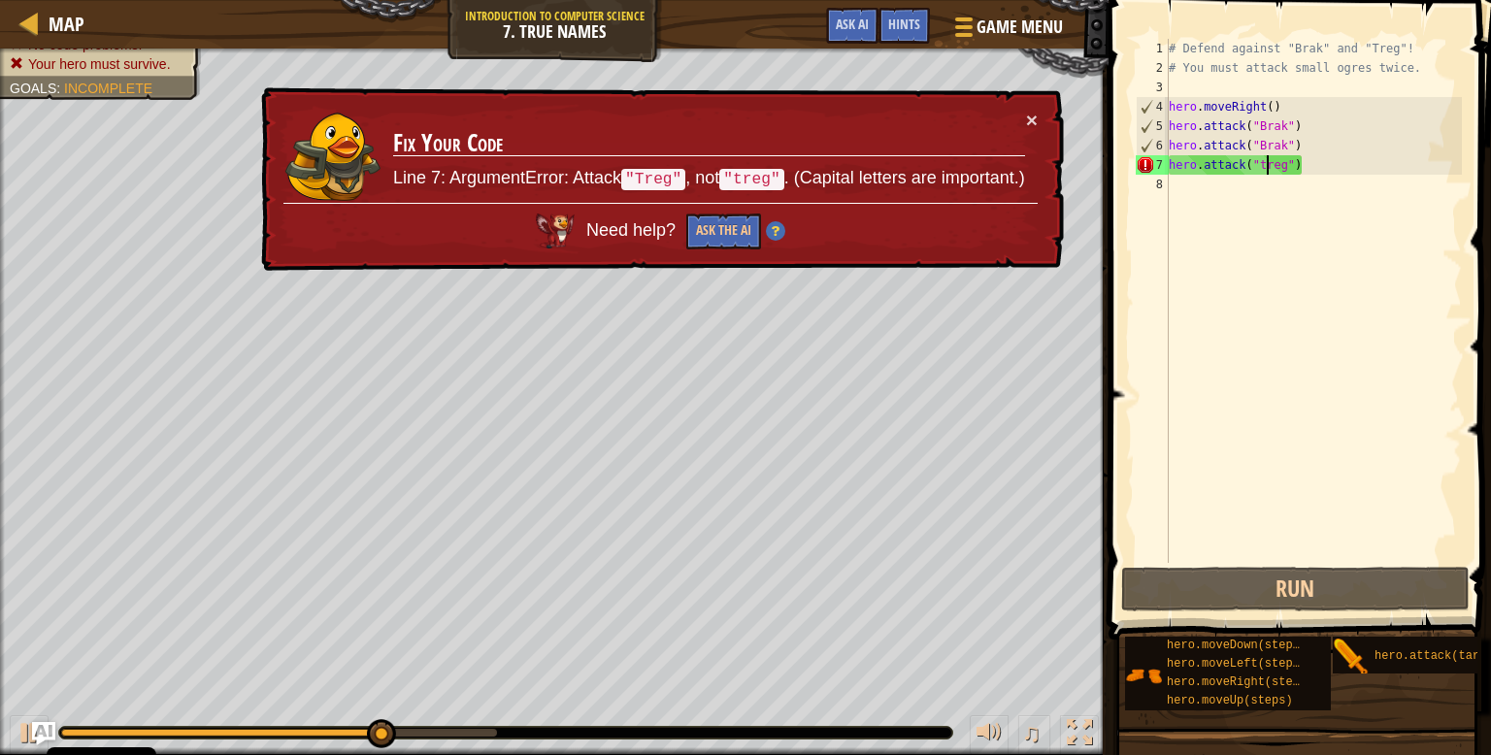
click at [1270, 162] on div "# Defend against "Brak" and "Treg"! # You must attack small ogres twice. hero .…" at bounding box center [1313, 320] width 297 height 563
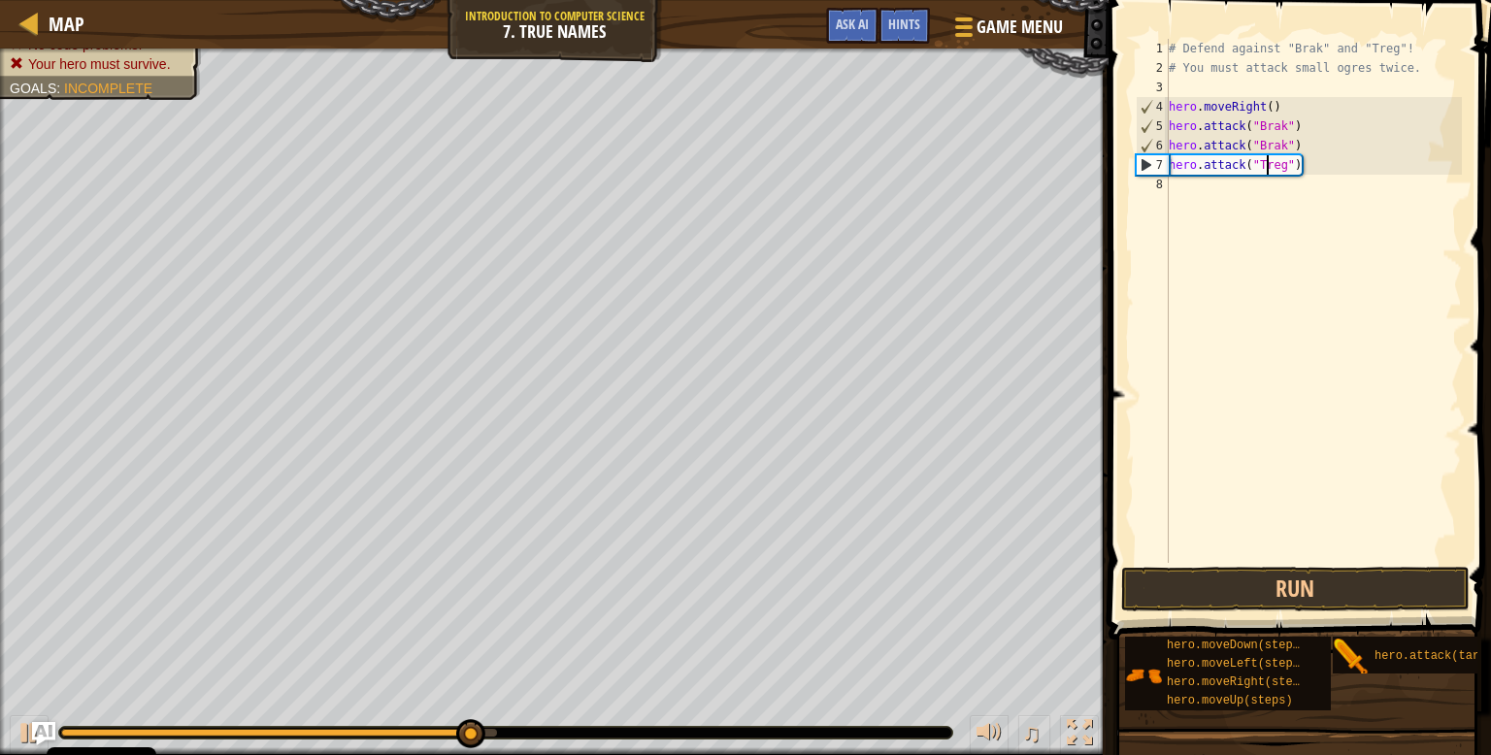
scroll to position [9, 8]
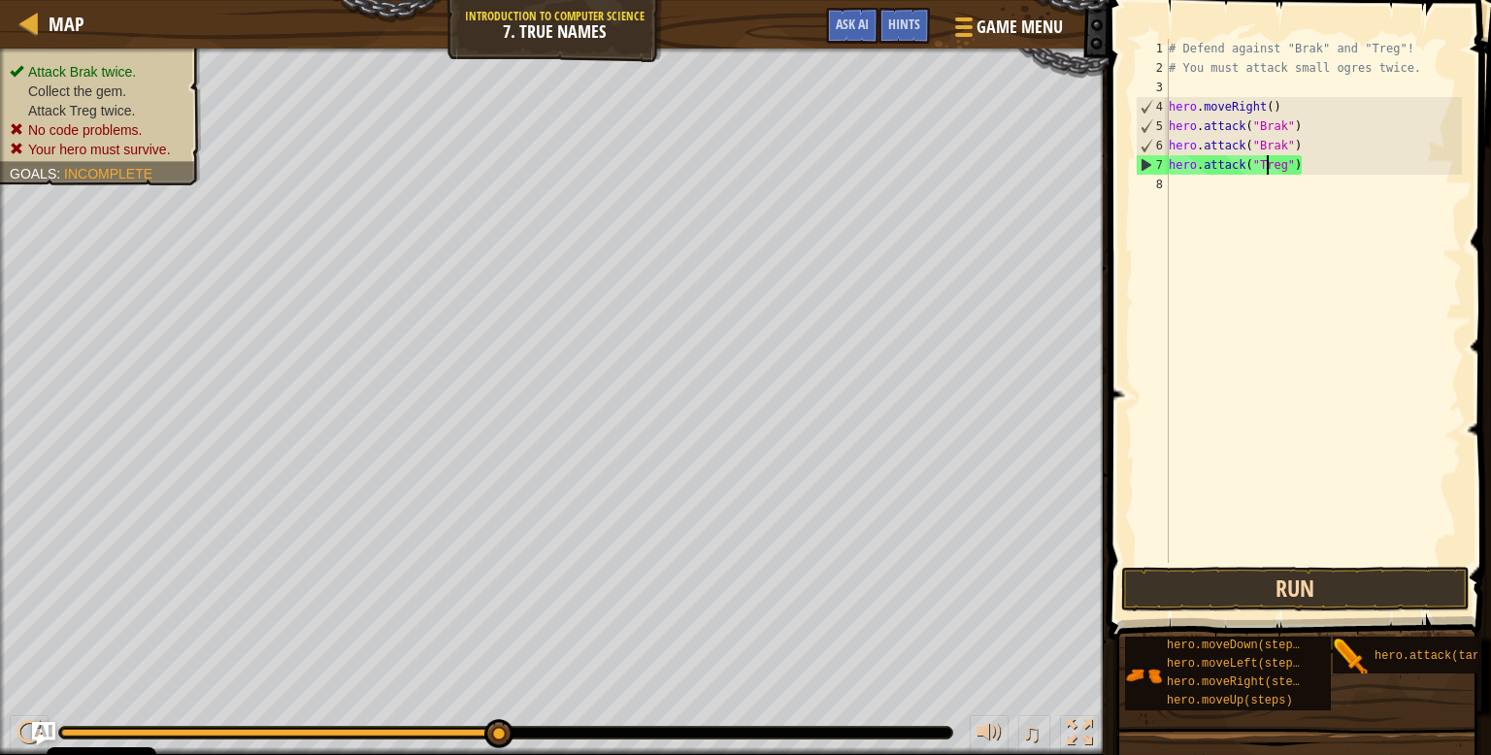
type textarea "hero.attack("Treg")"
click at [1320, 585] on button "Run" at bounding box center [1296, 589] width 349 height 45
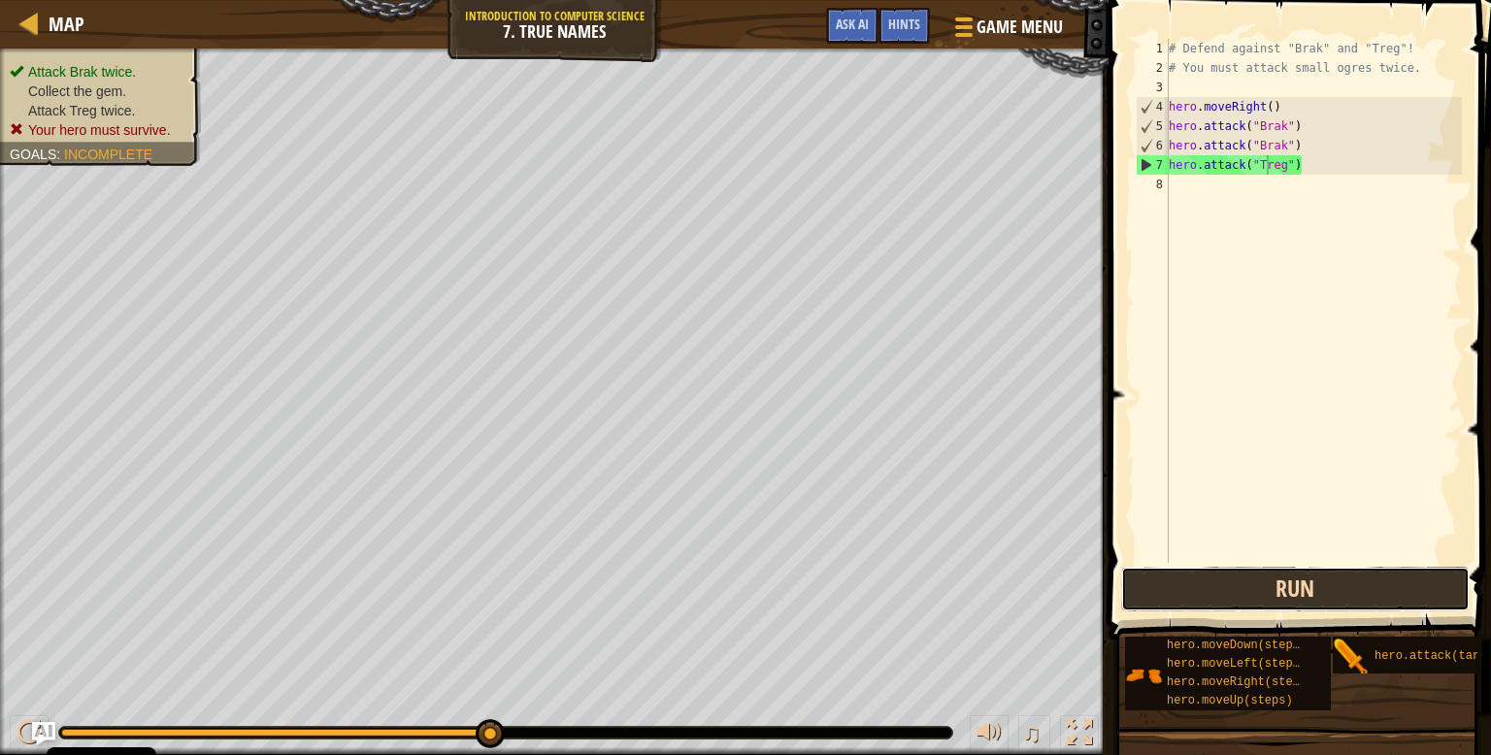
click at [1358, 579] on button "Run" at bounding box center [1296, 589] width 349 height 45
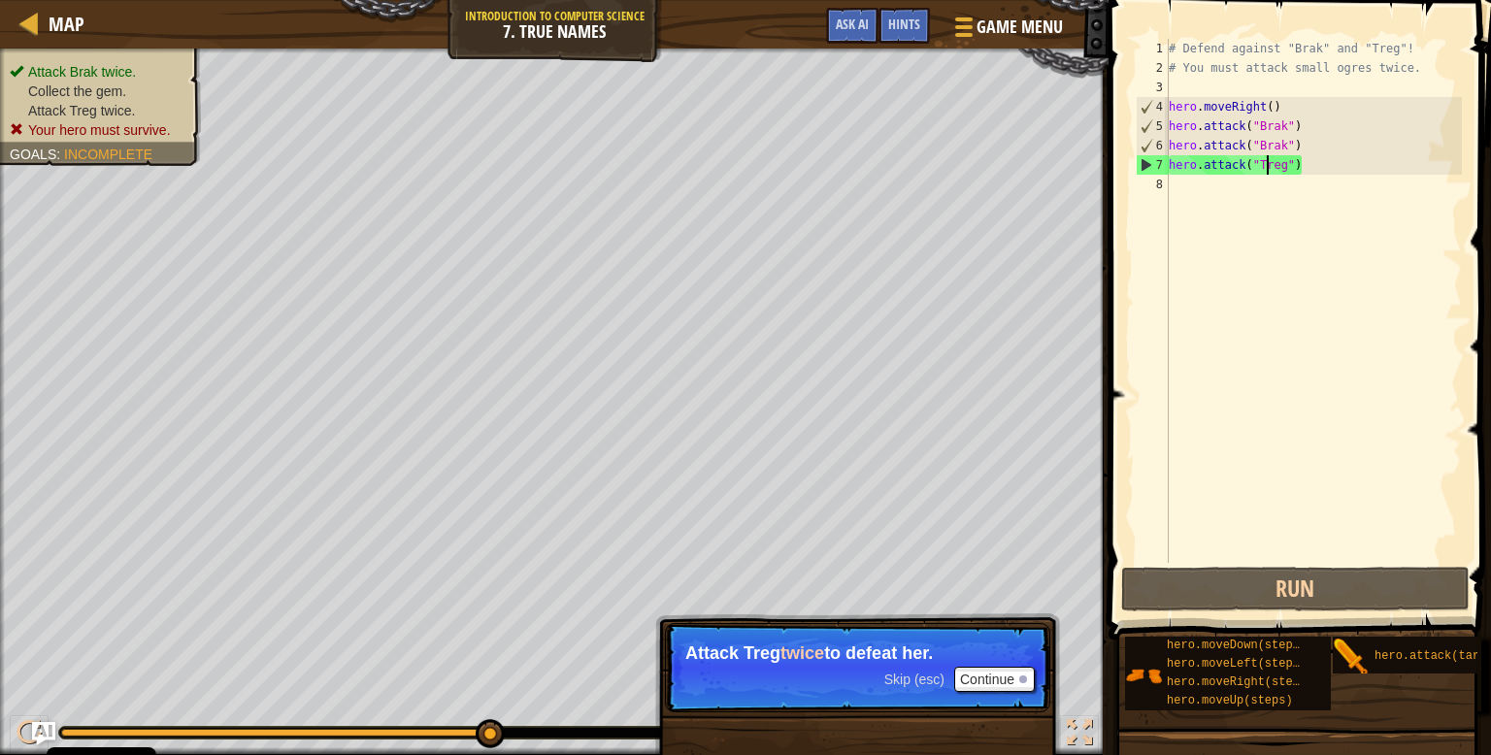
click at [1264, 187] on div "# Defend against "Brak" and "Treg"! # You must attack small ogres twice. hero .…" at bounding box center [1313, 320] width 297 height 563
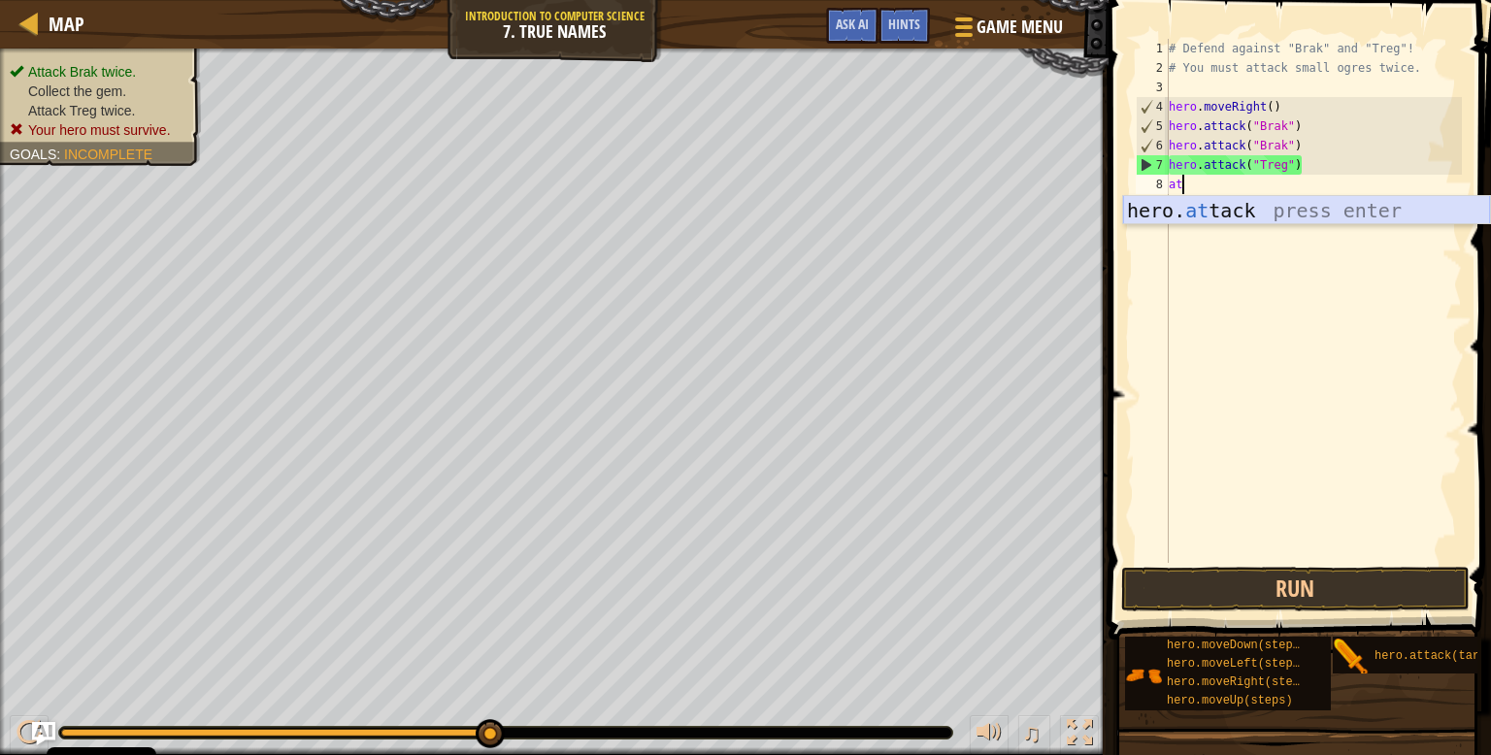
click at [1268, 218] on div "hero. at tack press enter" at bounding box center [1306, 239] width 367 height 87
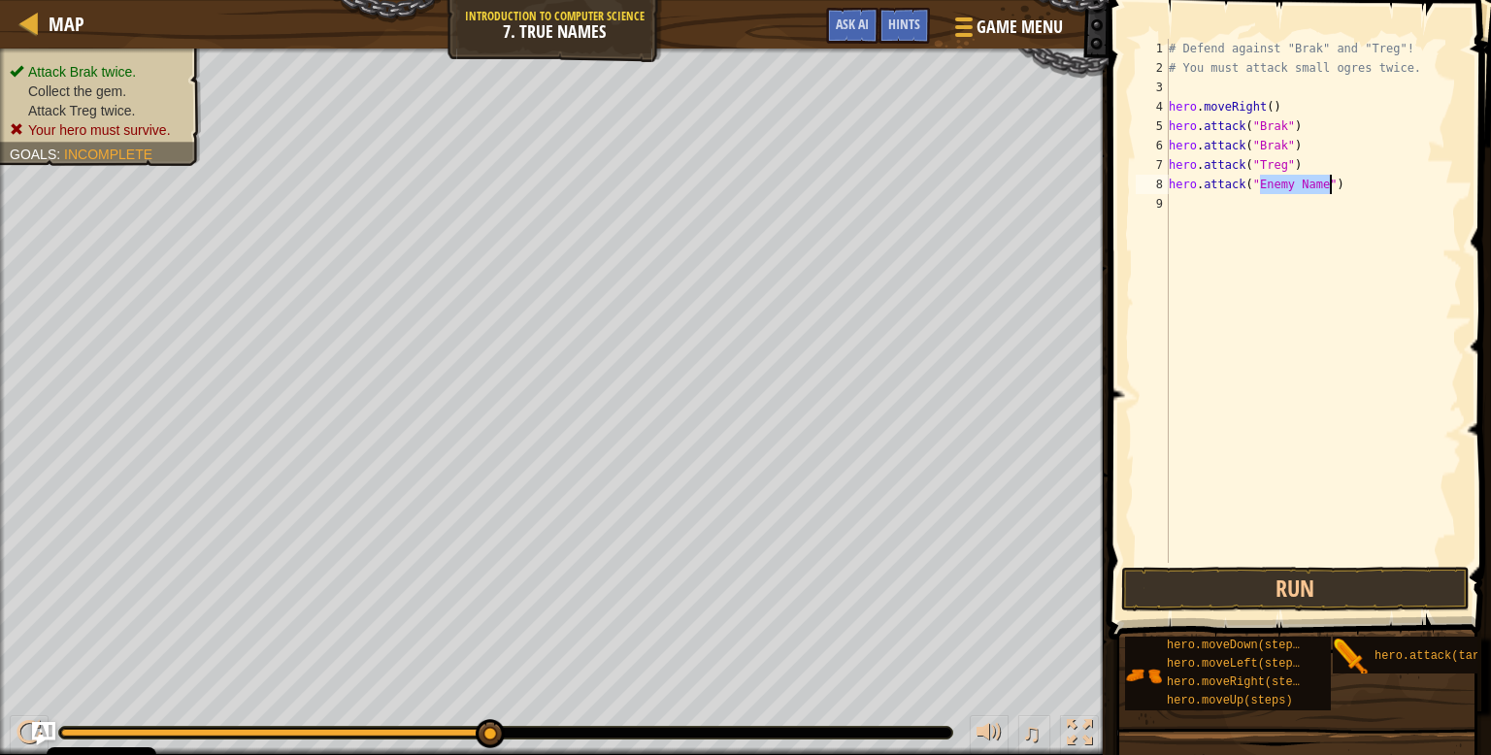
click at [1276, 187] on div "# Defend against "Brak" and "Treg"! # You must attack small ogres twice. hero .…" at bounding box center [1313, 301] width 297 height 524
click at [1276, 187] on div "# Defend against "Brak" and "Treg"! # You must attack small ogres twice. hero .…" at bounding box center [1313, 320] width 297 height 563
click at [1278, 186] on div "# Defend against "Brak" and "Treg"! # You must attack small ogres twice. hero .…" at bounding box center [1313, 320] width 297 height 563
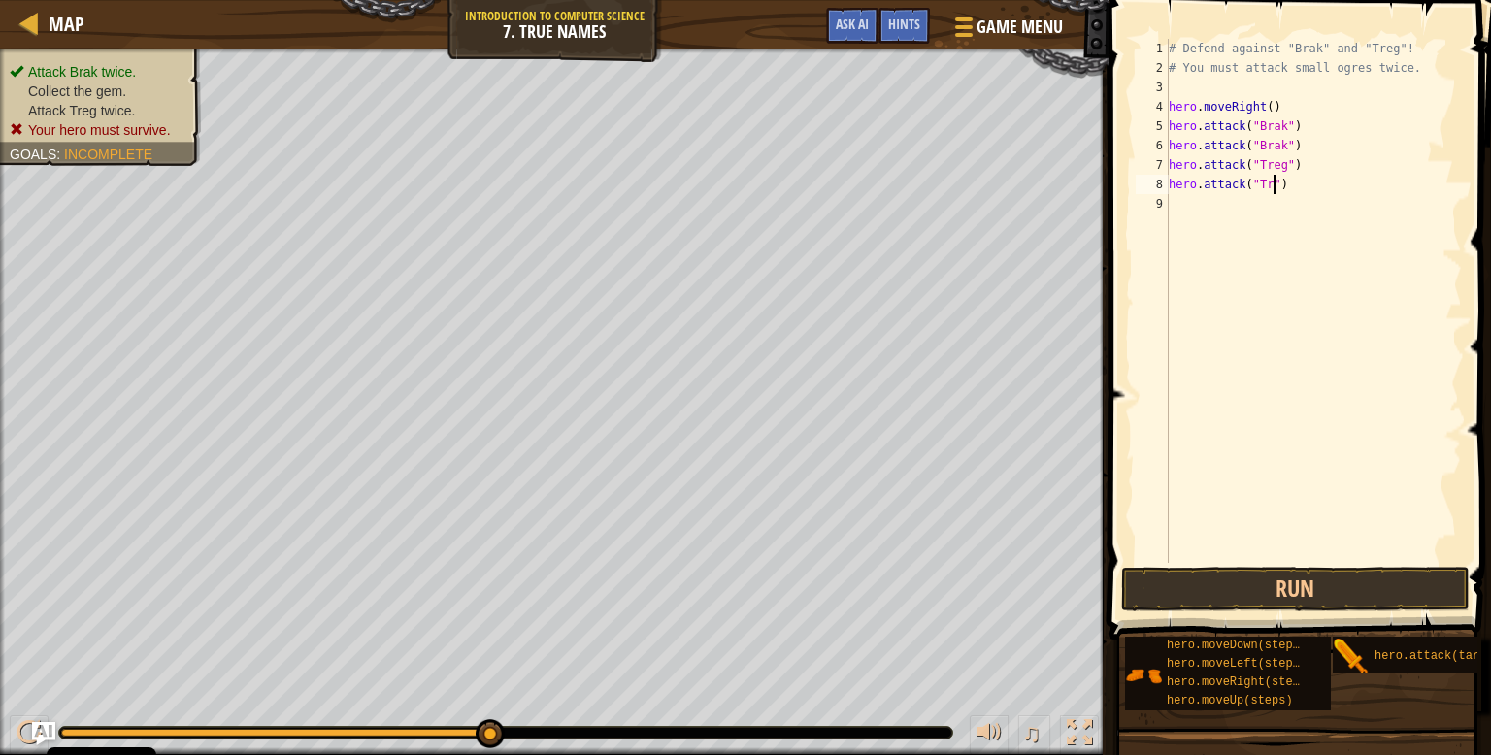
scroll to position [9, 9]
type textarea "hero.attack("Treg")"
click at [1340, 576] on button "Run" at bounding box center [1296, 589] width 349 height 45
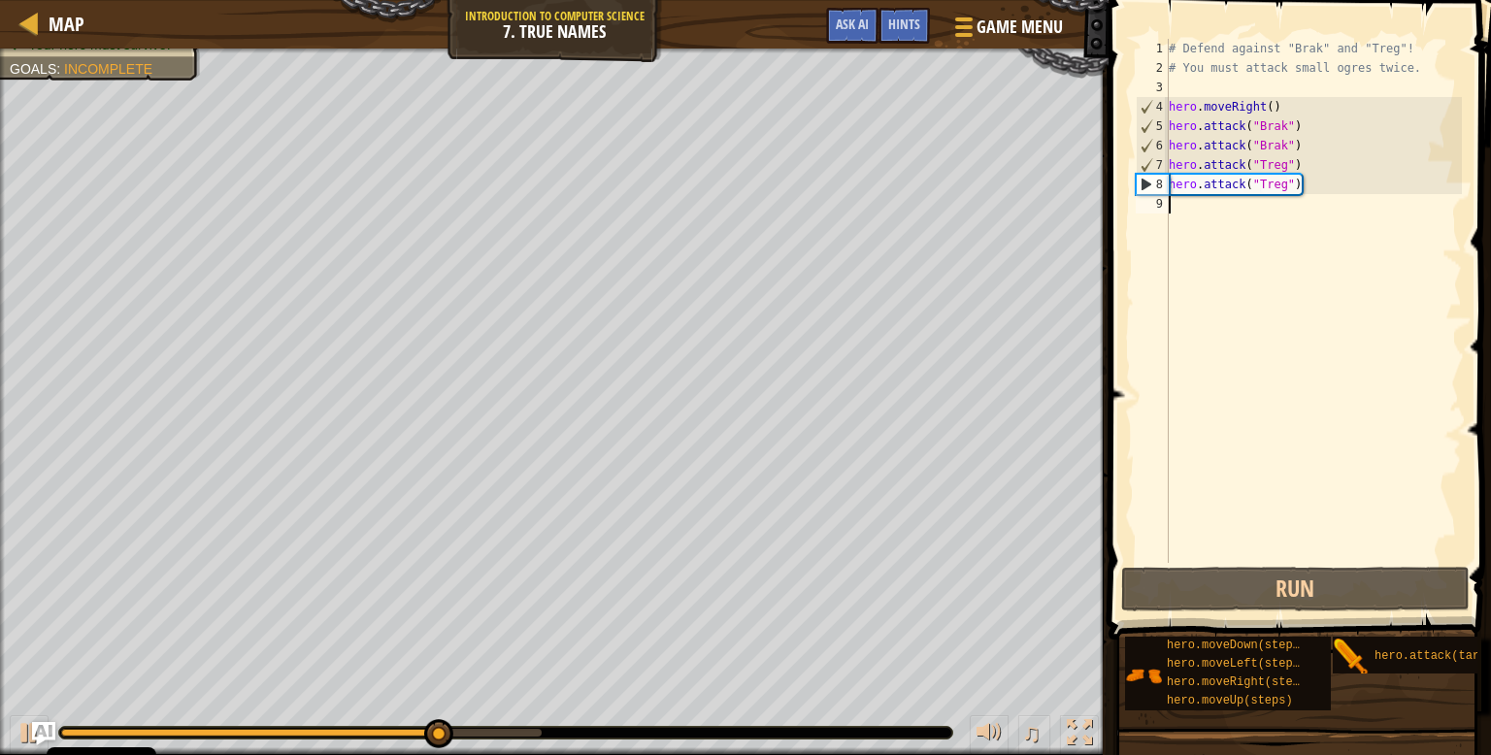
click at [1201, 208] on div "# Defend against "Brak" and "Treg"! # You must attack small ogres twice. hero .…" at bounding box center [1313, 320] width 297 height 563
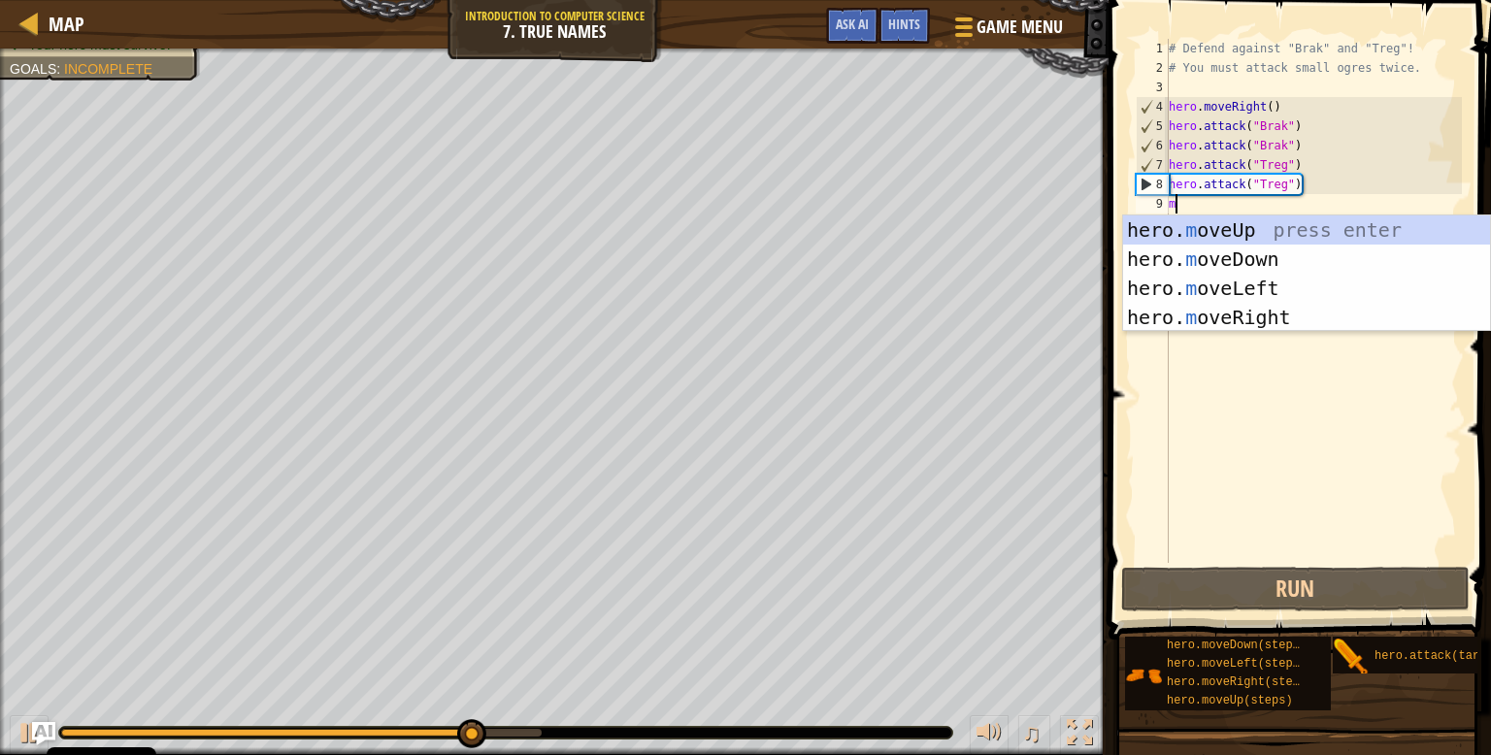
type textarea "mo"
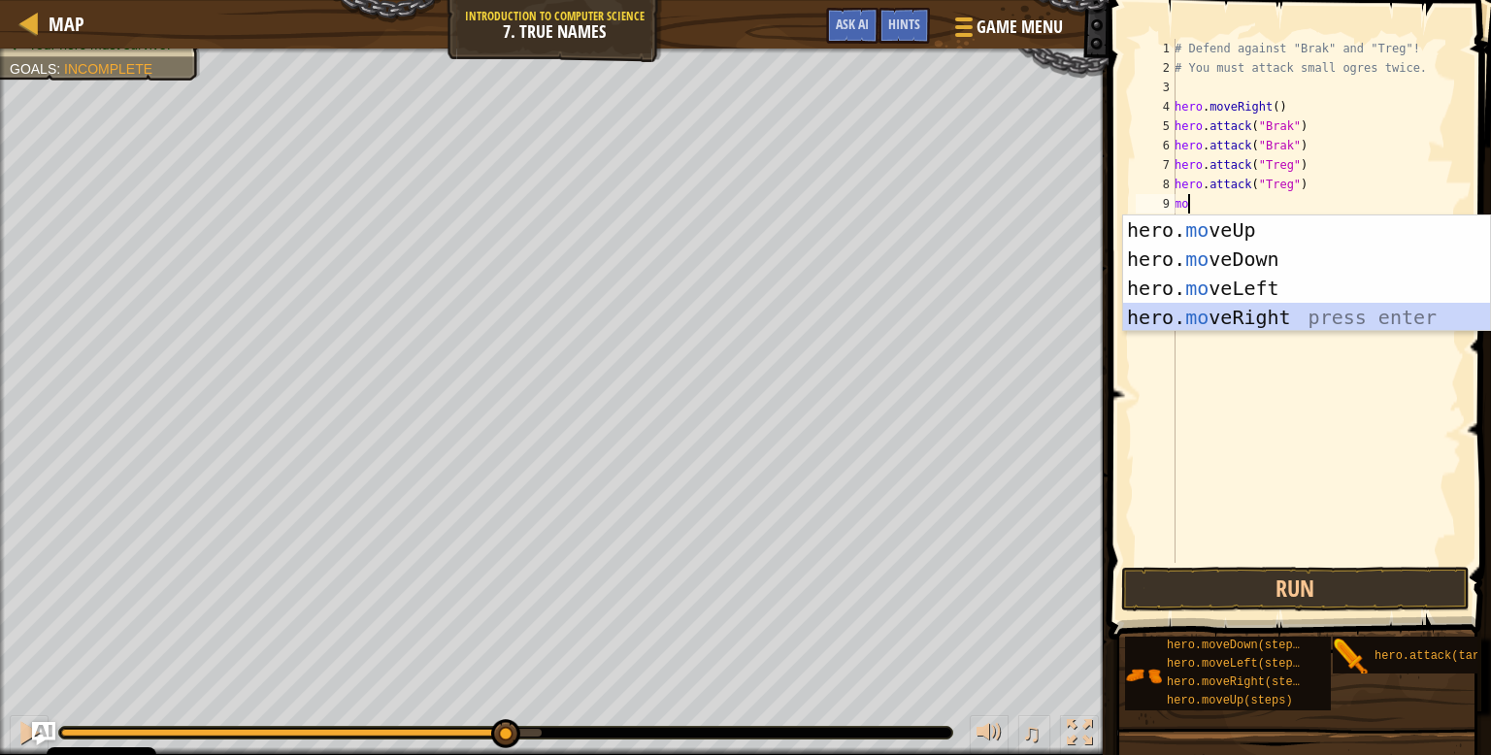
click at [1274, 317] on div "hero. mo veUp press enter hero. mo veDown press enter hero. mo veLeft press ent…" at bounding box center [1306, 303] width 367 height 175
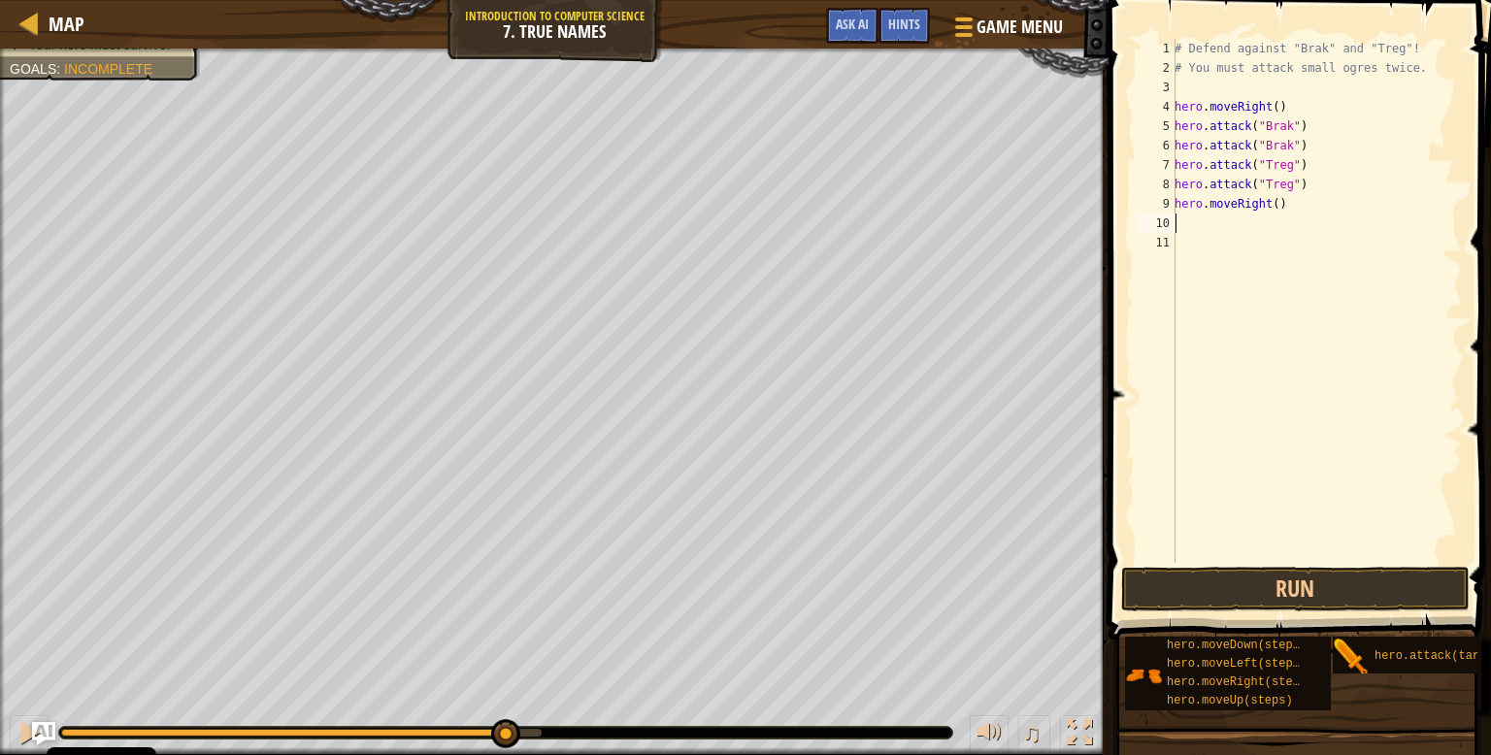
click at [1281, 205] on div "# Defend against "Brak" and "Treg"! # You must attack small ogres twice. hero .…" at bounding box center [1316, 320] width 291 height 563
type textarea "hero.moveRight(1)"
click at [1291, 553] on div "# Defend against "Brak" and "Treg"! # You must attack small ogres twice. hero .…" at bounding box center [1316, 320] width 291 height 563
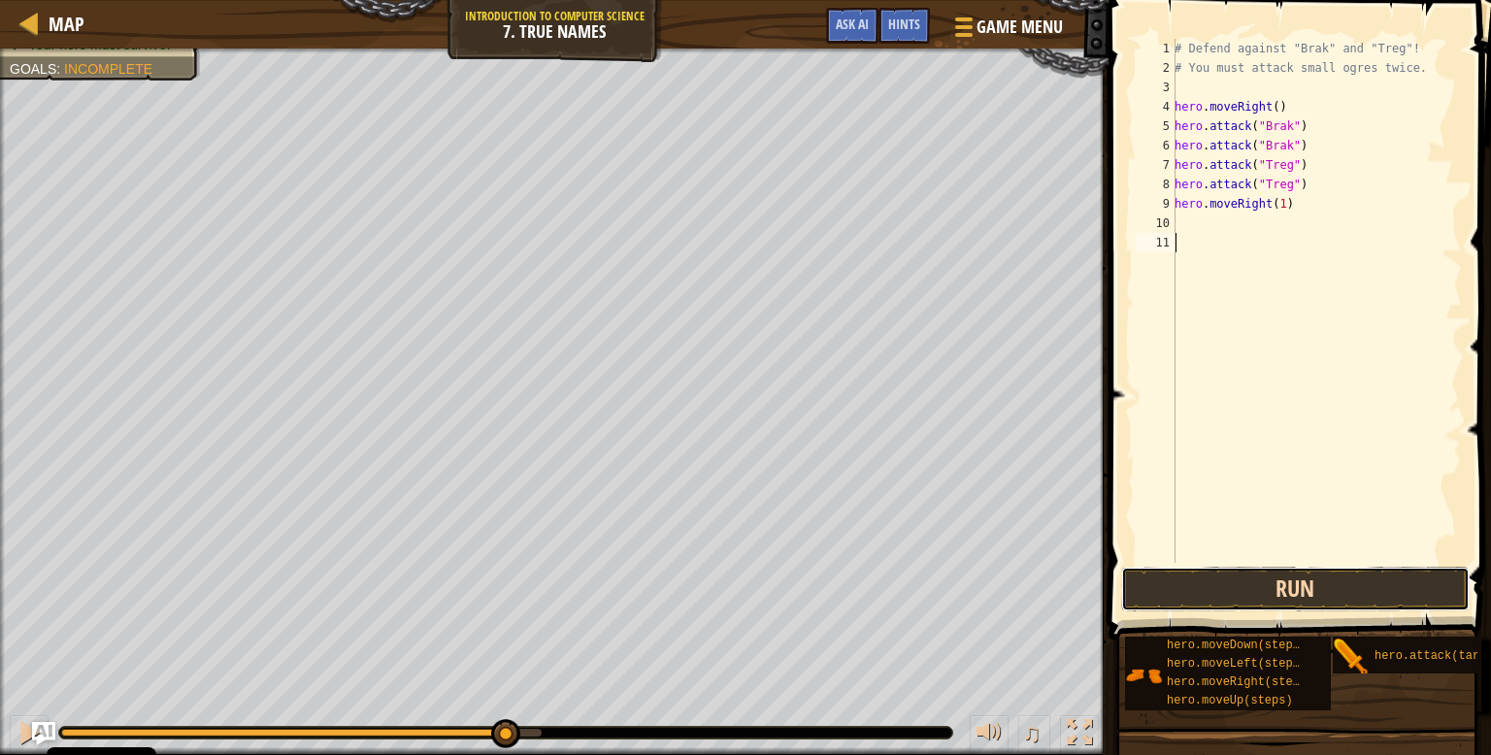
click at [1294, 586] on button "Run" at bounding box center [1296, 589] width 349 height 45
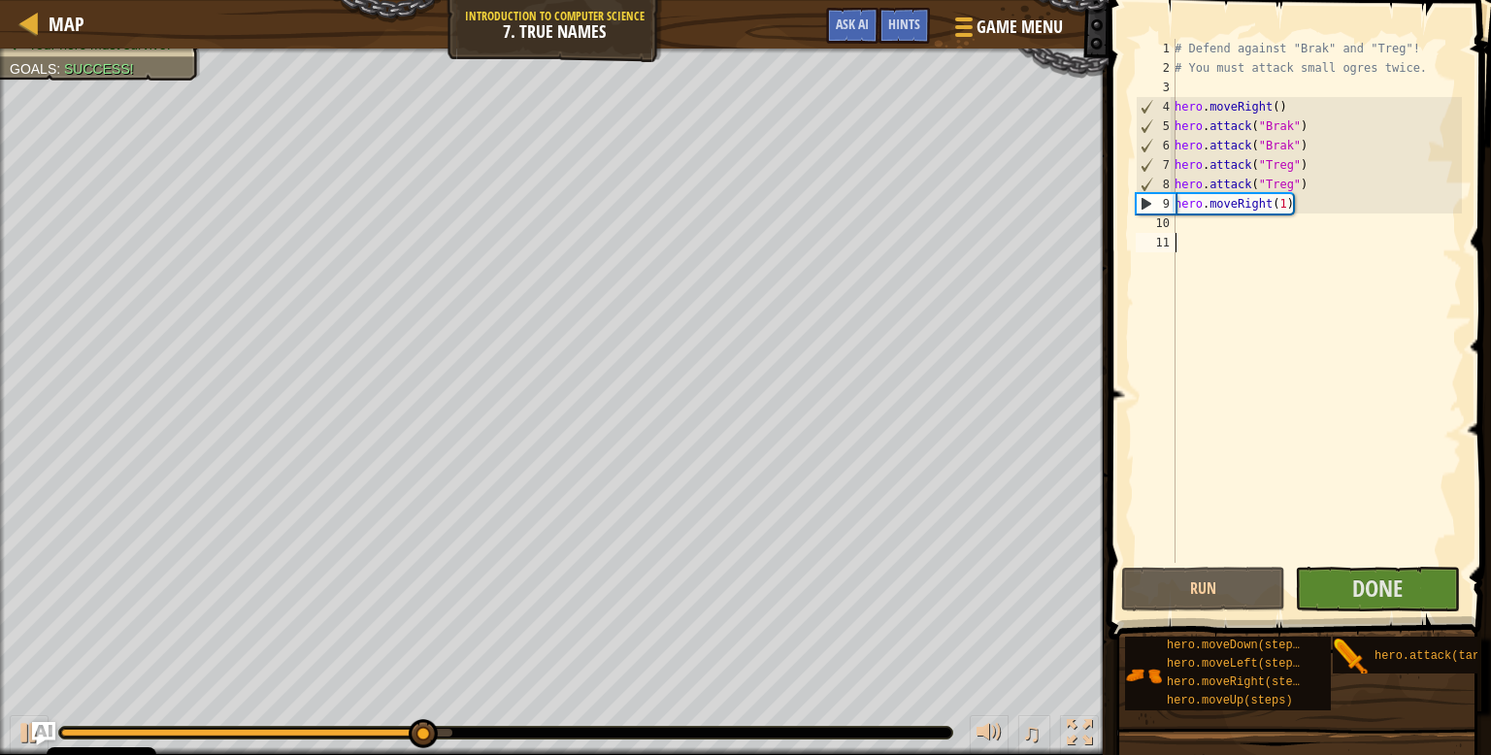
click at [1368, 587] on span "Done" at bounding box center [1378, 588] width 50 height 31
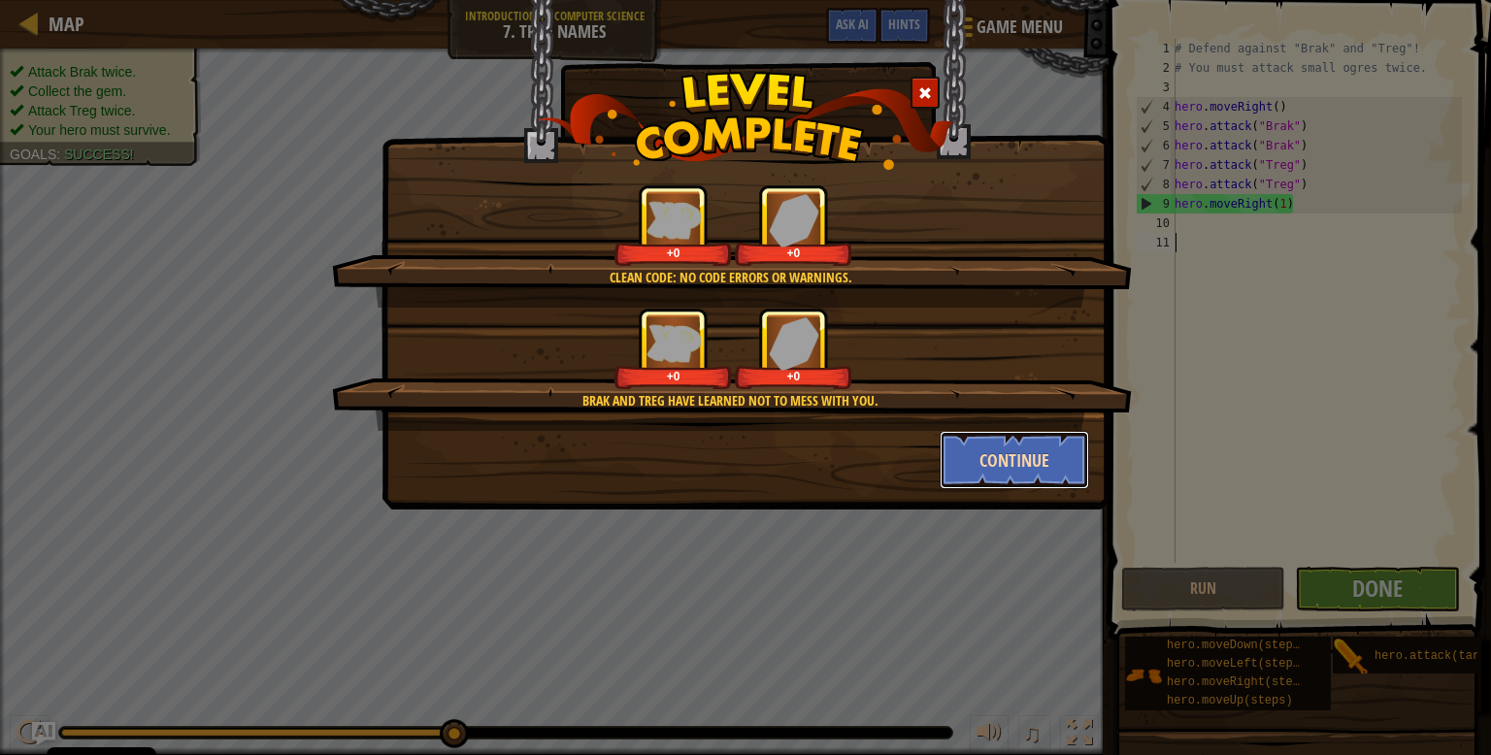
click at [1051, 455] on button "Continue" at bounding box center [1015, 460] width 151 height 58
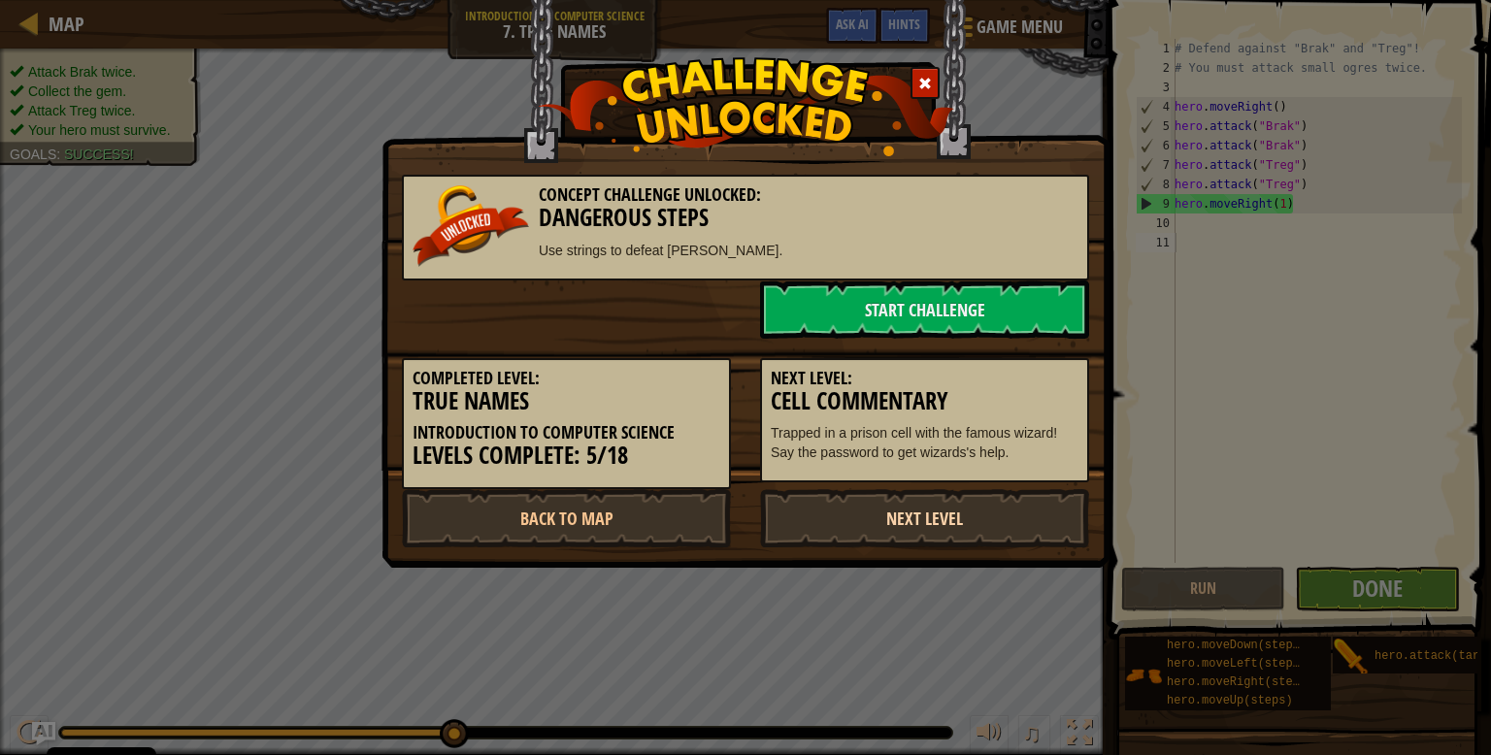
click at [940, 516] on link "Next Level" at bounding box center [924, 518] width 329 height 58
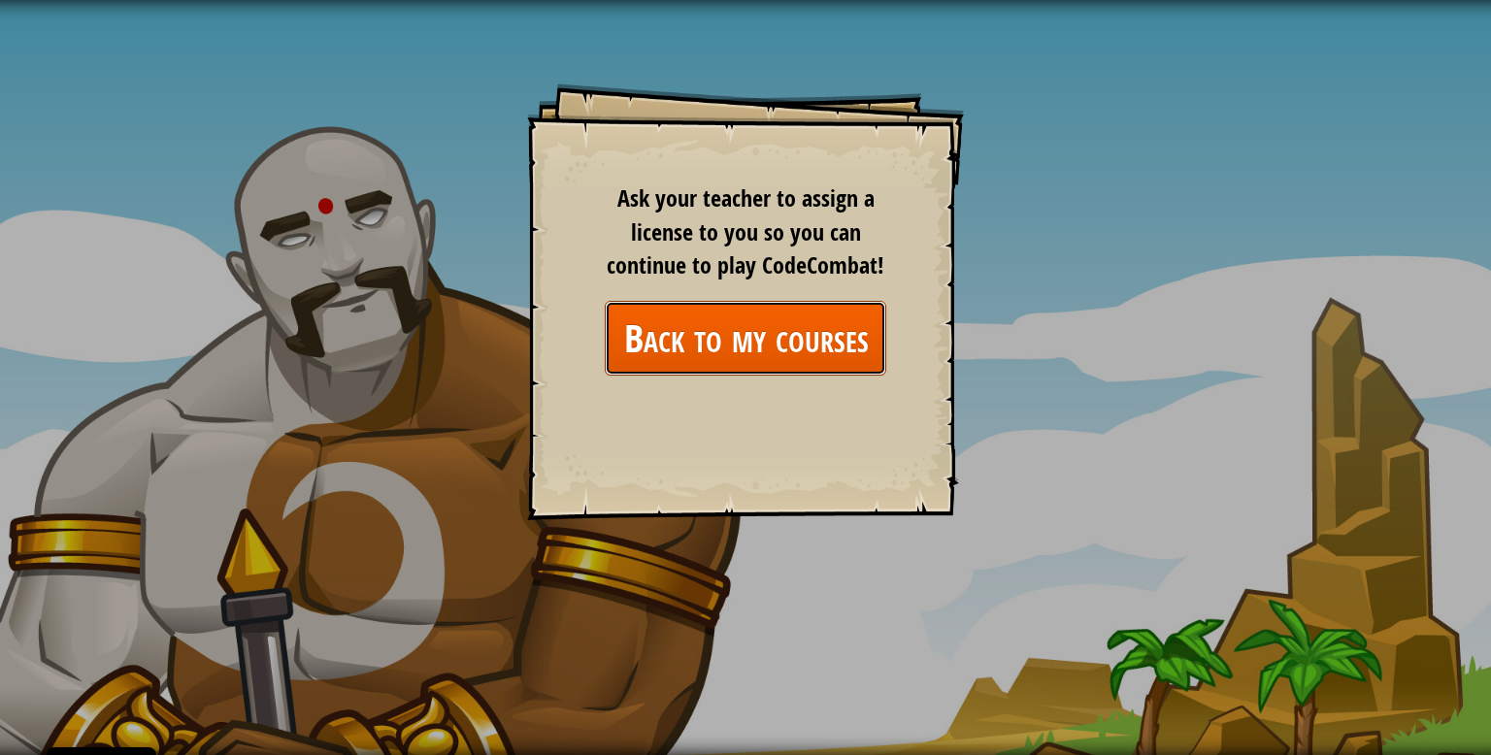
click at [805, 349] on link "Back to my courses" at bounding box center [746, 338] width 282 height 75
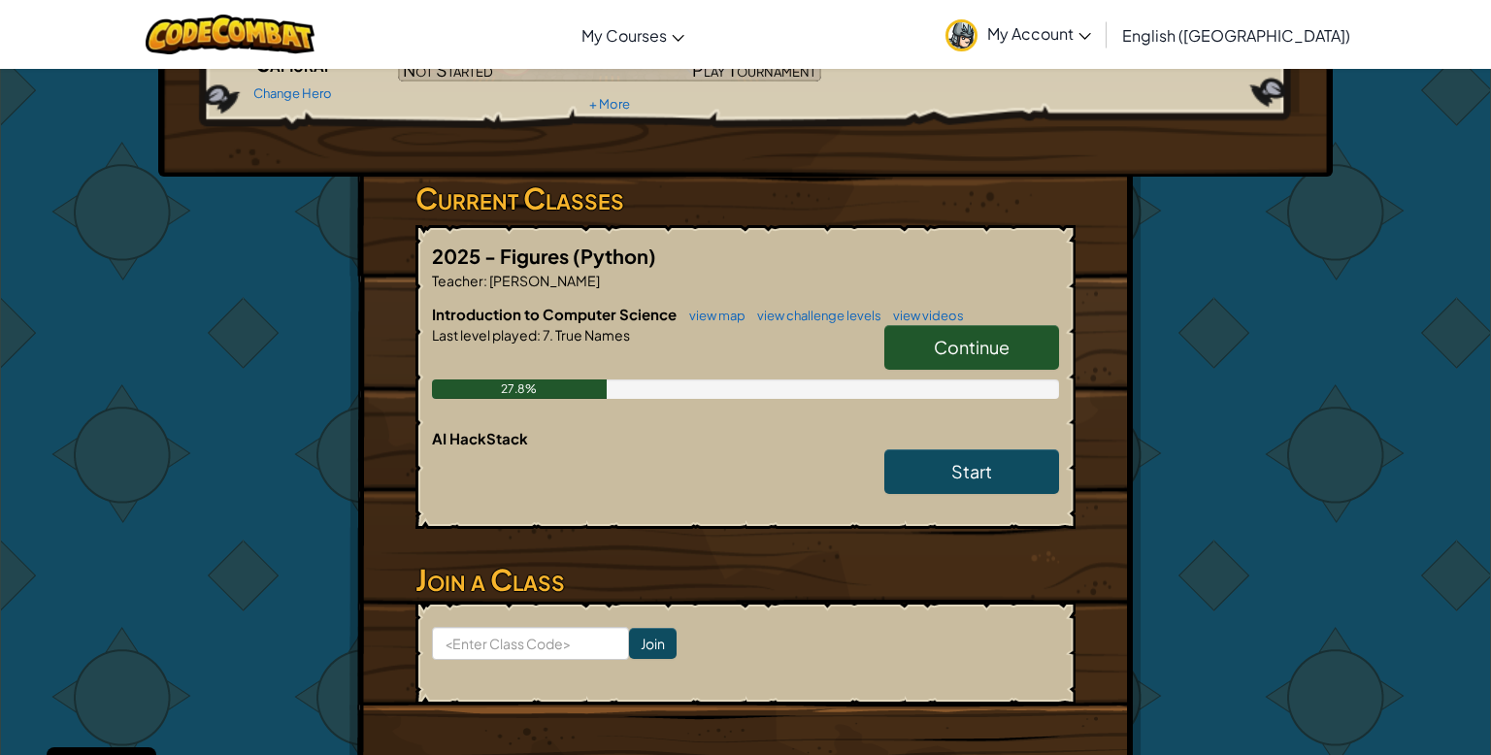
scroll to position [225, 0]
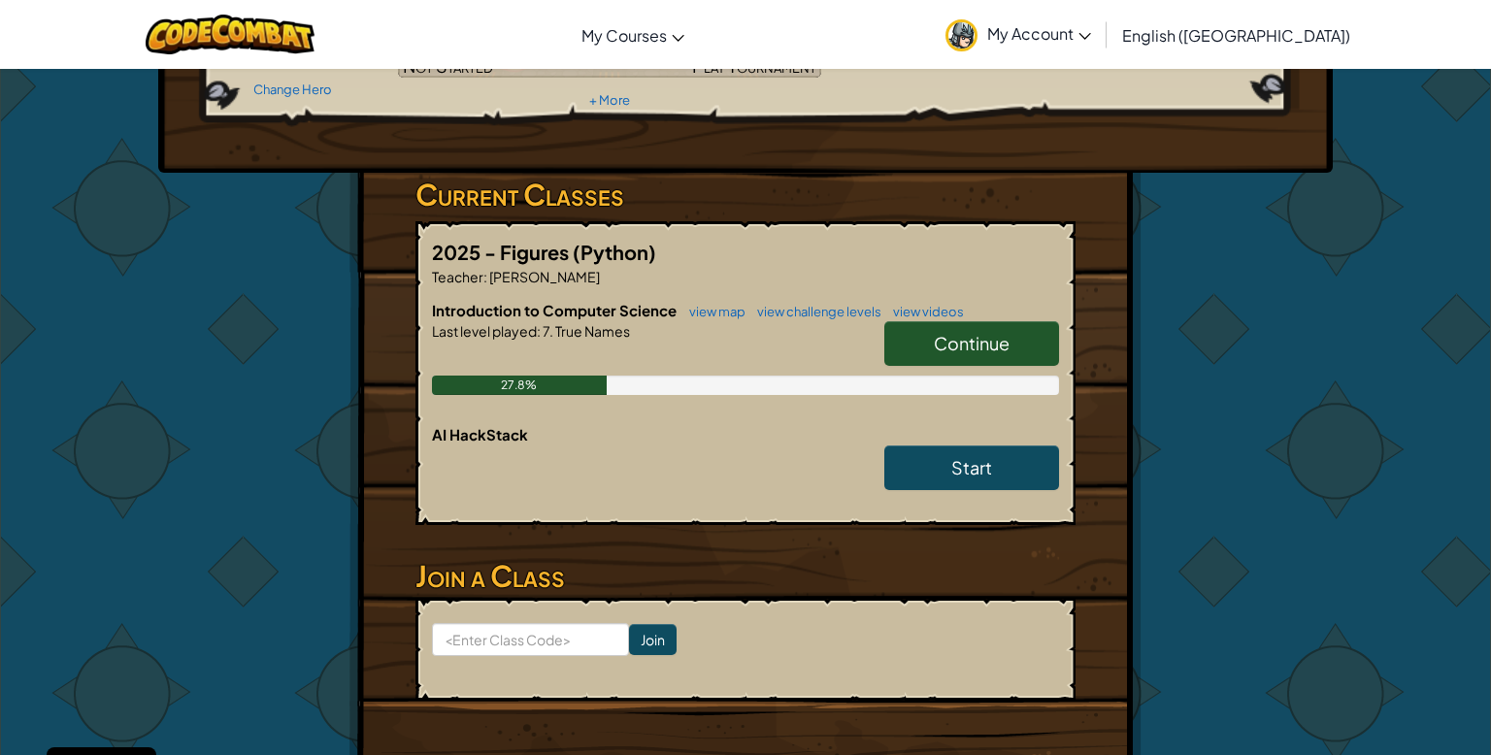
click at [975, 343] on span "Continue" at bounding box center [972, 343] width 76 height 22
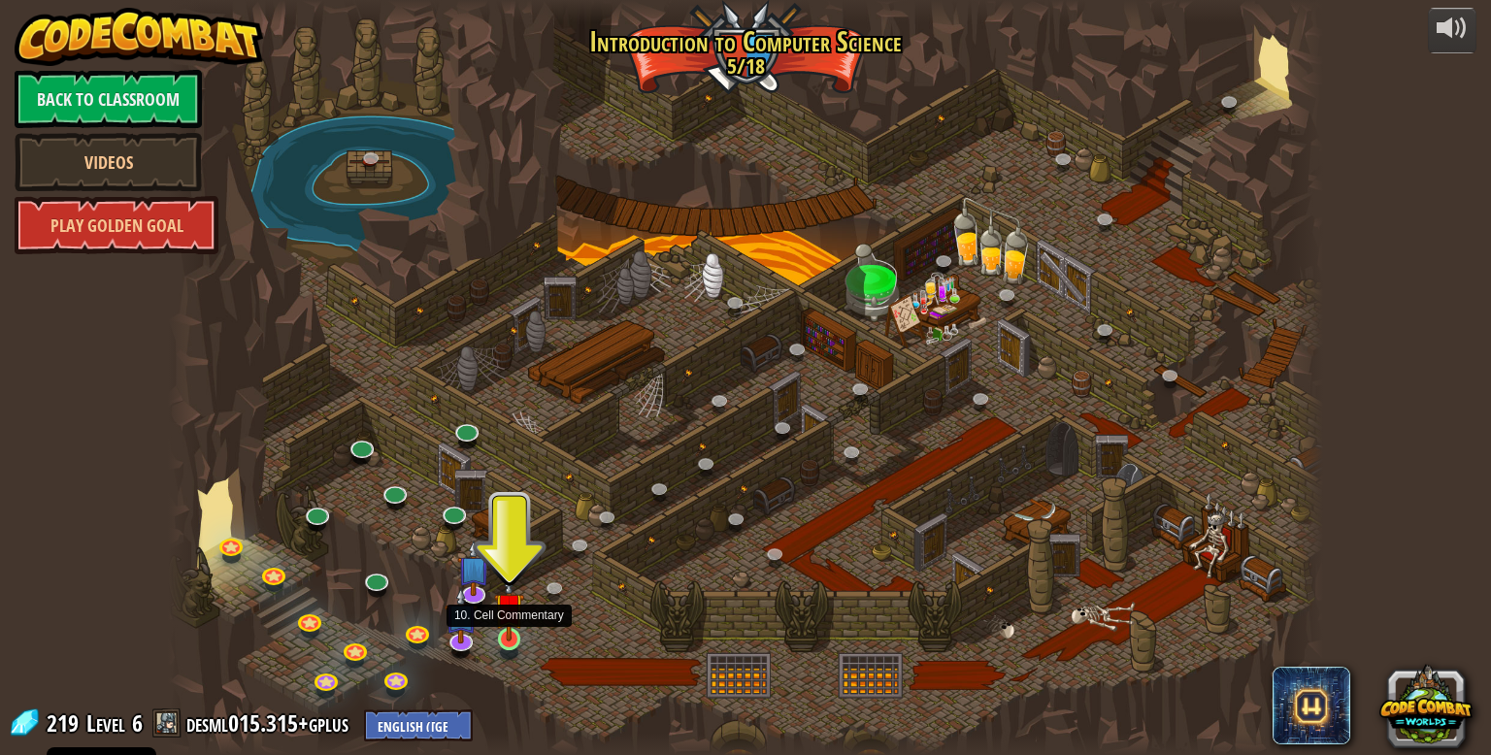
click at [511, 629] on img at bounding box center [508, 607] width 29 height 67
